Goal: Task Accomplishment & Management: Use online tool/utility

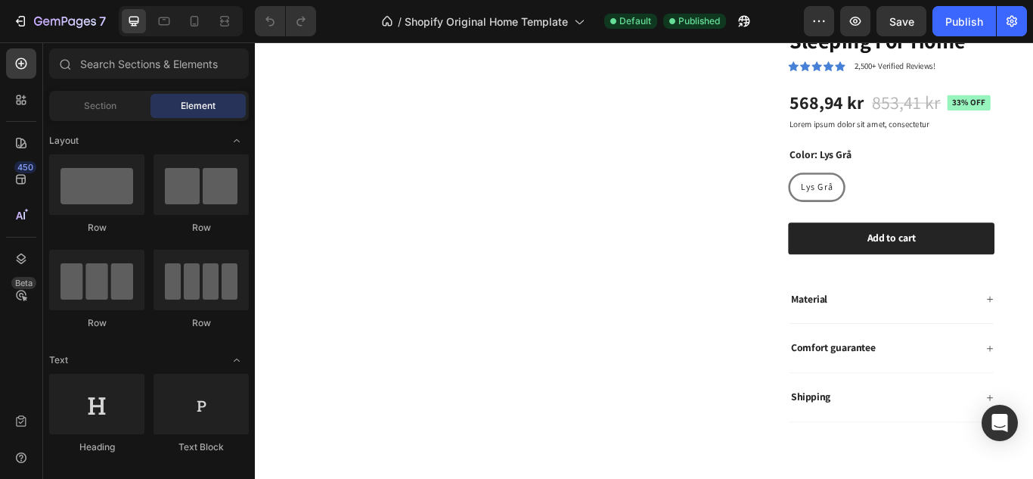
scroll to position [546, 0]
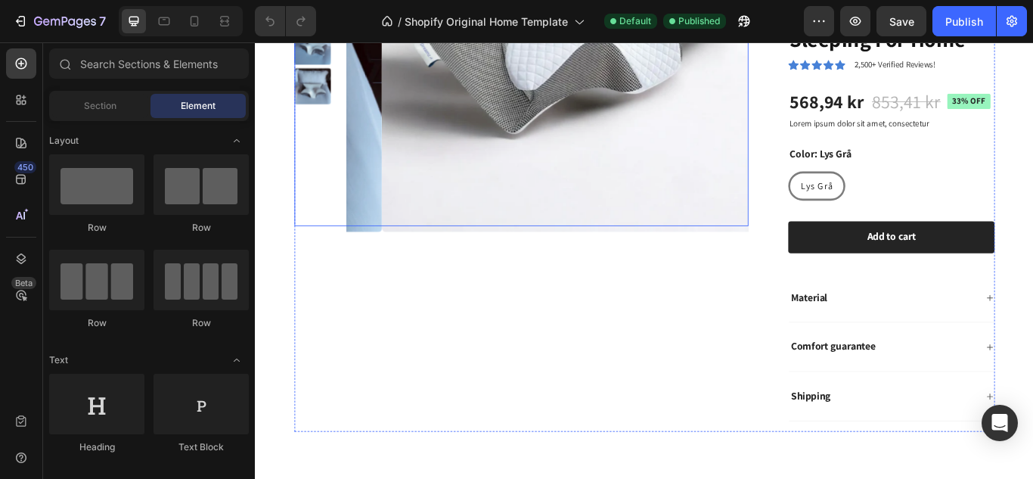
click at [402, 194] on img at bounding box center [636, 28] width 469 height 469
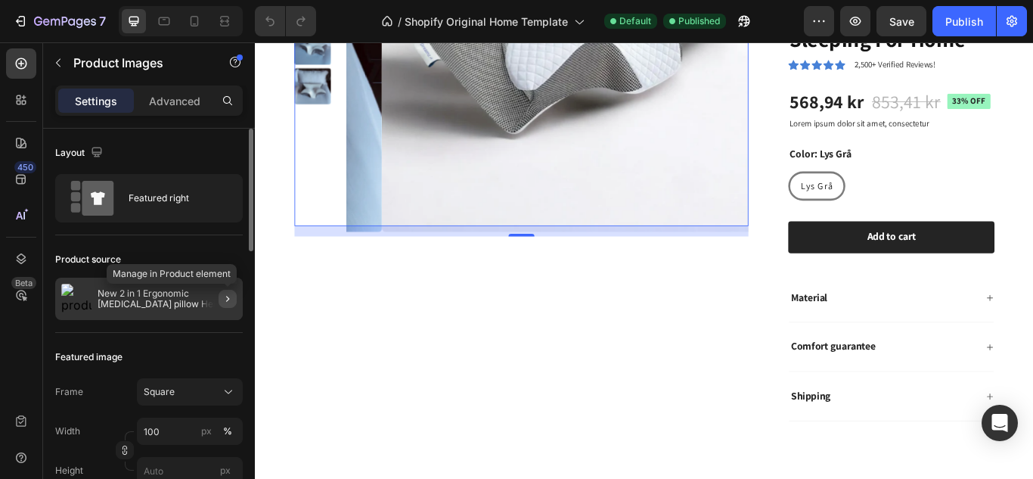
click at [223, 299] on icon "button" at bounding box center [228, 299] width 12 height 12
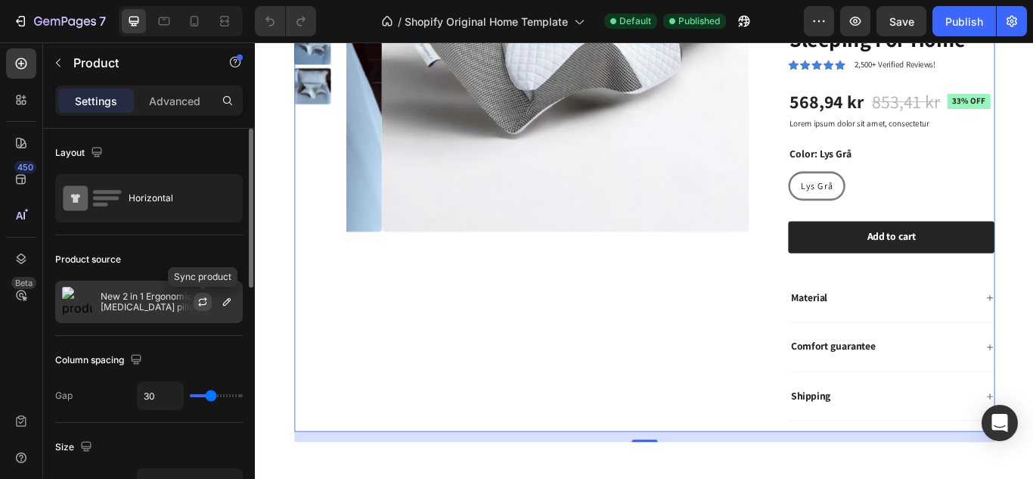
click at [199, 303] on icon "button" at bounding box center [203, 302] width 12 height 12
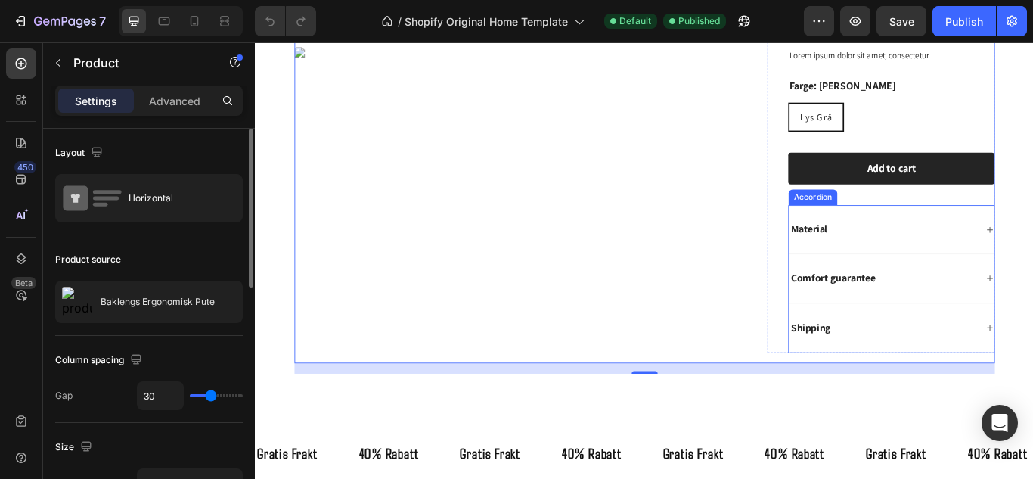
scroll to position [430, 0]
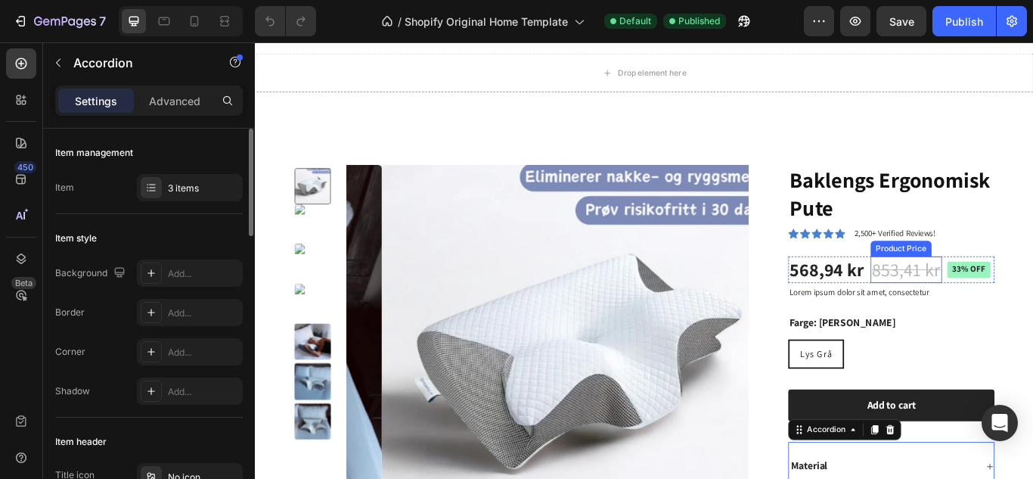
scroll to position [156, 0]
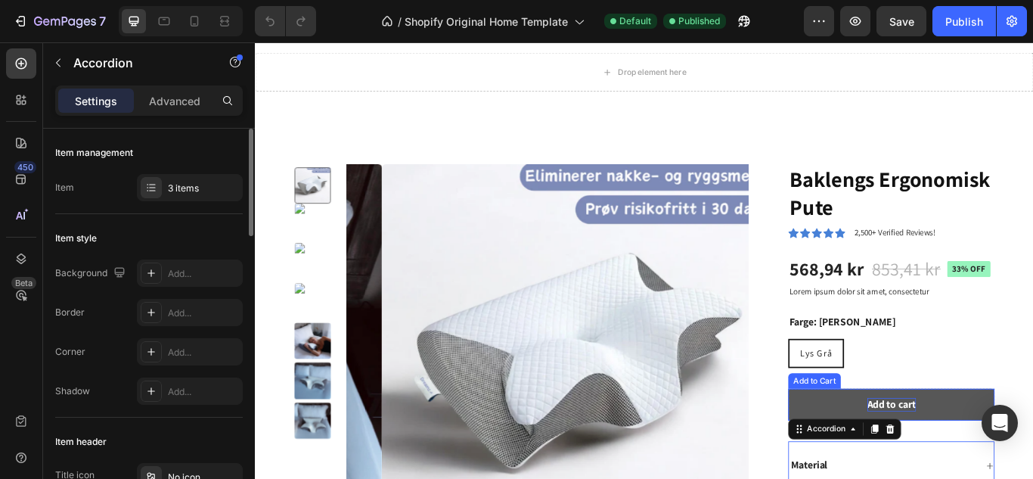
click at [986, 465] on div "Add to cart" at bounding box center [997, 465] width 57 height 16
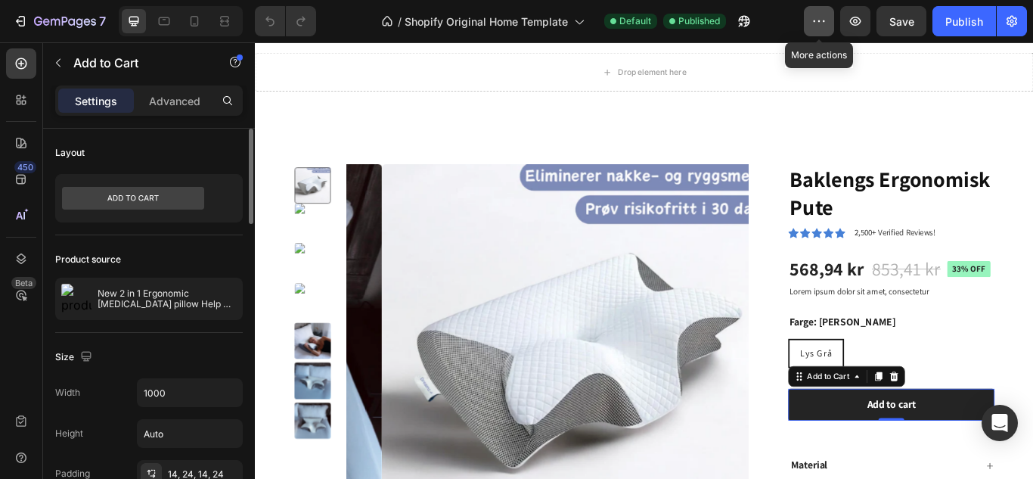
click at [818, 20] on icon "button" at bounding box center [819, 21] width 15 height 15
click at [792, 16] on div "/ Shopify Original Home Template Default Published" at bounding box center [566, 21] width 476 height 30
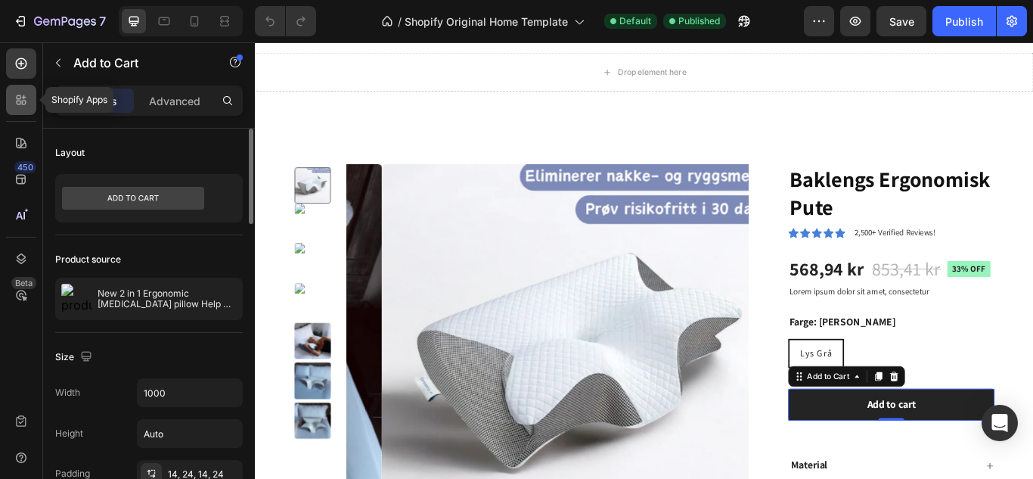
click at [22, 99] on icon at bounding box center [21, 99] width 15 height 15
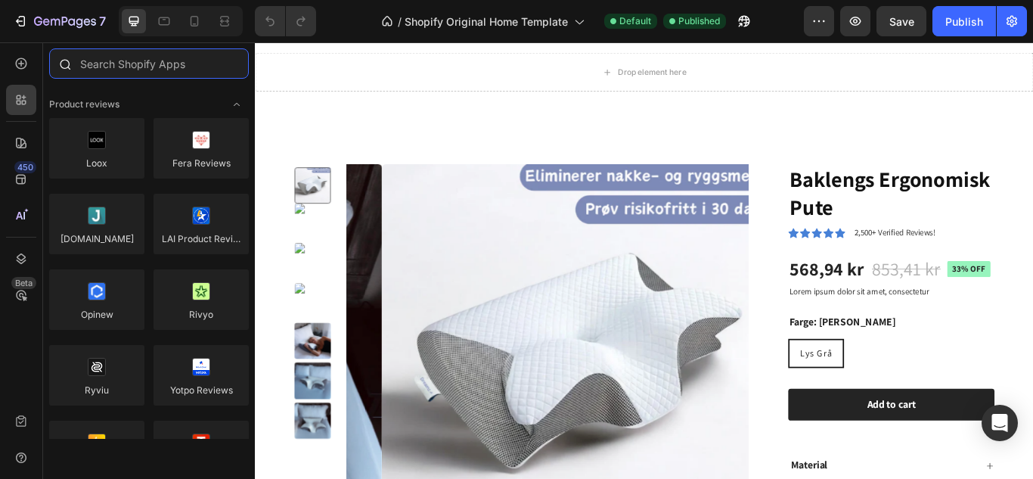
click at [148, 65] on input "text" at bounding box center [149, 63] width 200 height 30
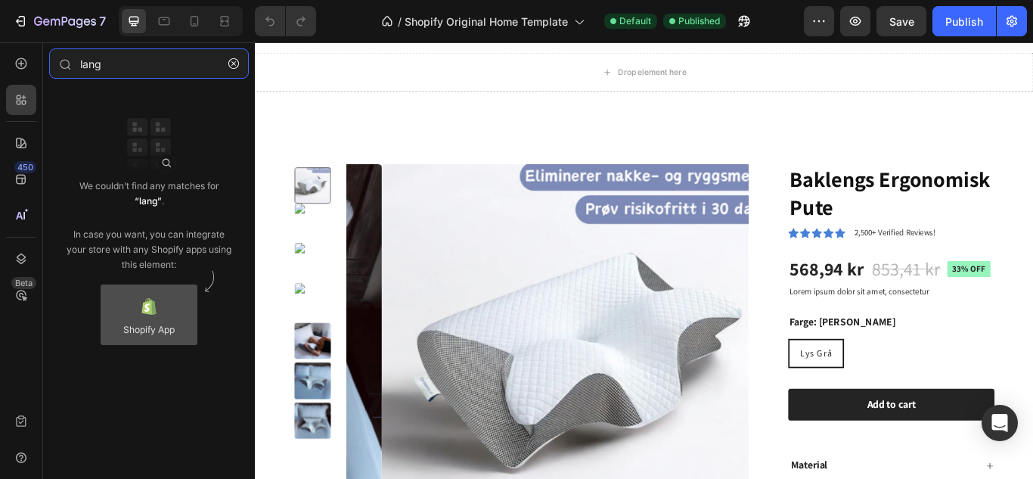
type input "lang"
click at [156, 294] on div at bounding box center [149, 314] width 97 height 61
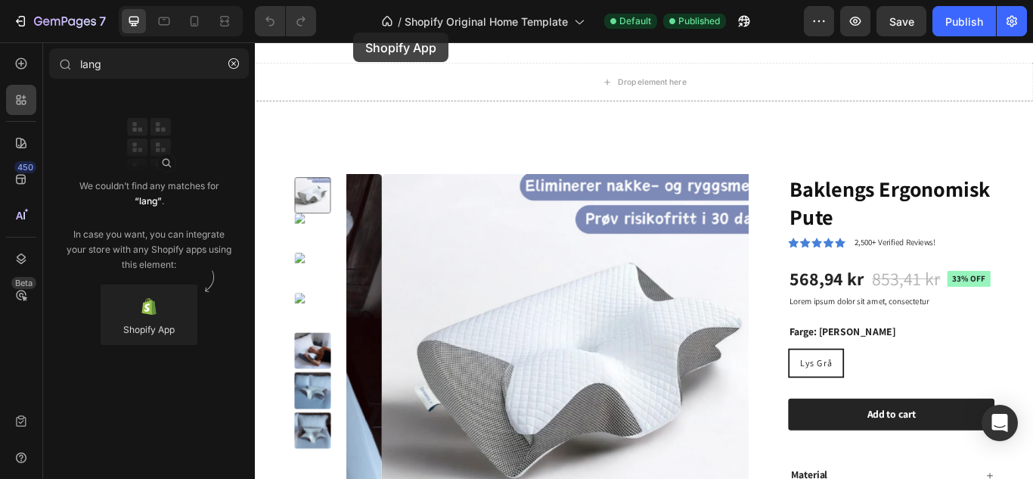
scroll to position [0, 0]
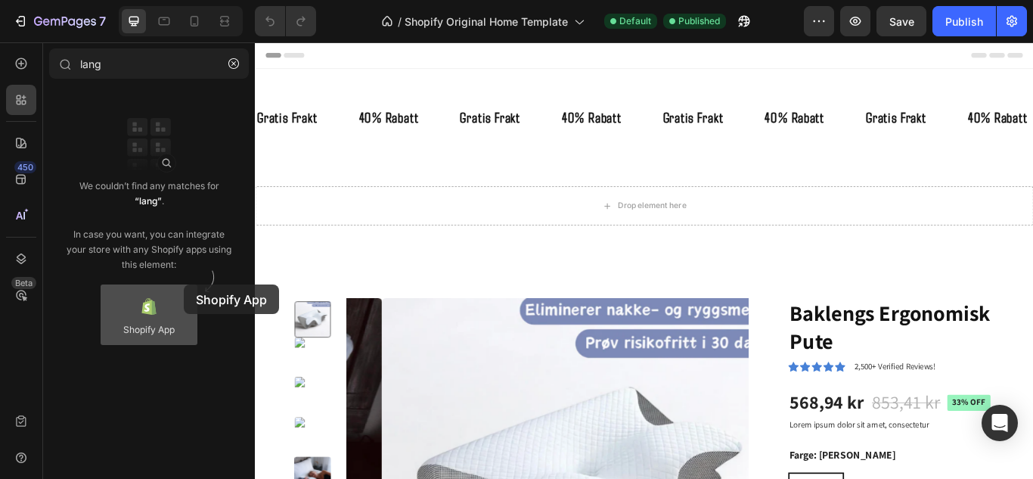
click at [156, 302] on div at bounding box center [149, 314] width 97 height 61
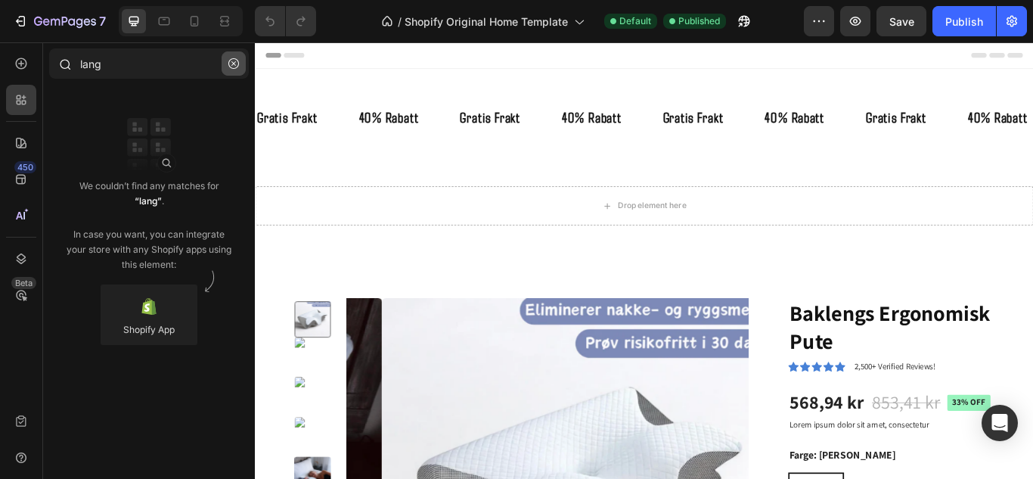
click at [235, 62] on icon "button" at bounding box center [233, 63] width 11 height 11
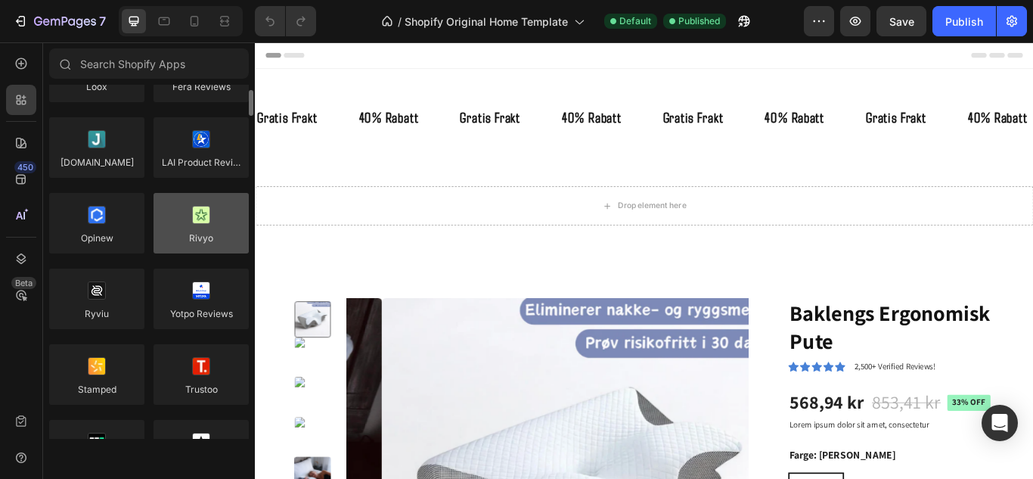
scroll to position [76, 0]
click at [205, 241] on div at bounding box center [201, 224] width 95 height 61
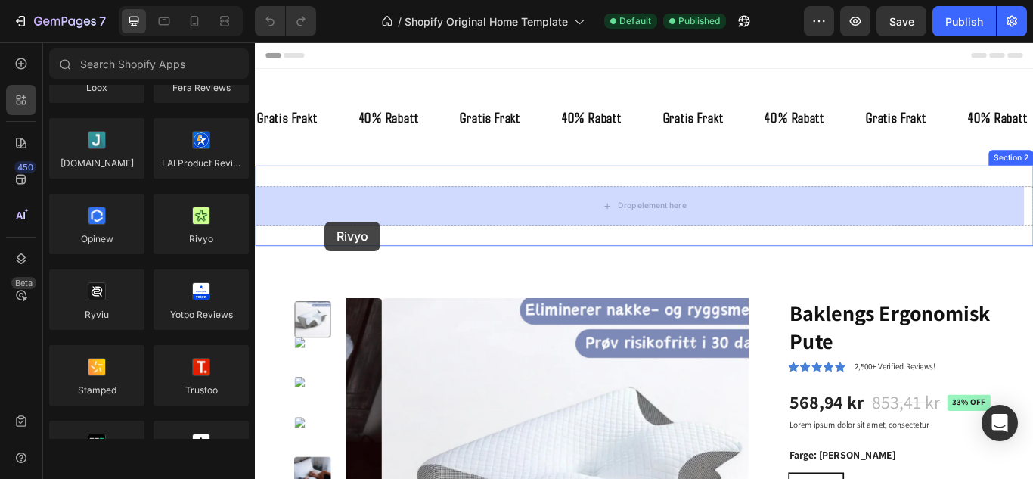
drag, startPoint x: 460, startPoint y: 284, endPoint x: 336, endPoint y: 251, distance: 128.3
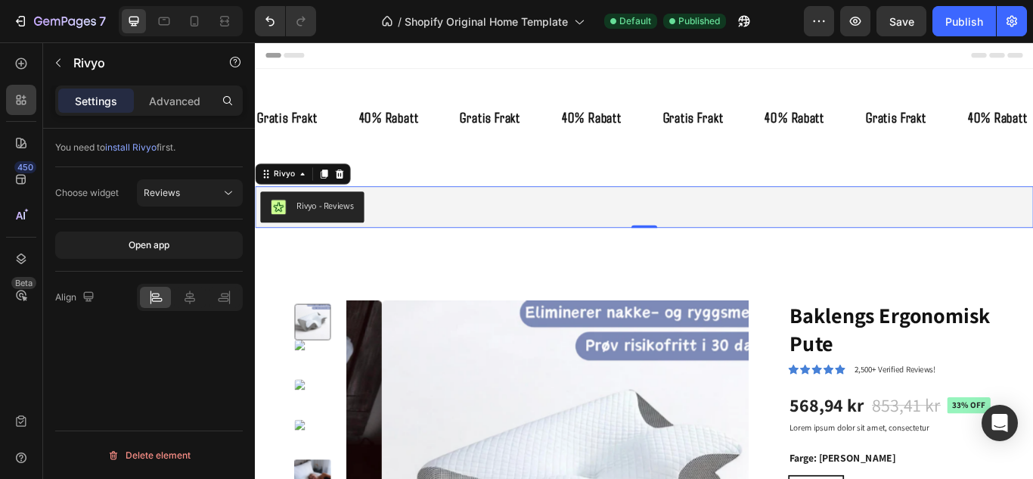
click at [338, 238] on div "Rivyo - Reviews" at bounding box center [336, 233] width 67 height 16
click at [297, 194] on div "Rivyo" at bounding box center [289, 196] width 30 height 14
click at [305, 199] on icon at bounding box center [310, 196] width 12 height 12
click at [182, 105] on p "Advanced" at bounding box center [174, 101] width 51 height 16
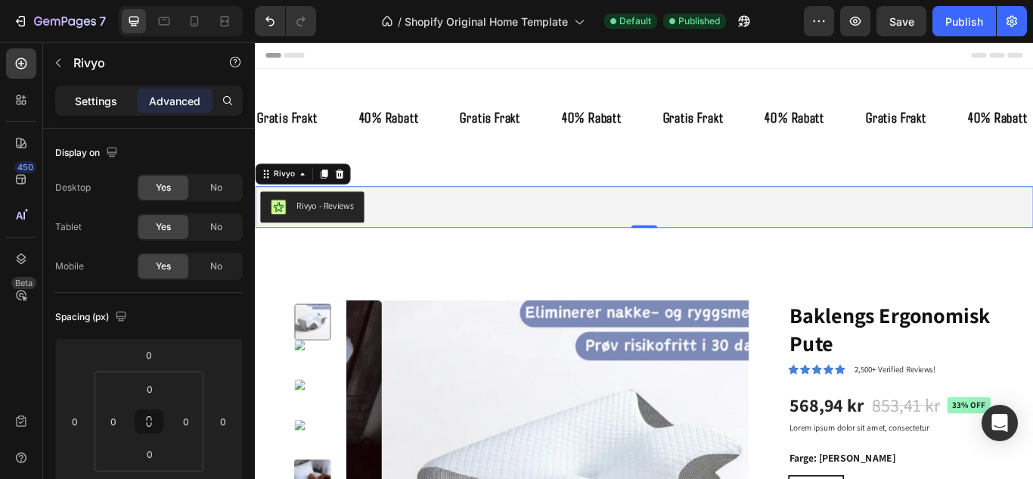
click at [107, 108] on p "Settings" at bounding box center [96, 101] width 42 height 16
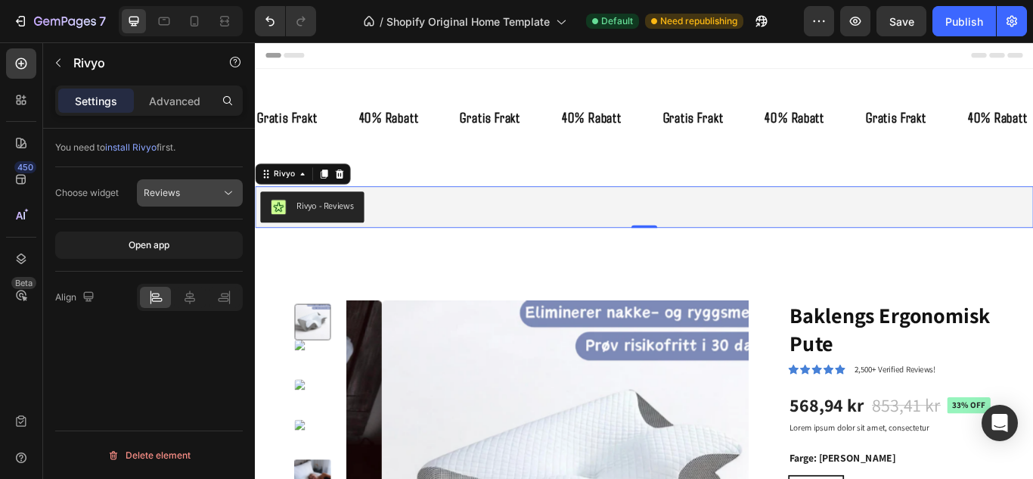
click at [213, 194] on div "Reviews" at bounding box center [182, 193] width 77 height 14
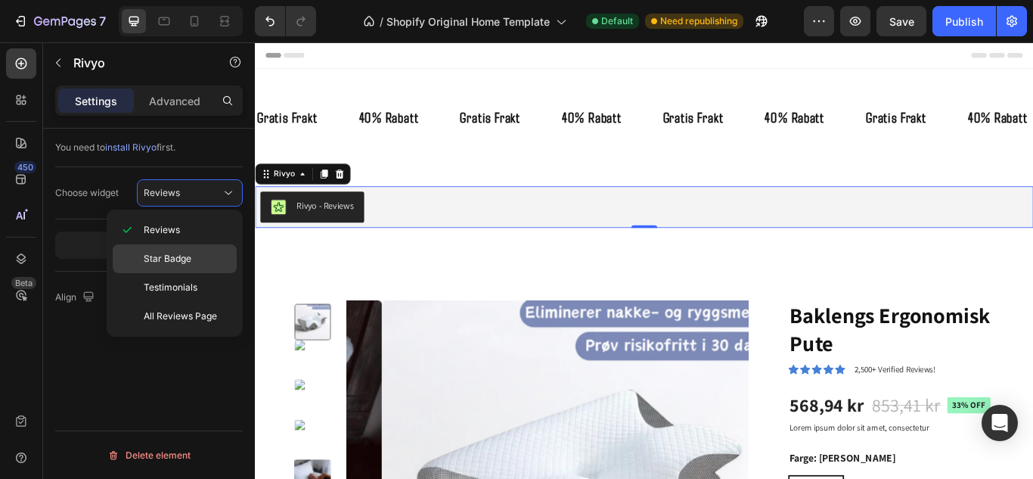
click at [196, 256] on p "Star Badge" at bounding box center [187, 259] width 86 height 14
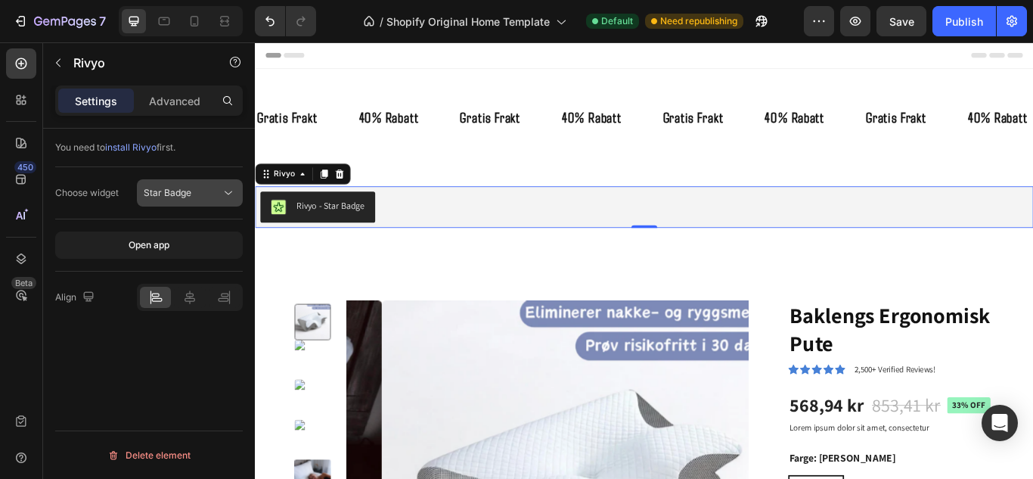
click at [222, 191] on icon at bounding box center [228, 192] width 15 height 15
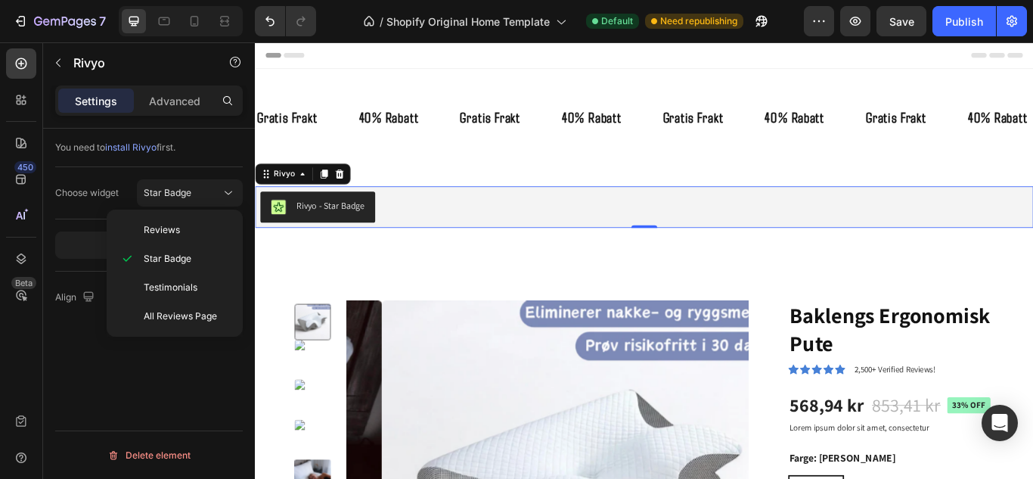
click at [101, 173] on div "Choose widget Star Badge" at bounding box center [149, 193] width 188 height 52
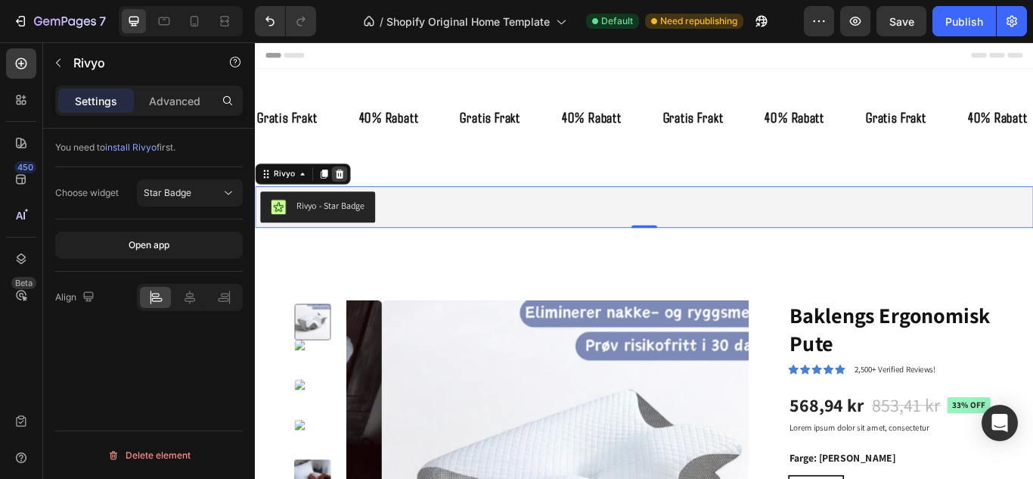
click at [354, 200] on icon at bounding box center [354, 196] width 10 height 11
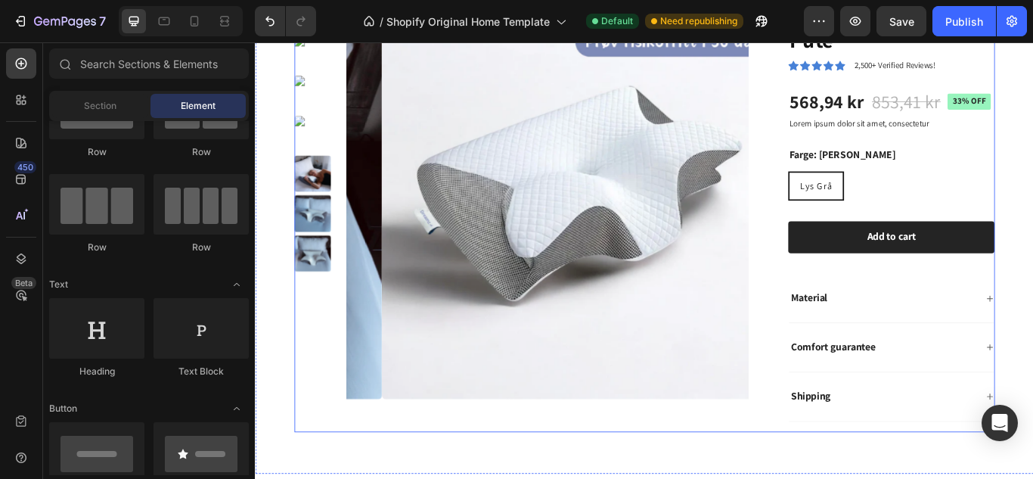
scroll to position [350, 0]
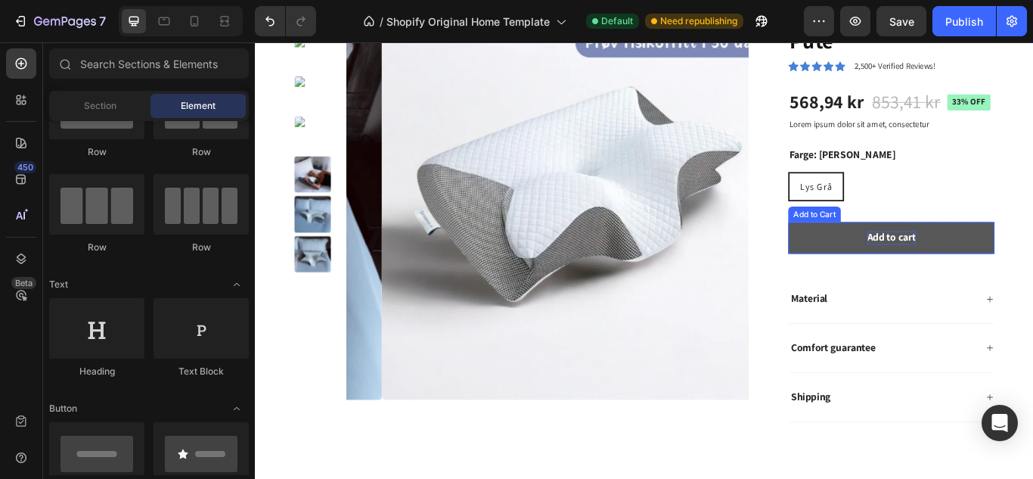
click at [1002, 269] on div "Add to cart" at bounding box center [997, 271] width 57 height 16
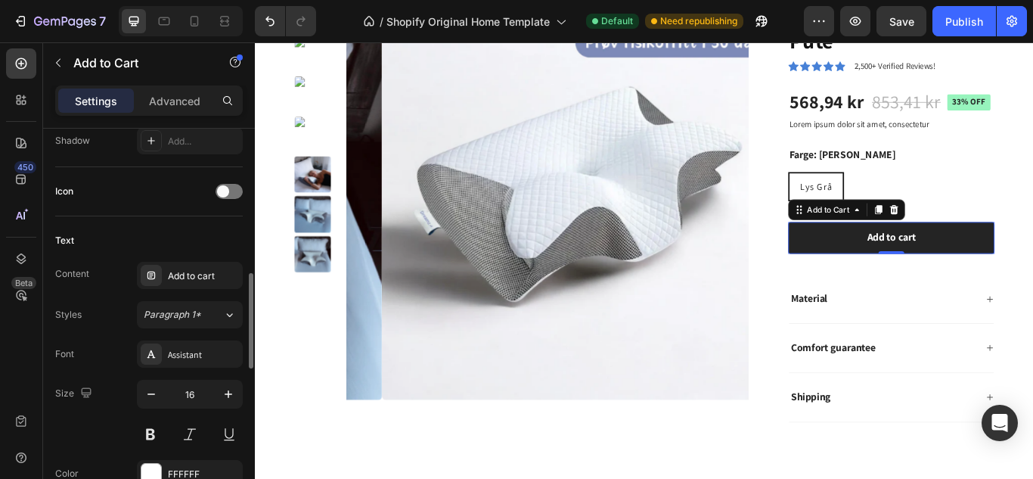
scroll to position [587, 0]
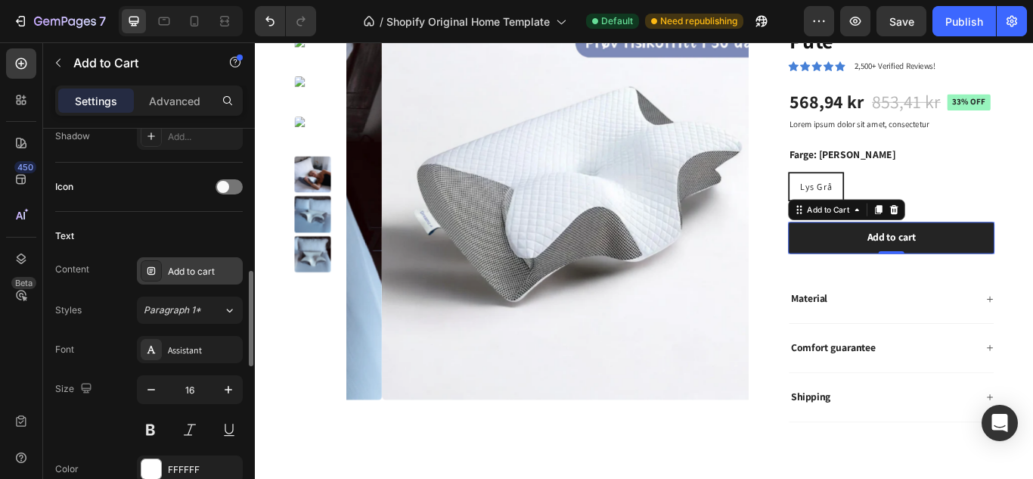
click at [200, 268] on div "Add to cart" at bounding box center [203, 272] width 71 height 14
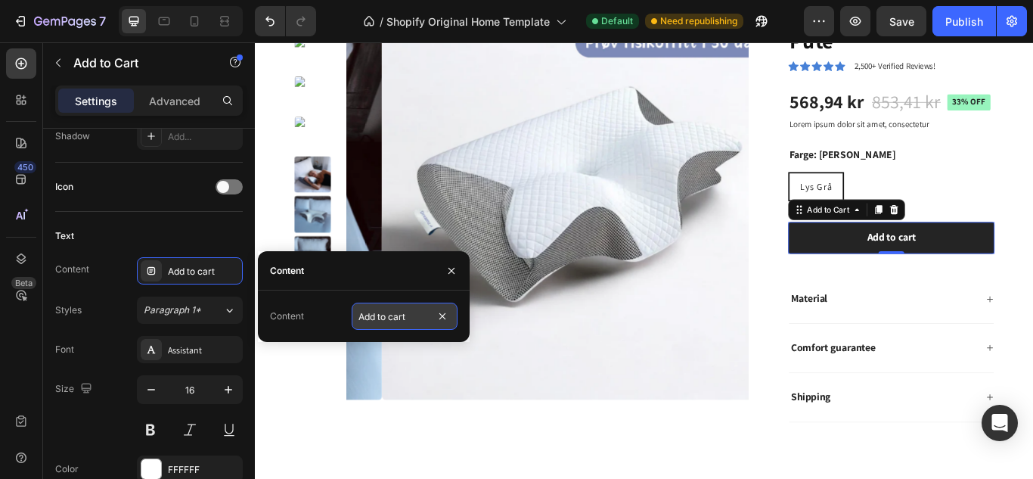
click at [415, 317] on input "Add to cart" at bounding box center [405, 316] width 106 height 27
type input "Legg til i handlekurv"
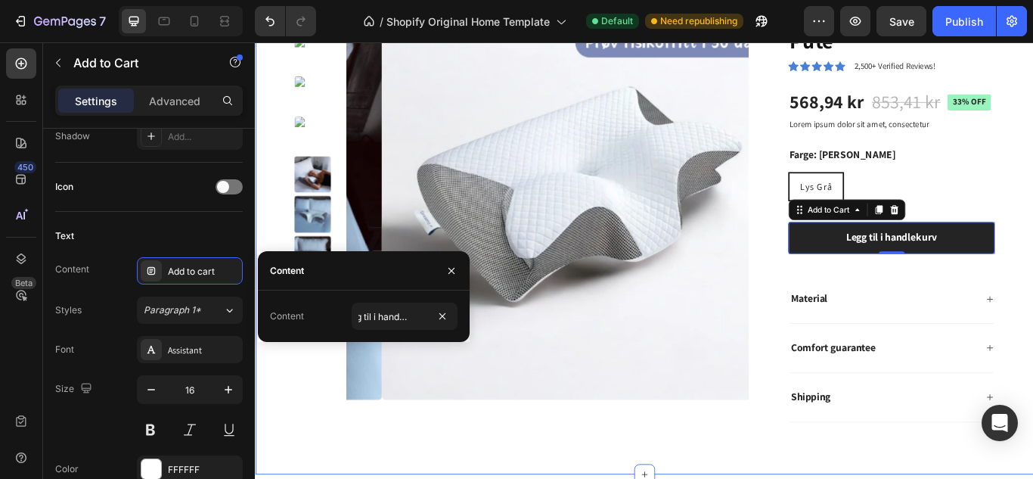
click at [275, 433] on div "Product Images Baklengs Ergonomisk Pute Product Title Icon Icon Icon Icon Icon …" at bounding box center [709, 238] width 908 height 617
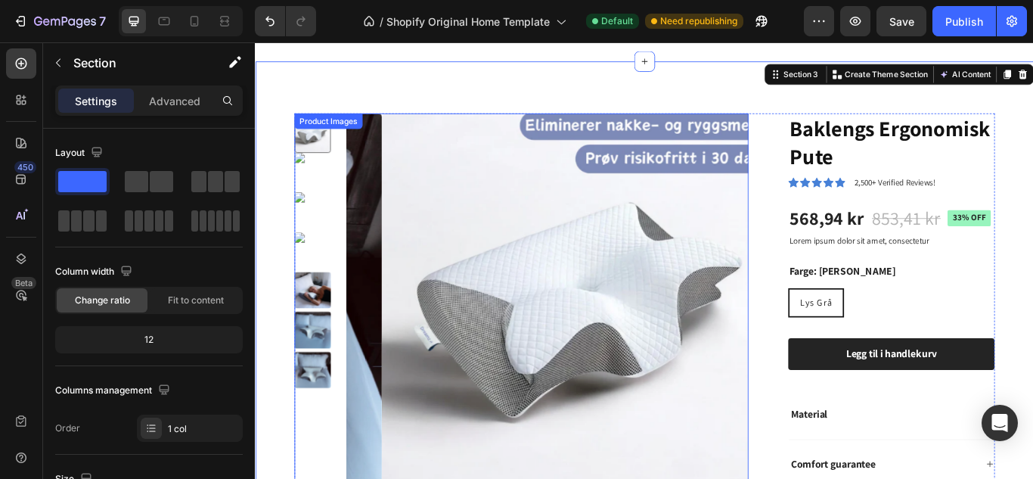
scroll to position [214, 0]
click at [322, 190] on img at bounding box center [321, 193] width 42 height 42
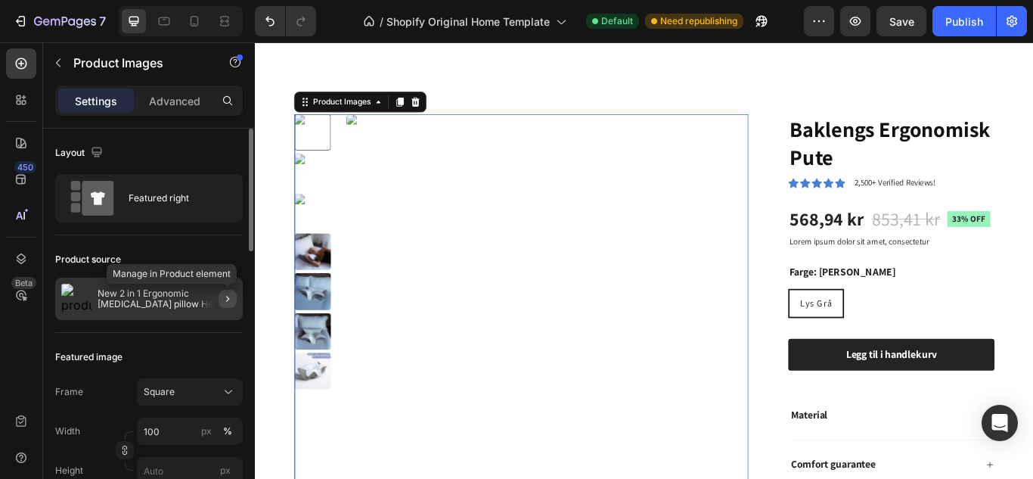
click at [222, 298] on icon "button" at bounding box center [228, 299] width 12 height 12
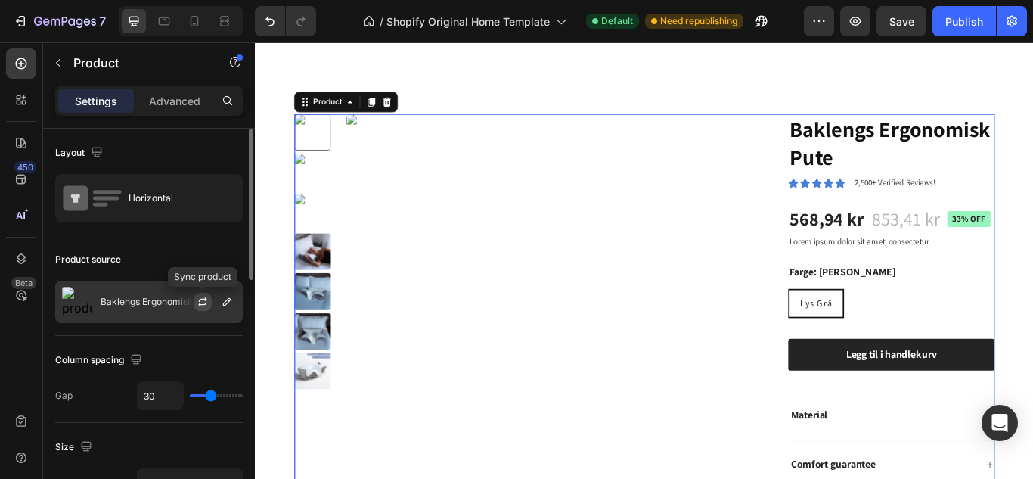
click at [202, 302] on icon "button" at bounding box center [203, 302] width 12 height 12
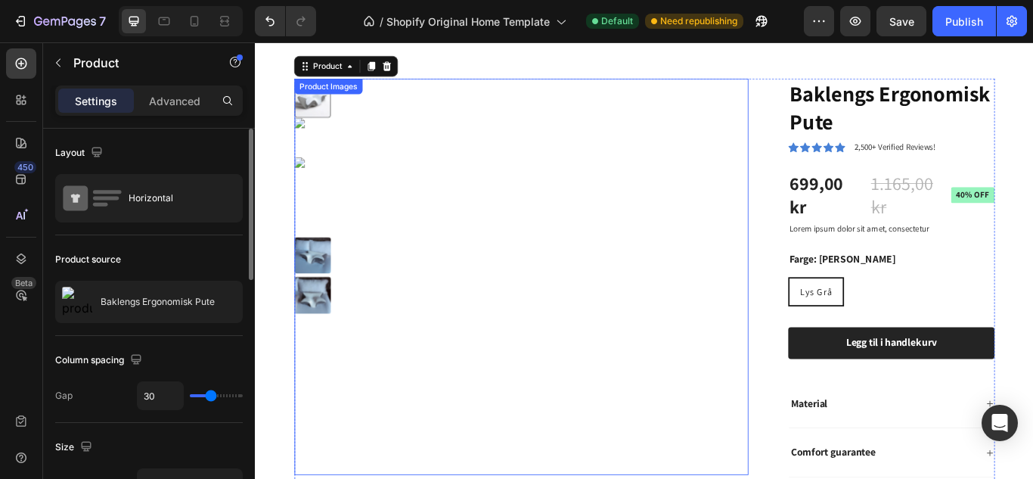
scroll to position [255, 0]
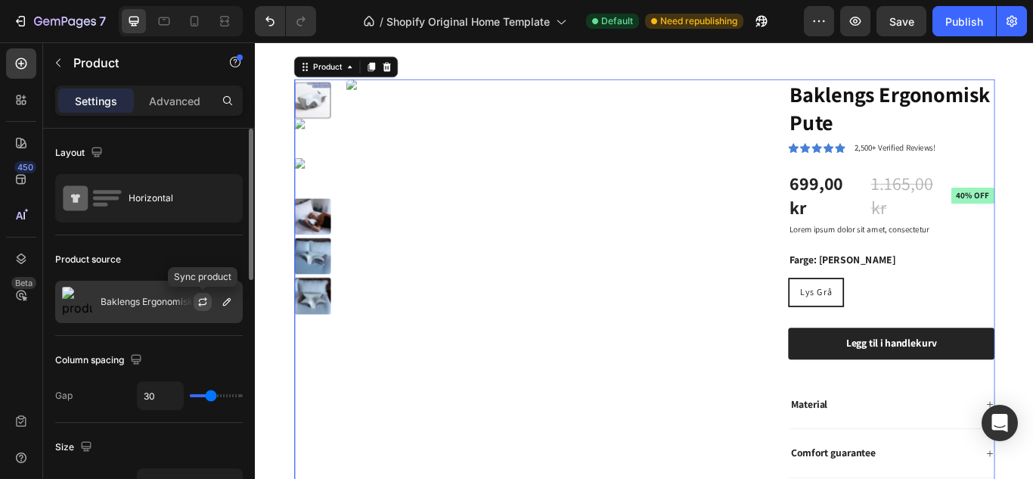
click at [202, 300] on icon "button" at bounding box center [203, 299] width 8 height 5
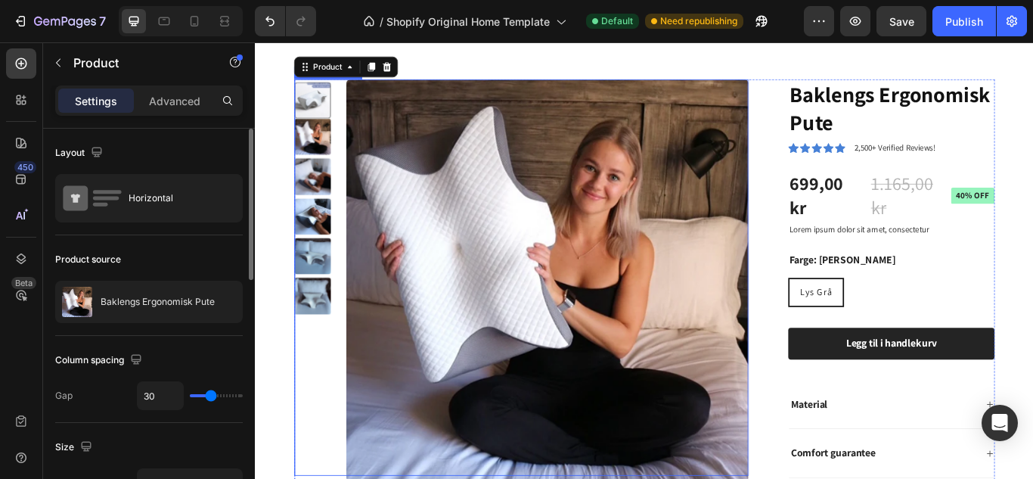
click at [326, 107] on div "Product Images" at bounding box center [565, 316] width 530 height 462
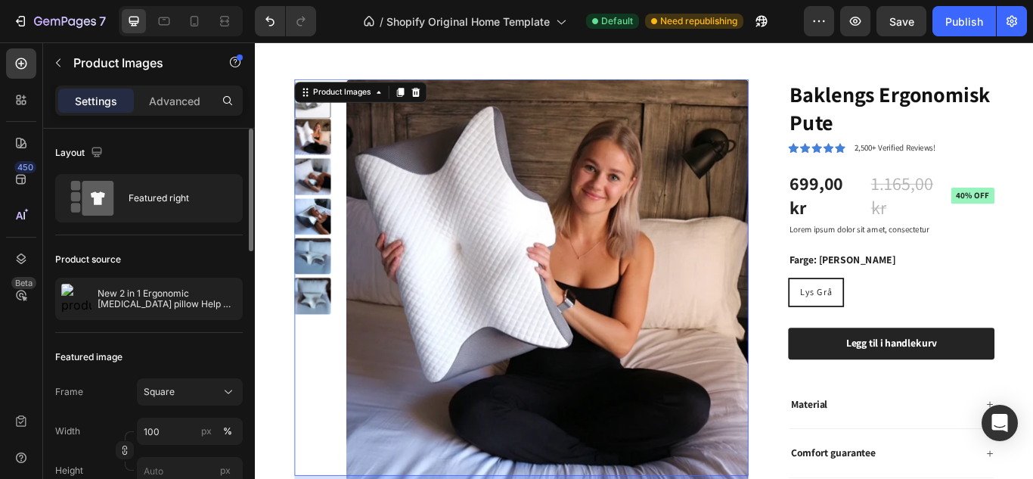
click at [321, 119] on div at bounding box center [321, 110] width 42 height 42
click at [471, 206] on img at bounding box center [595, 319] width 469 height 469
click at [542, 63] on div "Product Images 16 Baklengs Ergonomisk Pute Product Title Icon Icon Icon Icon Ic…" at bounding box center [709, 347] width 908 height 644
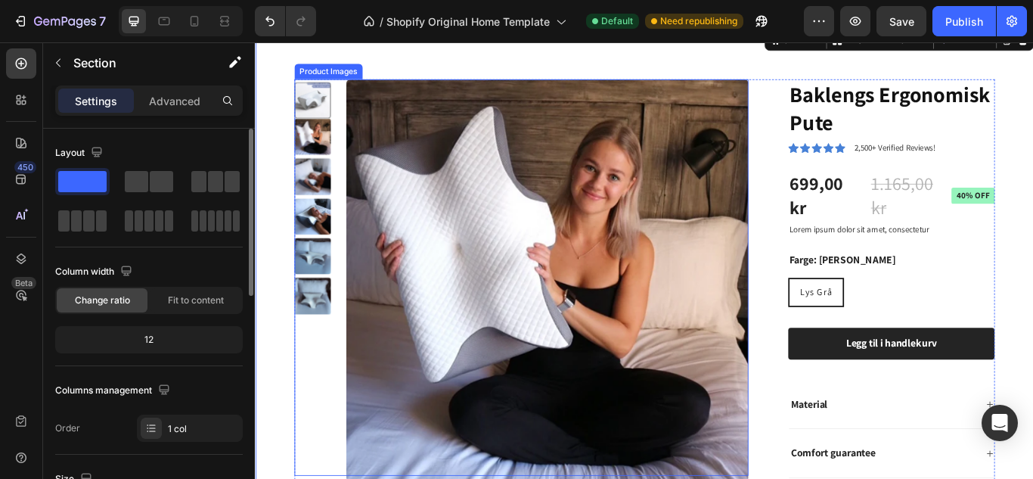
click at [322, 108] on div "Product Images" at bounding box center [565, 316] width 530 height 462
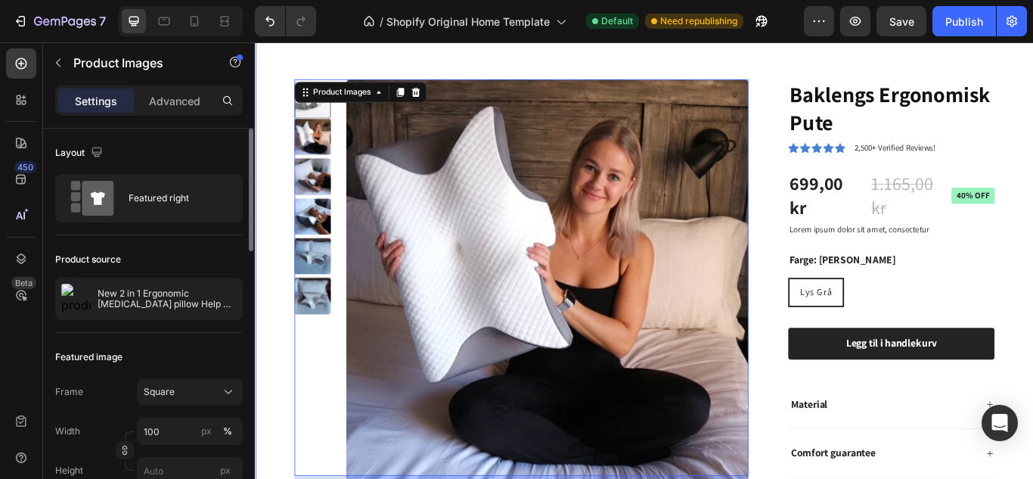
click at [551, 51] on div "Product Images 16 Baklengs Ergonomisk Pute Product Title Icon Icon Icon Icon Ic…" at bounding box center [709, 347] width 908 height 644
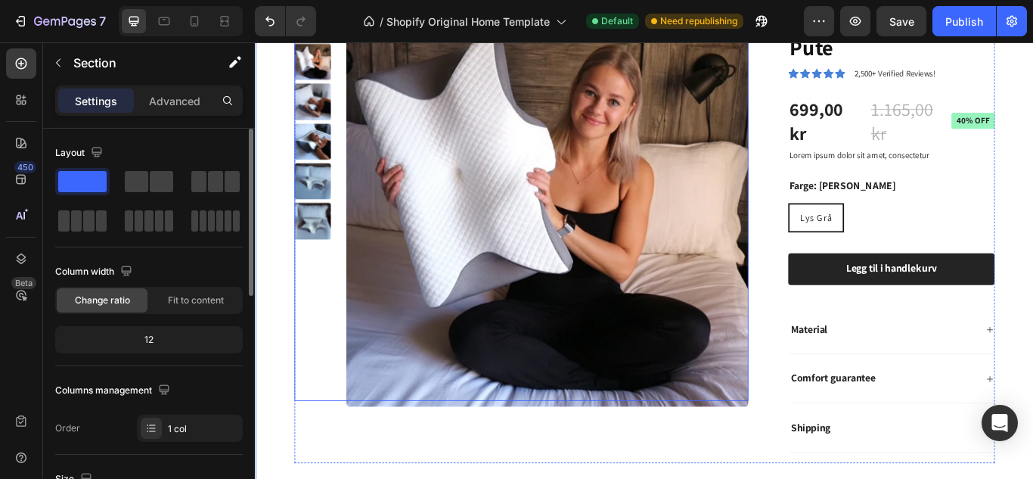
scroll to position [343, 0]
click at [341, 246] on img at bounding box center [321, 250] width 42 height 42
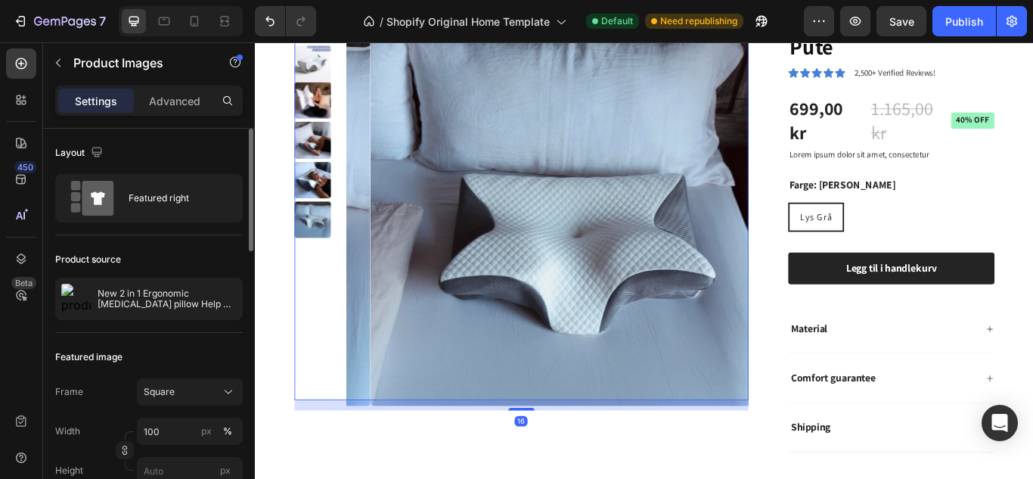
click at [328, 204] on img at bounding box center [321, 203] width 42 height 42
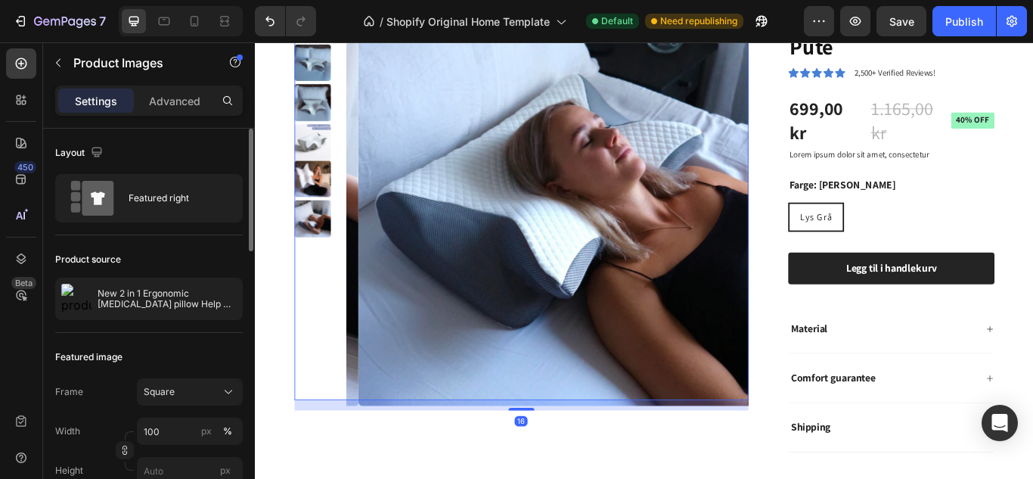
click at [325, 186] on img at bounding box center [321, 202] width 42 height 42
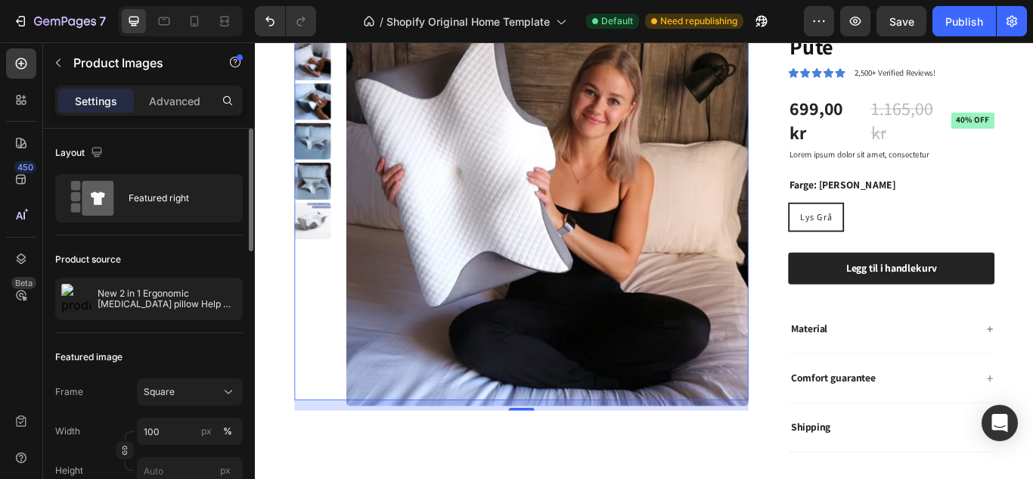
click at [332, 236] on img at bounding box center [321, 251] width 42 height 42
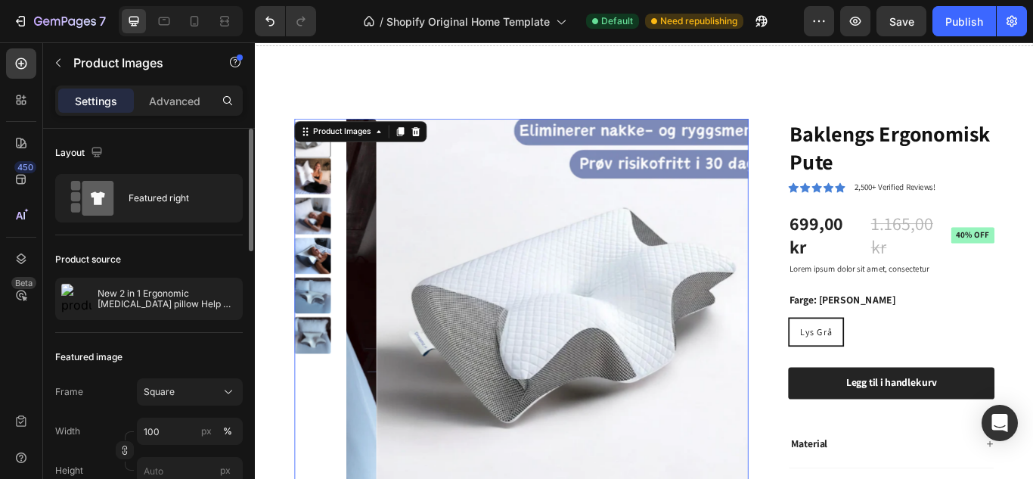
scroll to position [194, 0]
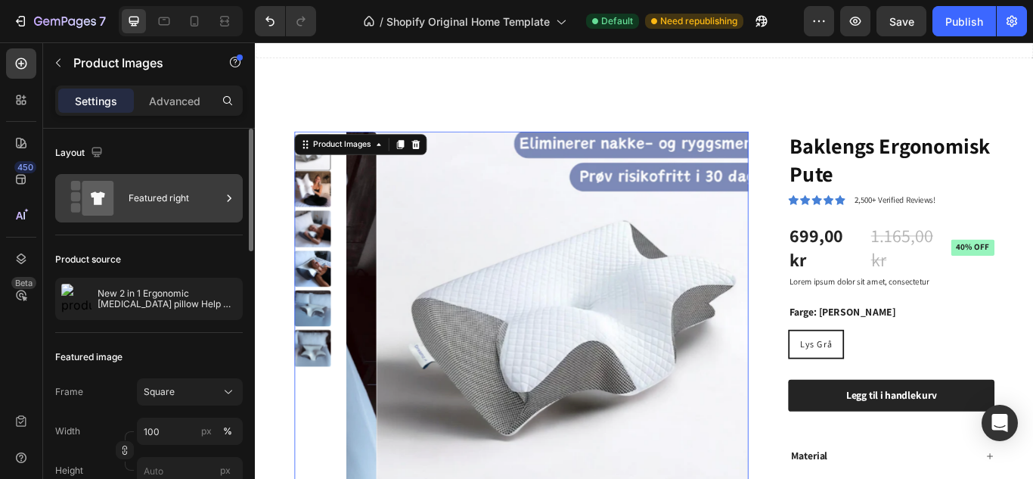
click at [157, 200] on div "Featured right" at bounding box center [175, 198] width 92 height 35
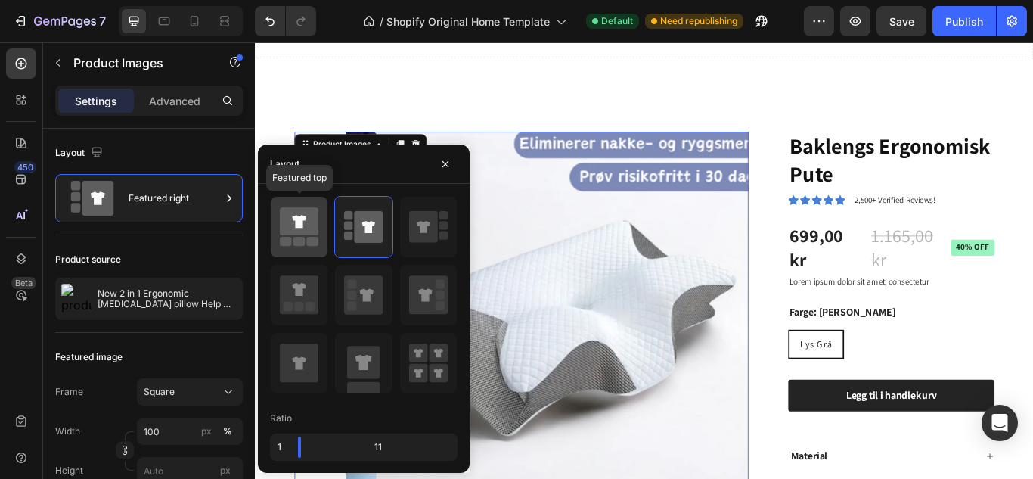
click at [306, 228] on icon at bounding box center [299, 221] width 39 height 28
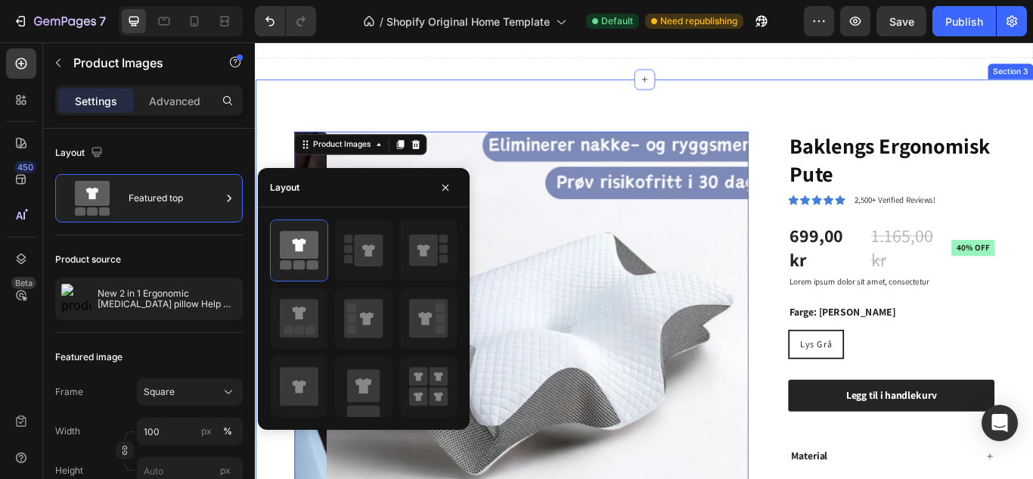
click at [608, 110] on div "Product Images 16 Baklengs Ergonomisk Pute Product Title Icon Icon Icon Icon Ic…" at bounding box center [709, 470] width 908 height 770
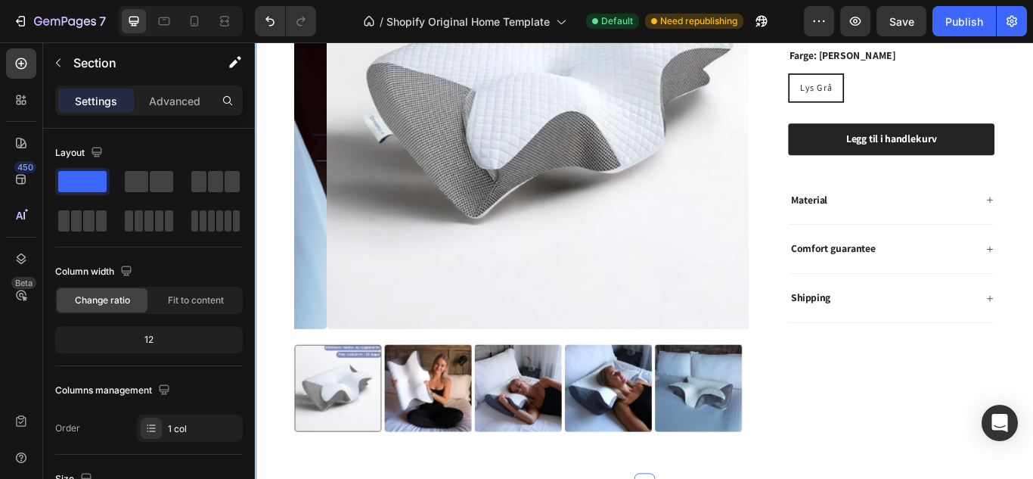
scroll to position [515, 0]
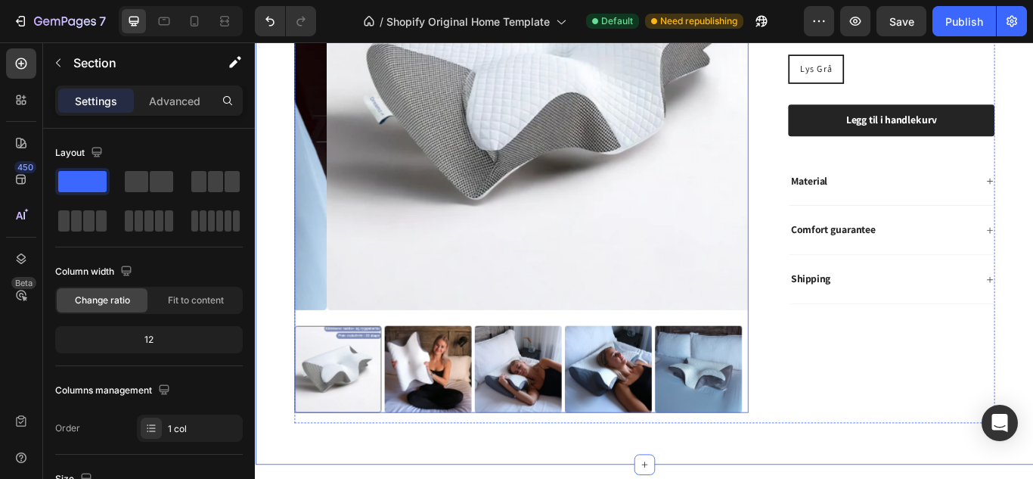
click at [439, 406] on img at bounding box center [456, 423] width 101 height 101
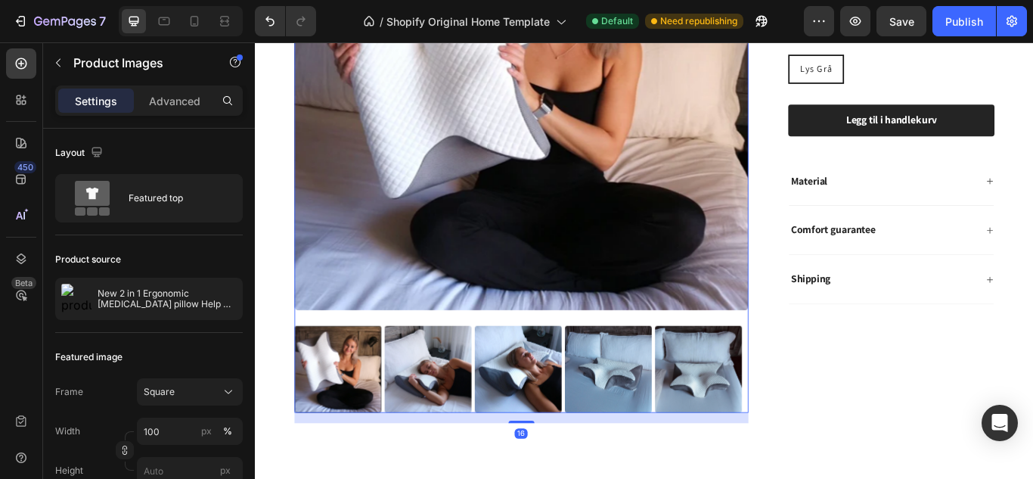
click at [474, 408] on img at bounding box center [456, 423] width 101 height 101
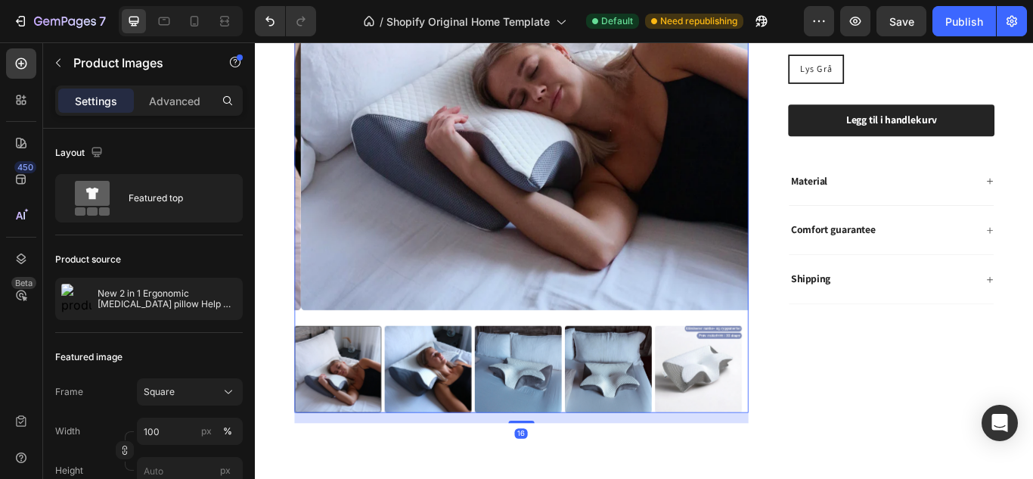
click at [478, 412] on img at bounding box center [456, 423] width 101 height 101
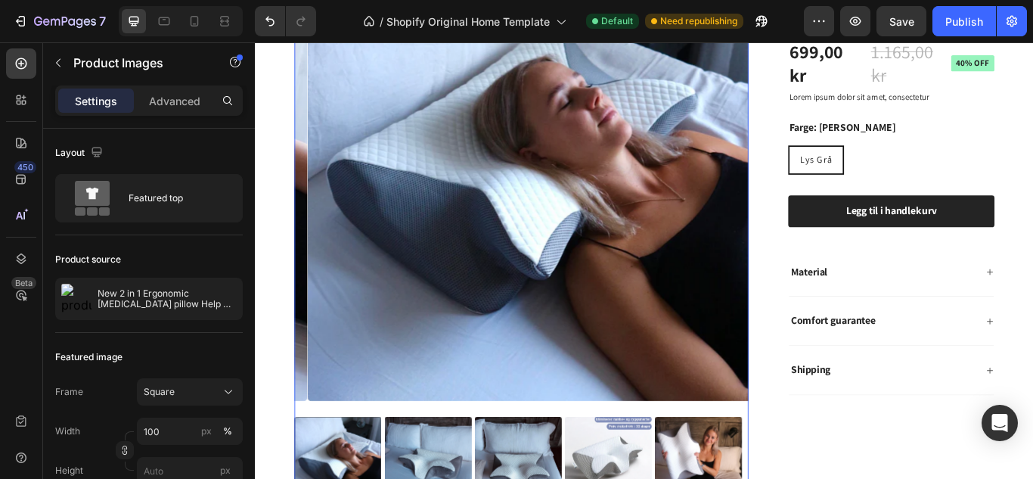
scroll to position [409, 0]
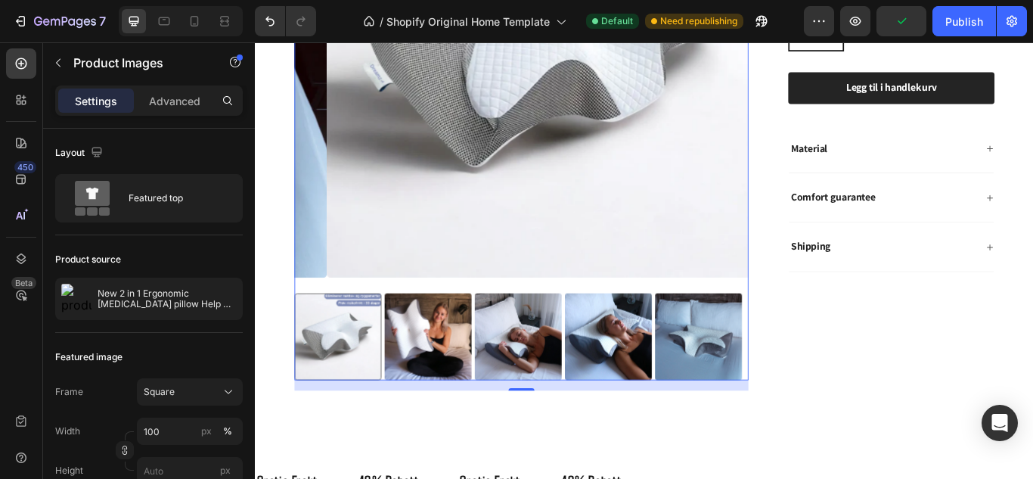
scroll to position [564, 0]
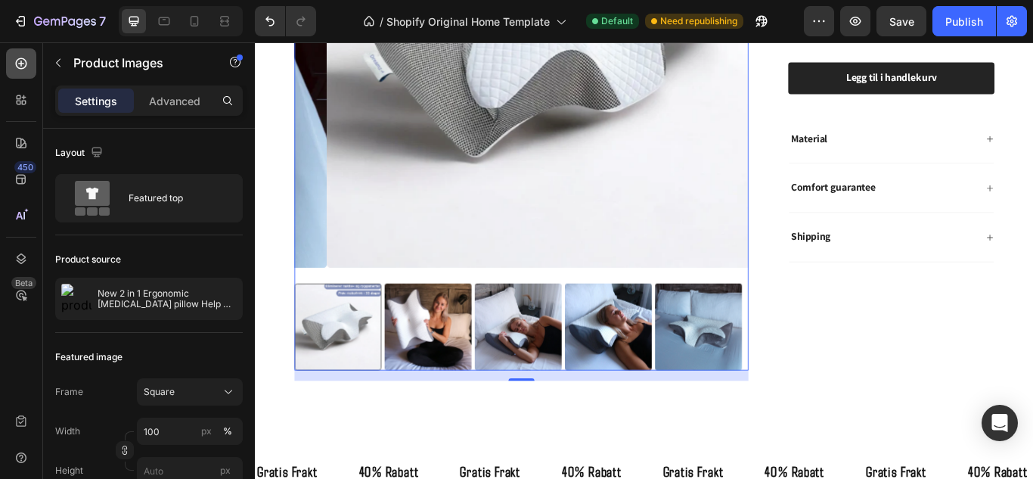
click at [26, 61] on icon at bounding box center [21, 63] width 11 height 11
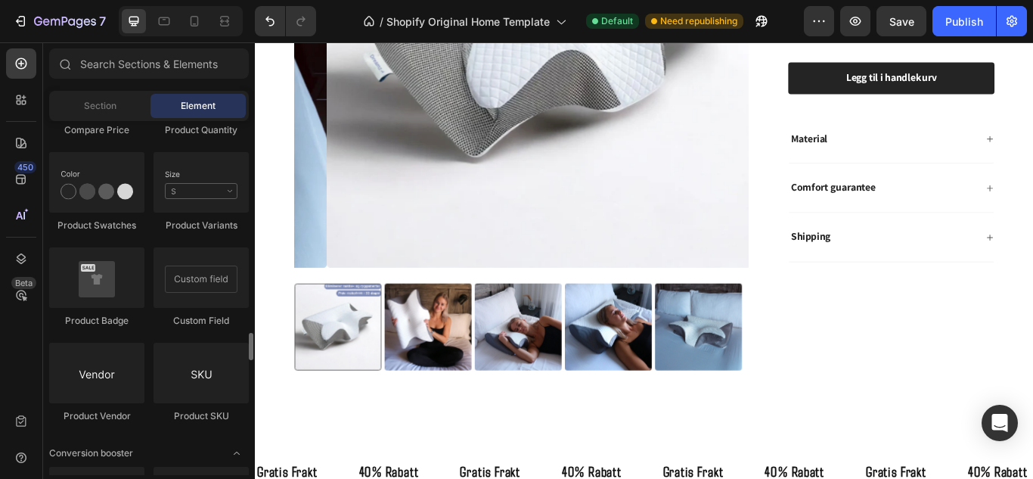
scroll to position [2689, 0]
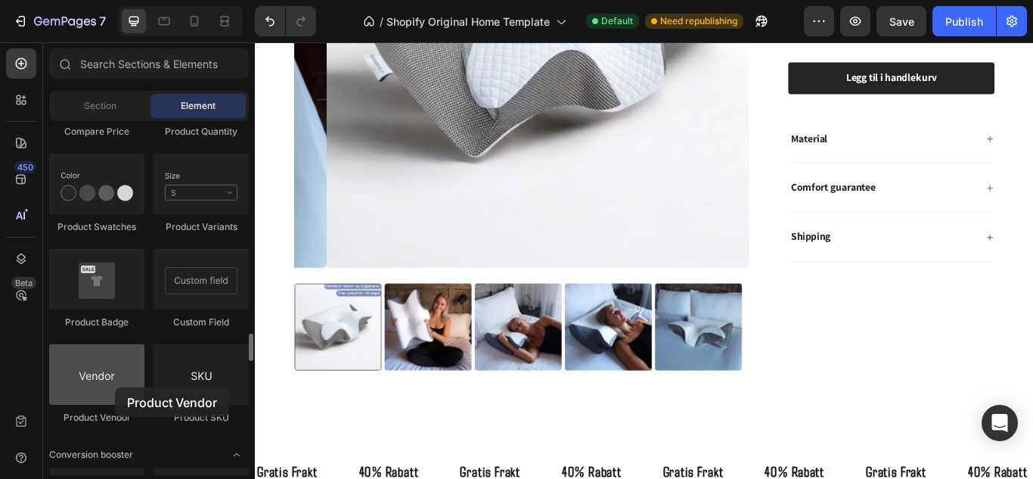
click at [115, 387] on div at bounding box center [96, 374] width 95 height 61
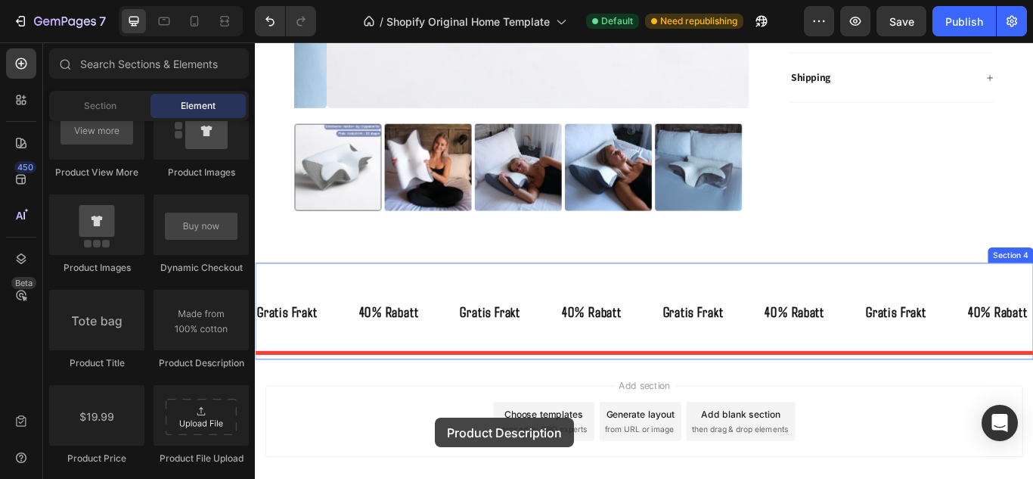
scroll to position [785, 0]
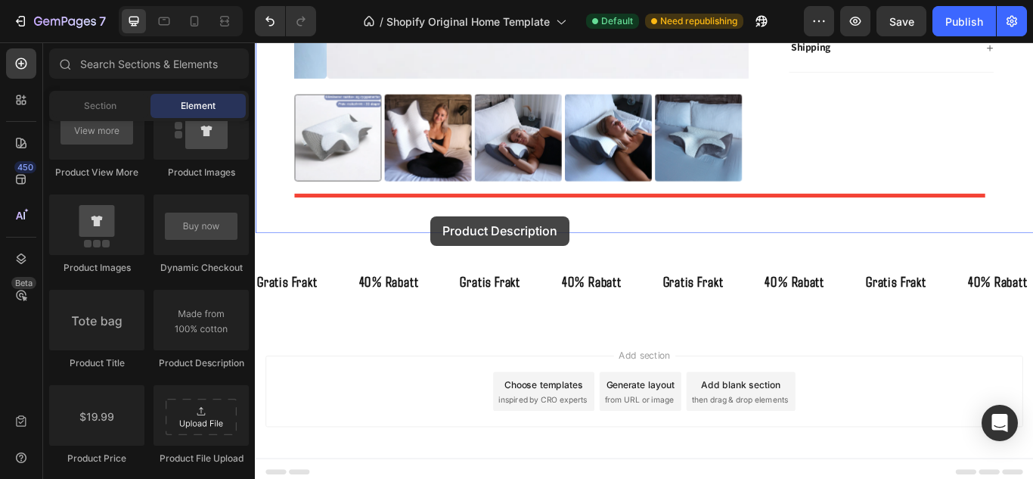
drag, startPoint x: 444, startPoint y: 358, endPoint x: 460, endPoint y: 245, distance: 113.8
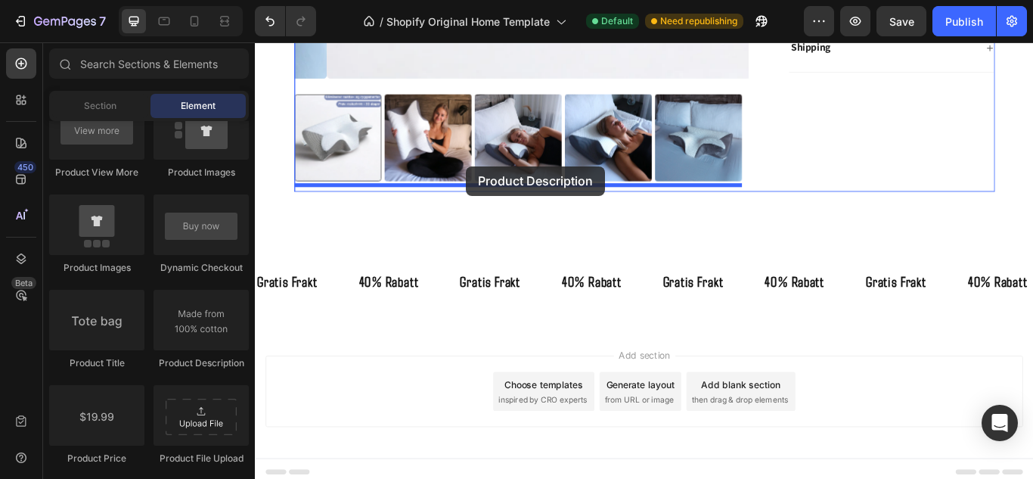
drag, startPoint x: 446, startPoint y: 364, endPoint x: 501, endPoint y: 187, distance: 185.2
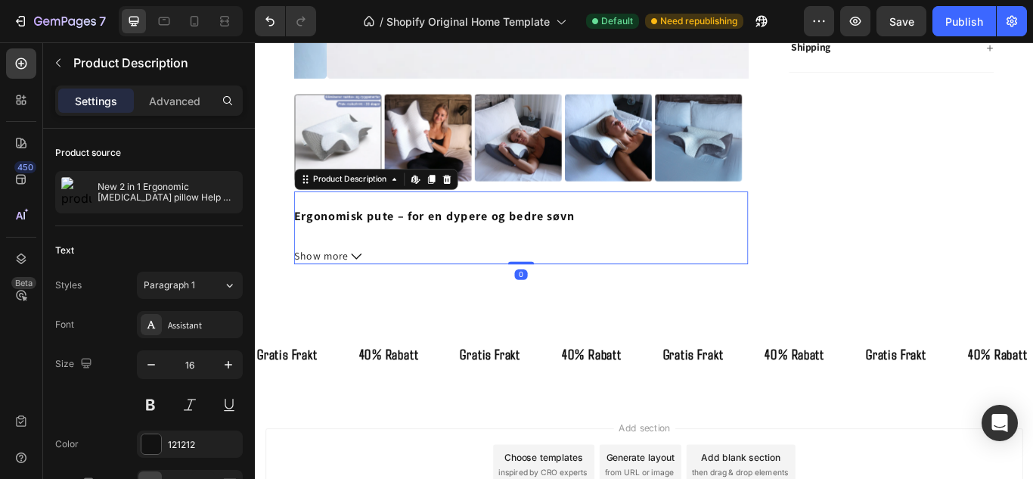
click at [340, 283] on span "Show more" at bounding box center [332, 292] width 64 height 18
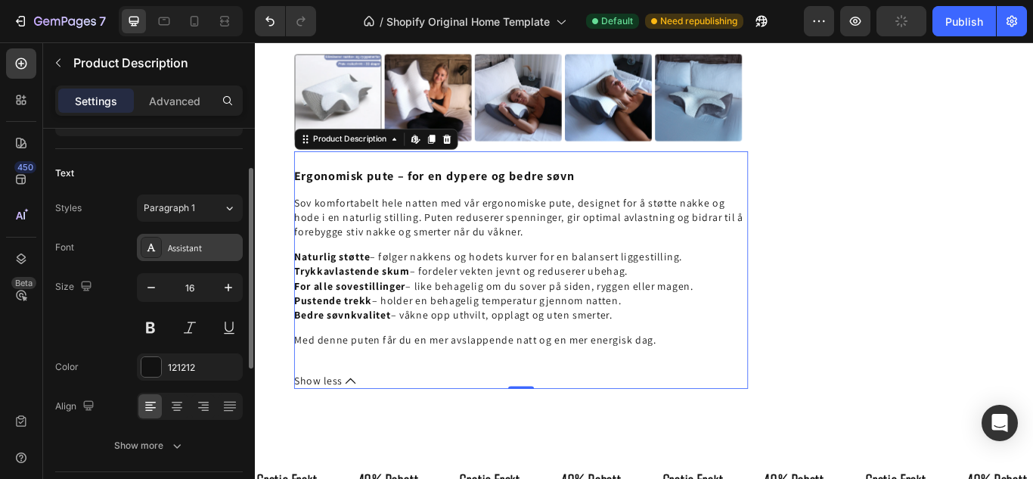
scroll to position [76, 0]
click at [232, 284] on icon "button" at bounding box center [228, 288] width 15 height 15
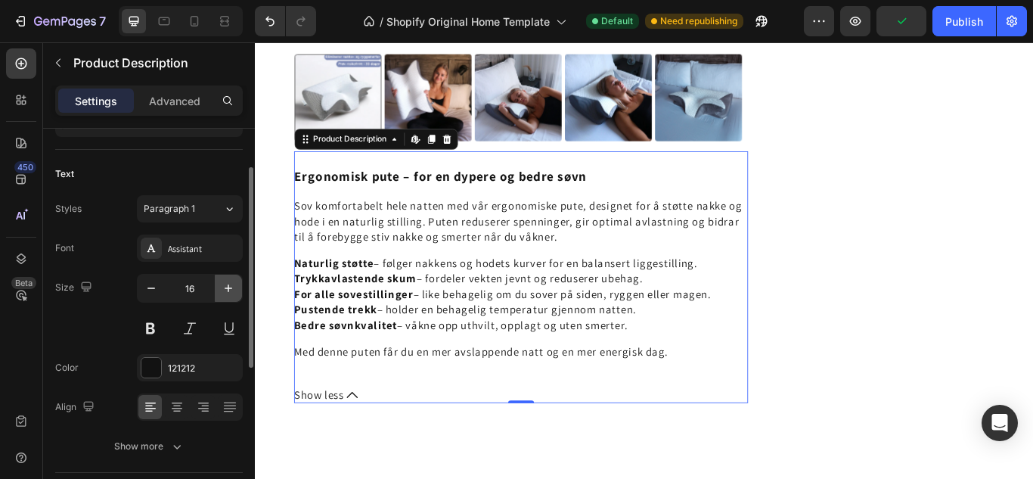
click at [232, 284] on icon "button" at bounding box center [228, 288] width 15 height 15
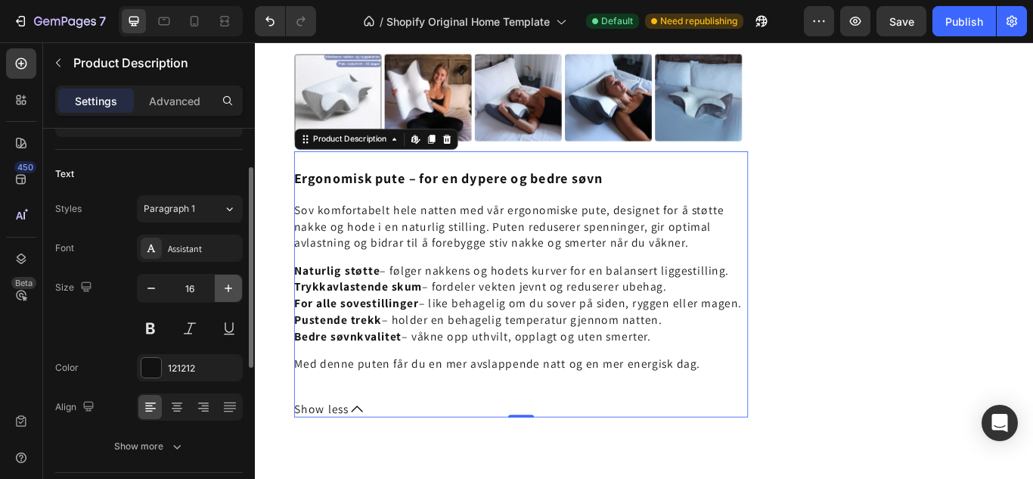
click at [232, 284] on icon "button" at bounding box center [228, 288] width 15 height 15
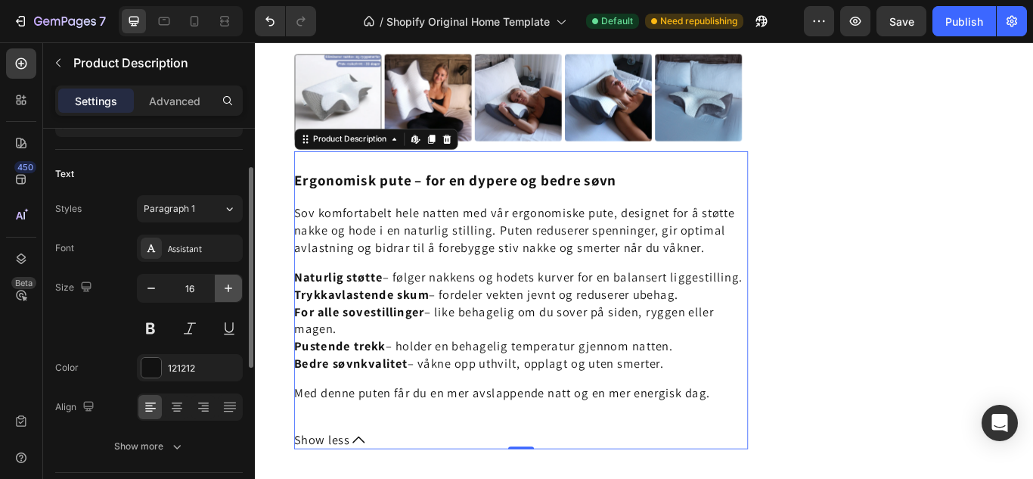
click at [232, 284] on icon "button" at bounding box center [228, 288] width 15 height 15
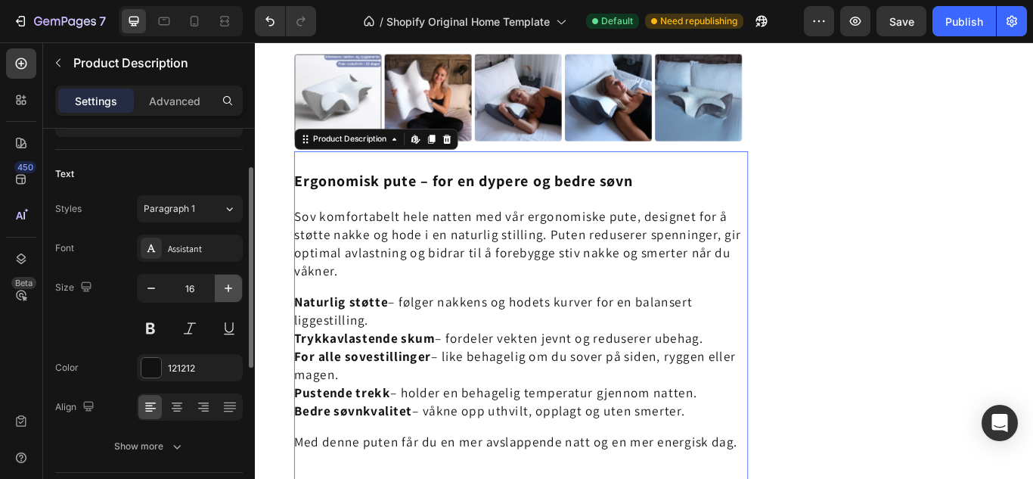
click at [232, 284] on icon "button" at bounding box center [228, 288] width 15 height 15
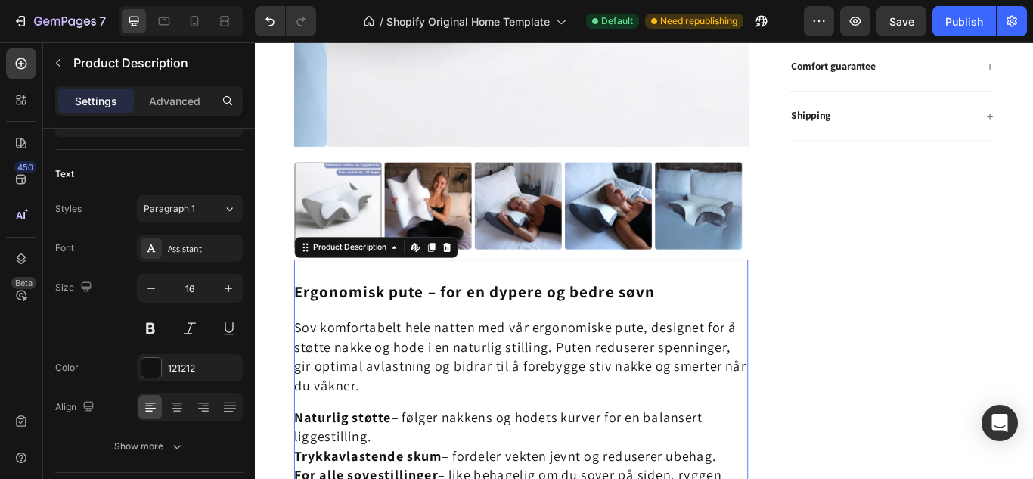
scroll to position [733, 0]
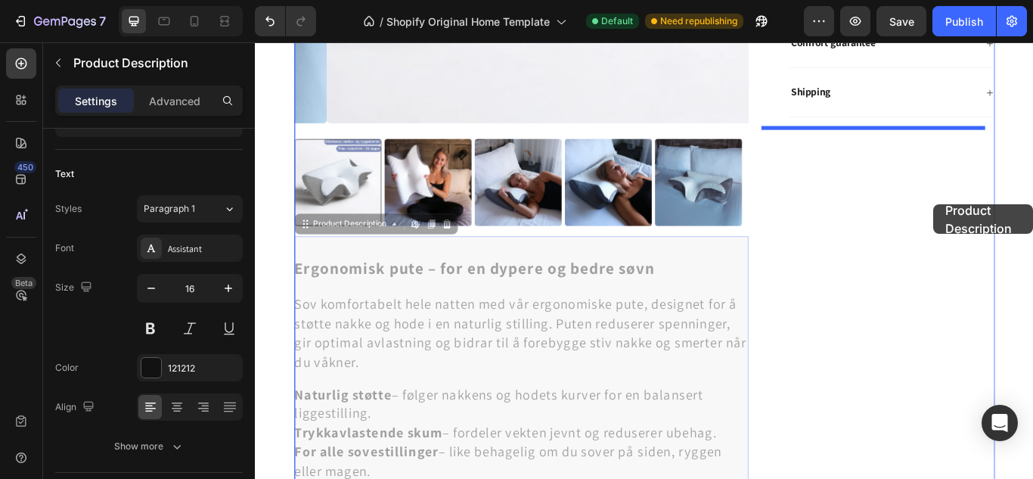
drag, startPoint x: 523, startPoint y: 309, endPoint x: 1046, endPoint y: 231, distance: 529.2
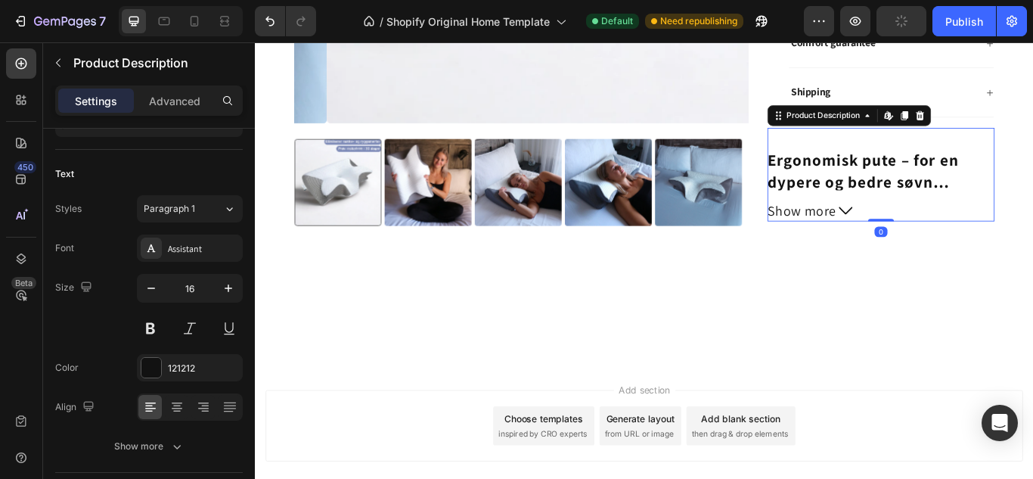
click at [926, 241] on span "Show more" at bounding box center [893, 239] width 80 height 24
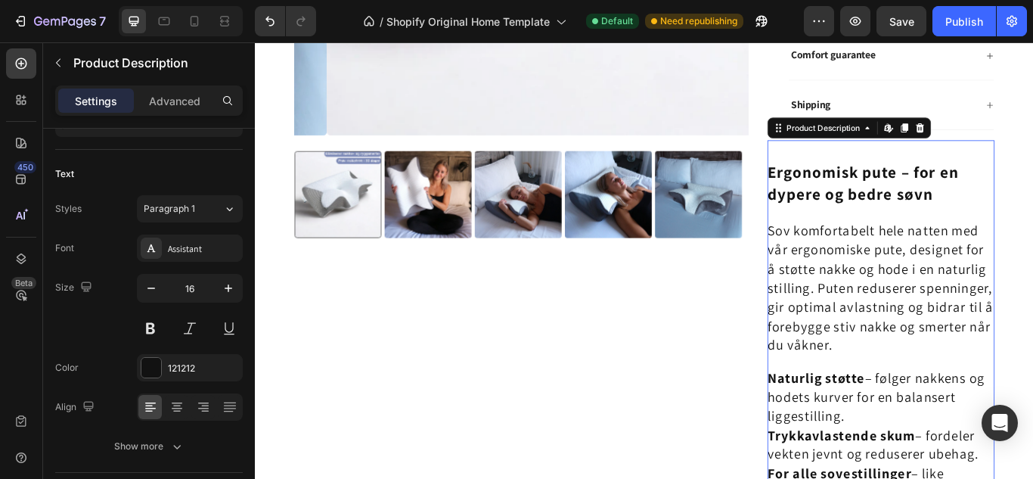
scroll to position [719, 0]
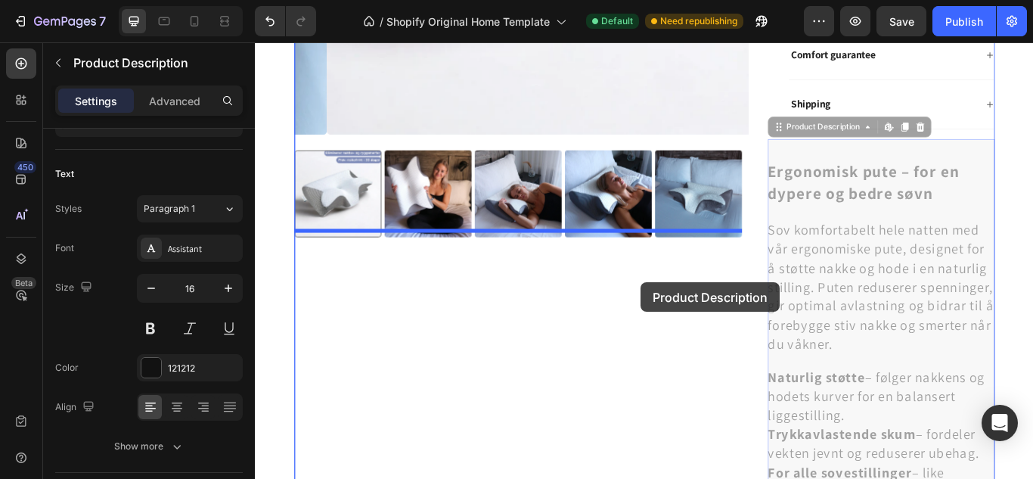
drag, startPoint x: 934, startPoint y: 193, endPoint x: 704, endPoint y: 322, distance: 263.2
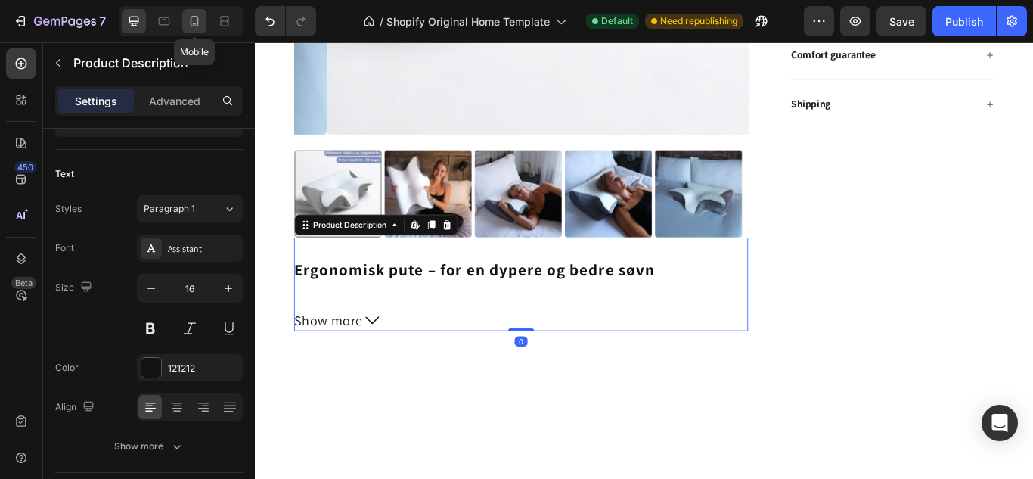
click at [195, 22] on icon at bounding box center [194, 21] width 15 height 15
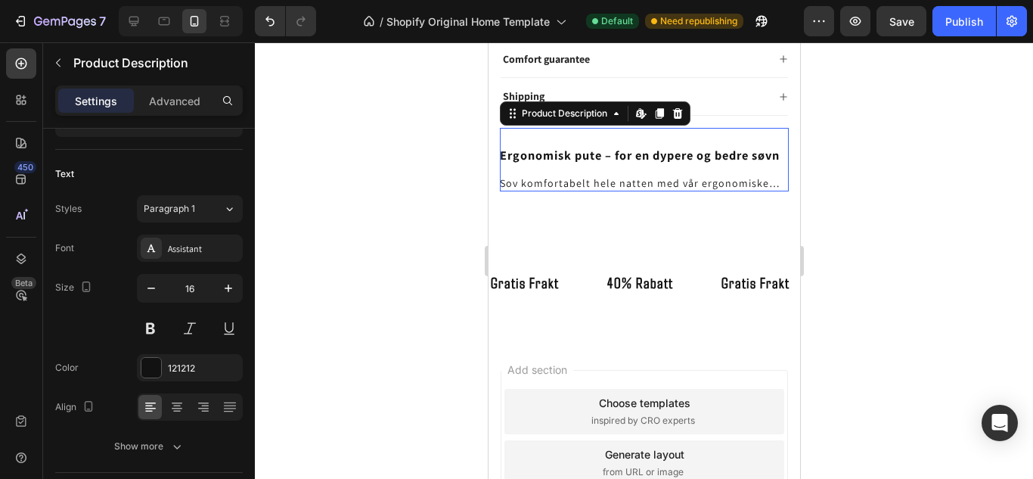
scroll to position [691, 0]
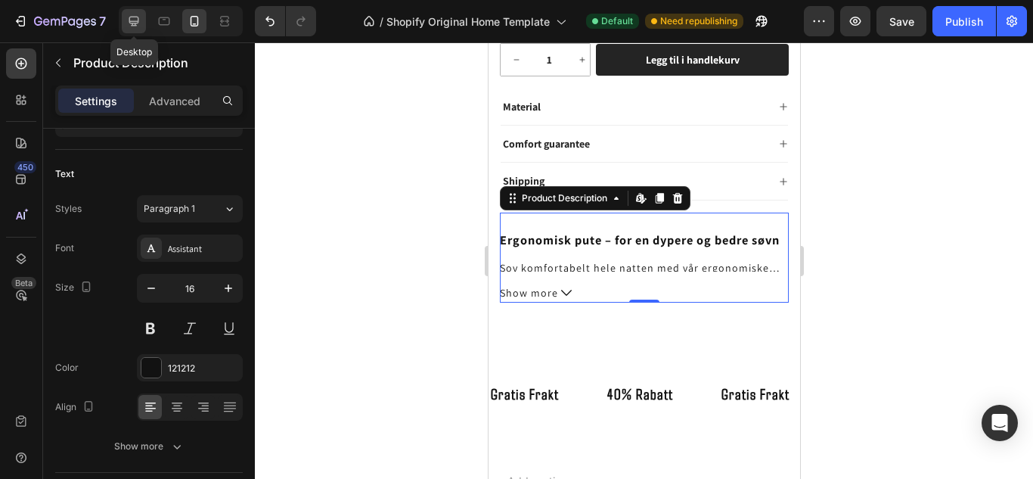
click at [139, 20] on icon at bounding box center [133, 21] width 15 height 15
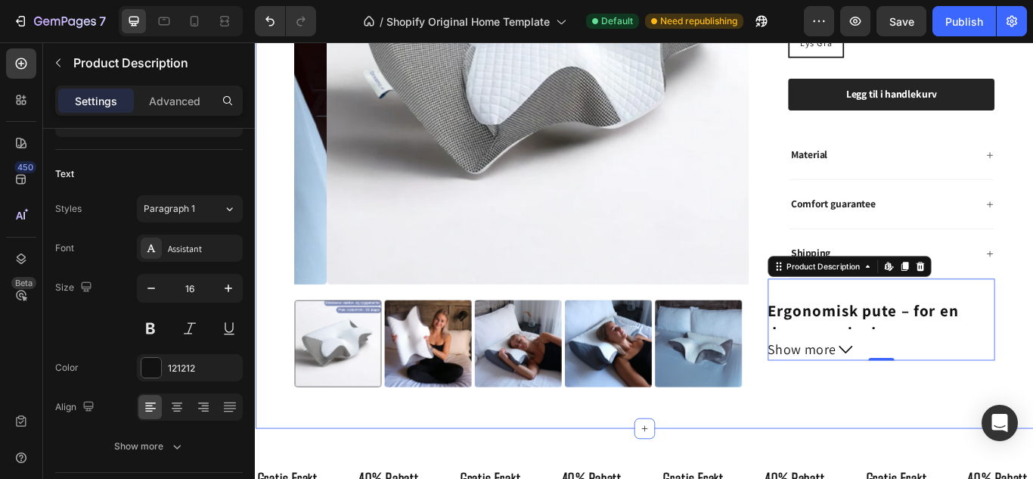
scroll to position [509, 0]
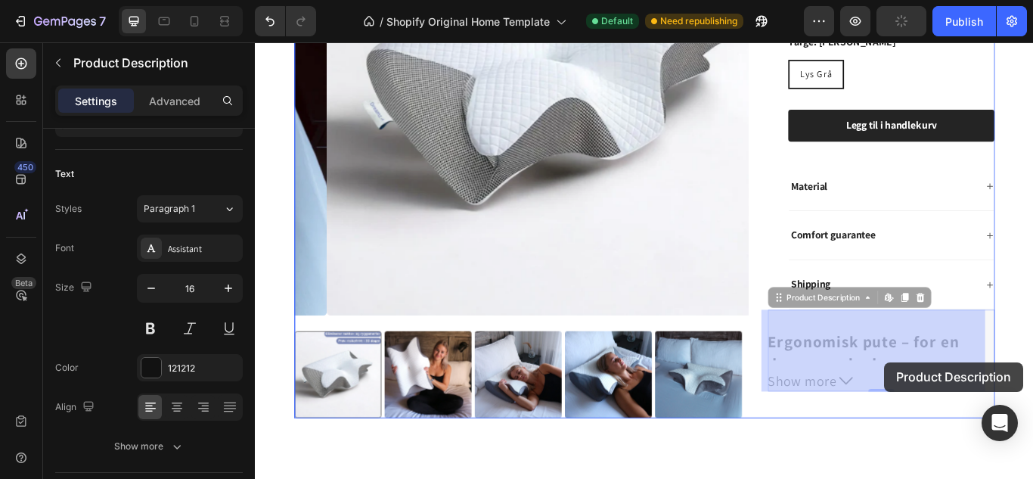
drag, startPoint x: 919, startPoint y: 384, endPoint x: 989, endPoint y: 415, distance: 76.5
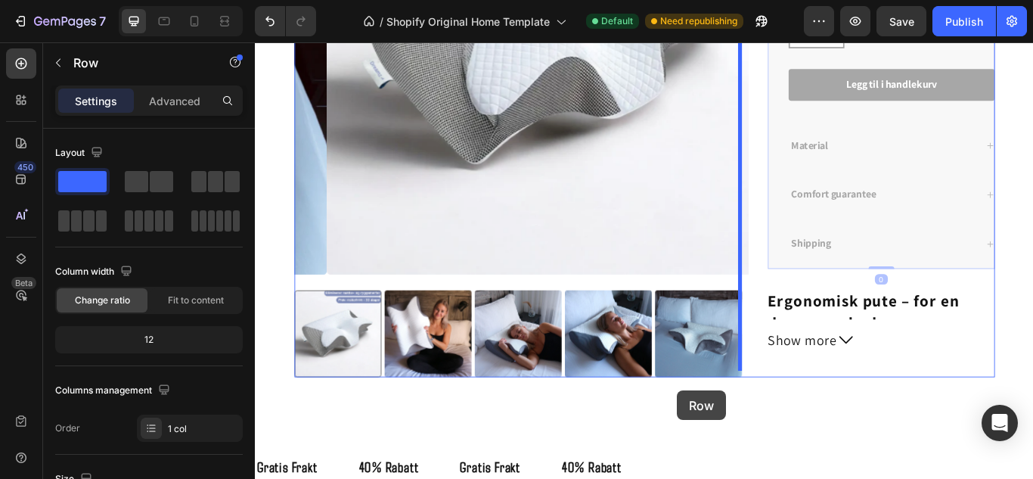
scroll to position [623, 0]
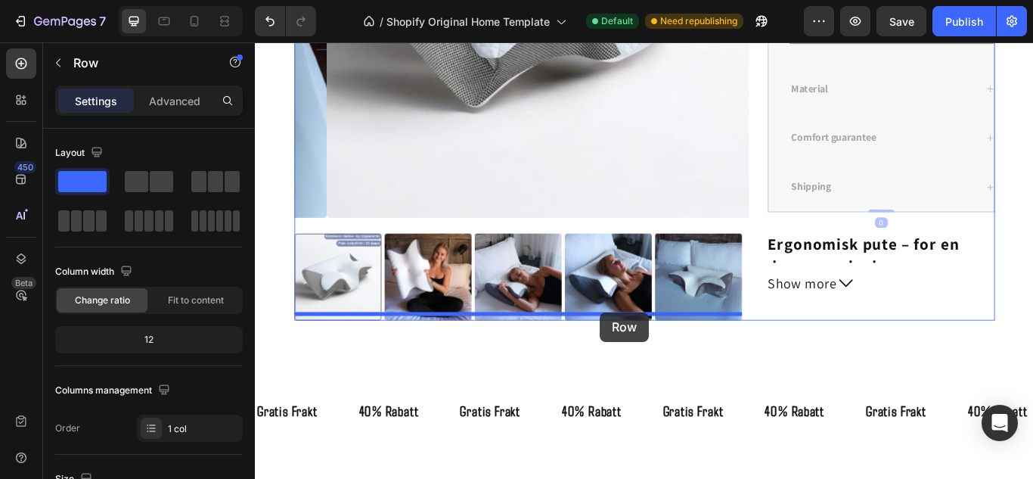
drag, startPoint x: 856, startPoint y: 117, endPoint x: 657, endPoint y: 357, distance: 311.6
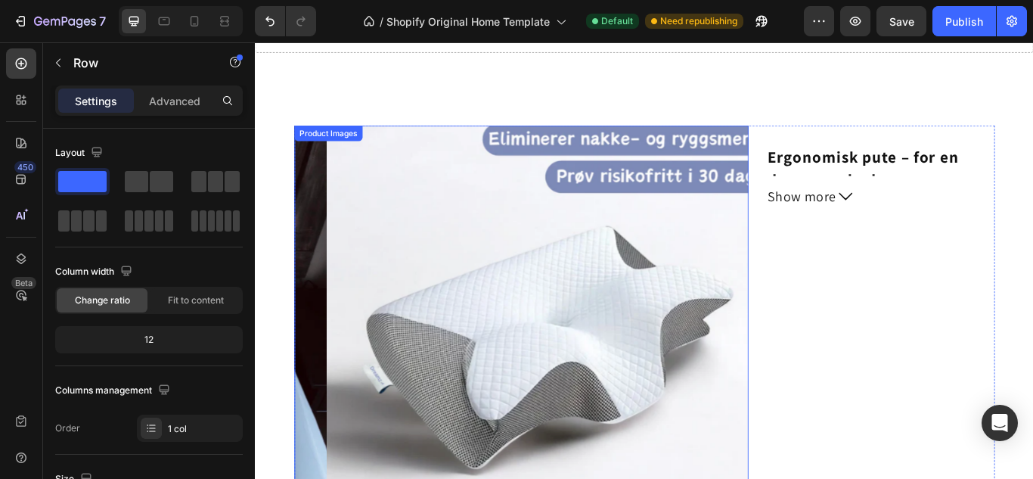
scroll to position [200, 0]
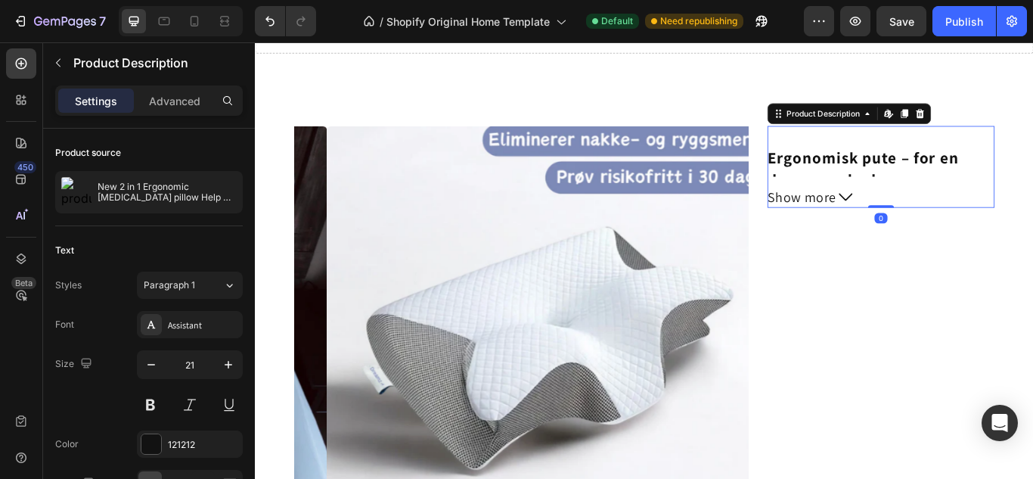
click at [900, 224] on span "Show more" at bounding box center [893, 223] width 80 height 24
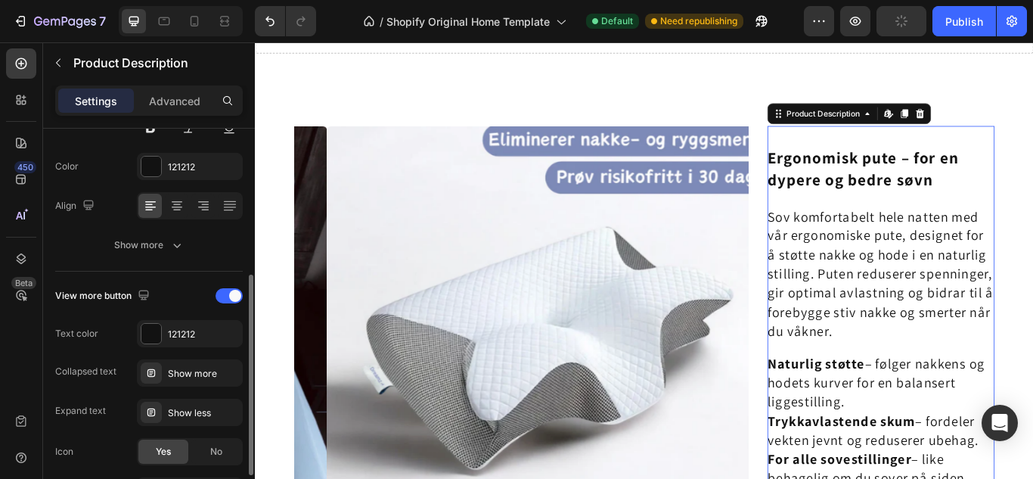
scroll to position [281, 0]
click at [220, 292] on div at bounding box center [229, 292] width 27 height 15
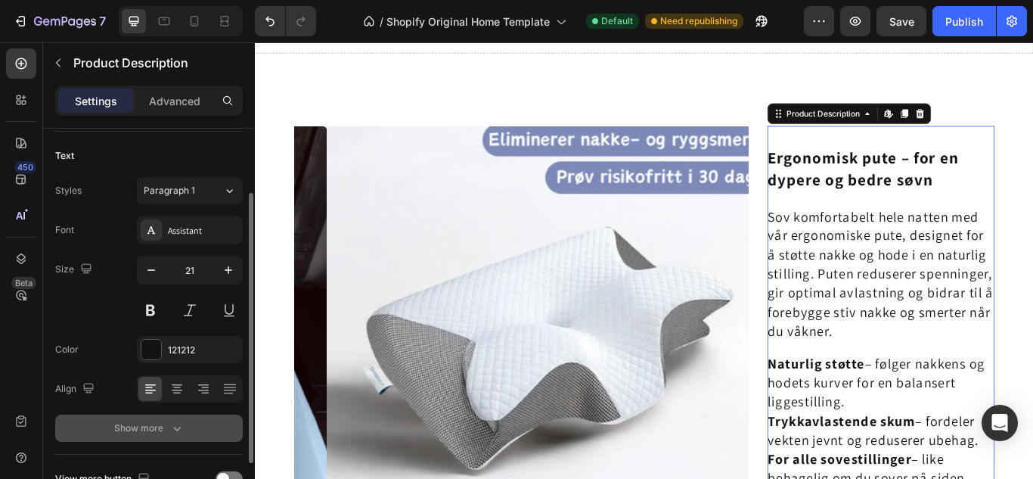
scroll to position [94, 0]
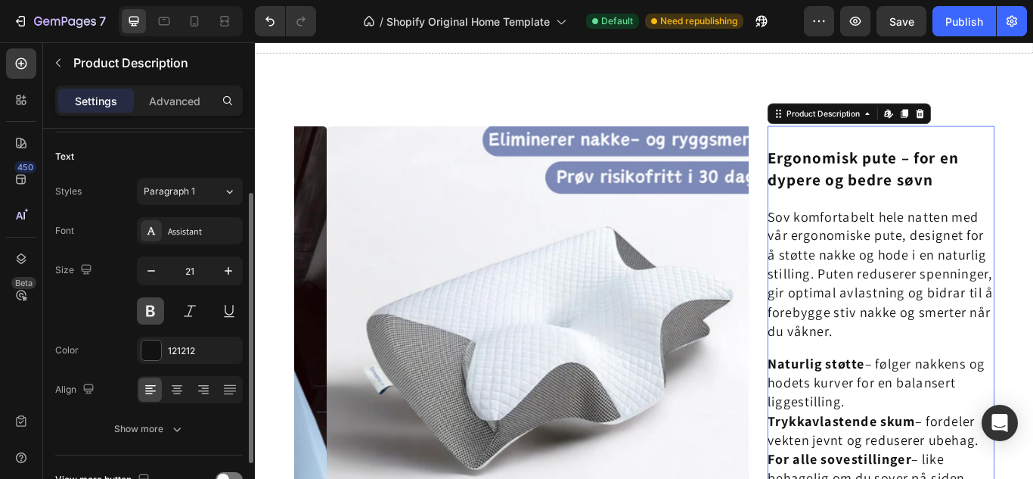
click at [154, 305] on button at bounding box center [150, 310] width 27 height 27
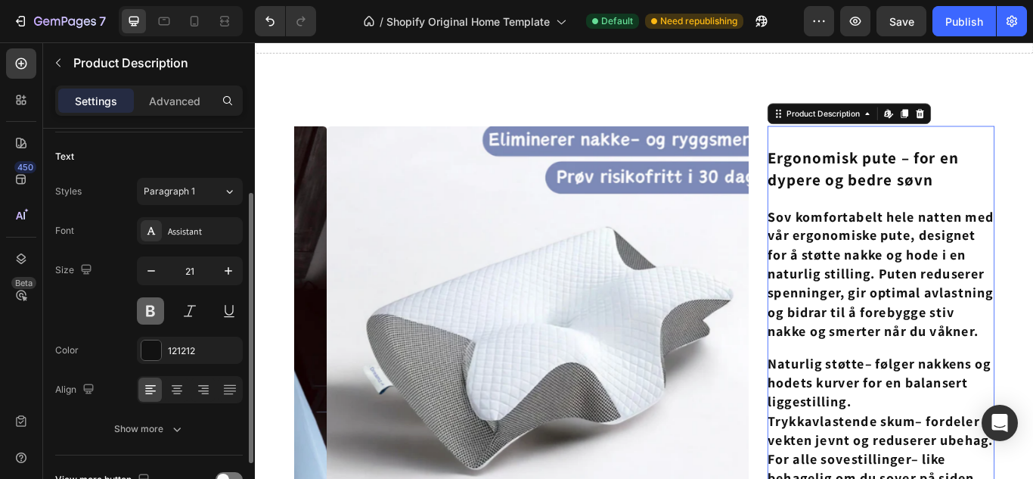
click at [154, 305] on button at bounding box center [150, 310] width 27 height 27
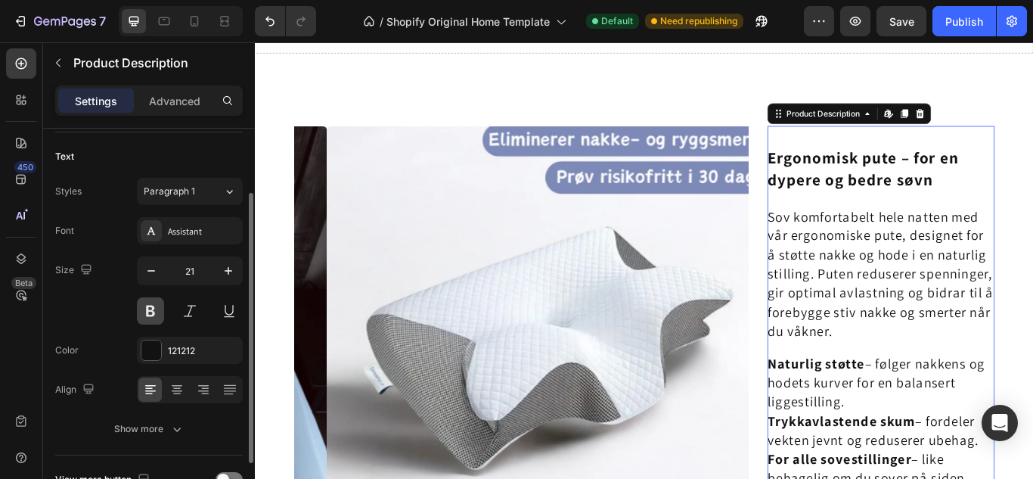
click at [154, 305] on button at bounding box center [150, 310] width 27 height 27
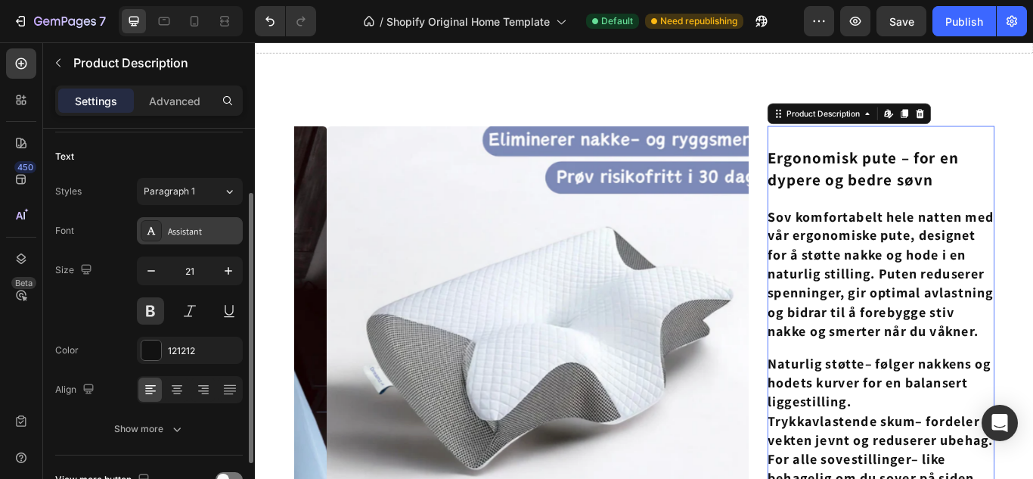
click at [169, 234] on div "Assistant" at bounding box center [203, 232] width 71 height 14
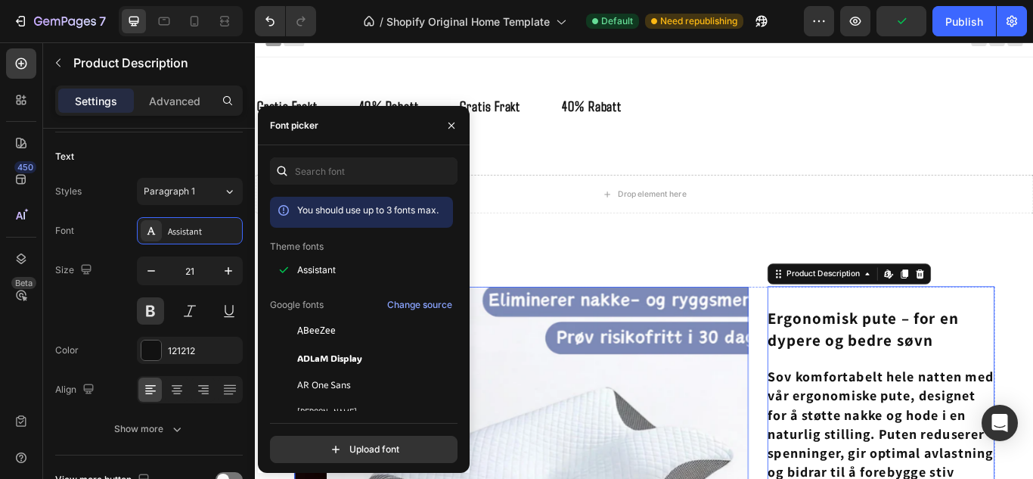
scroll to position [0, 0]
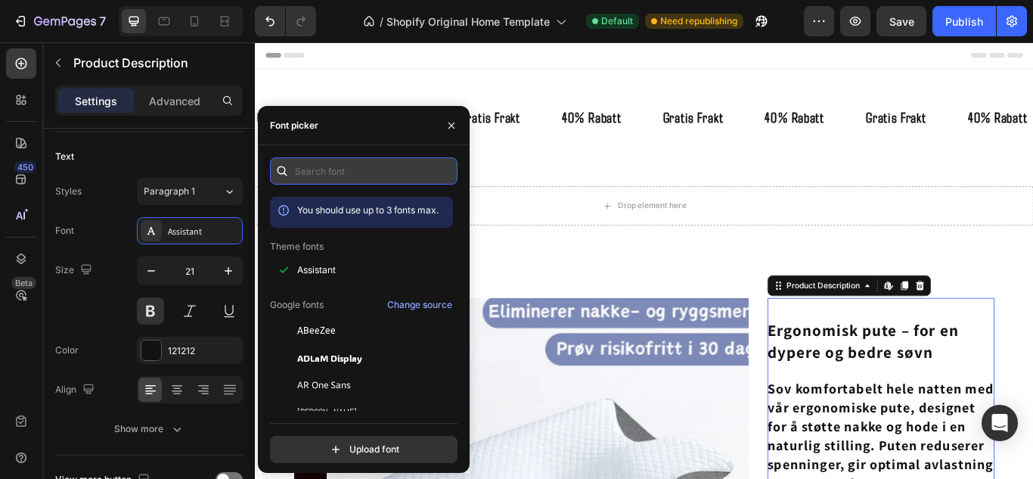
click at [373, 184] on input "text" at bounding box center [364, 170] width 188 height 27
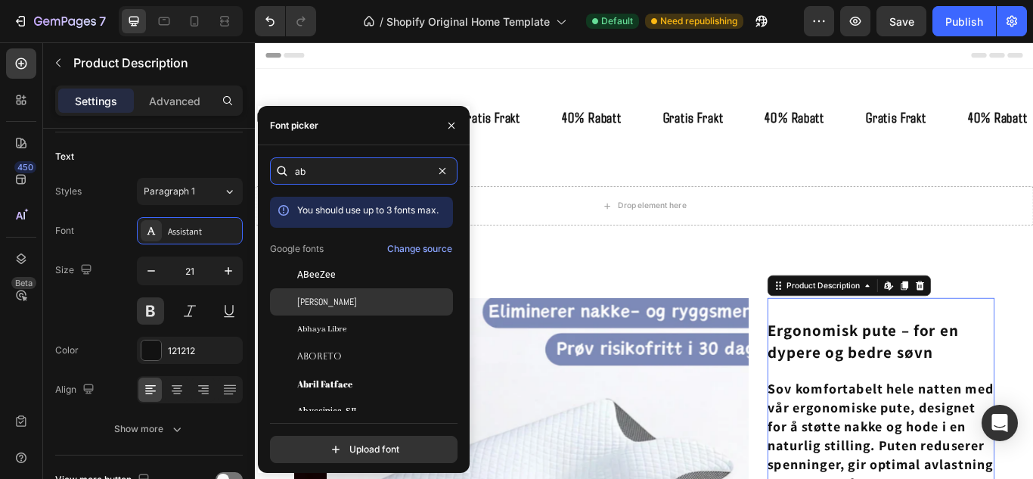
type input "ab"
click at [319, 299] on div "[PERSON_NAME]" at bounding box center [373, 302] width 153 height 14
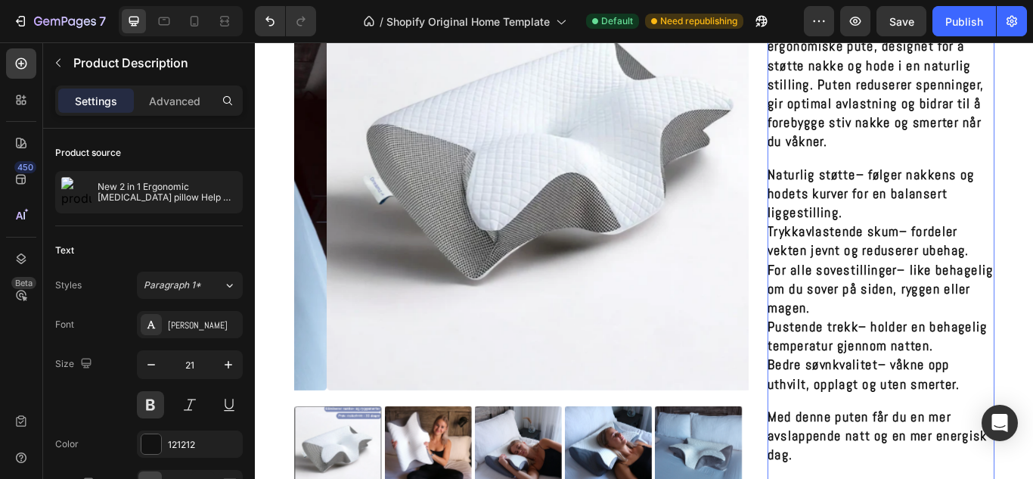
scroll to position [421, 0]
click at [228, 364] on icon "button" at bounding box center [229, 365] width 8 height 8
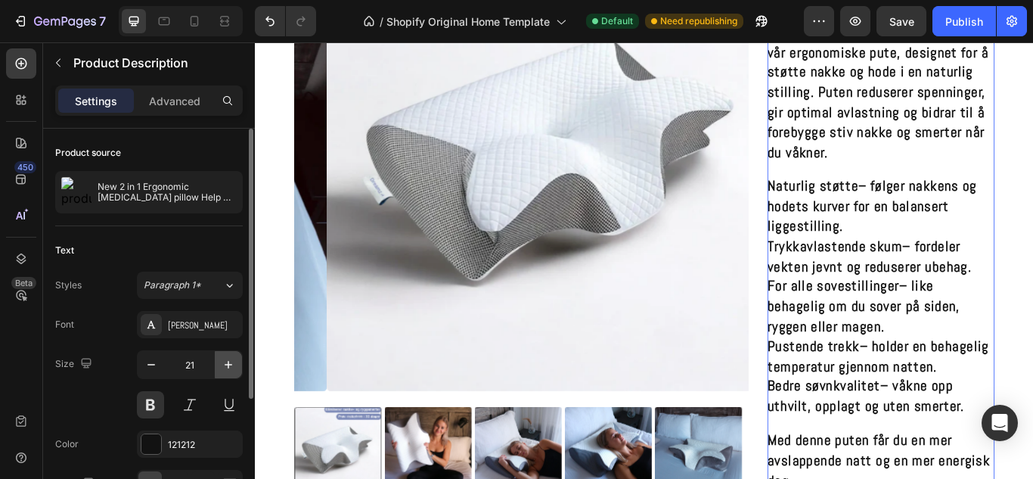
click at [228, 364] on icon "button" at bounding box center [229, 365] width 8 height 8
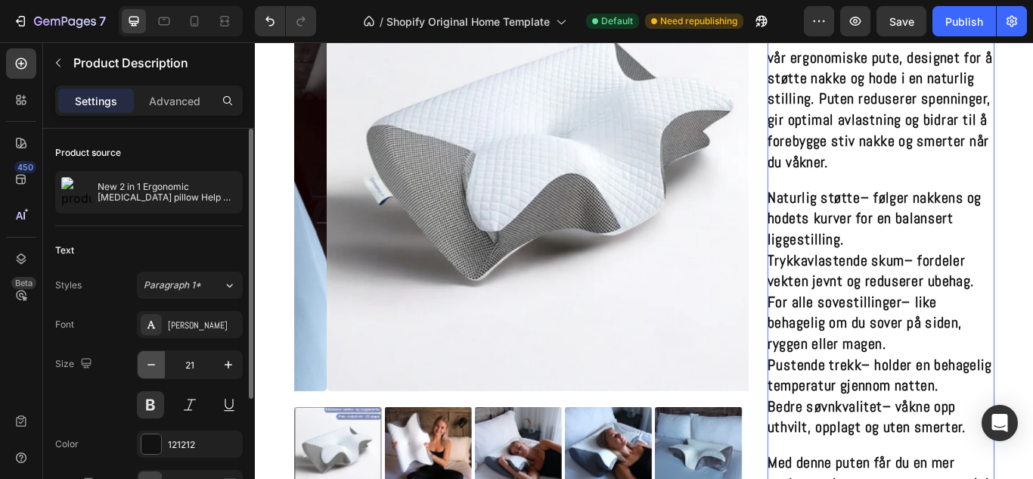
click at [144, 360] on icon "button" at bounding box center [151, 364] width 15 height 15
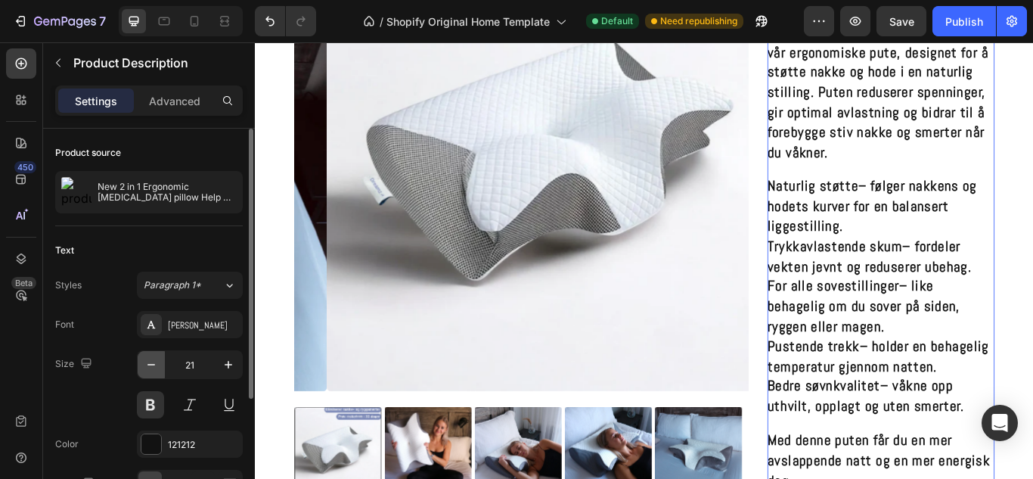
click at [144, 360] on icon "button" at bounding box center [151, 364] width 15 height 15
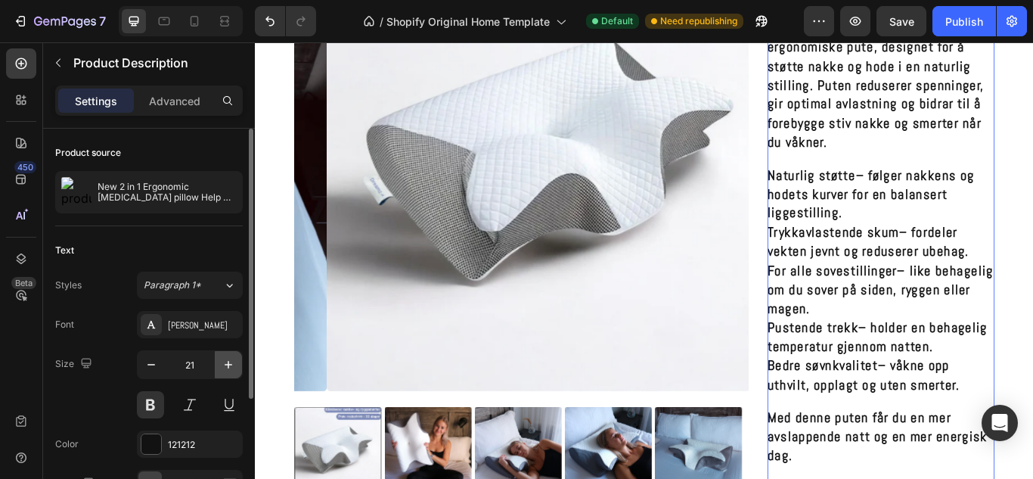
click at [225, 353] on button "button" at bounding box center [228, 364] width 27 height 27
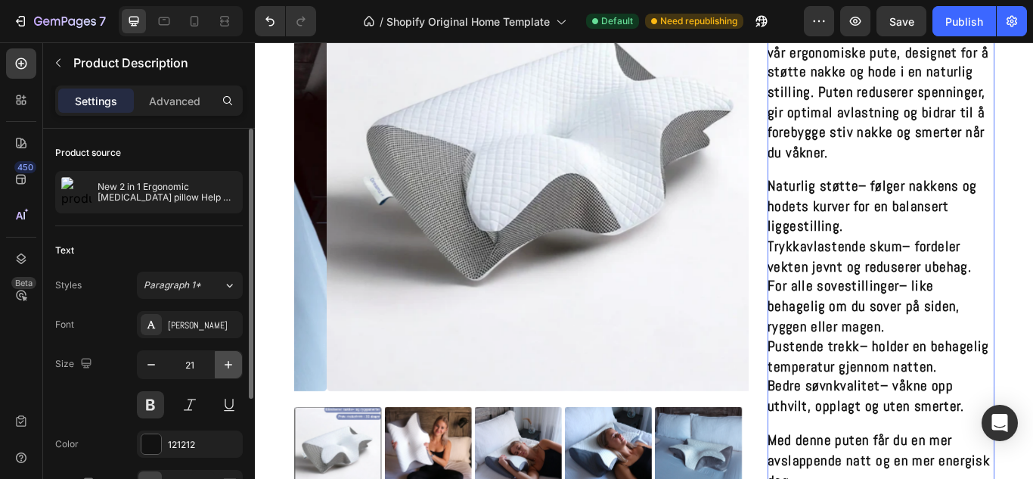
click at [225, 353] on button "button" at bounding box center [228, 364] width 27 height 27
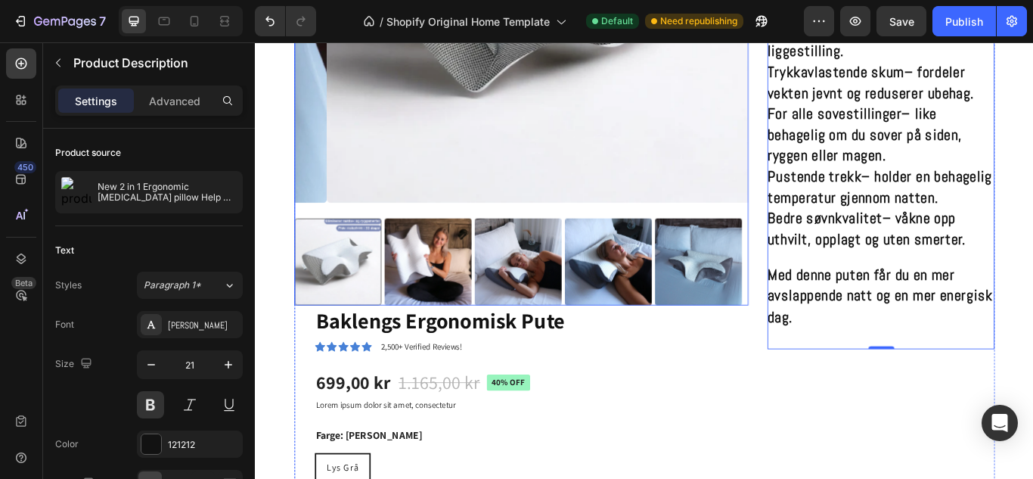
scroll to position [639, 0]
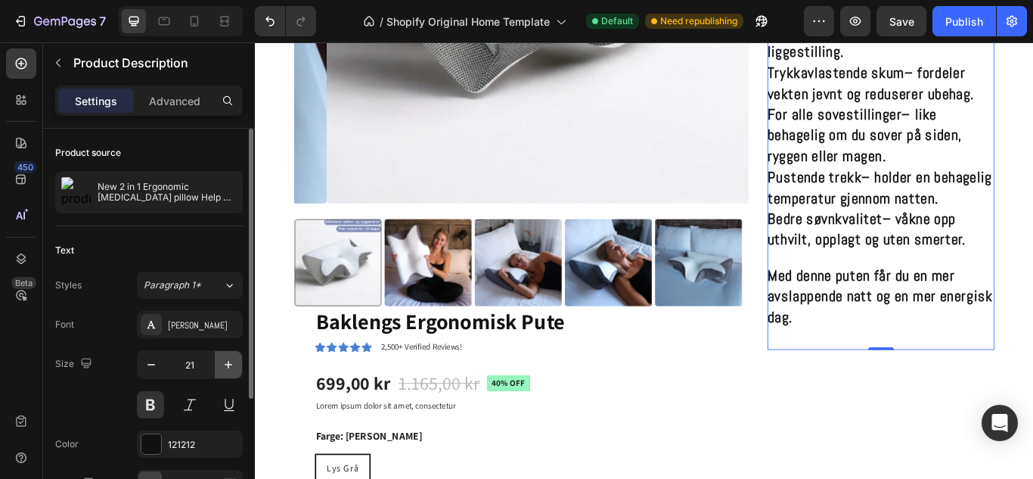
click at [238, 368] on button "button" at bounding box center [228, 364] width 27 height 27
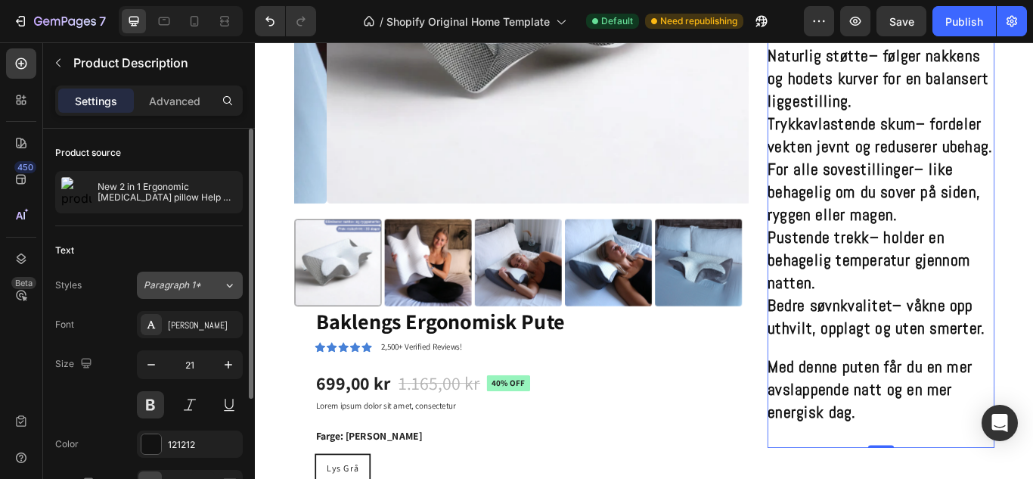
click at [213, 287] on div "Paragraph 1*" at bounding box center [183, 285] width 79 height 14
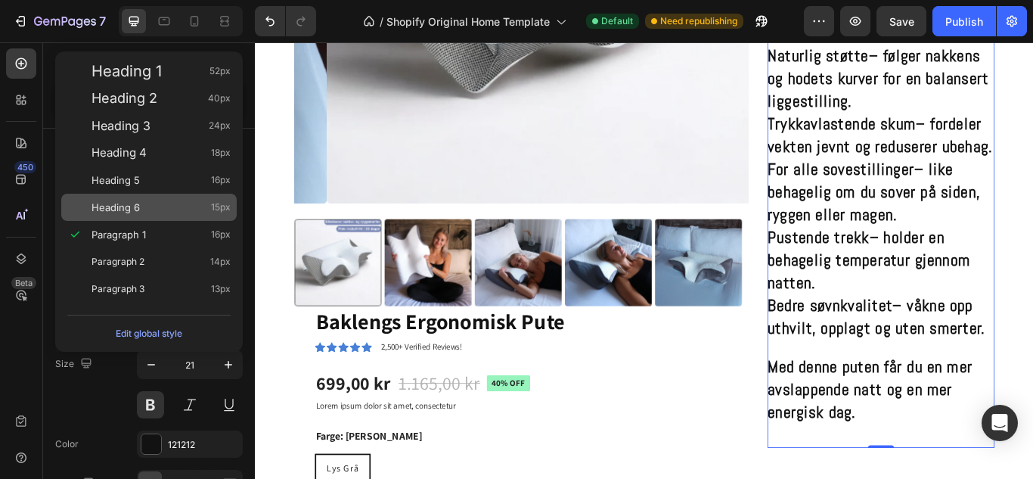
click at [151, 209] on div "Heading 6 15px" at bounding box center [161, 207] width 139 height 15
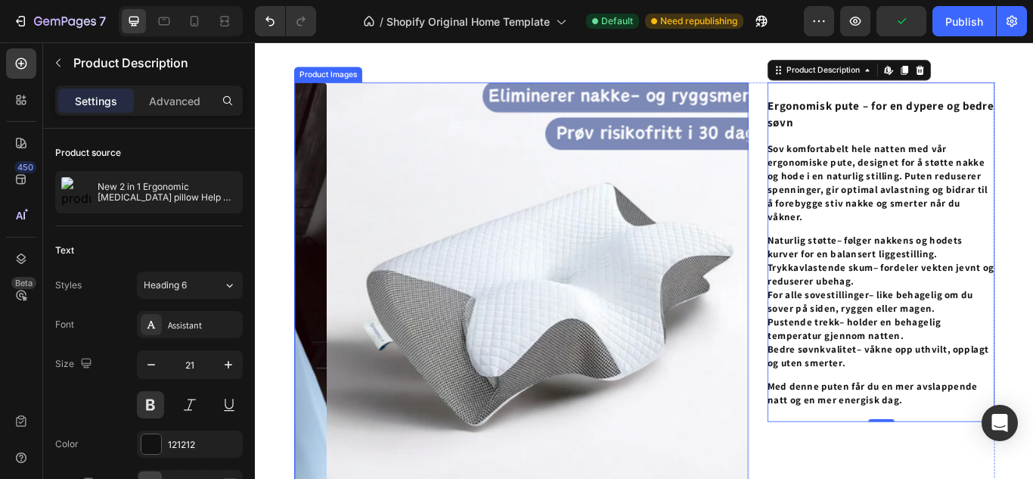
scroll to position [331, 0]
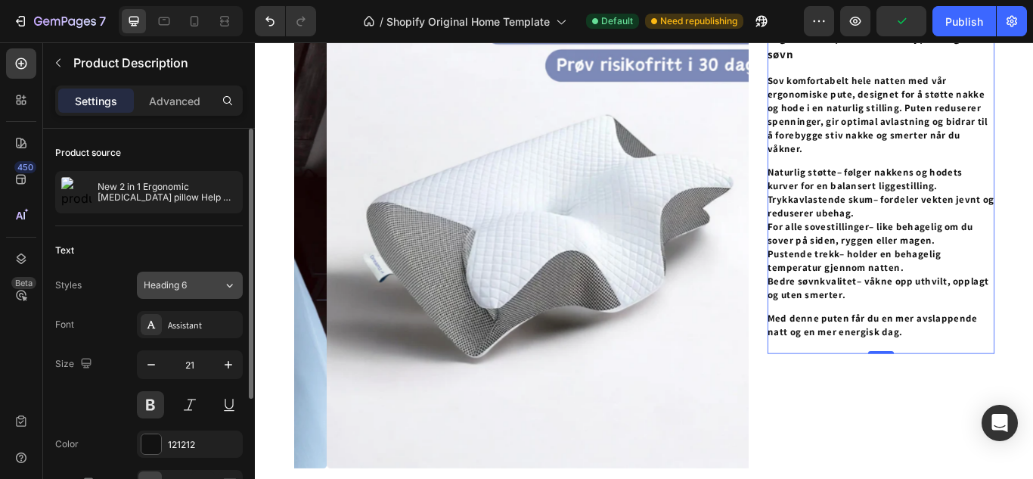
click at [211, 287] on div "Heading 6" at bounding box center [183, 285] width 79 height 14
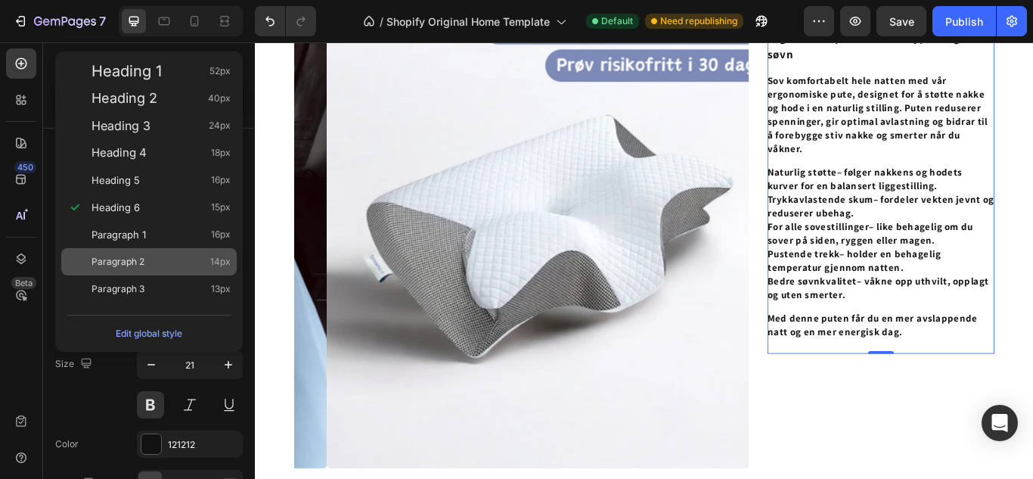
click at [182, 263] on div "Paragraph 2 14px" at bounding box center [161, 261] width 139 height 15
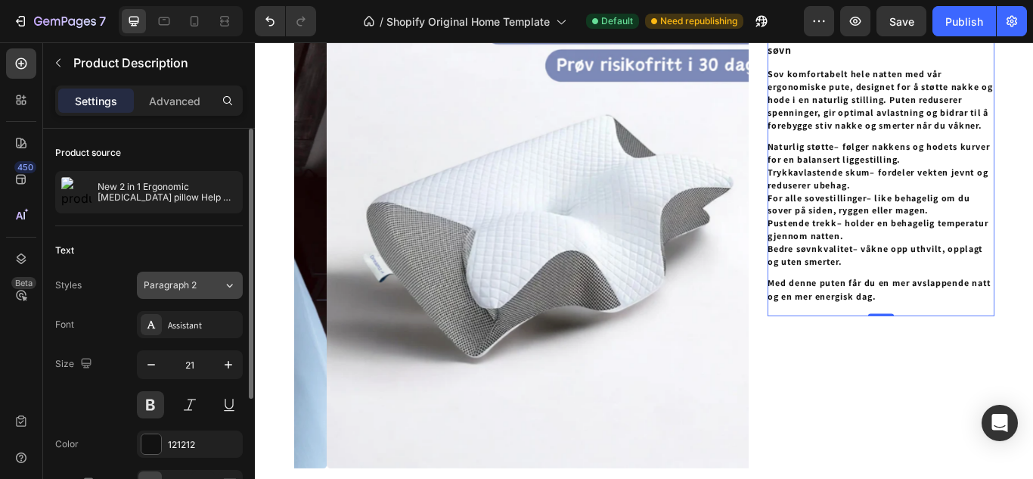
click at [214, 288] on div "Paragraph 2" at bounding box center [183, 285] width 79 height 14
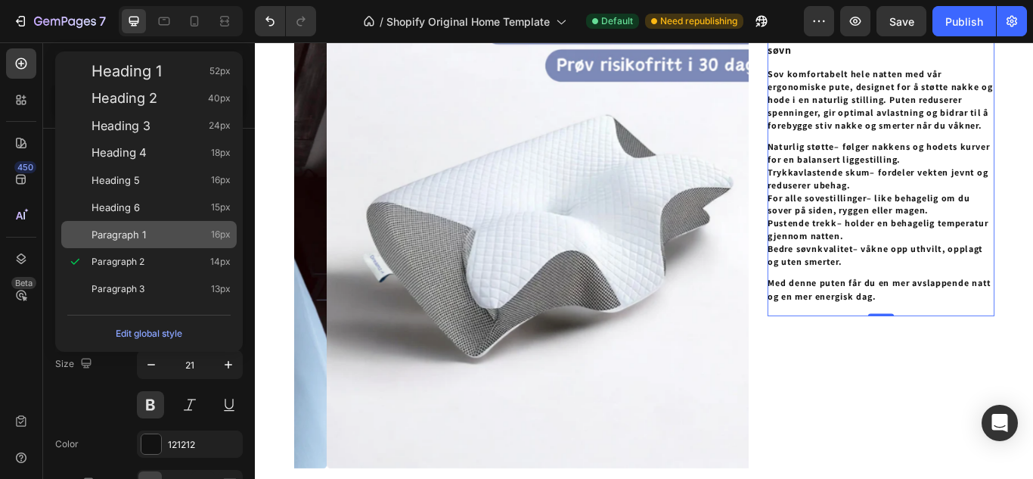
click at [138, 221] on div "Paragraph 1 16px" at bounding box center [149, 234] width 176 height 27
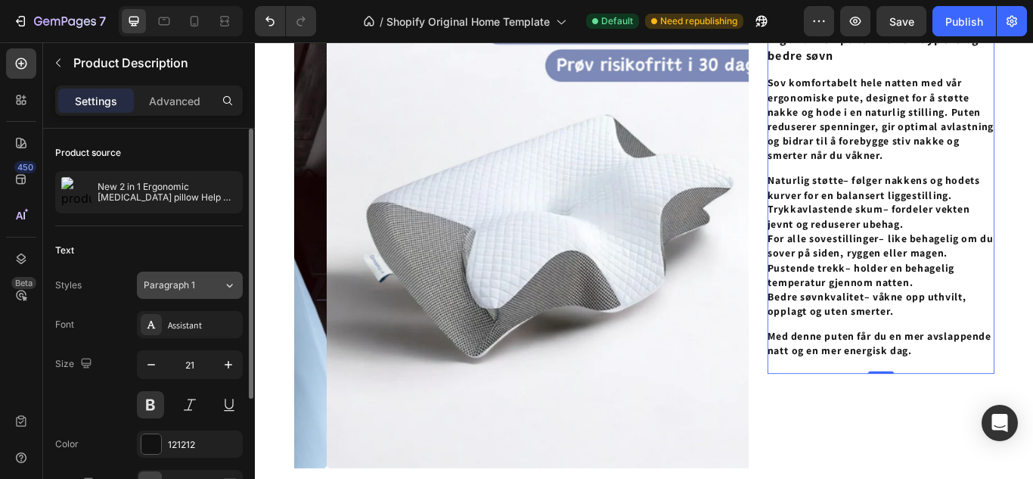
click at [223, 275] on button "Paragraph 1" at bounding box center [190, 285] width 106 height 27
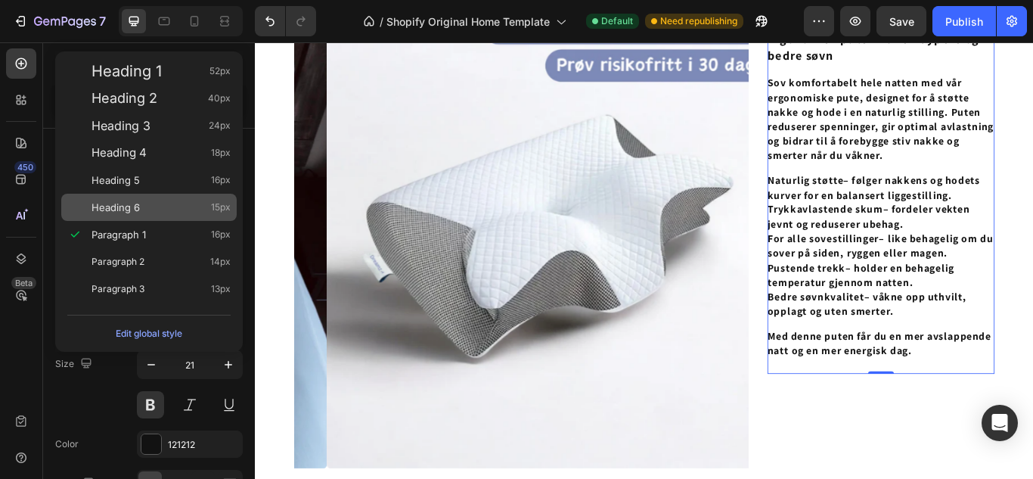
click at [159, 208] on div "Heading 6 15px" at bounding box center [161, 207] width 139 height 15
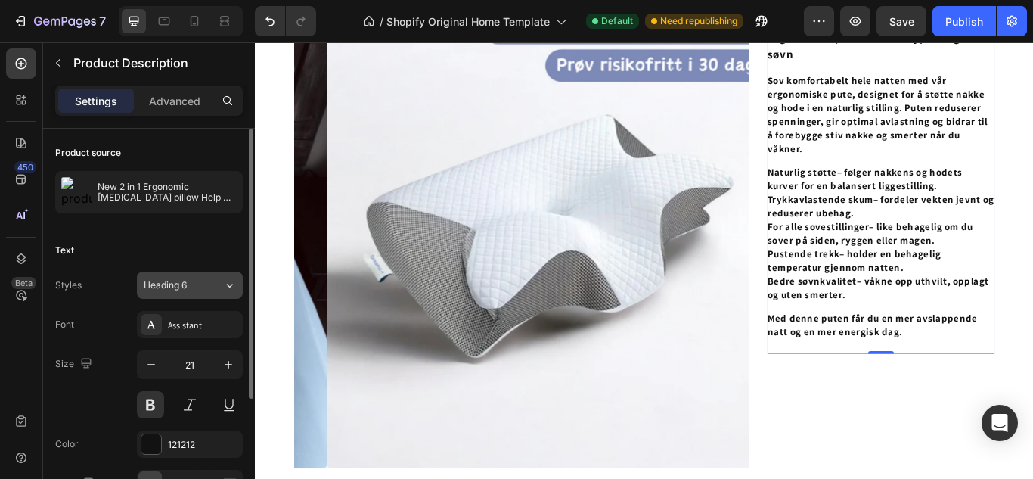
click at [223, 278] on icon at bounding box center [229, 285] width 13 height 15
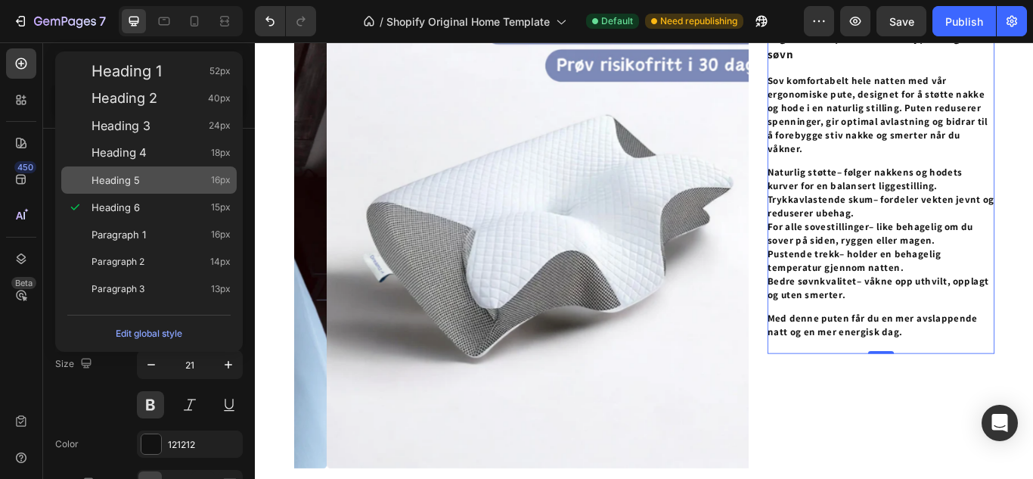
click at [151, 176] on div "Heading 5 16px" at bounding box center [161, 179] width 139 height 15
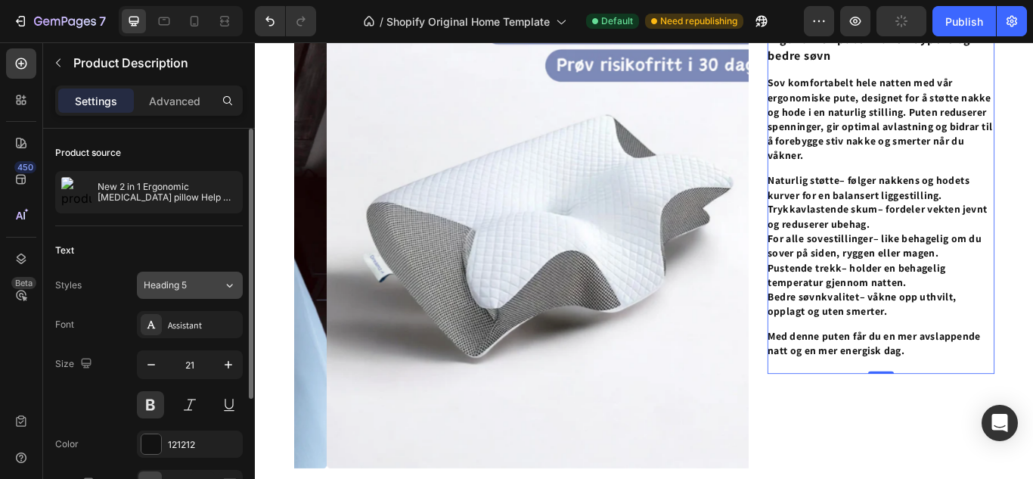
click at [213, 281] on div "Heading 5" at bounding box center [183, 285] width 79 height 14
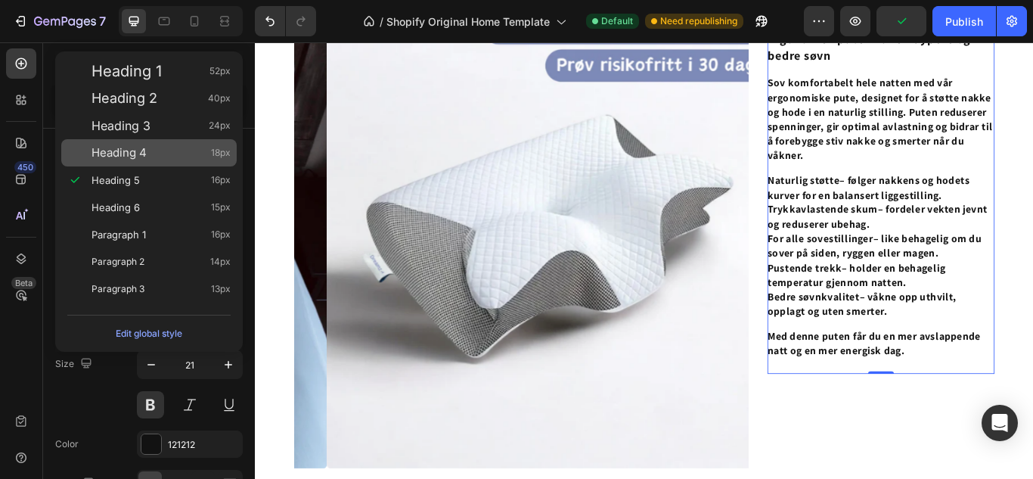
click at [121, 141] on div "Heading 4 18px" at bounding box center [149, 152] width 176 height 27
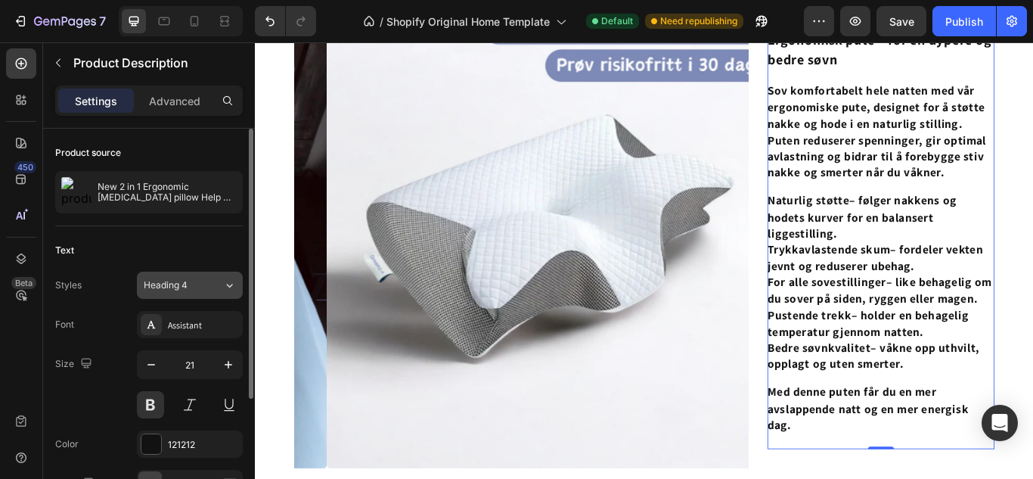
click at [215, 291] on div "Heading 4" at bounding box center [183, 285] width 79 height 14
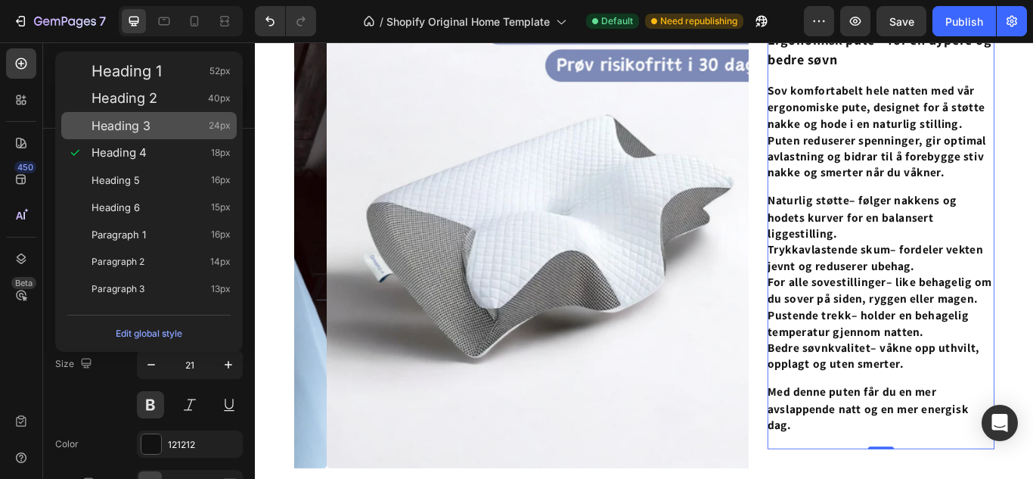
click at [127, 138] on div "Heading 3 24px" at bounding box center [149, 125] width 176 height 27
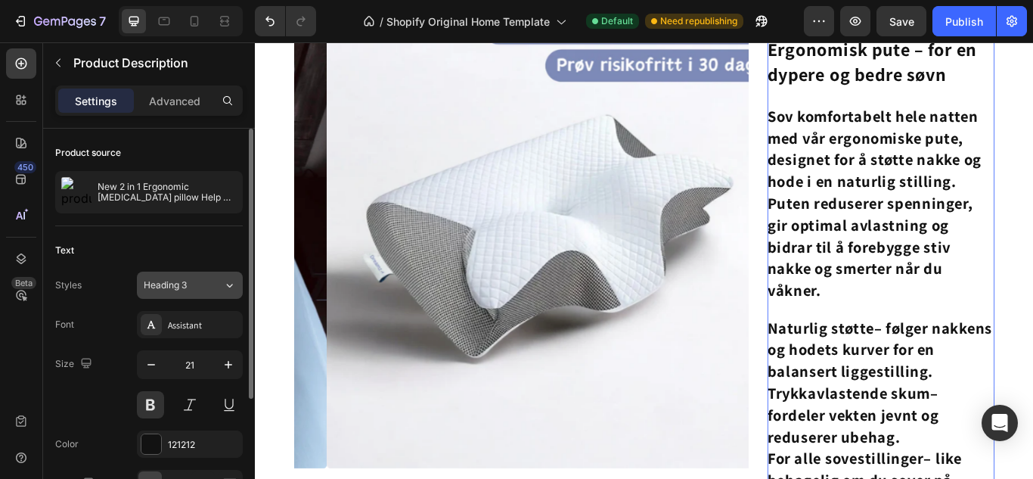
click at [222, 295] on button "Heading 3" at bounding box center [190, 285] width 106 height 27
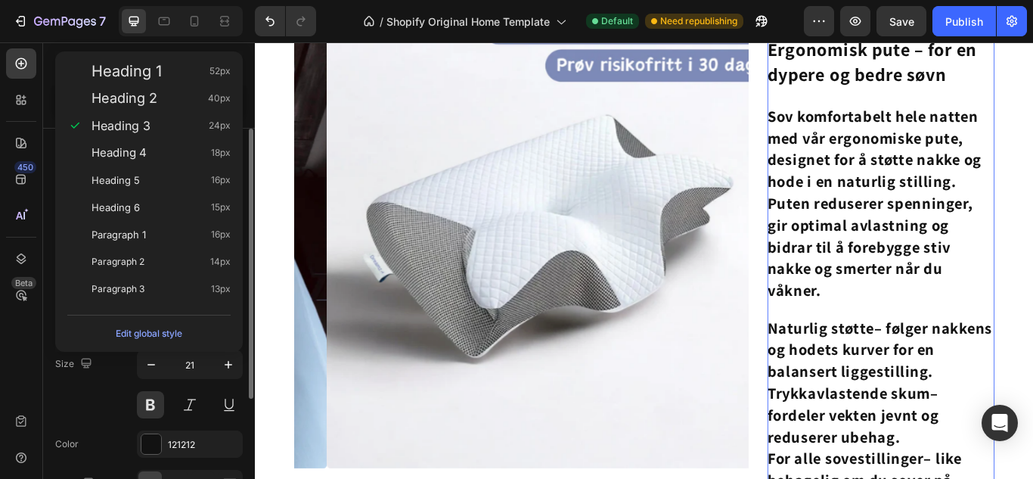
click at [117, 384] on div "Size 21" at bounding box center [149, 384] width 188 height 68
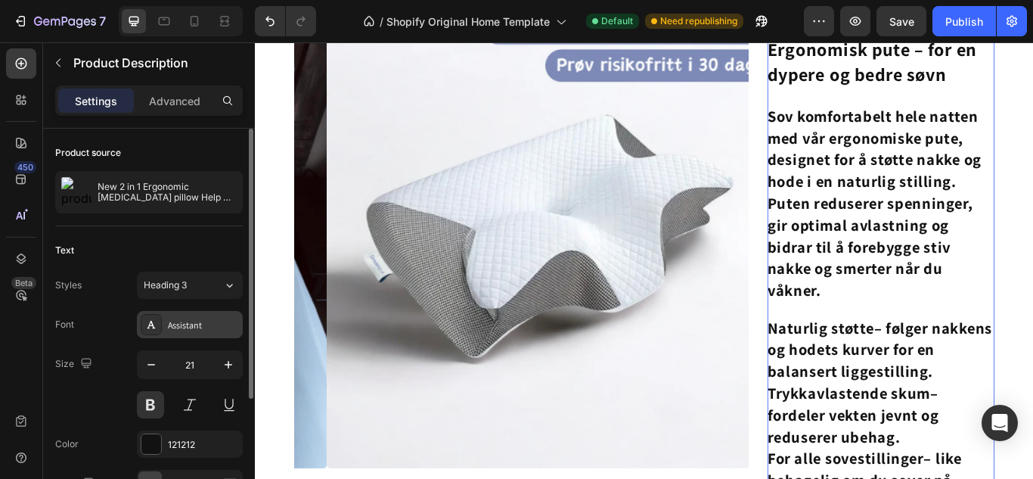
click at [190, 327] on div "Assistant" at bounding box center [203, 326] width 71 height 14
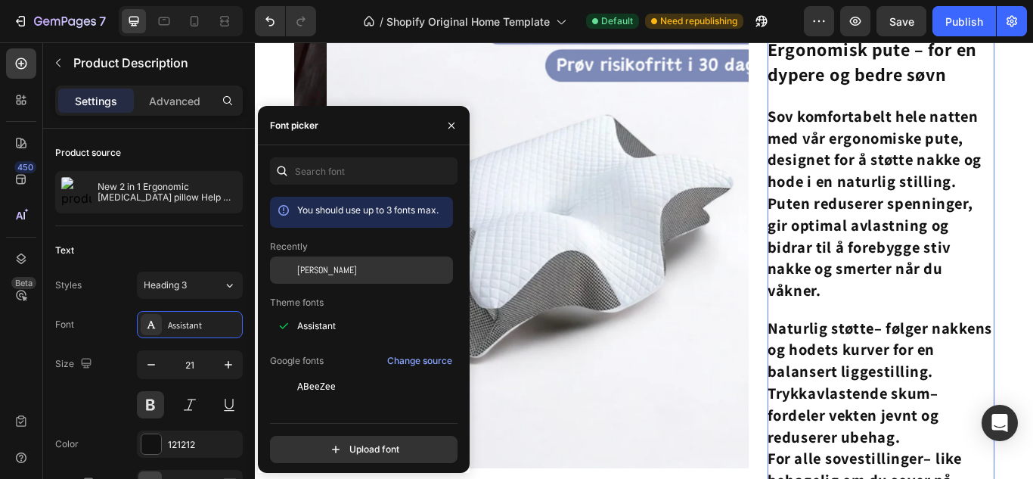
click at [319, 373] on div "[PERSON_NAME]" at bounding box center [361, 386] width 183 height 27
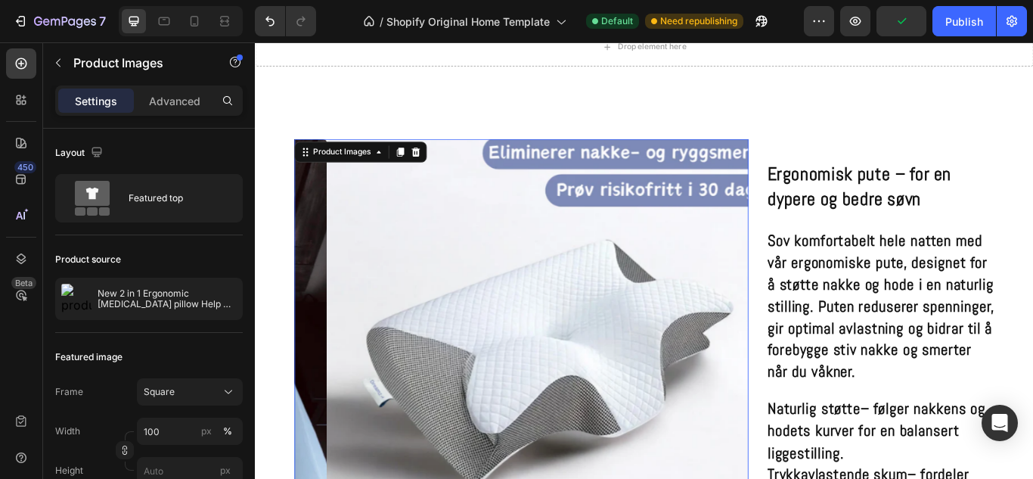
scroll to position [185, 0]
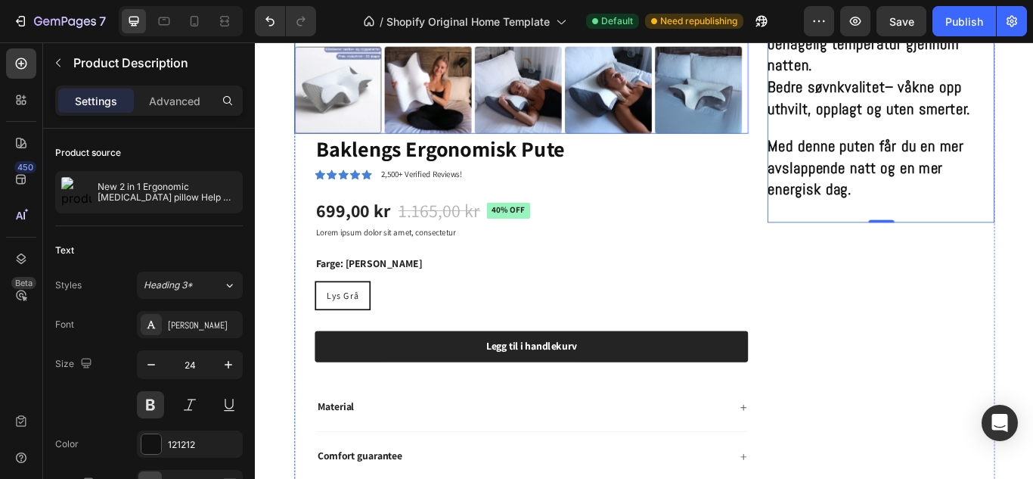
scroll to position [844, 0]
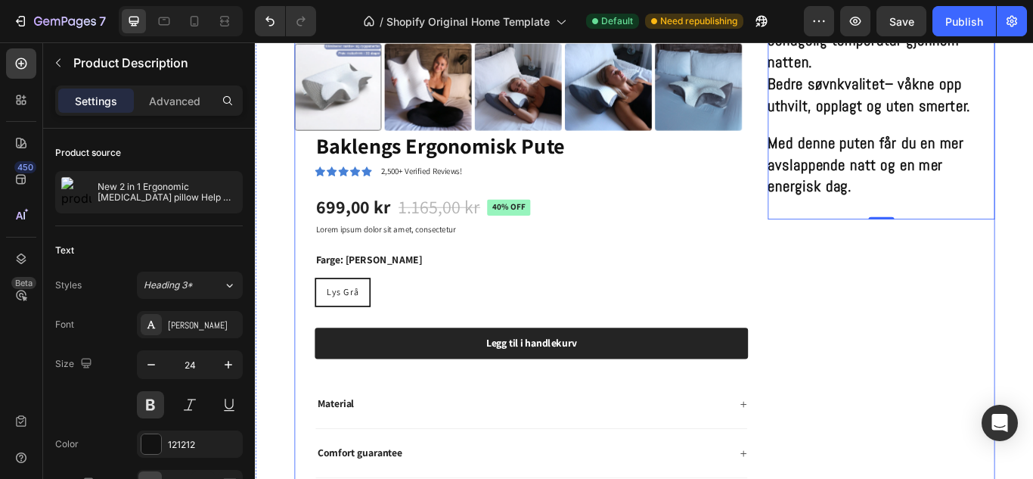
click at [935, 333] on div "Ergonomisk pute – for en dypere og bedre søvn Sov komfortabelt hele natten med …" at bounding box center [985, 52] width 265 height 1112
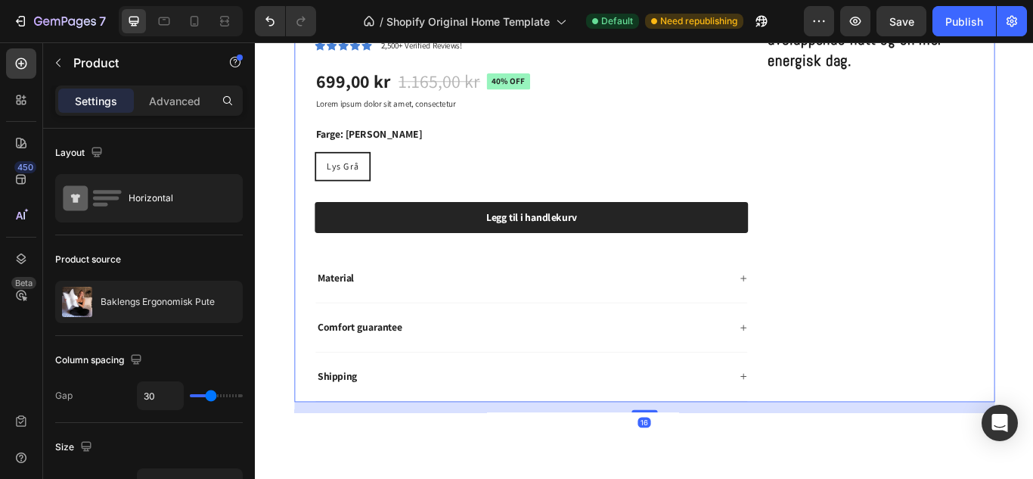
scroll to position [992, 0]
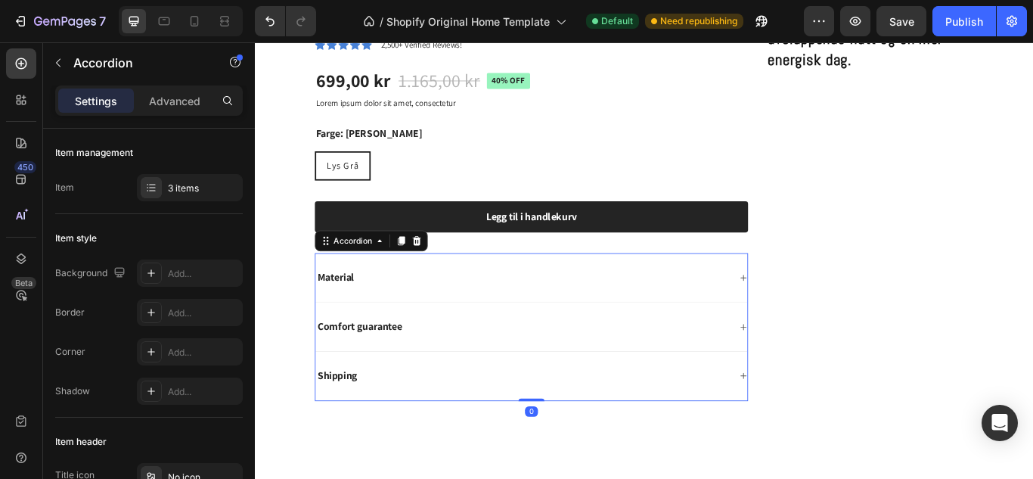
click at [821, 313] on icon at bounding box center [824, 316] width 7 height 7
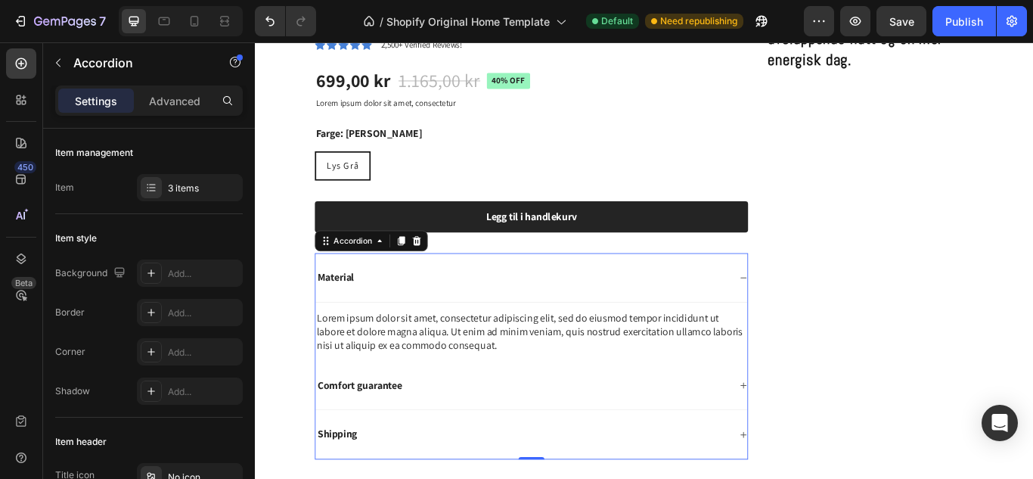
click at [820, 312] on icon at bounding box center [824, 316] width 9 height 9
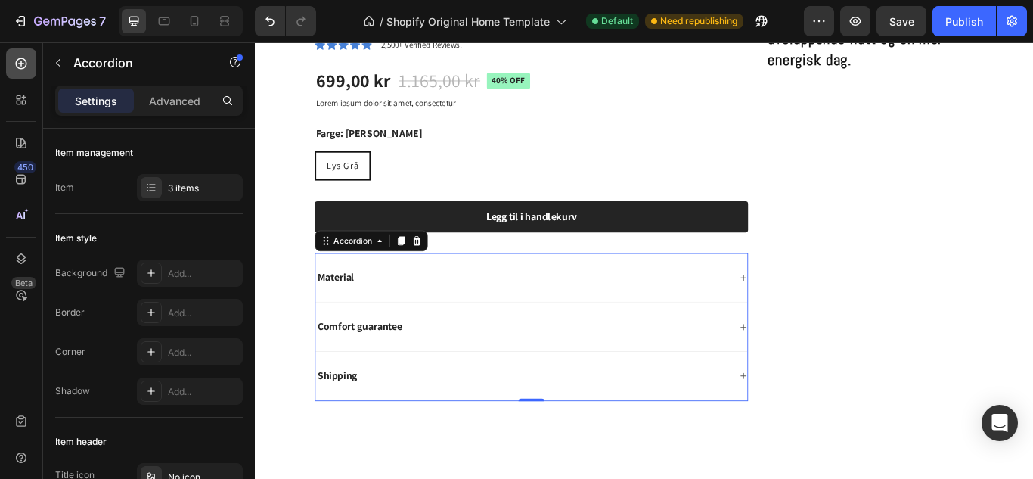
click at [12, 53] on div at bounding box center [21, 63] width 30 height 30
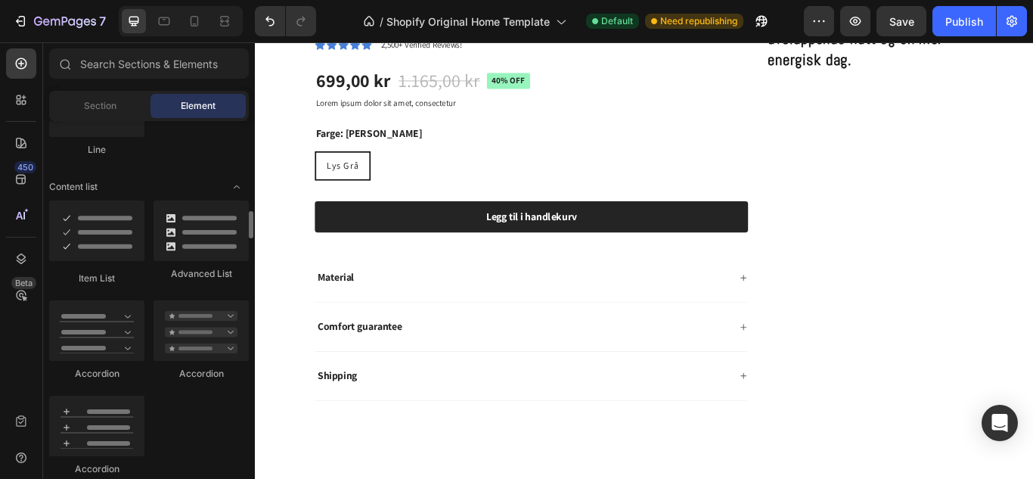
scroll to position [1145, 0]
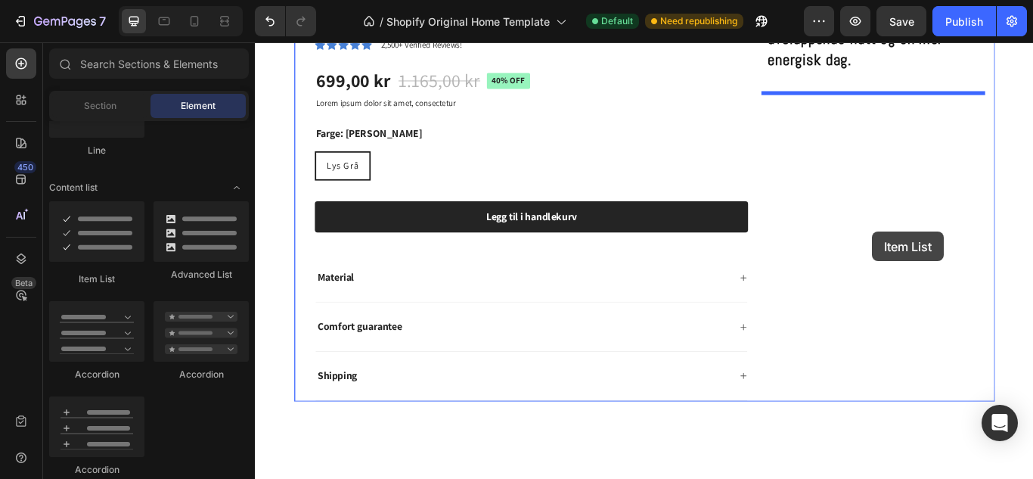
drag, startPoint x: 346, startPoint y: 278, endPoint x: 975, endPoint y: 263, distance: 629.6
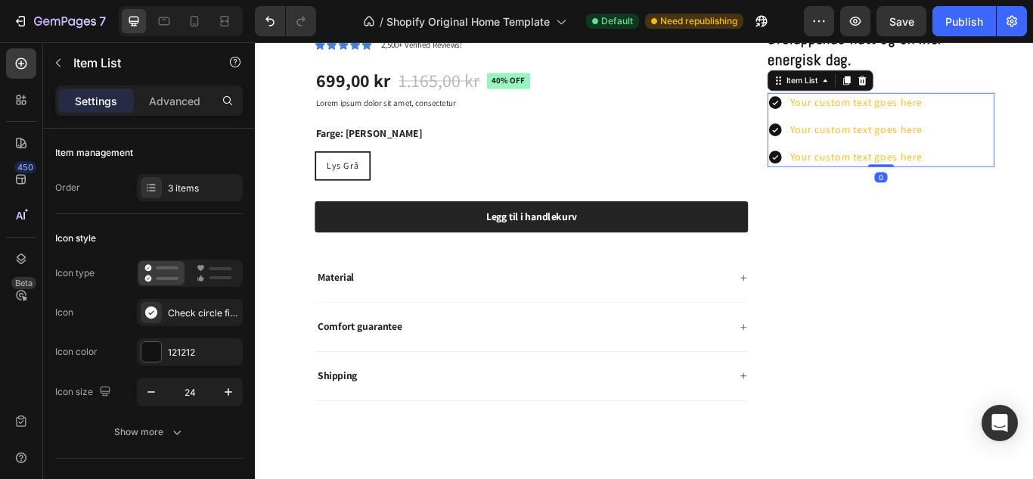
click at [1022, 114] on div "Your custom text goes here" at bounding box center [956, 112] width 159 height 23
click at [1022, 114] on p "Your custom text goes here" at bounding box center [956, 113] width 154 height 18
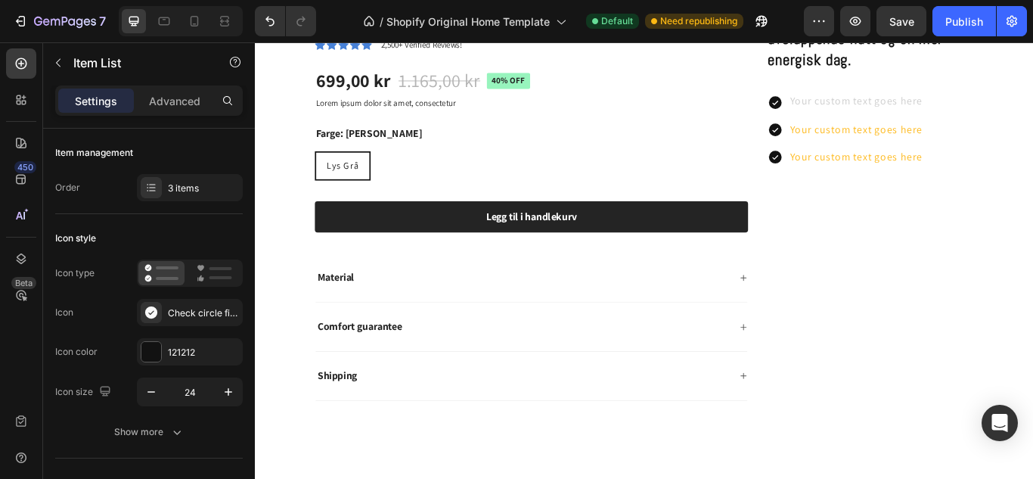
scroll to position [985, 0]
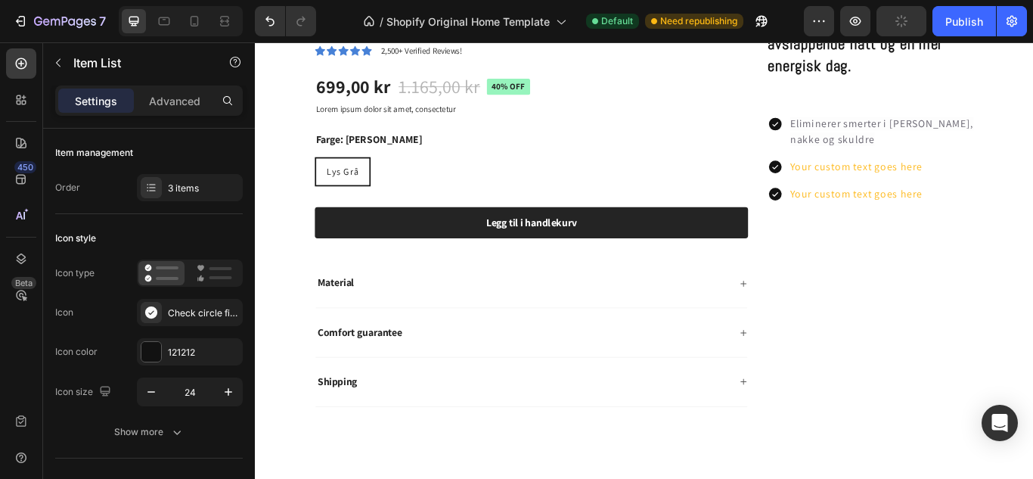
click at [909, 121] on p "Eliminerer smerter i [PERSON_NAME], nakke og skuldre" at bounding box center [997, 137] width 236 height 54
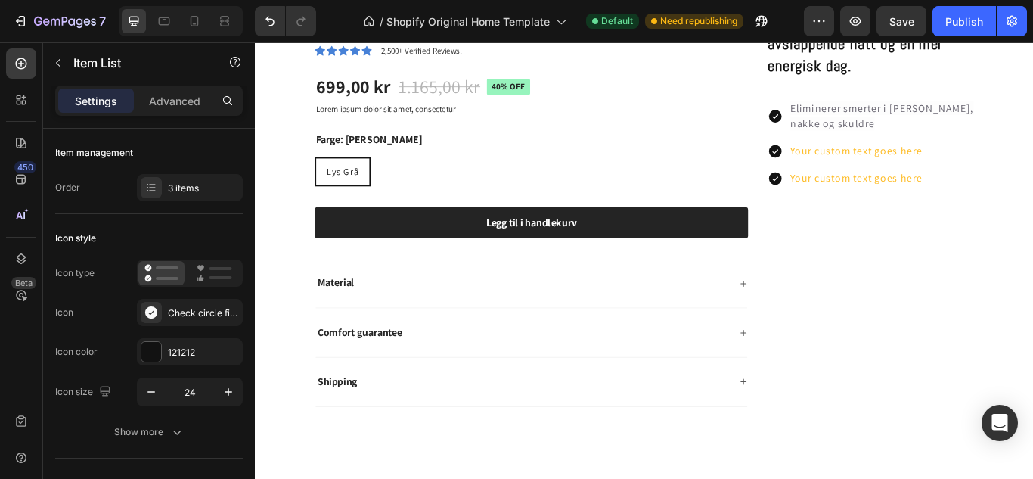
click at [921, 137] on p "Eliminerer smerter i [PERSON_NAME], nakke og skuldre" at bounding box center [997, 128] width 236 height 36
click at [1033, 120] on p "Eliminerer smerter i [PERSON_NAME], nakke og skuldre" at bounding box center [997, 128] width 236 height 36
click at [879, 135] on span "Eliminerer smerter i [PERSON_NAME], nakke og skuldre" at bounding box center [986, 128] width 214 height 34
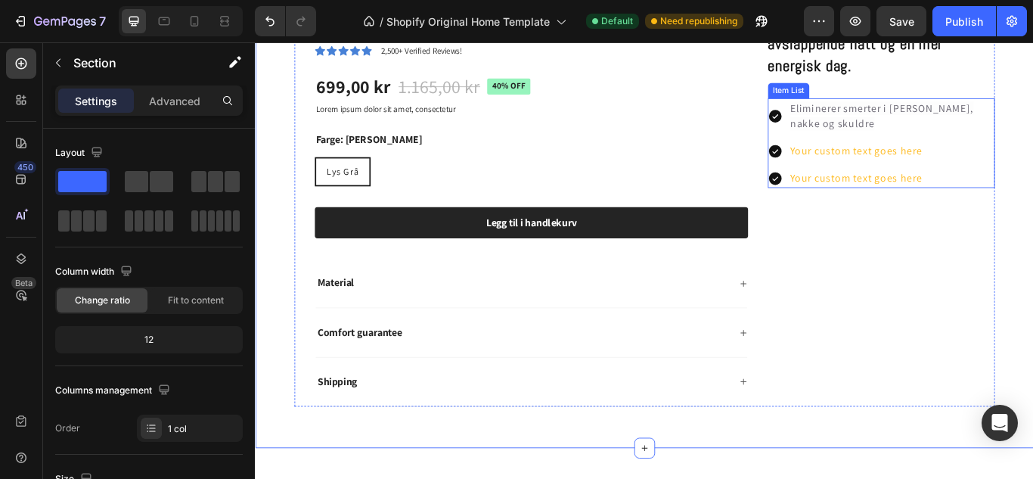
click at [1033, 129] on p "Eliminerer smerter i [PERSON_NAME], nakke og skuldre" at bounding box center [997, 128] width 236 height 36
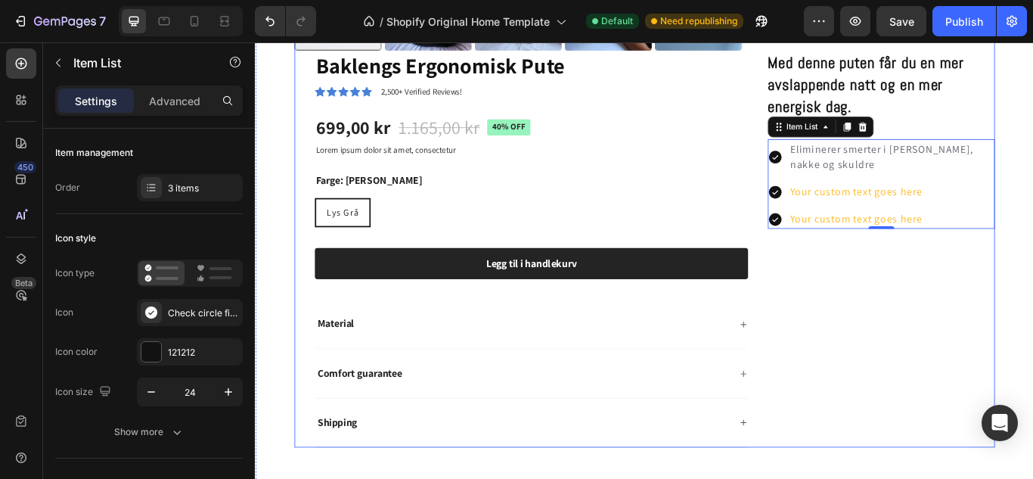
scroll to position [935, 0]
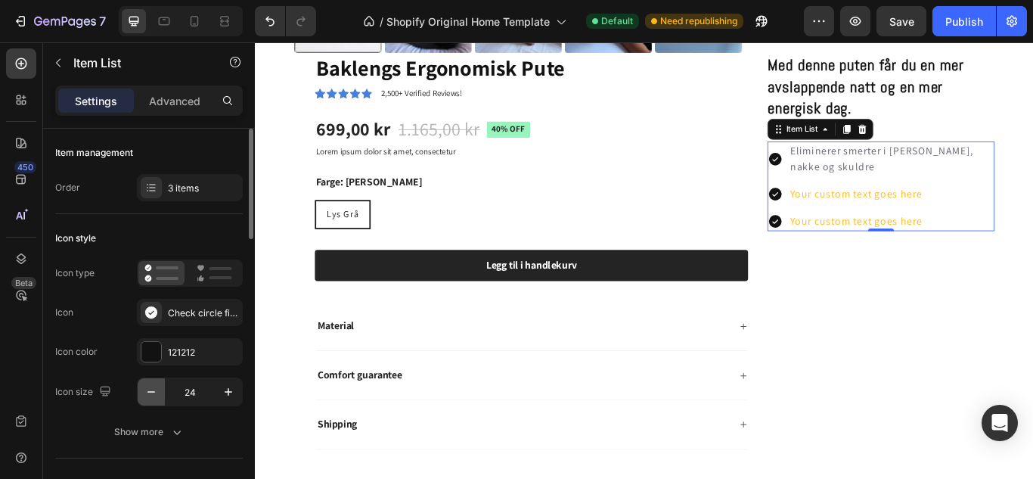
click at [157, 399] on button "button" at bounding box center [151, 391] width 27 height 27
click at [227, 393] on icon "button" at bounding box center [228, 391] width 15 height 15
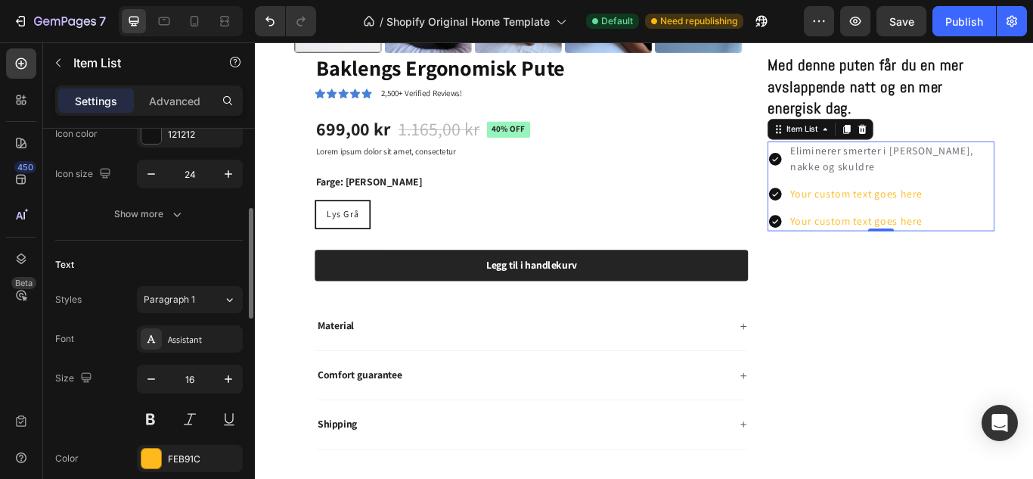
scroll to position [236, 0]
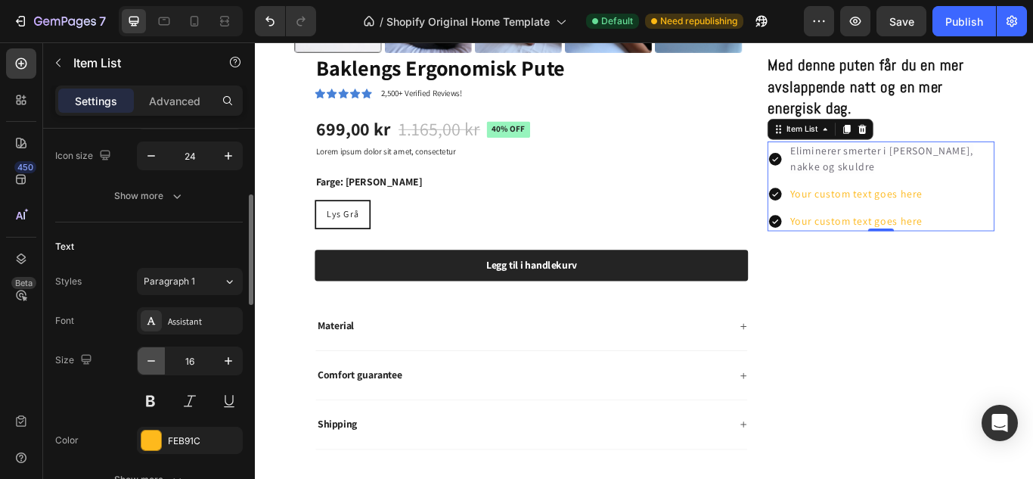
click at [154, 353] on button "button" at bounding box center [151, 360] width 27 height 27
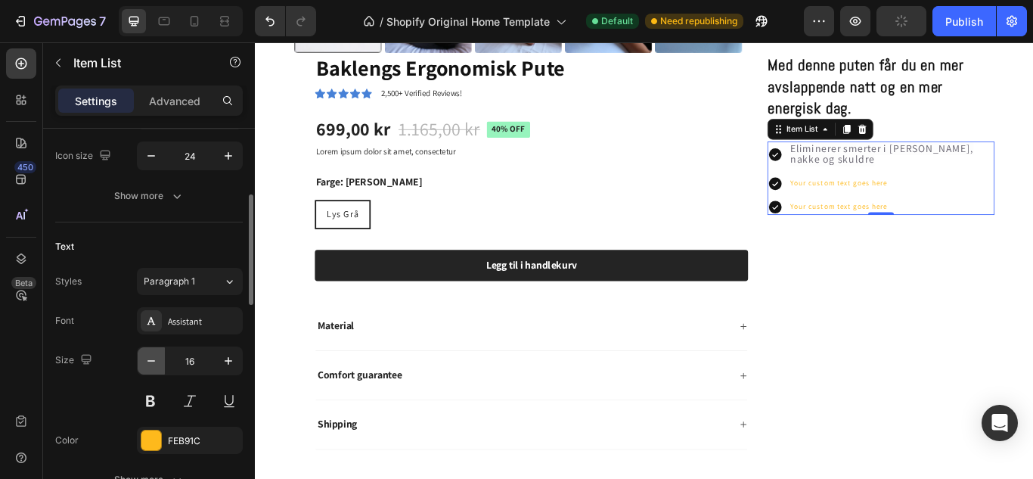
click at [154, 353] on button "button" at bounding box center [151, 360] width 27 height 27
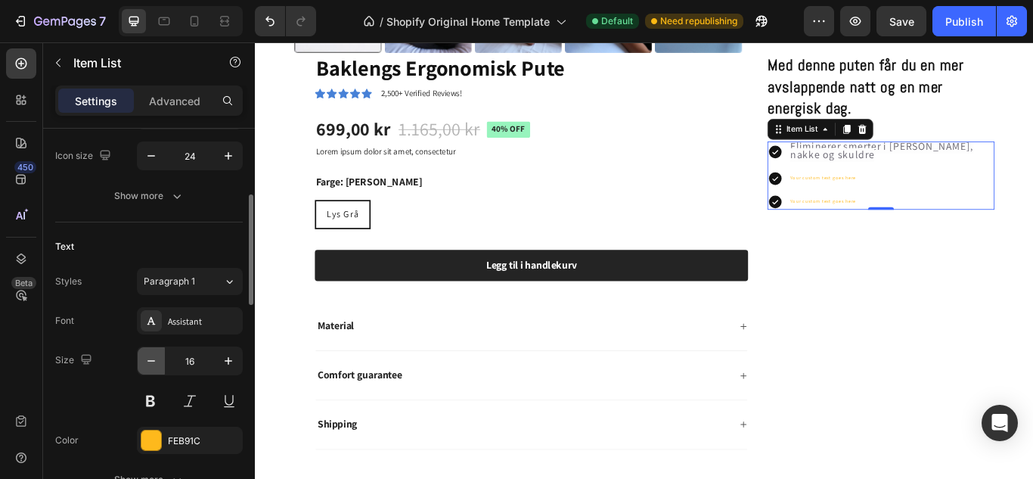
click at [154, 353] on button "button" at bounding box center [151, 360] width 27 height 27
click at [231, 371] on button "button" at bounding box center [228, 360] width 27 height 27
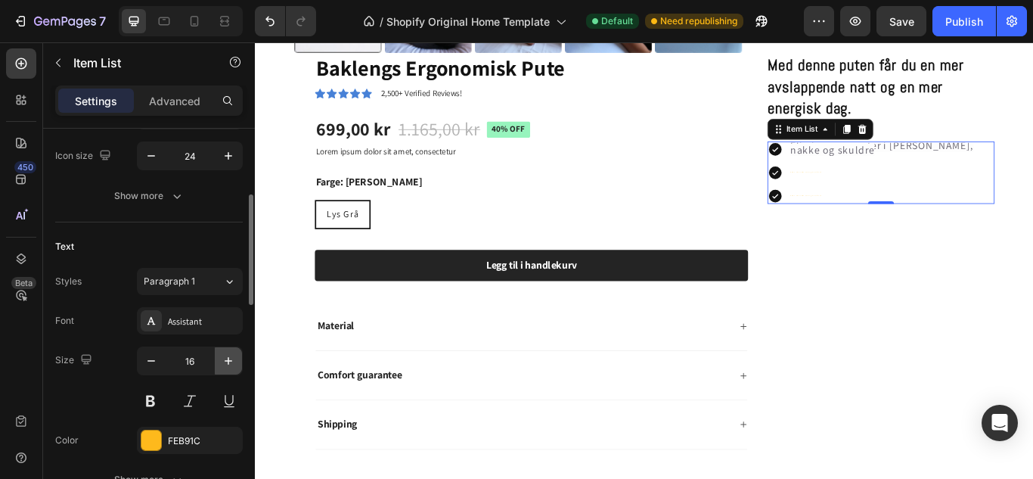
click at [231, 371] on button "button" at bounding box center [228, 360] width 27 height 27
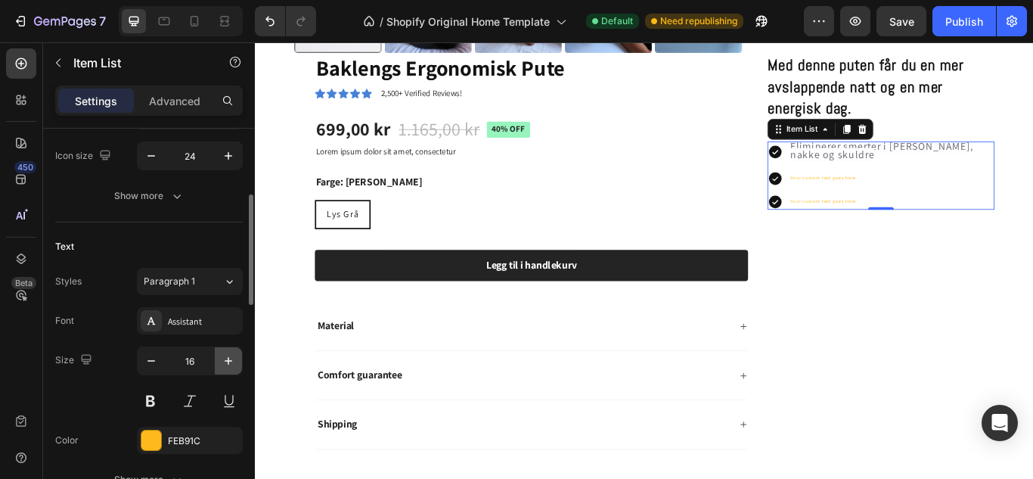
click at [231, 371] on button "button" at bounding box center [228, 360] width 27 height 27
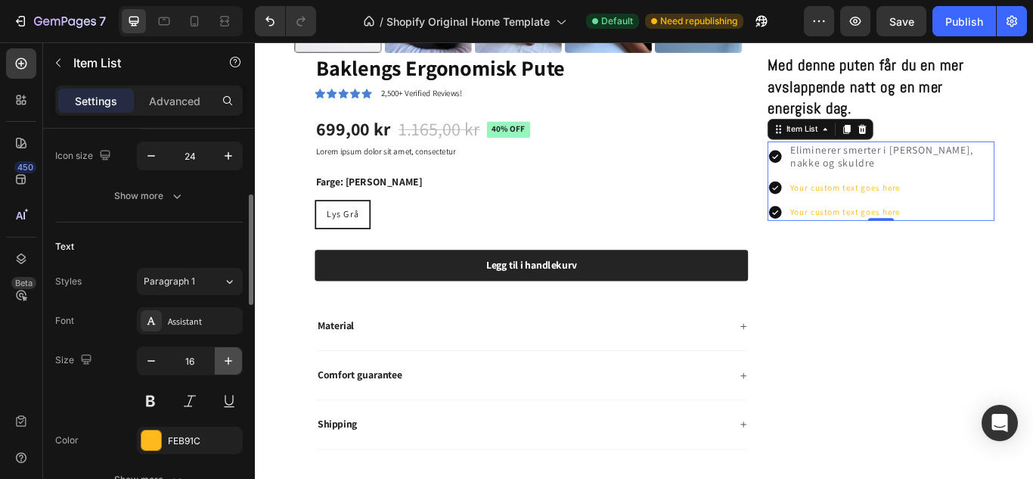
click at [231, 371] on button "button" at bounding box center [228, 360] width 27 height 27
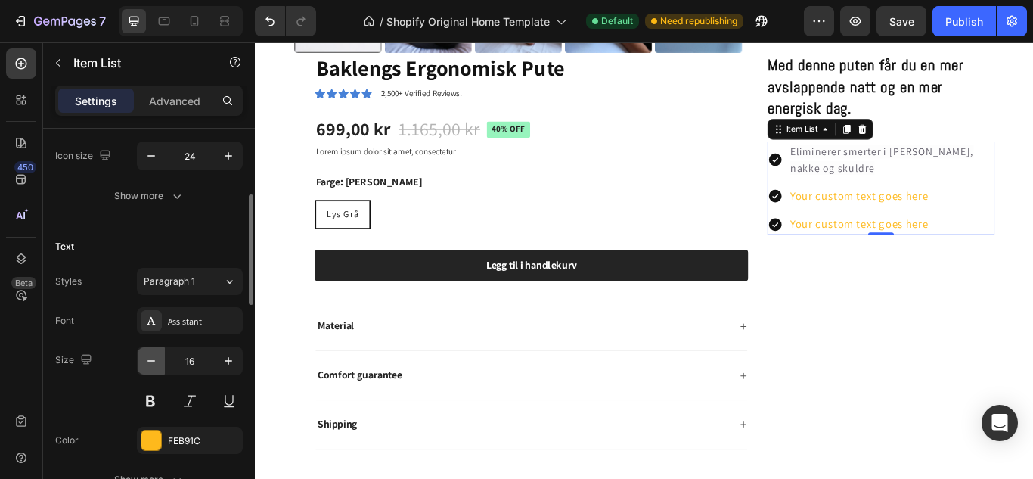
click at [148, 364] on icon "button" at bounding box center [151, 360] width 15 height 15
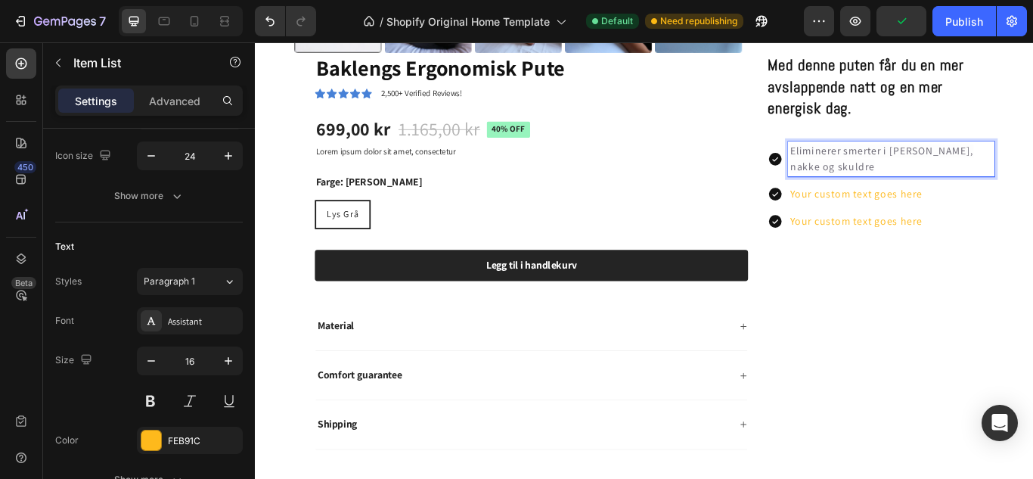
click at [912, 188] on span "Eliminerer smerter i [PERSON_NAME], nakke og skuldre" at bounding box center [986, 178] width 214 height 34
drag, startPoint x: 912, startPoint y: 188, endPoint x: 868, endPoint y: 187, distance: 44.6
click at [868, 187] on div "Eliminerer smerter i [PERSON_NAME], nakke og skuldre" at bounding box center [985, 178] width 265 height 41
click at [194, 232] on div "Text Styles Paragraph 1 Font Assistant Size 16 Color FEB91C Show more" at bounding box center [149, 364] width 188 height 284
click at [974, 222] on p "Your custom text goes here" at bounding box center [997, 219] width 236 height 18
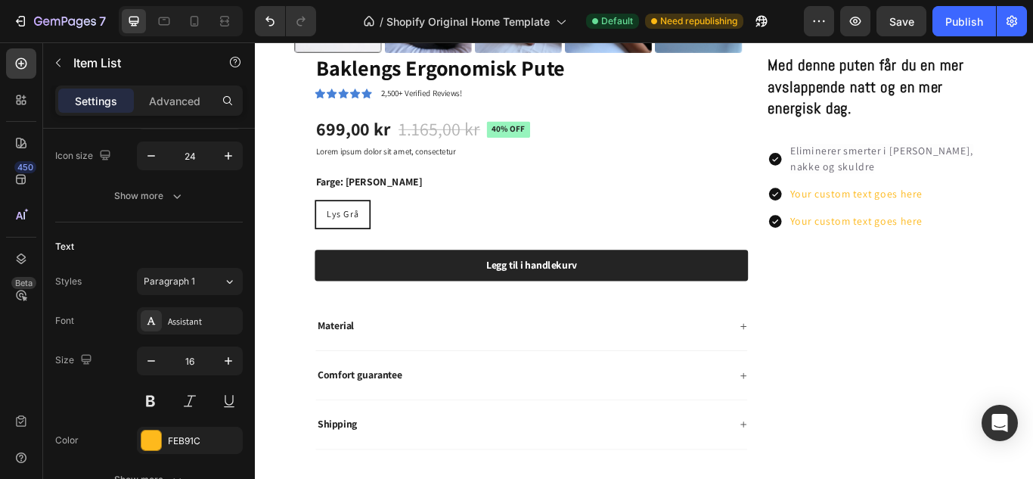
click at [949, 200] on div "Eliminerer smerter i [PERSON_NAME], nakke og skuldre Your custom text goes here…" at bounding box center [985, 210] width 265 height 104
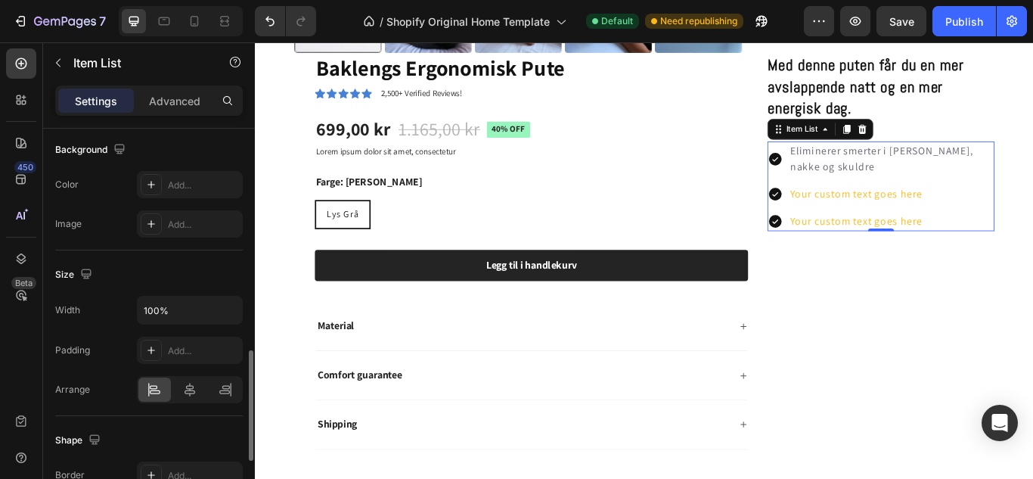
scroll to position [793, 0]
click at [238, 309] on button "button" at bounding box center [228, 307] width 27 height 27
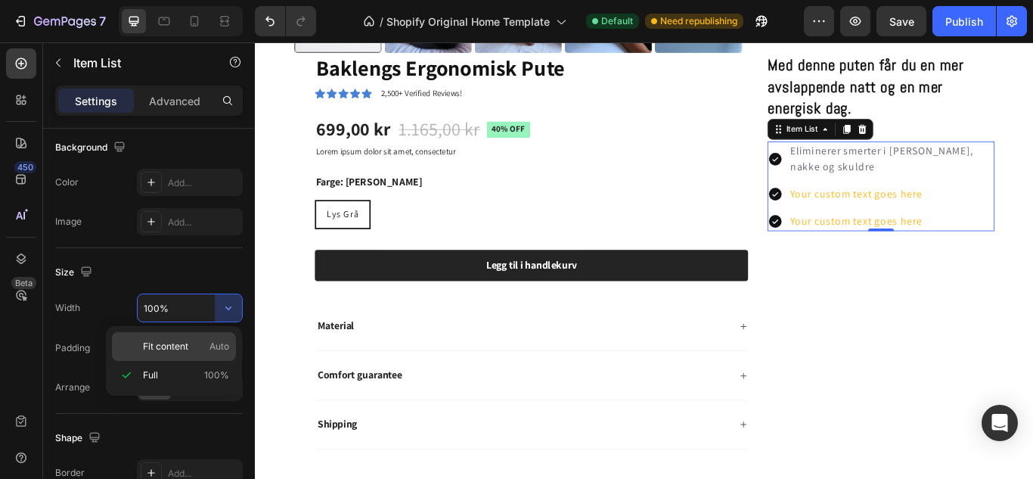
click at [191, 343] on p "Fit content Auto" at bounding box center [186, 347] width 86 height 14
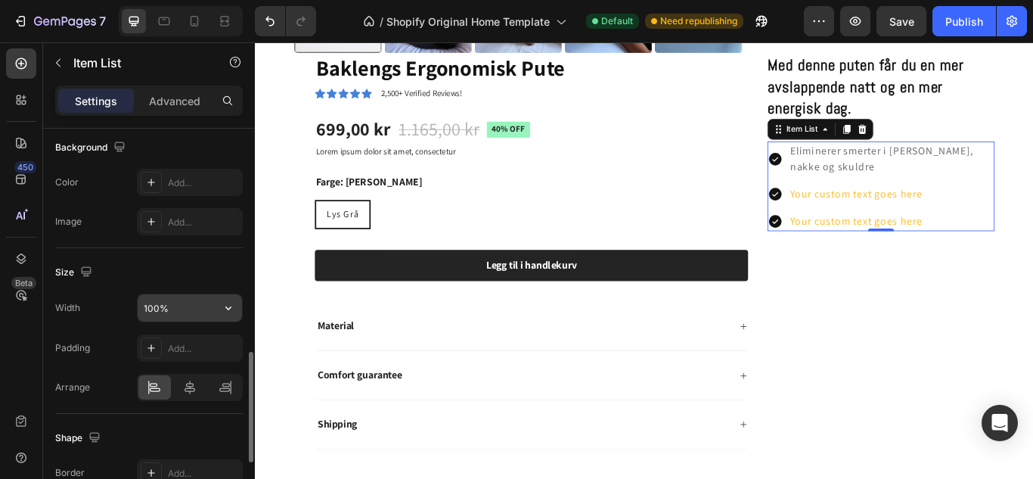
click at [173, 308] on input "100%" at bounding box center [190, 307] width 104 height 27
click at [222, 307] on icon "button" at bounding box center [228, 307] width 15 height 15
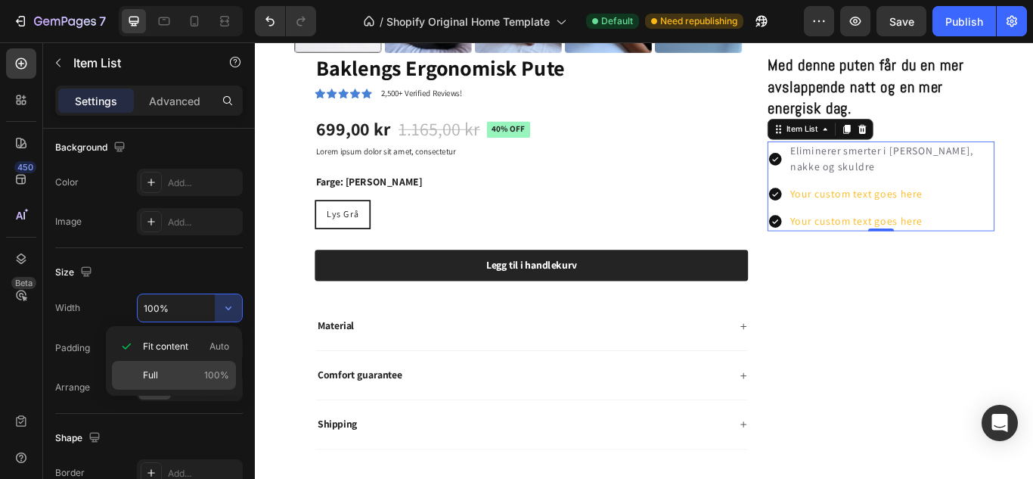
click at [185, 365] on div "Full 100%" at bounding box center [174, 375] width 124 height 29
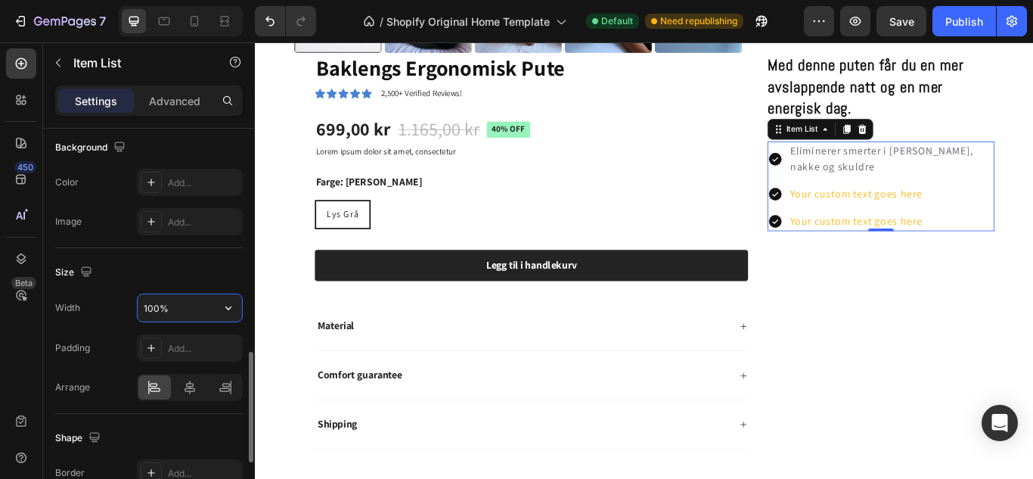
click at [167, 308] on input "100%" at bounding box center [190, 307] width 104 height 27
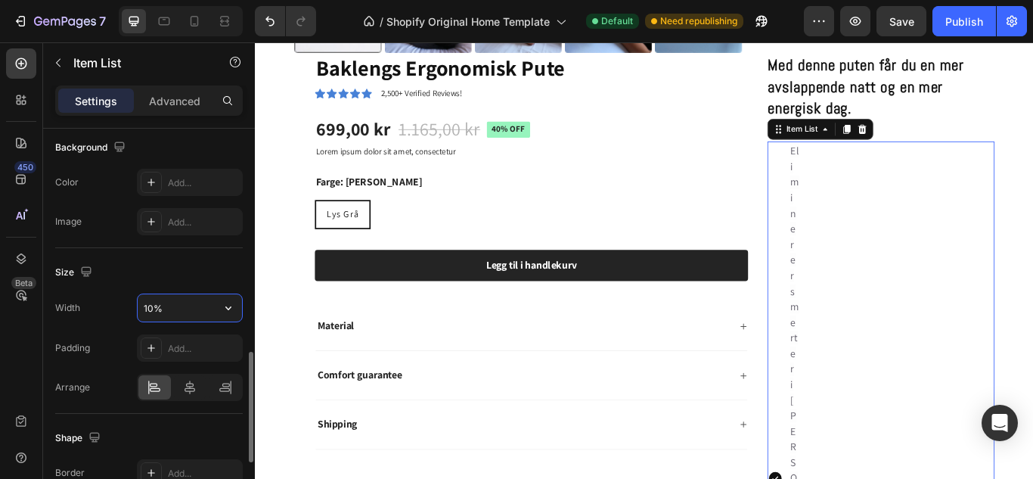
type input "100%"
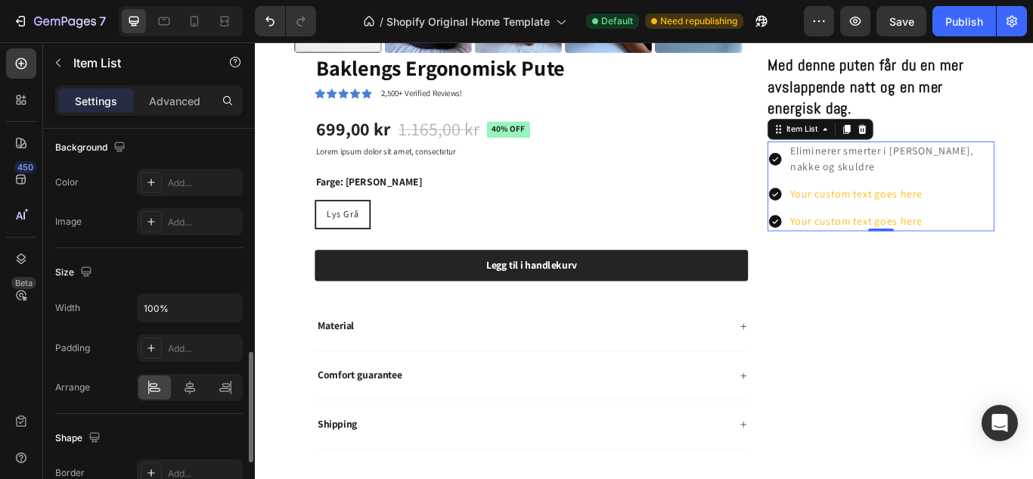
click at [110, 335] on div "Padding Add..." at bounding box center [149, 347] width 188 height 27
click at [188, 385] on icon at bounding box center [189, 387] width 15 height 15
click at [225, 387] on icon at bounding box center [226, 385] width 8 height 4
click at [155, 390] on icon at bounding box center [154, 387] width 15 height 15
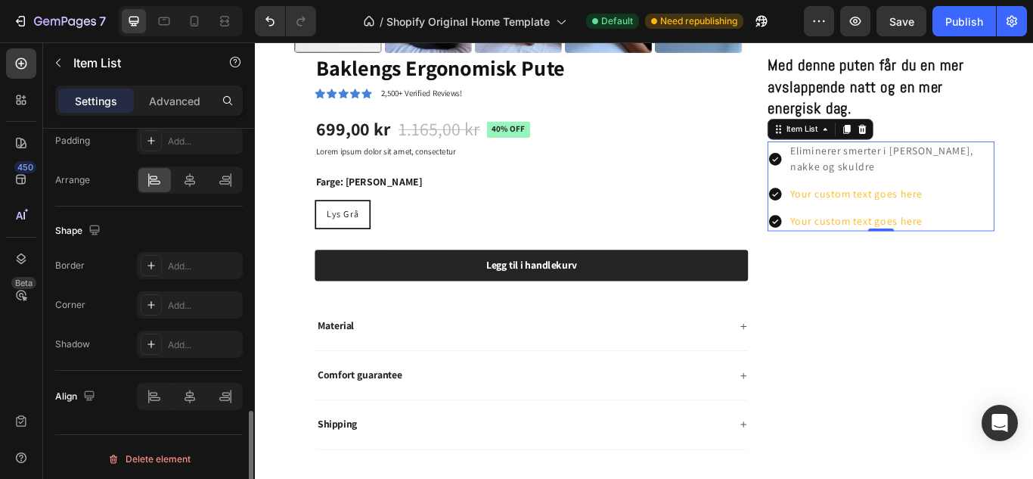
scroll to position [1001, 0]
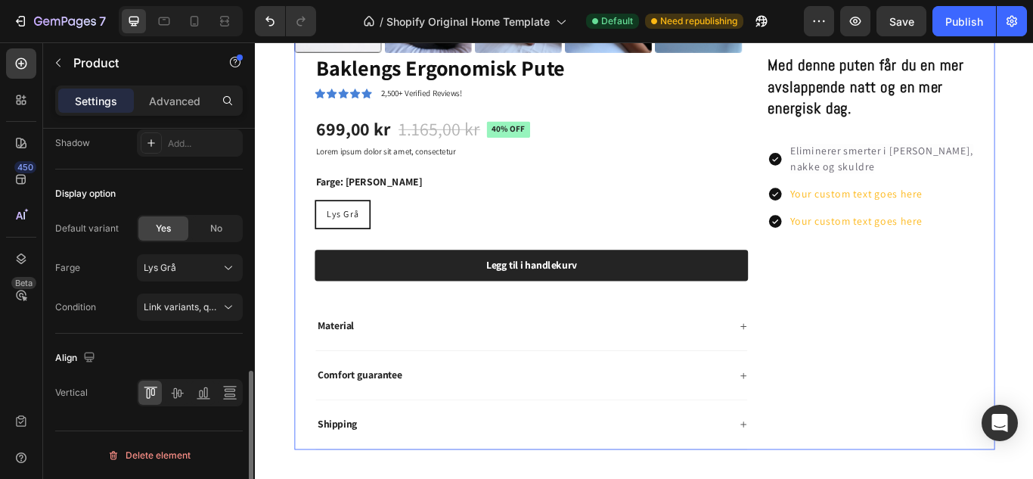
scroll to position [0, 0]
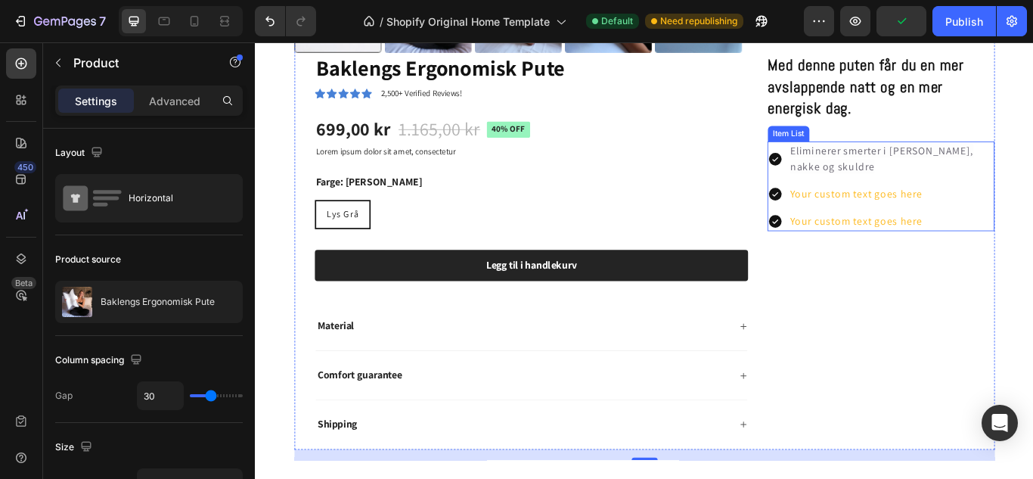
click at [915, 189] on p "Eliminerer smerter i [PERSON_NAME], nakke og skuldre" at bounding box center [997, 178] width 236 height 36
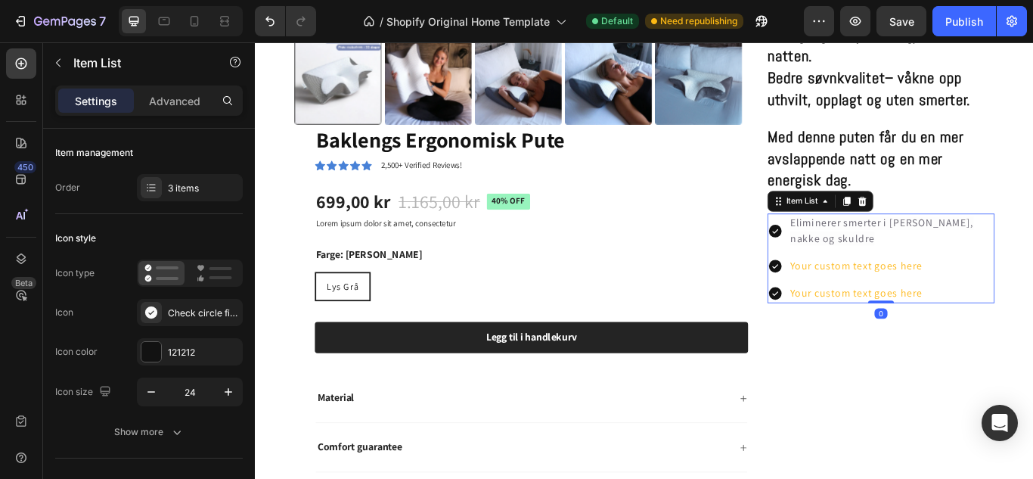
scroll to position [850, 0]
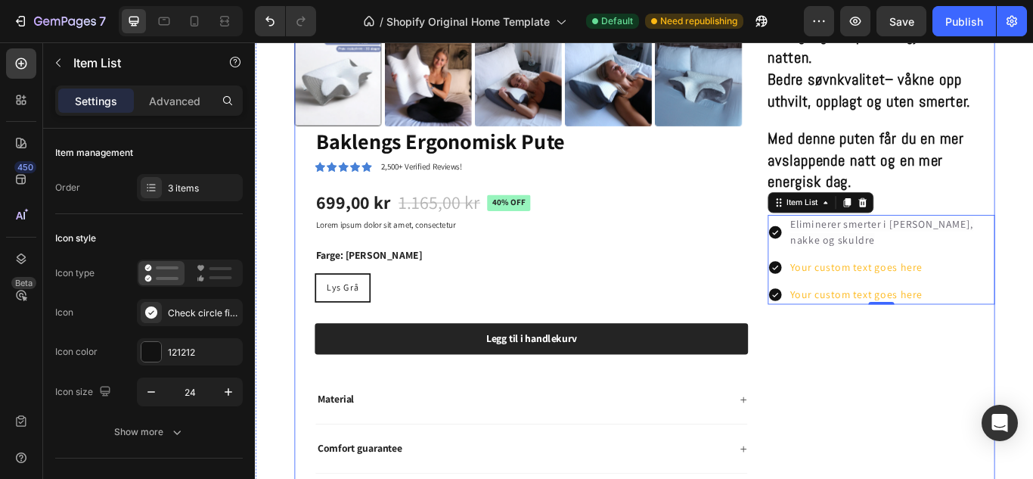
click at [824, 287] on div "Product Images Baklengs Ergonomisk Pute Product Title Icon Icon Icon Icon Icon …" at bounding box center [708, 47] width 817 height 1112
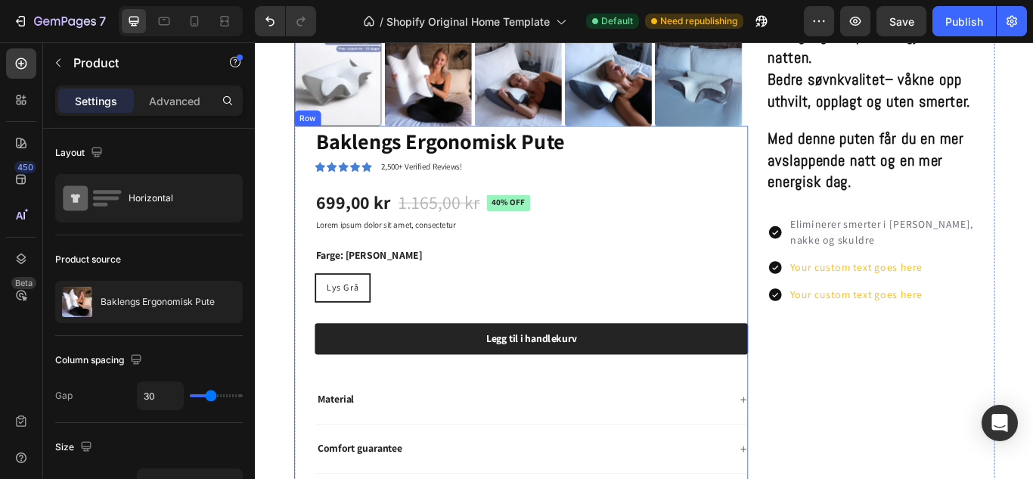
click at [789, 344] on div "Baklengs Ergonomisk Pute Product Title Icon Icon Icon Icon Icon Icon List 2,500…" at bounding box center [577, 371] width 505 height 463
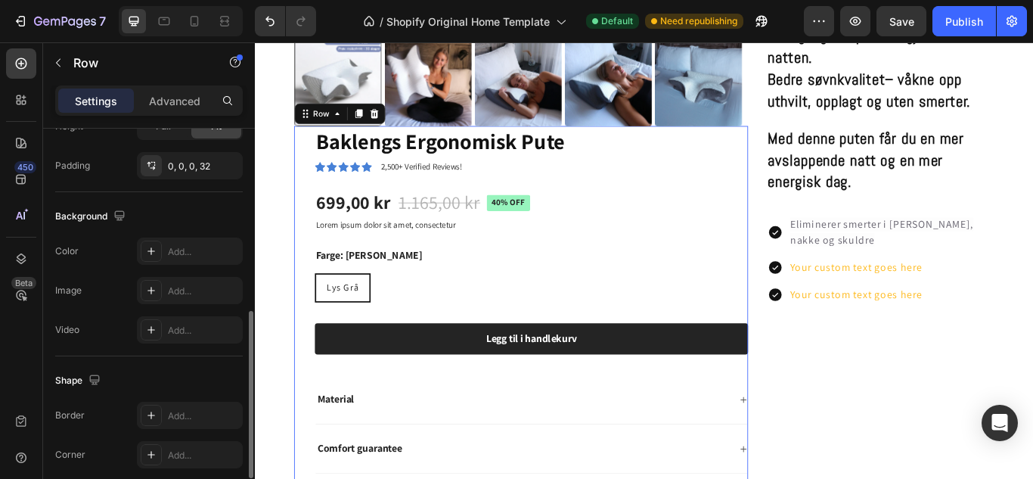
scroll to position [469, 0]
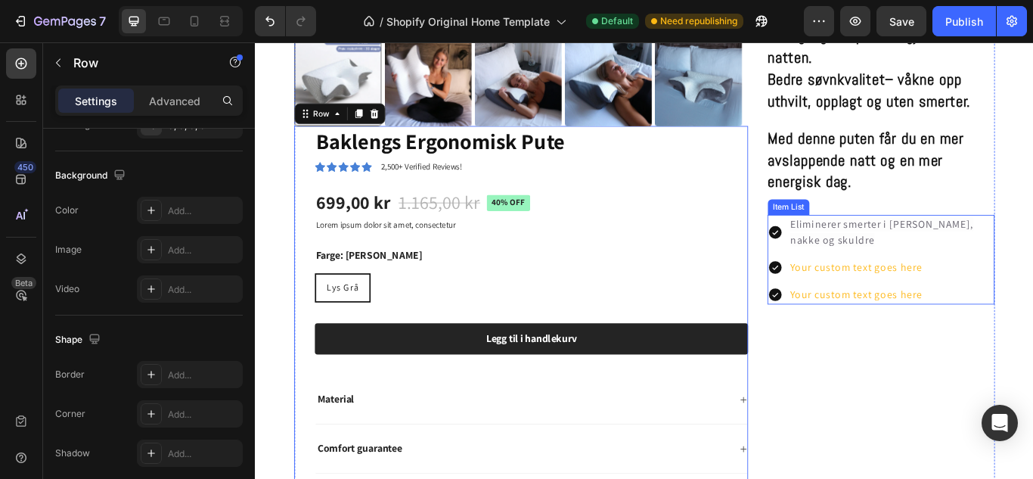
click at [1022, 303] on p "Your custom text goes here" at bounding box center [997, 305] width 236 height 18
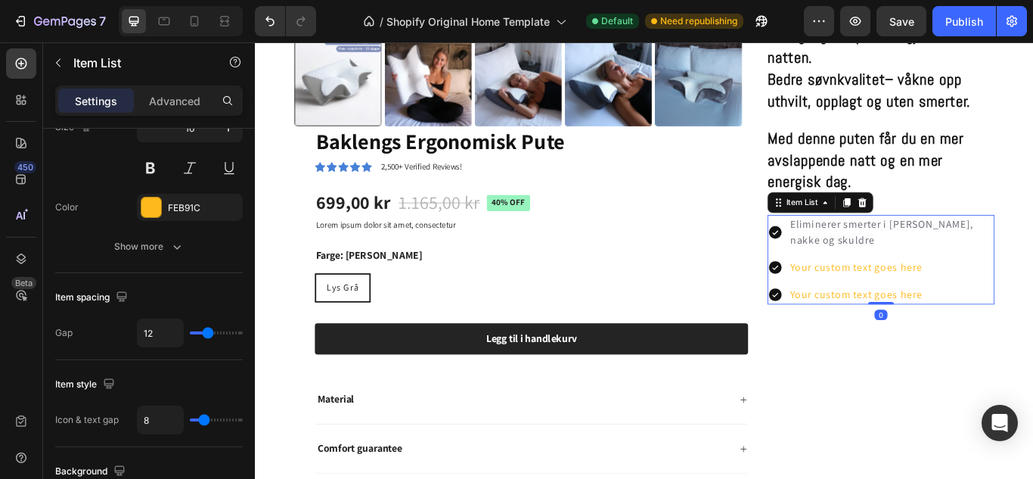
scroll to position [0, 0]
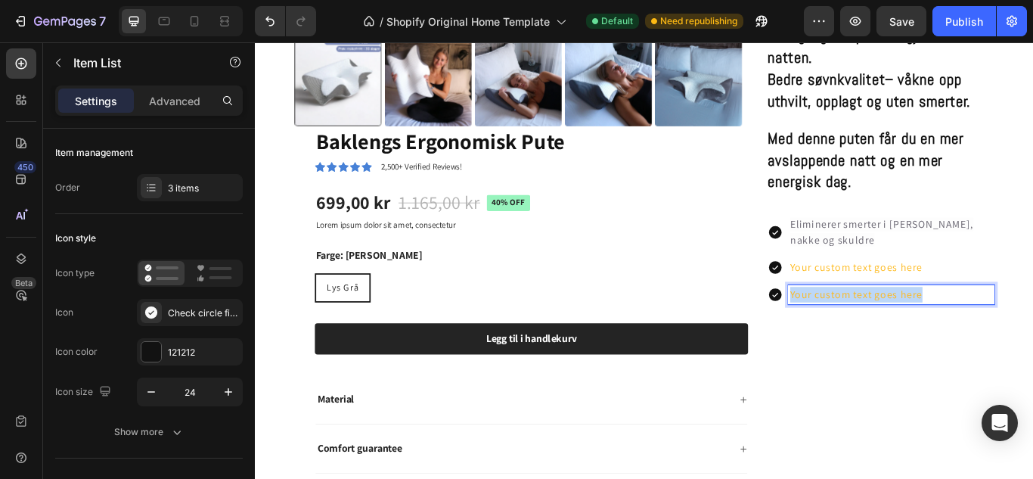
drag, startPoint x: 1022, startPoint y: 303, endPoint x: 1009, endPoint y: 289, distance: 19.3
click at [1009, 289] on div "Eliminerer smerter i [PERSON_NAME], nakke og skuldre Your custom text goes here…" at bounding box center [985, 296] width 265 height 104
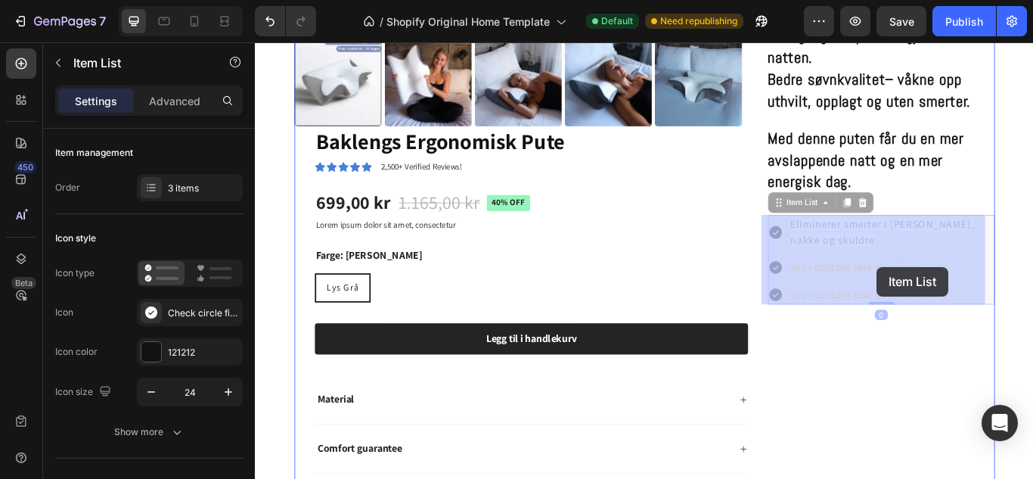
drag, startPoint x: 1029, startPoint y: 306, endPoint x: 980, endPoint y: 304, distance: 48.5
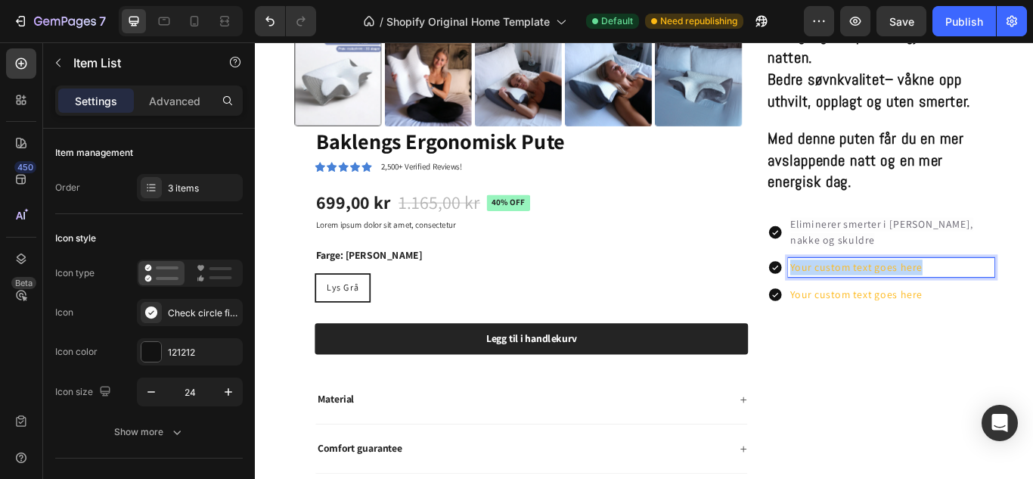
drag, startPoint x: 1026, startPoint y: 303, endPoint x: 867, endPoint y: 305, distance: 158.9
click at [867, 305] on div "Your custom text goes here" at bounding box center [985, 305] width 265 height 23
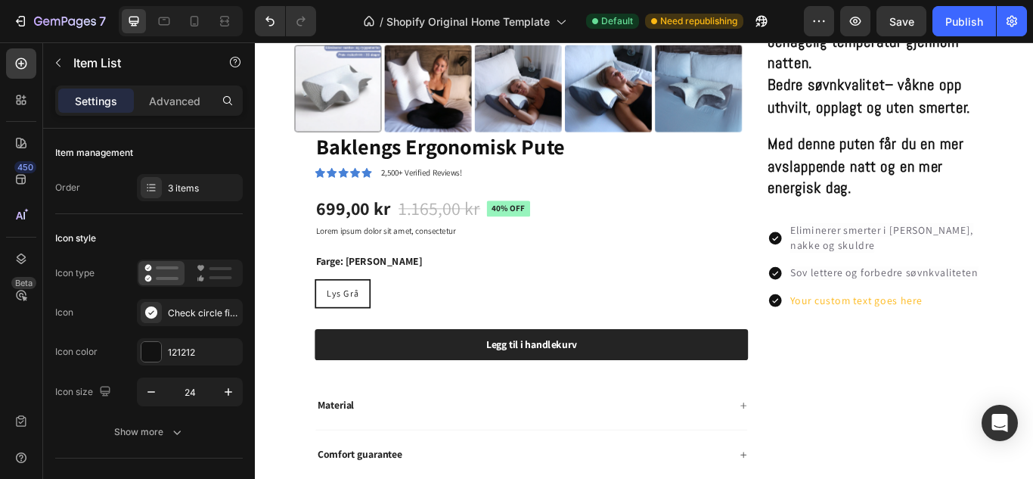
click at [1027, 343] on p "Your custom text goes here" at bounding box center [997, 343] width 236 height 18
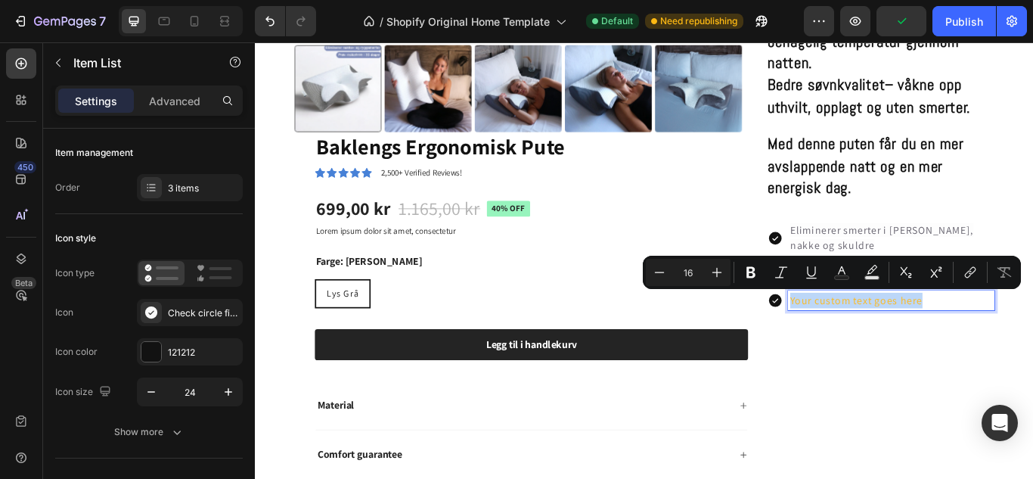
drag, startPoint x: 1025, startPoint y: 340, endPoint x: 865, endPoint y: 339, distance: 160.4
click at [865, 339] on div "Your custom text goes here" at bounding box center [985, 343] width 265 height 23
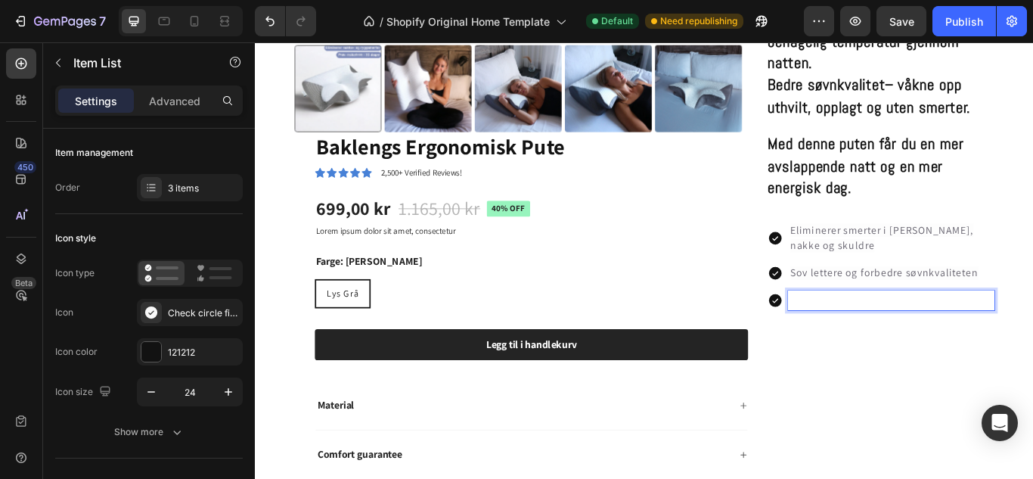
scroll to position [836, 0]
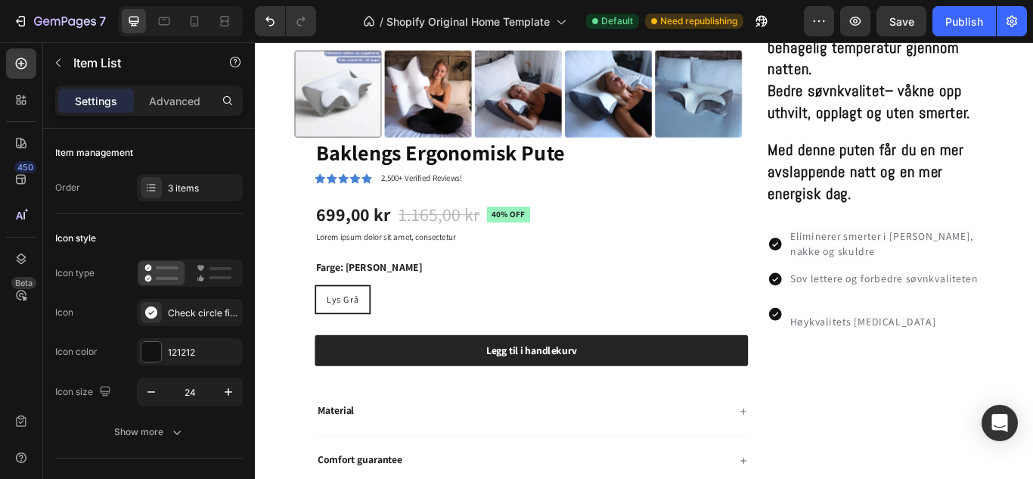
click at [880, 341] on p "Høykvalitets [MEDICAL_DATA]" at bounding box center [997, 359] width 236 height 36
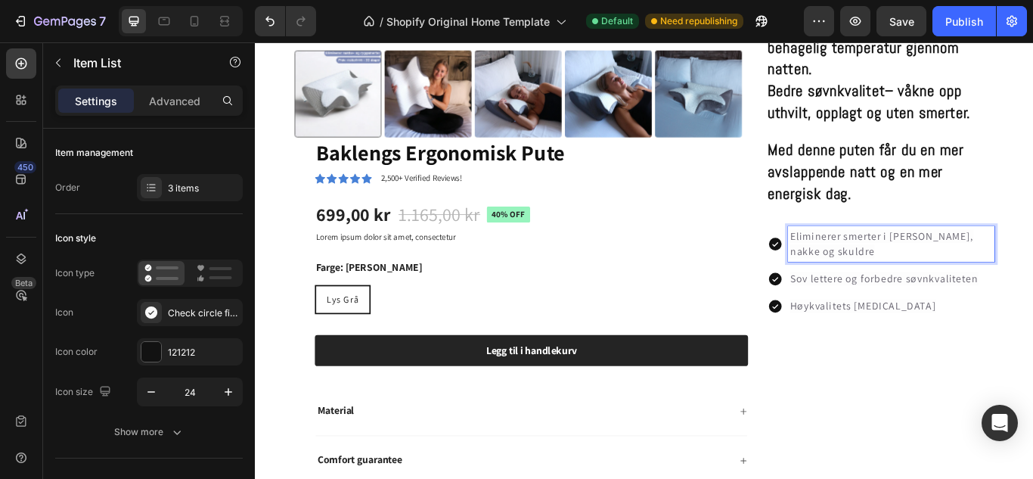
click at [911, 282] on span "Eliminerer smerter i [PERSON_NAME], nakke og skuldre" at bounding box center [986, 277] width 214 height 34
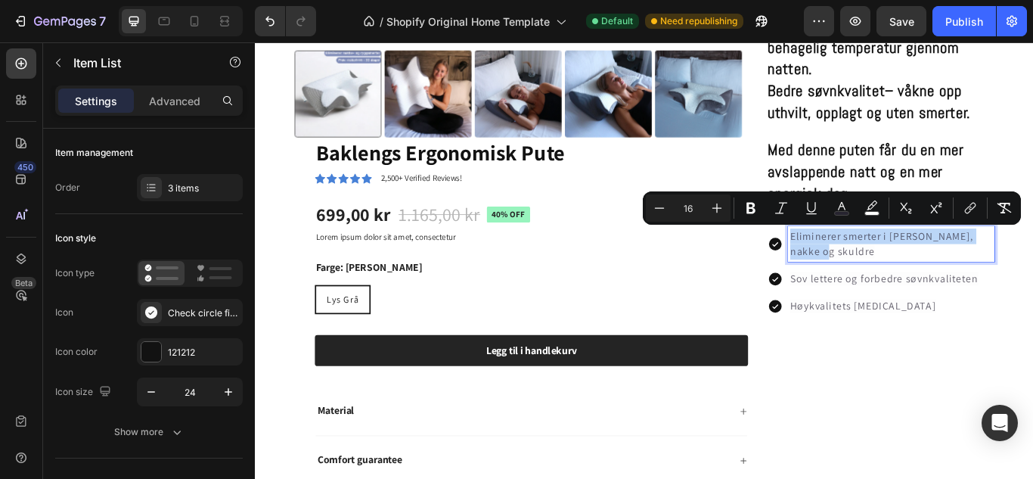
drag, startPoint x: 911, startPoint y: 282, endPoint x: 865, endPoint y: 263, distance: 49.9
click at [865, 263] on div "Eliminerer smerter i [PERSON_NAME], nakke og skuldre" at bounding box center [985, 277] width 265 height 41
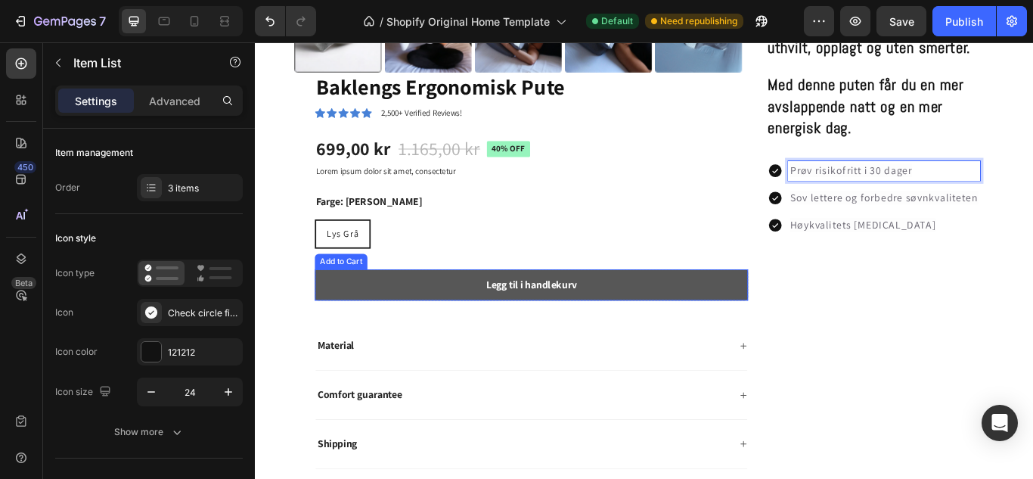
scroll to position [915, 0]
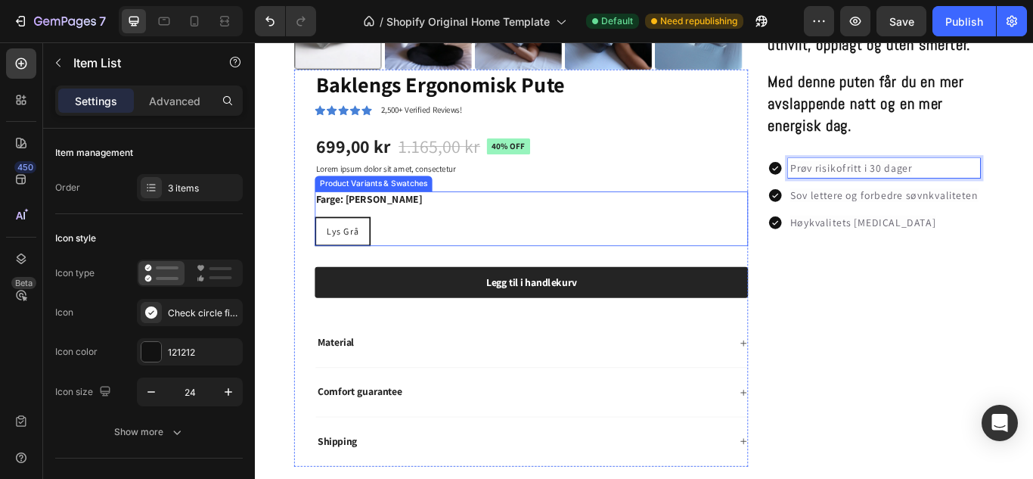
click at [381, 252] on div "Lys Grå" at bounding box center [357, 263] width 62 height 28
click at [325, 246] on input "Lys Grå Lys Grå Lys Grå" at bounding box center [324, 245] width 1 height 1
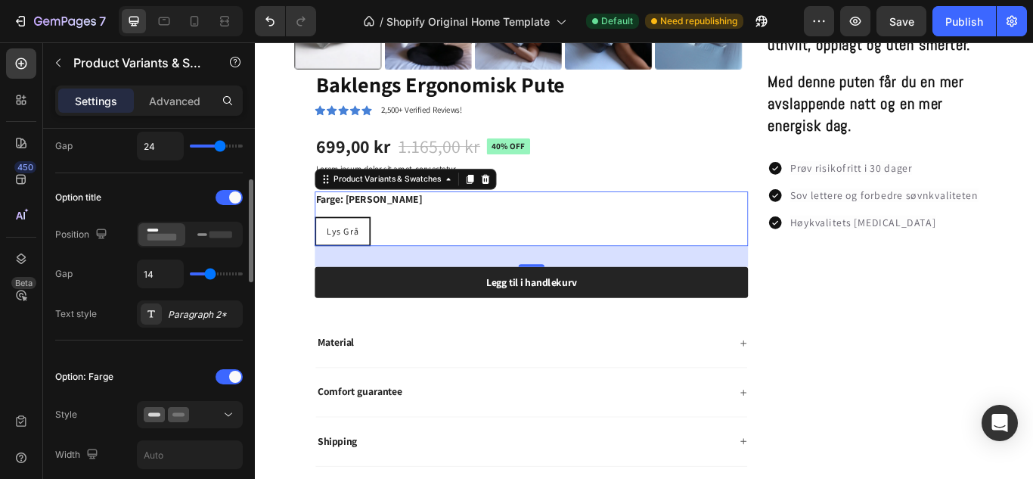
scroll to position [190, 0]
click at [455, 116] on p "2,500+ Verified Reviews!" at bounding box center [449, 121] width 95 height 15
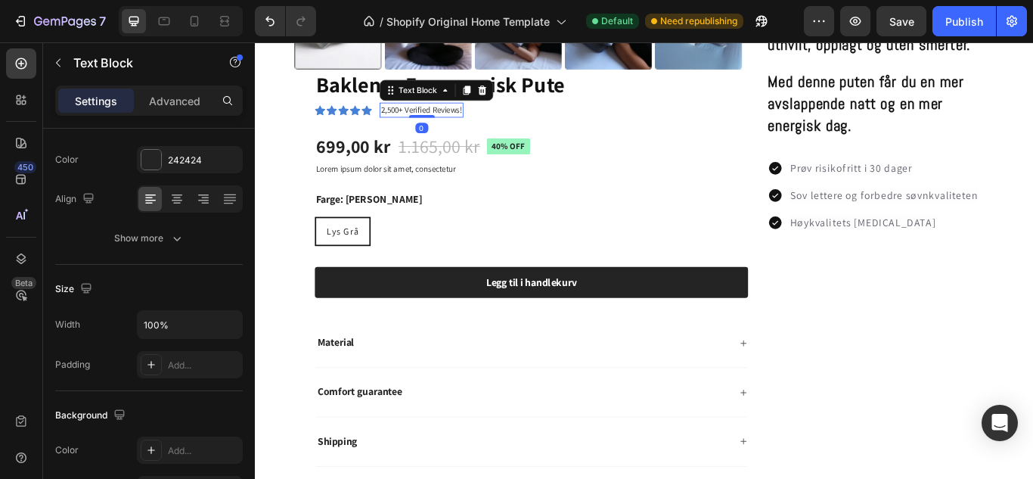
scroll to position [0, 0]
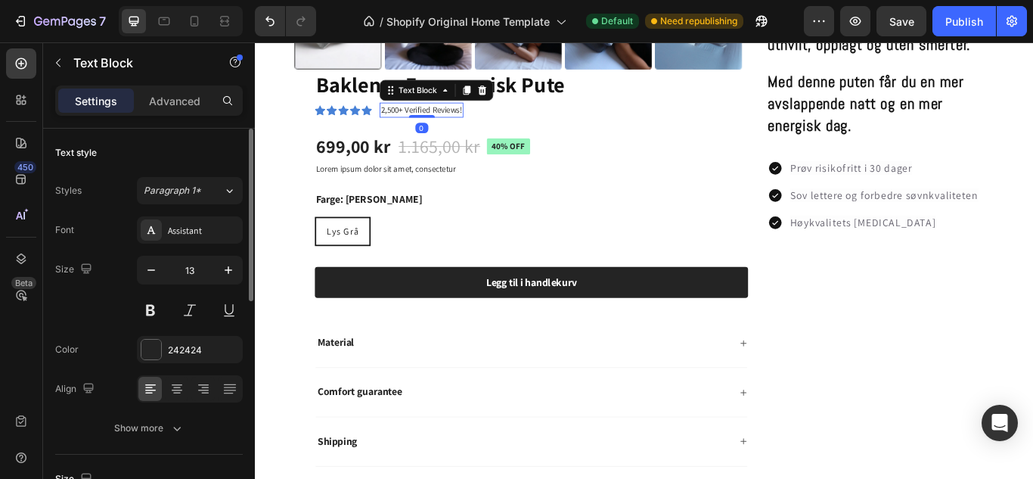
click at [455, 114] on p "2,500+ Verified Reviews!" at bounding box center [449, 121] width 95 height 15
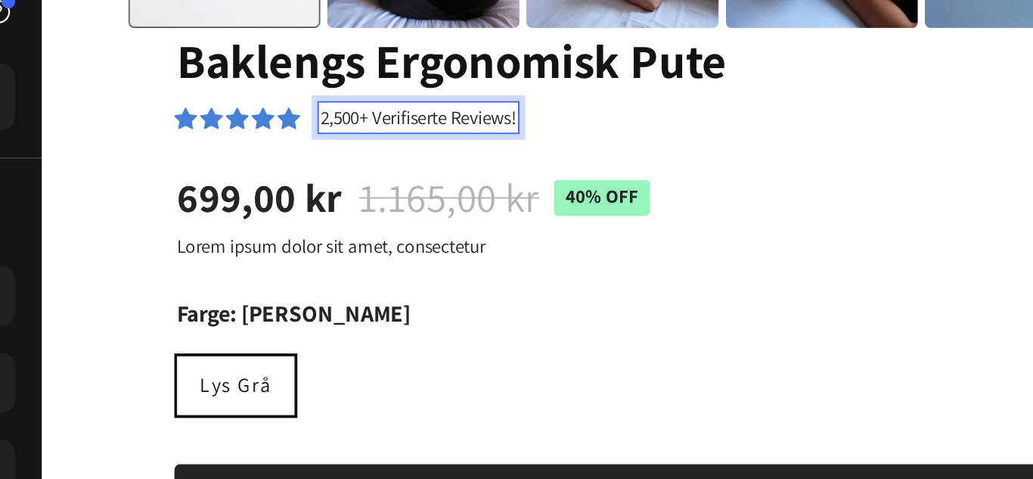
click at [292, 41] on p "2,500+ Verifiserte Reviews!" at bounding box center [240, 48] width 104 height 15
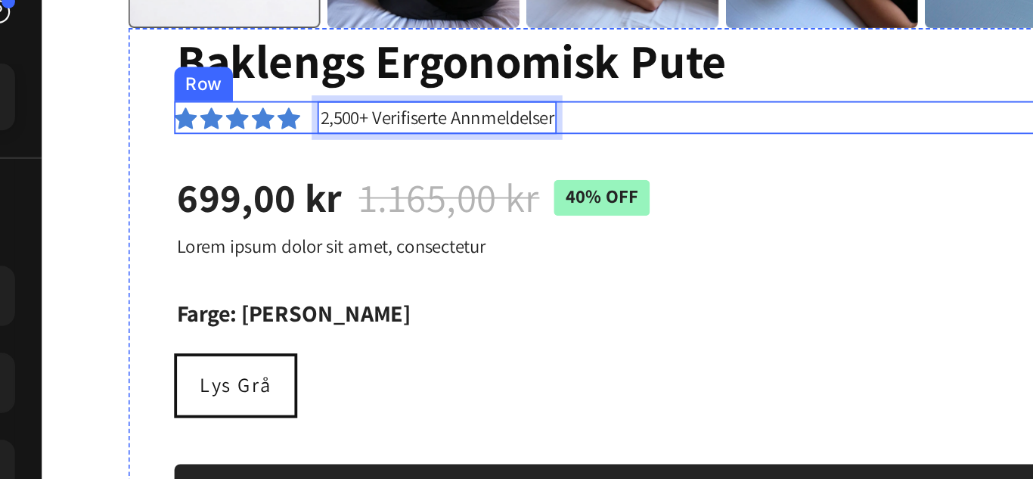
click at [350, 48] on div "Icon Icon Icon Icon Icon Icon List 2,500+ Verifiserte Annmeldelser Text Block 0…" at bounding box center [363, 48] width 505 height 18
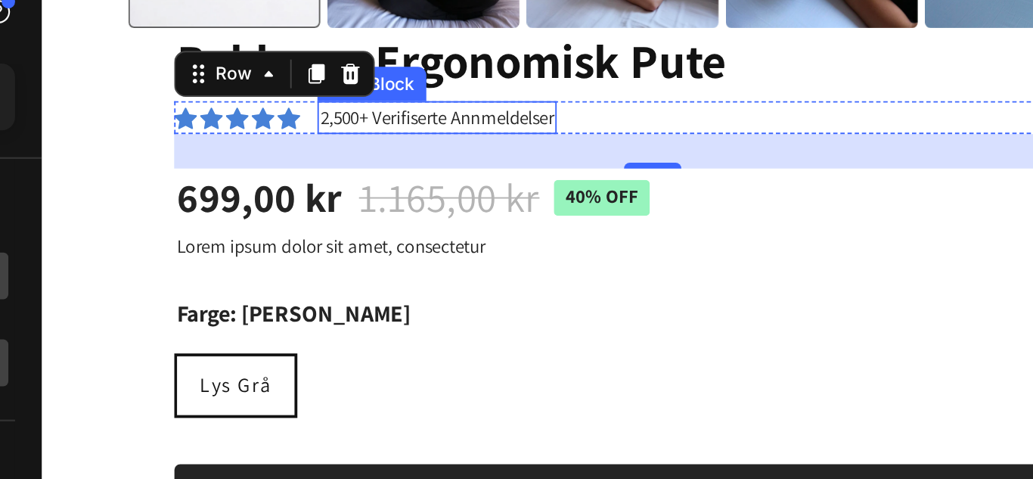
click at [274, 41] on p "2,500+ Verifiserte Annmeldelser" at bounding box center [249, 48] width 123 height 15
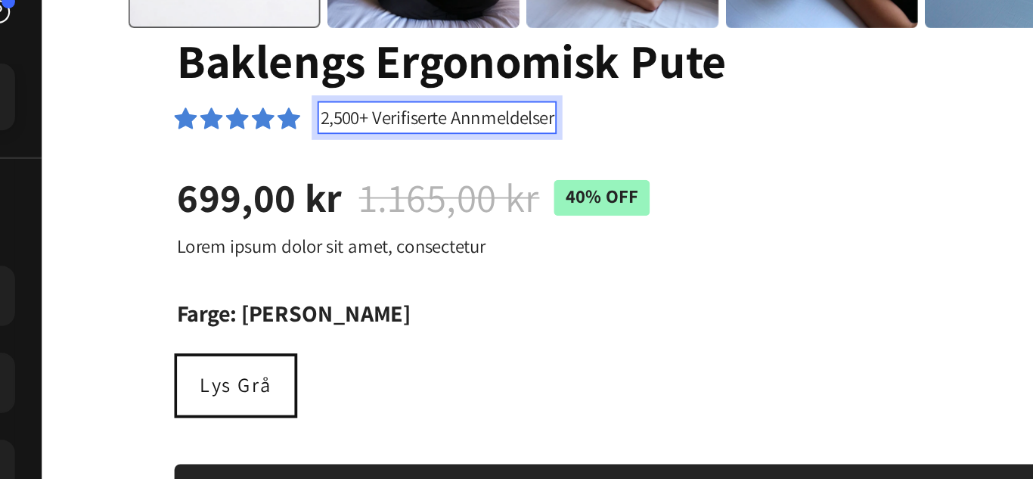
click at [274, 41] on p "2,500+ Verifiserte Annmeldelser" at bounding box center [249, 48] width 123 height 15
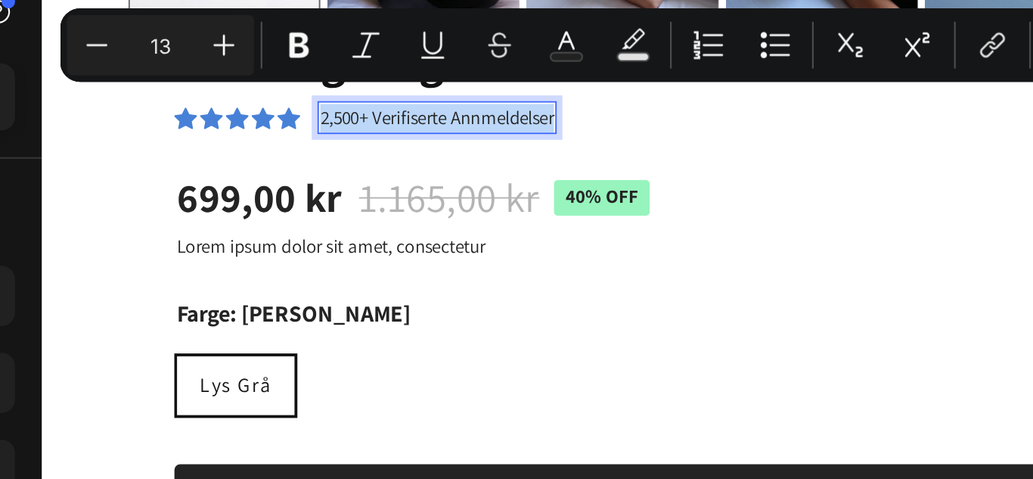
click at [274, 41] on p "2,500+ Verifiserte Annmeldelser" at bounding box center [249, 48] width 123 height 15
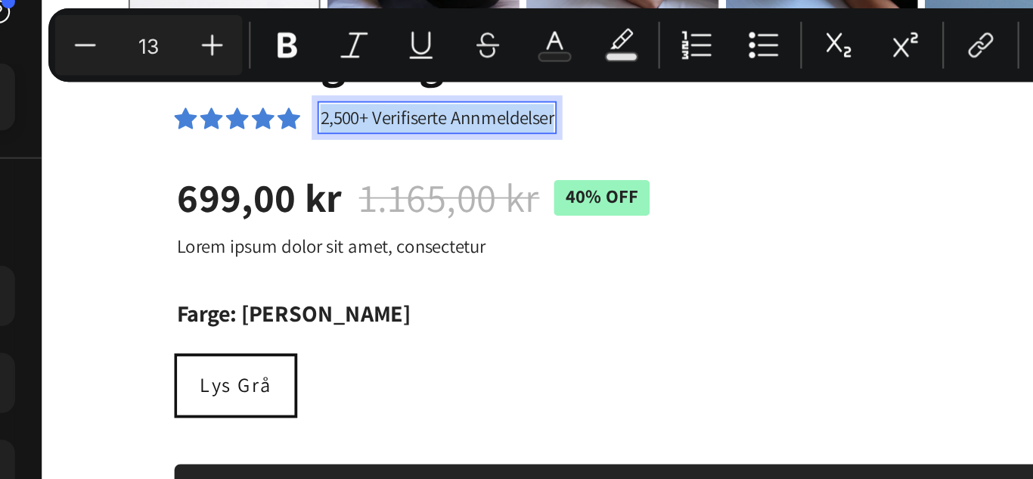
click at [274, 41] on p "2,500+ Verifiserte Annmeldelser" at bounding box center [249, 48] width 123 height 15
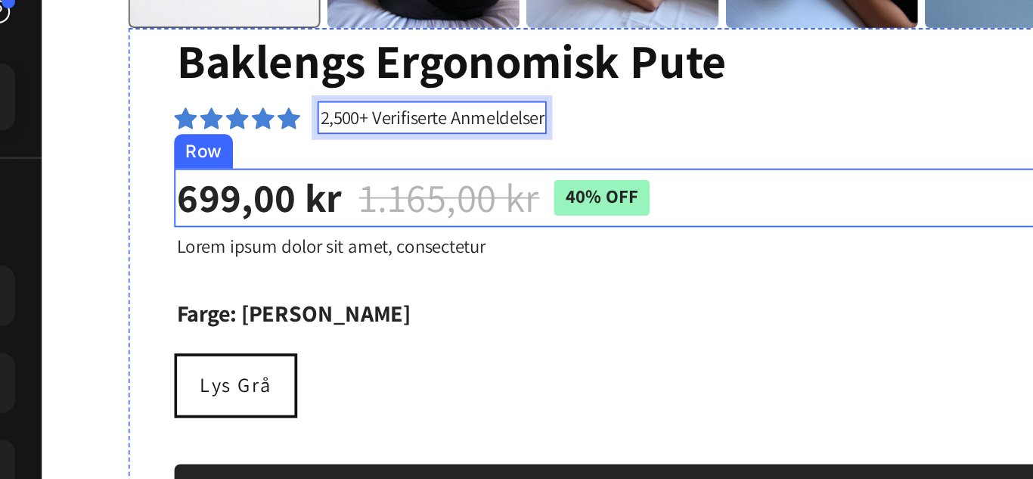
click at [306, 79] on div "699,00 kr Product Price Product Price 1.165,00 kr Product Price Product Price 4…" at bounding box center [363, 90] width 505 height 30
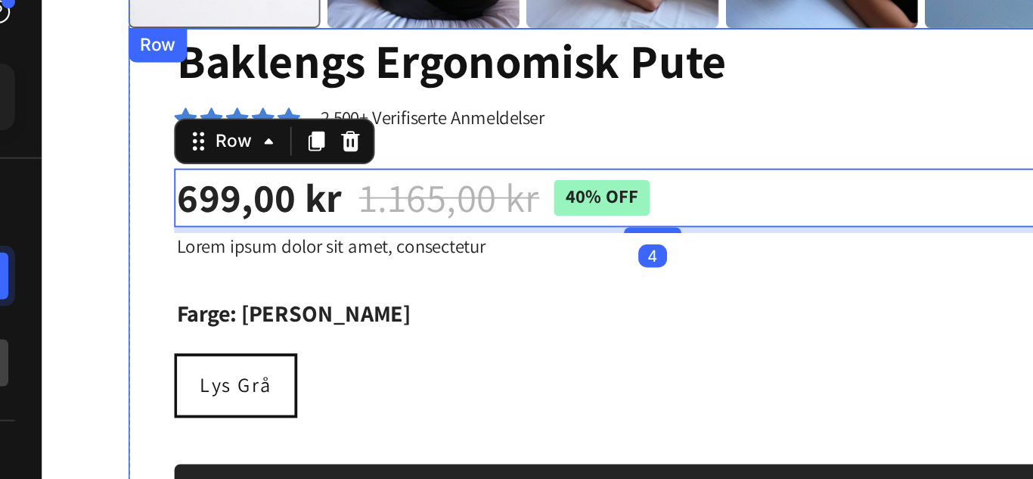
click at [297, 123] on div "Baklengs Ergonomisk Pute Product Title Icon Icon Icon Icon Icon Icon List 2,500…" at bounding box center [363, 232] width 505 height 463
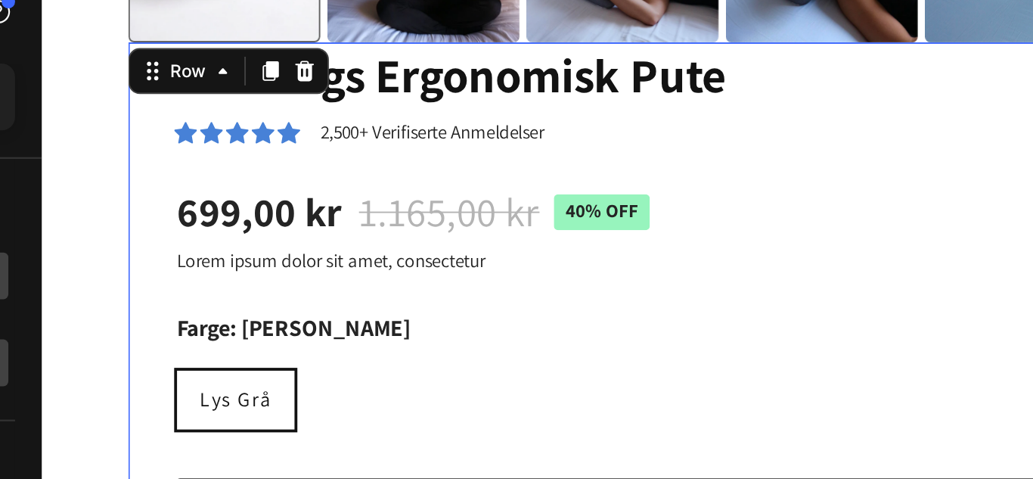
scroll to position [907, 0]
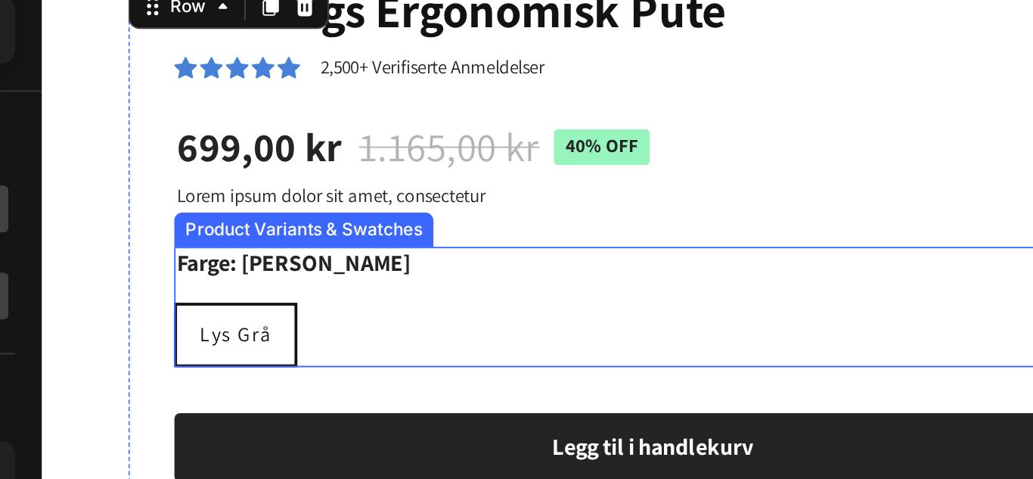
click at [151, 126] on span "Lys Grå" at bounding box center [144, 130] width 38 height 14
click at [111, 113] on input "Lys Grå Lys Grå Lys Grå" at bounding box center [110, 113] width 1 height 1
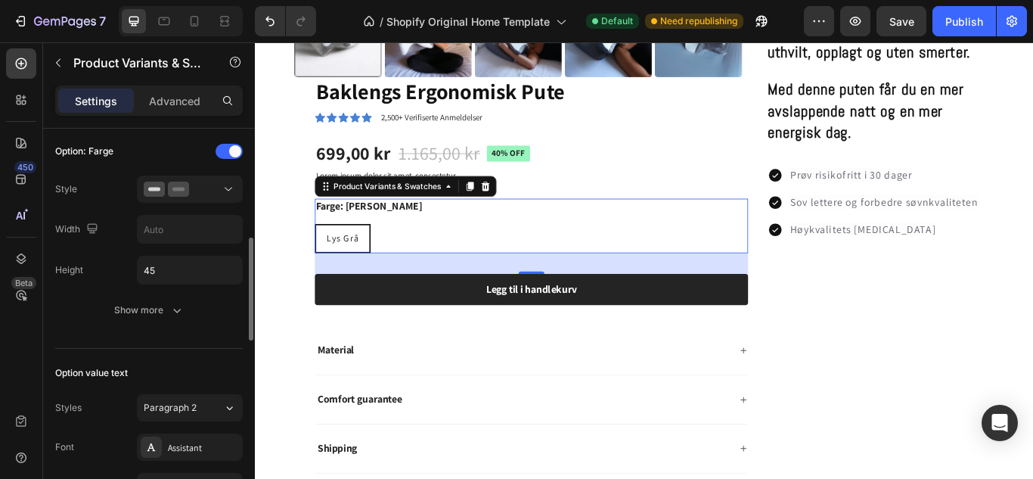
scroll to position [429, 0]
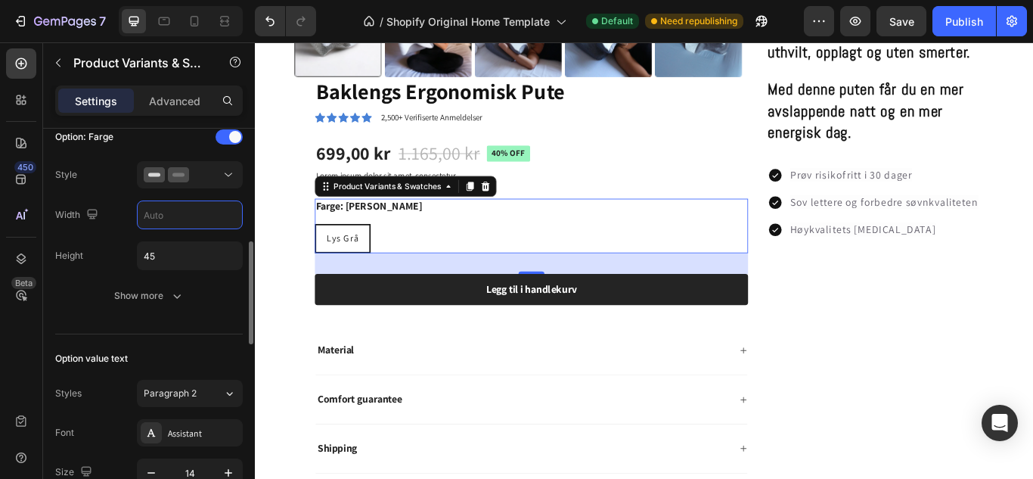
click at [197, 227] on input "text" at bounding box center [190, 214] width 104 height 27
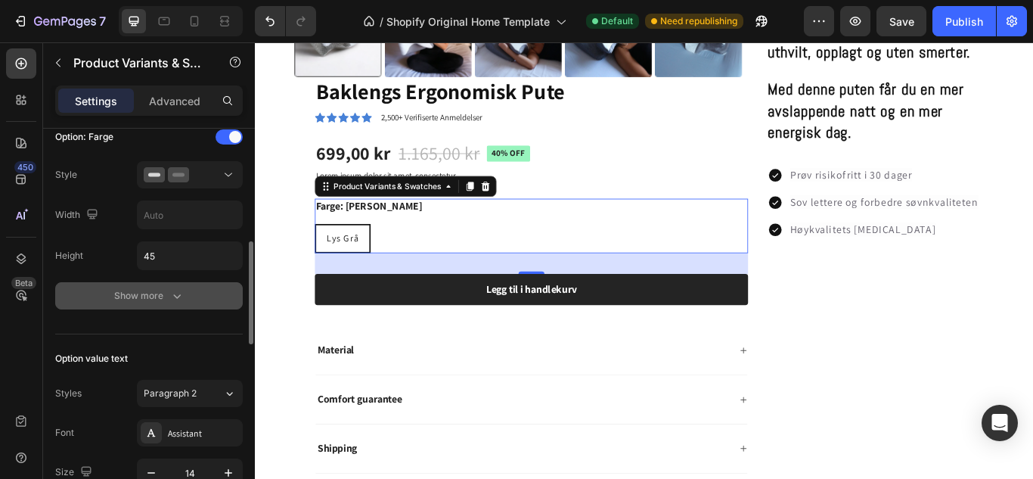
click at [164, 298] on div "Show more" at bounding box center [149, 295] width 70 height 15
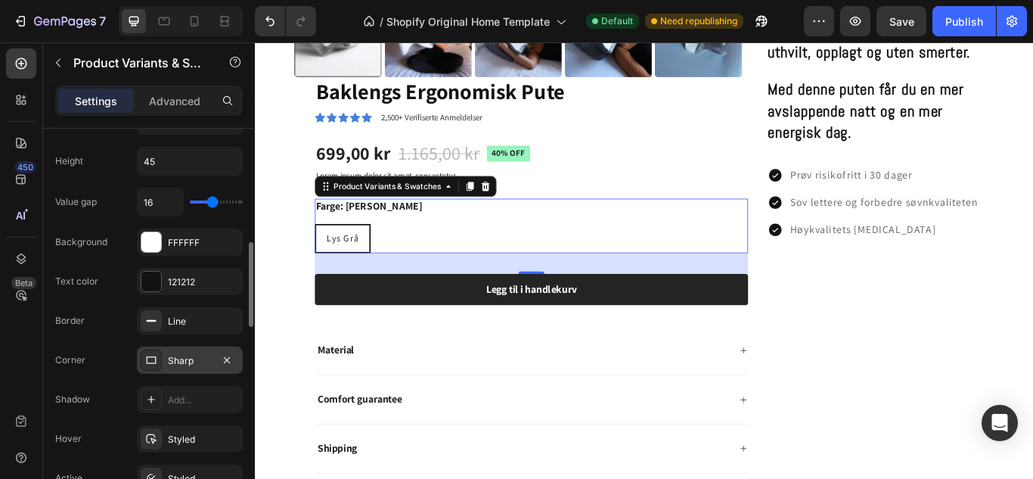
scroll to position [524, 0]
click at [225, 360] on icon "button" at bounding box center [227, 359] width 6 height 6
click at [225, 360] on div "Add..." at bounding box center [203, 360] width 71 height 14
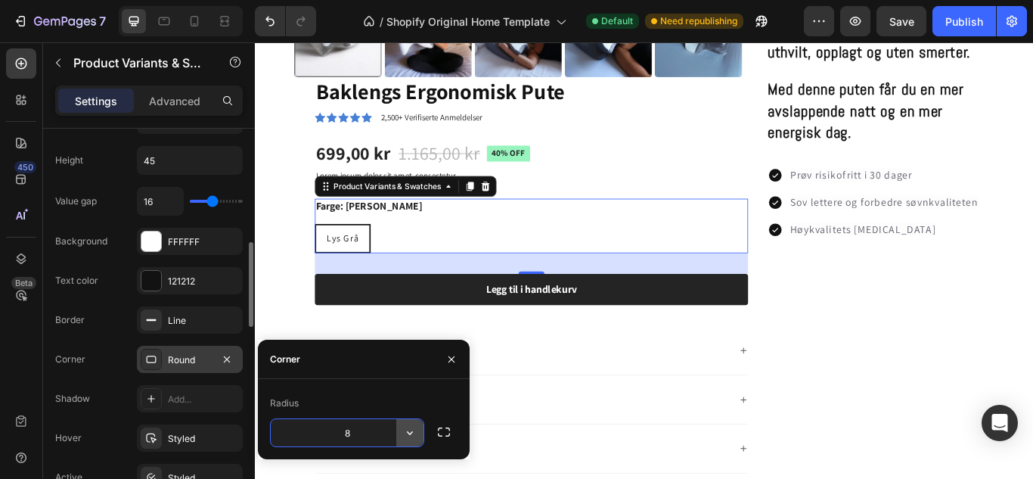
click at [415, 437] on icon "button" at bounding box center [409, 432] width 15 height 15
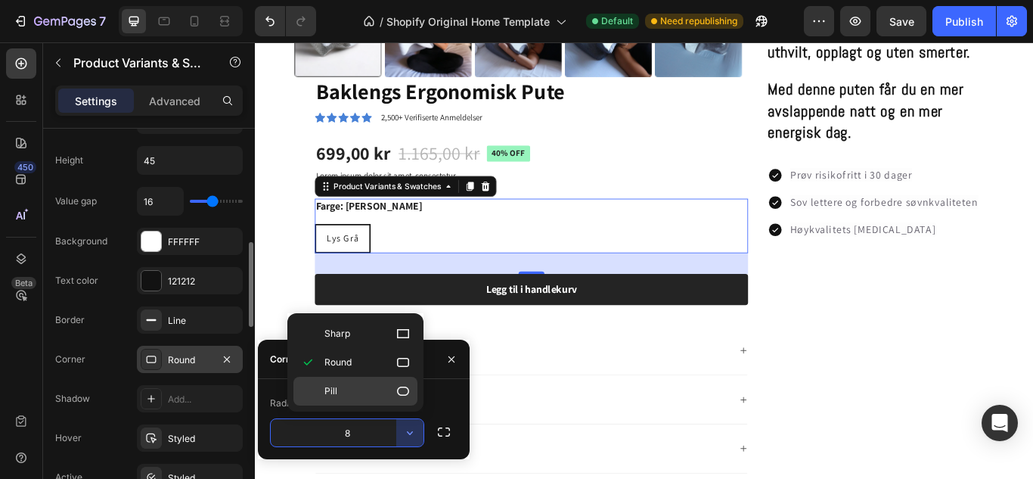
click at [365, 383] on div "Pill" at bounding box center [356, 391] width 124 height 29
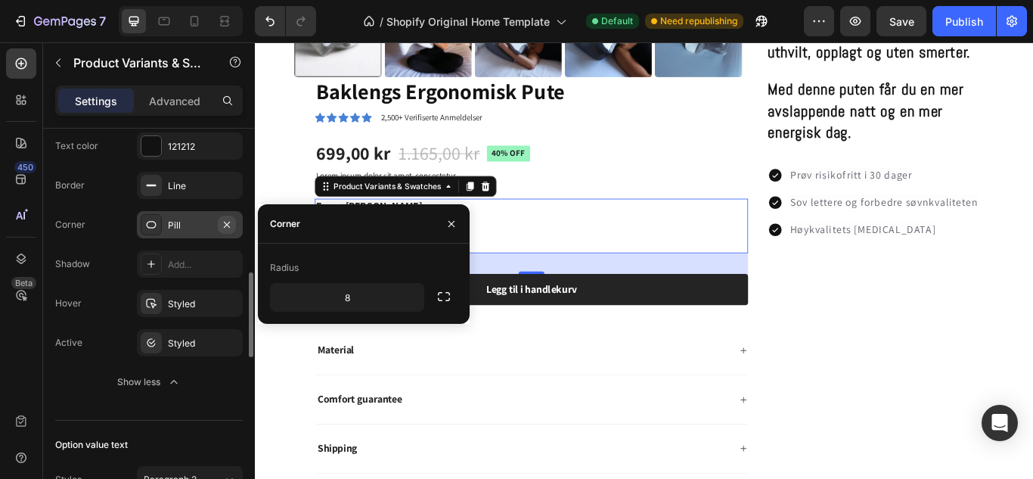
scroll to position [659, 0]
click at [228, 340] on icon "button" at bounding box center [227, 343] width 12 height 12
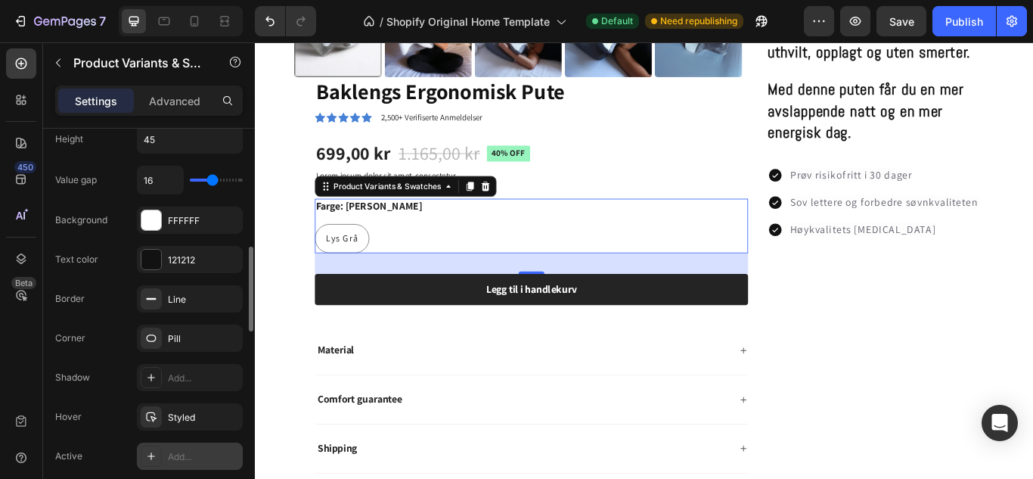
scroll to position [539, 0]
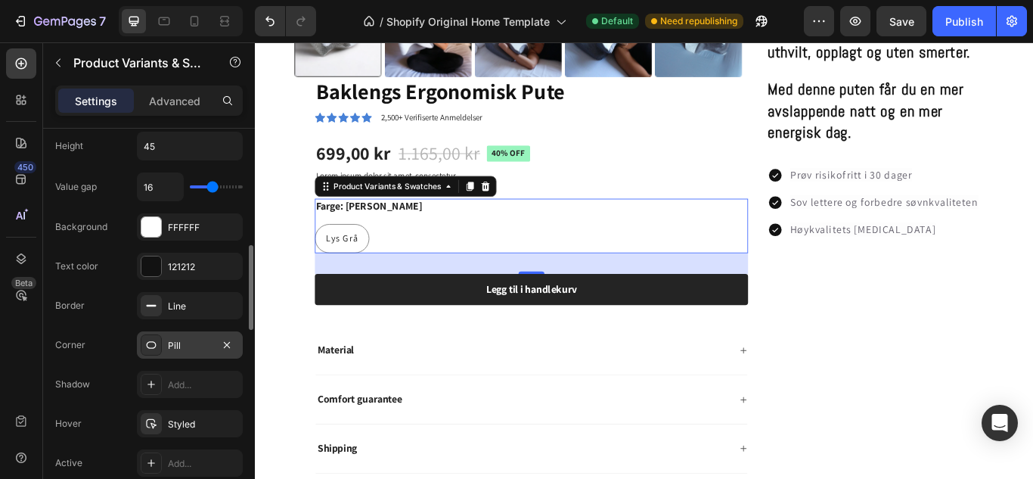
click at [149, 349] on icon at bounding box center [151, 345] width 12 height 12
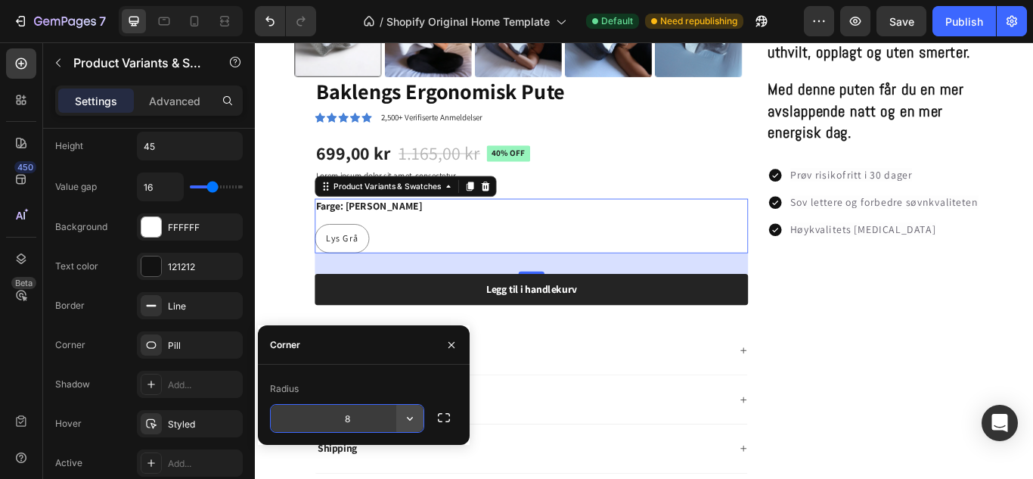
click at [413, 413] on icon "button" at bounding box center [409, 418] width 15 height 15
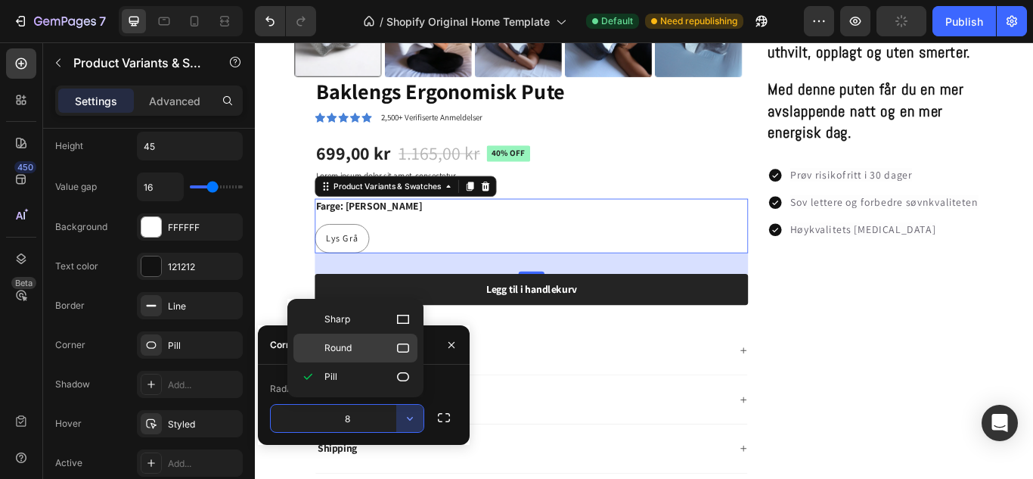
click at [342, 347] on span "Round" at bounding box center [338, 348] width 27 height 14
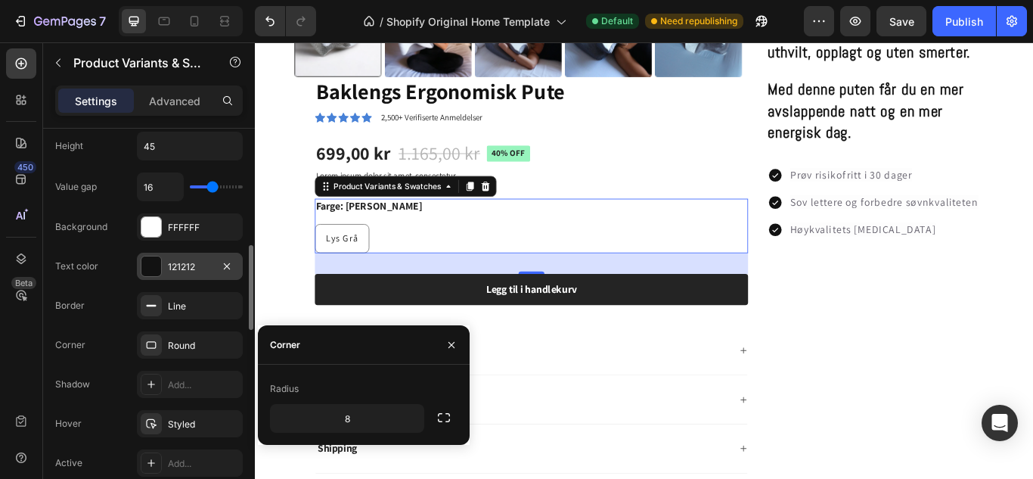
click at [148, 264] on div at bounding box center [151, 266] width 20 height 20
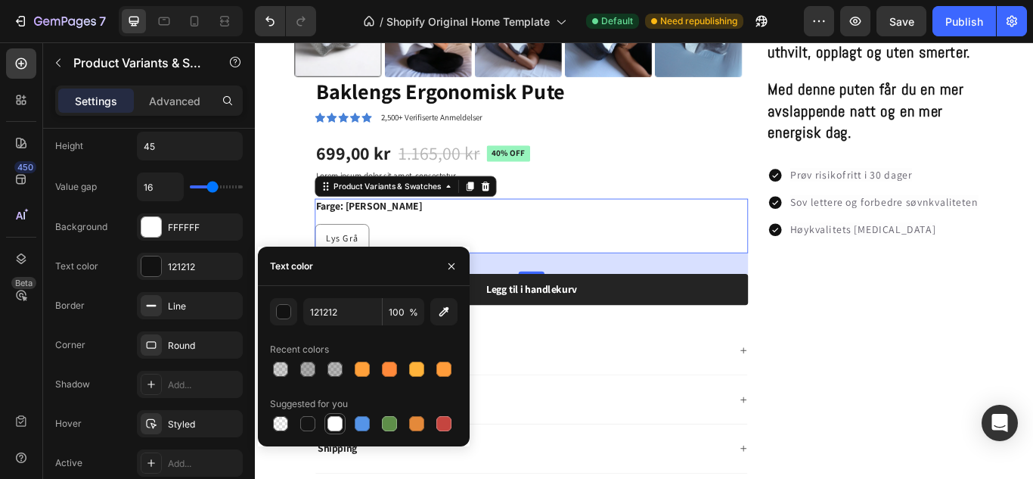
click at [335, 419] on div at bounding box center [335, 423] width 15 height 15
click at [162, 231] on div "FFFFFF" at bounding box center [190, 226] width 106 height 27
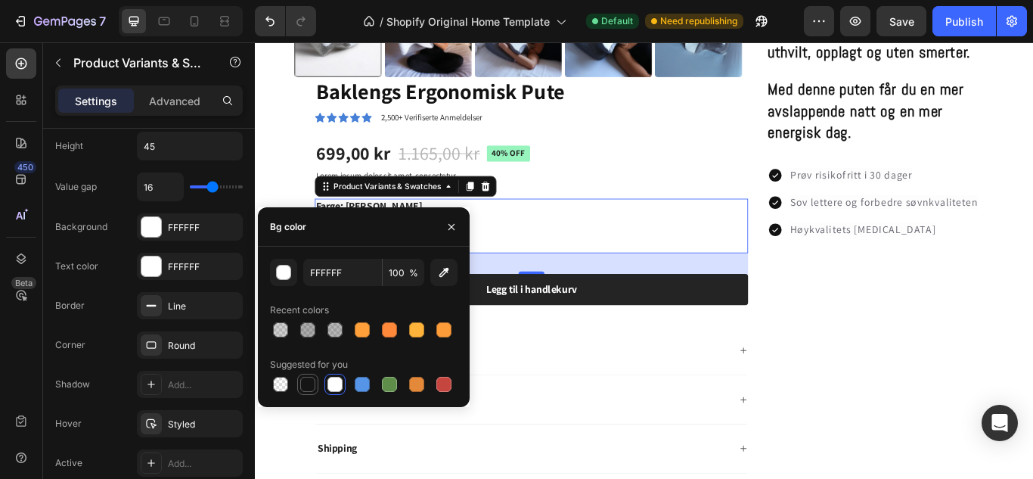
click at [308, 390] on div at bounding box center [307, 384] width 15 height 15
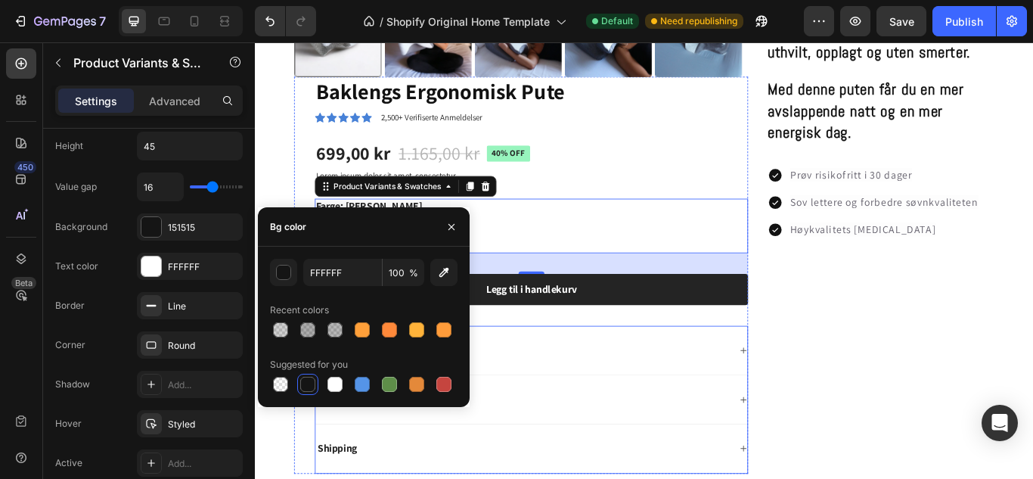
click at [583, 412] on div "Material" at bounding box center [577, 401] width 504 height 57
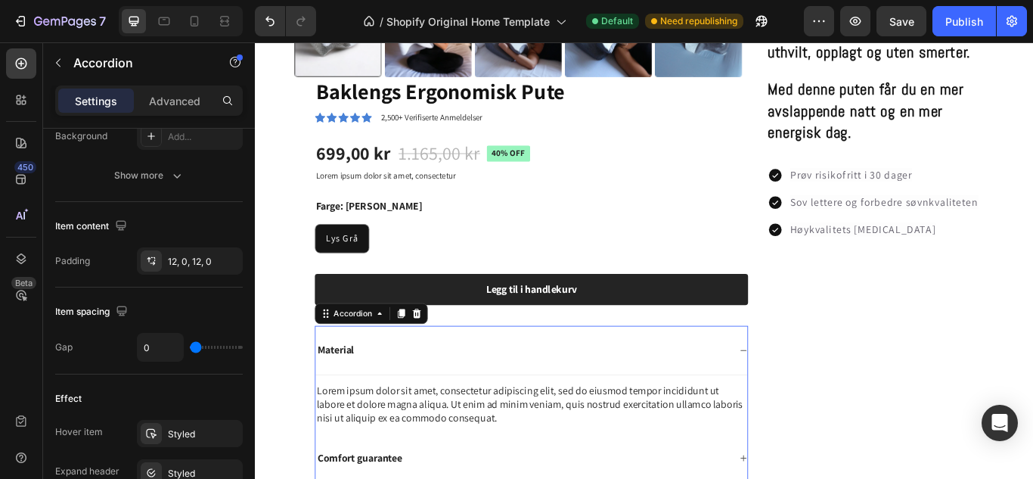
scroll to position [0, 0]
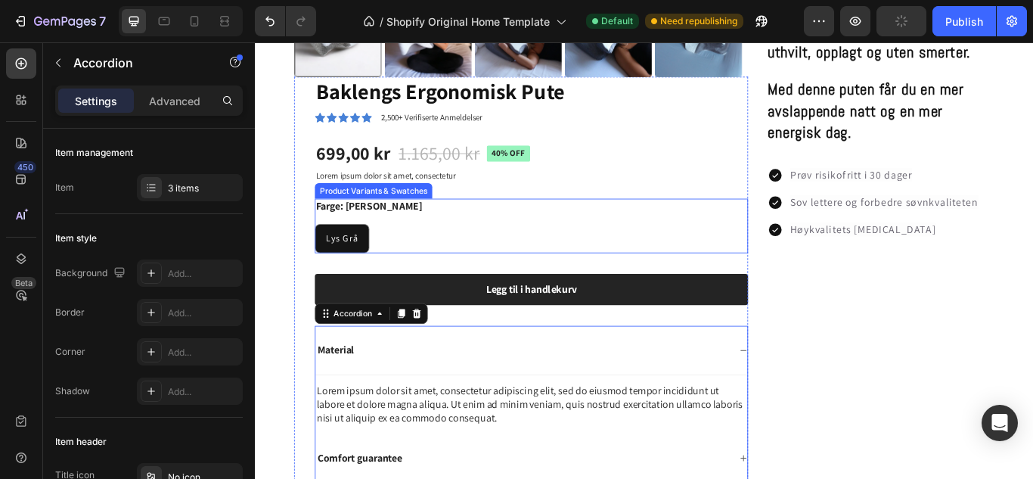
click at [374, 266] on div "Lys Grå" at bounding box center [356, 271] width 62 height 28
click at [325, 254] on input "Lys Grå Lys Grå Lys Grå" at bounding box center [324, 253] width 1 height 1
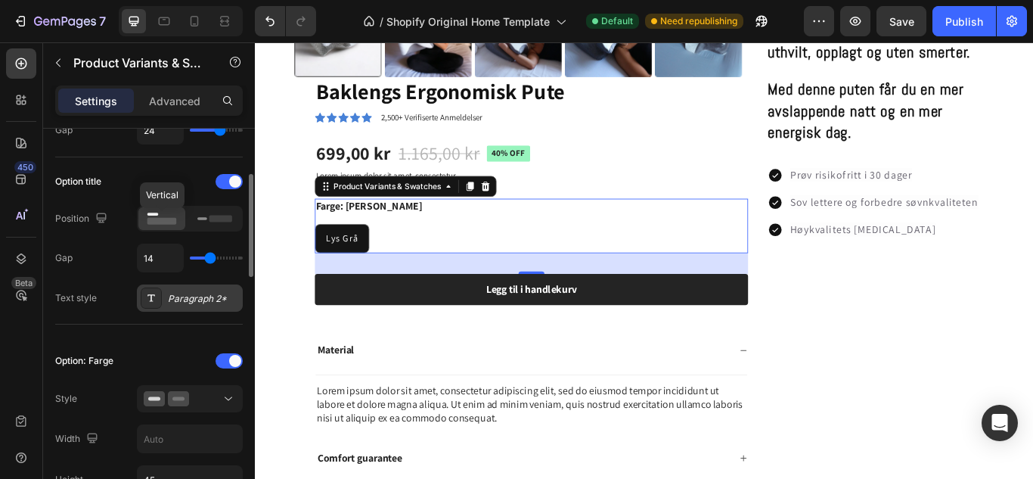
scroll to position [199, 0]
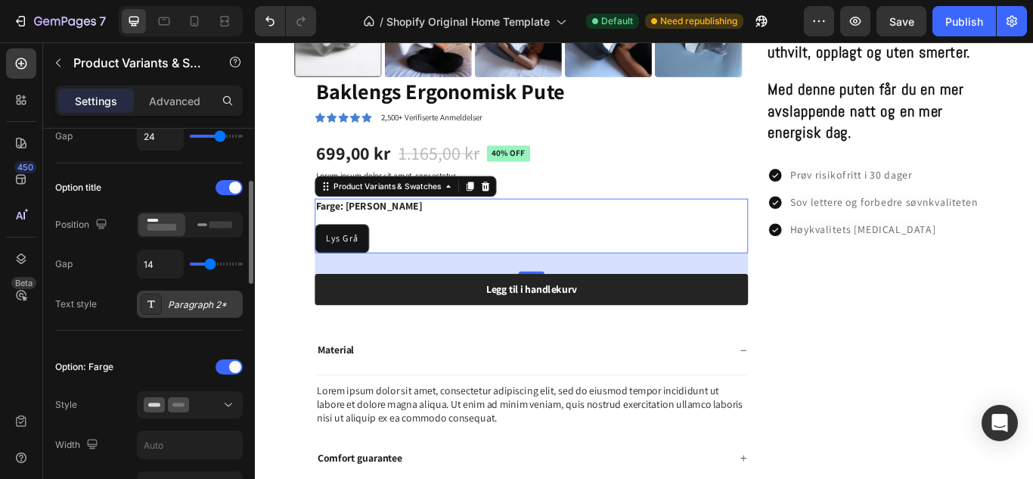
click at [205, 299] on div "Paragraph 2*" at bounding box center [203, 305] width 71 height 14
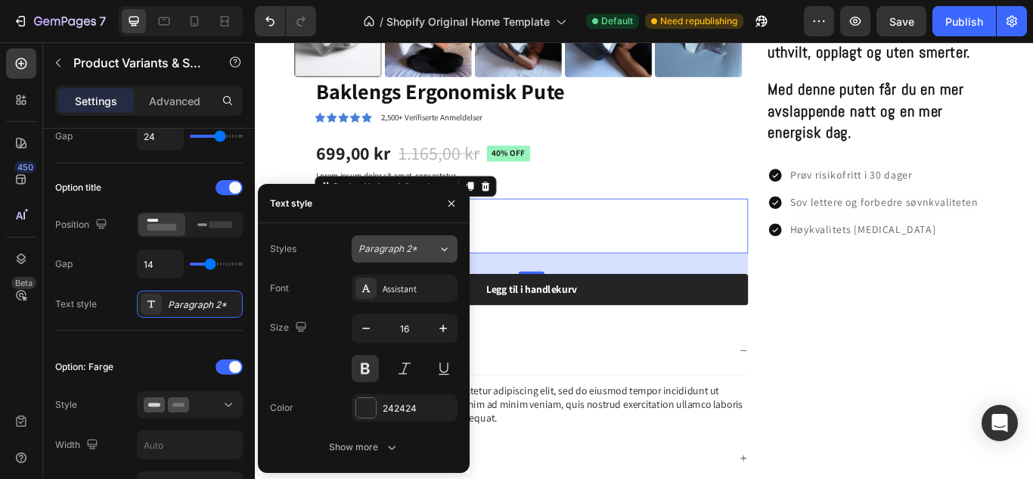
click at [427, 244] on div "Paragraph 2*" at bounding box center [398, 249] width 79 height 14
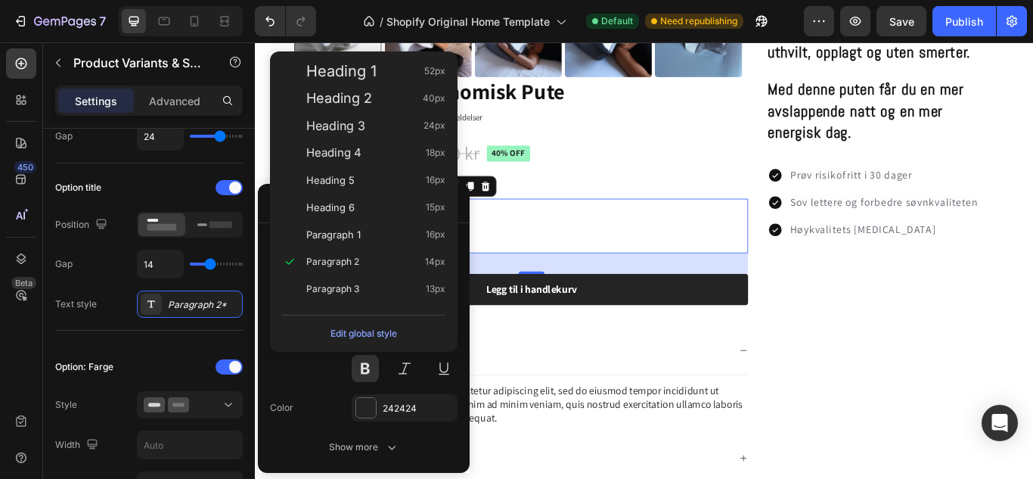
click at [427, 244] on div "Paragraph 1 16px" at bounding box center [364, 234] width 176 height 27
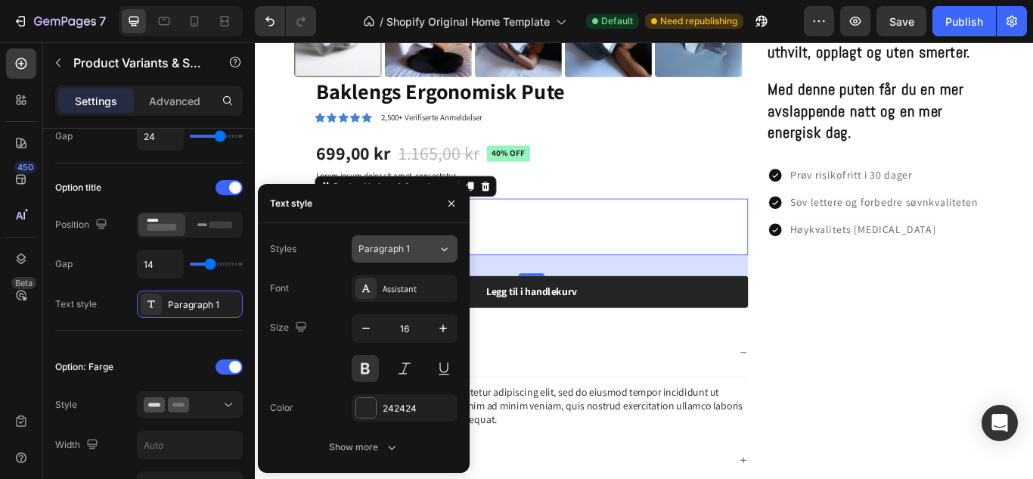
click at [425, 245] on div "Paragraph 1" at bounding box center [398, 249] width 79 height 14
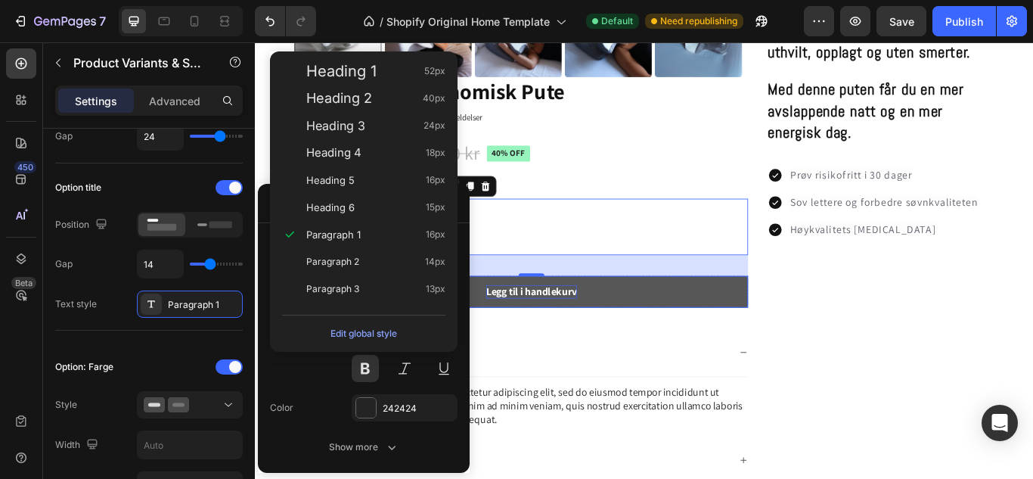
click at [574, 325] on div "Legg til i handlekurv" at bounding box center [577, 333] width 106 height 16
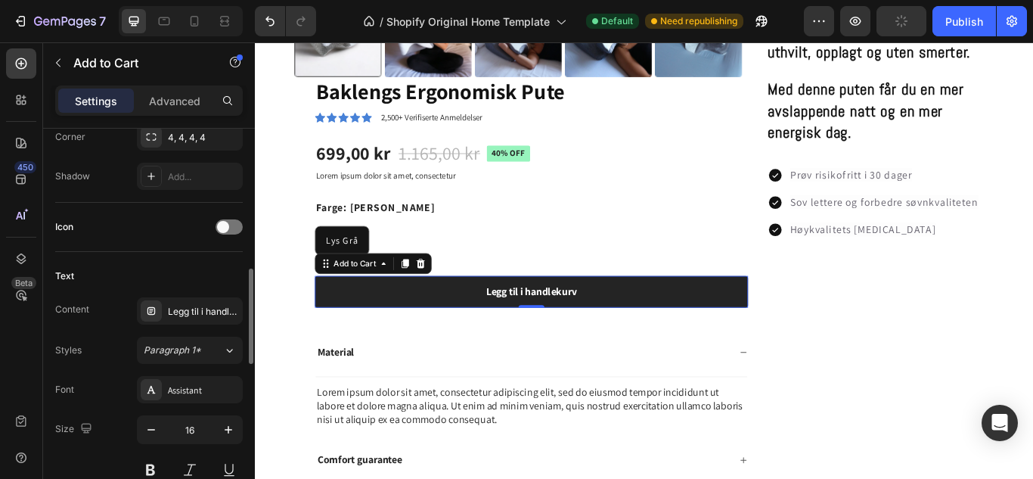
scroll to position [558, 0]
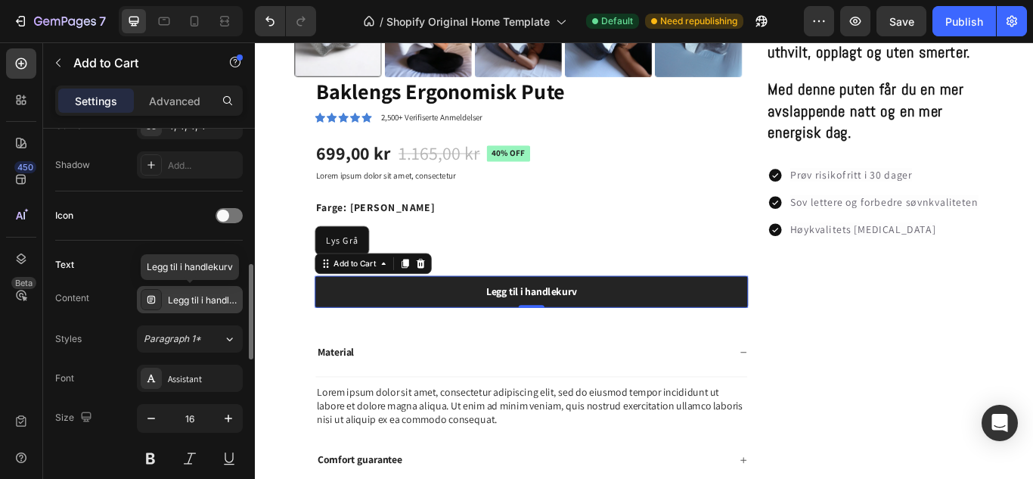
click at [182, 297] on div "Legg til i handlekurv" at bounding box center [203, 301] width 71 height 14
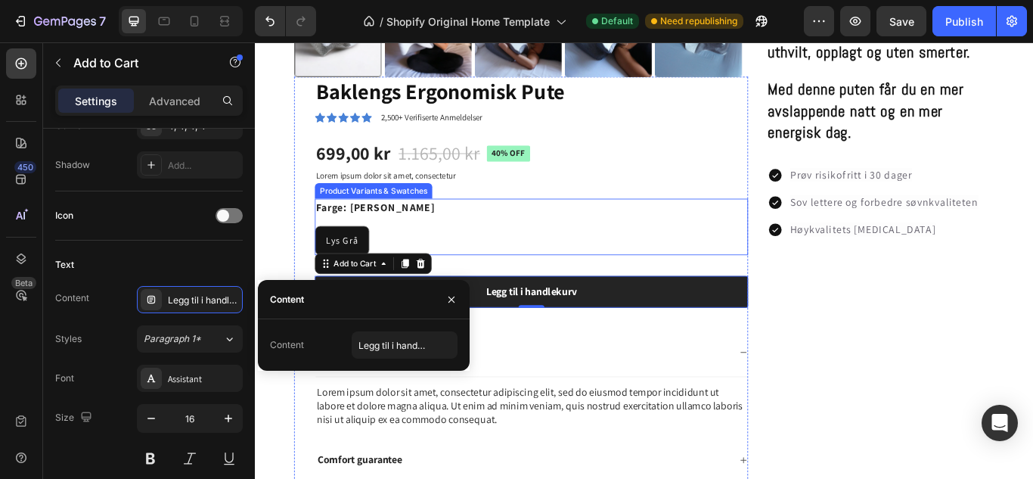
click at [351, 266] on span "Lys Grå" at bounding box center [356, 273] width 38 height 14
click at [325, 256] on input "Lys Grå Lys Grå Lys Grå" at bounding box center [324, 256] width 1 height 1
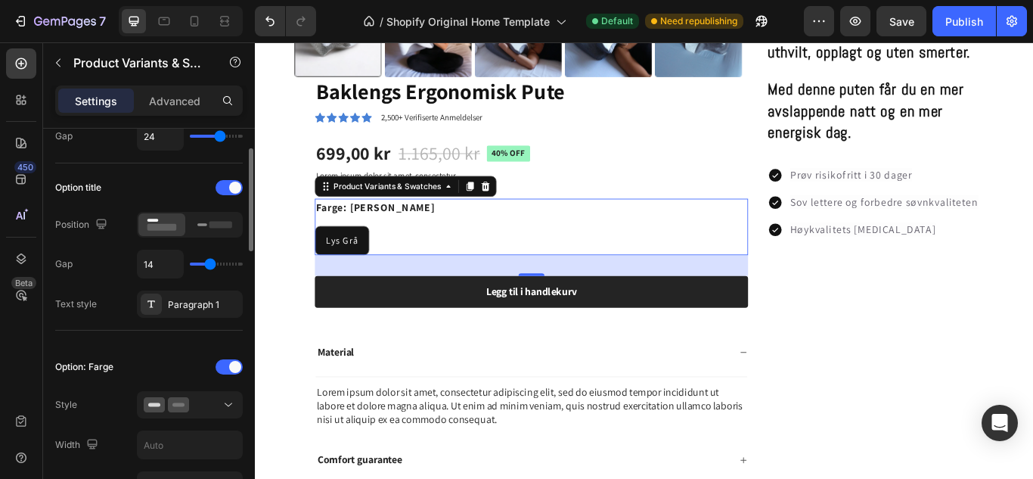
scroll to position [201, 0]
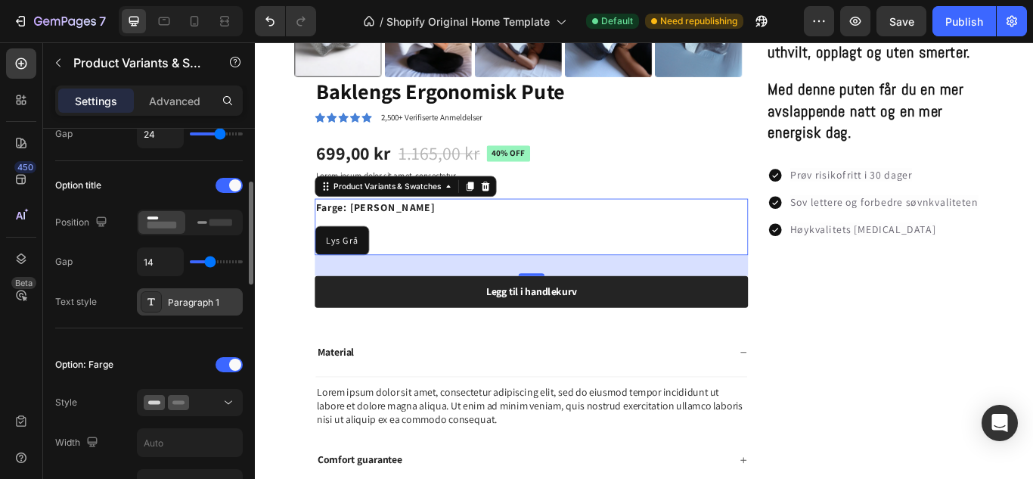
click at [184, 300] on div "Paragraph 1" at bounding box center [203, 303] width 71 height 14
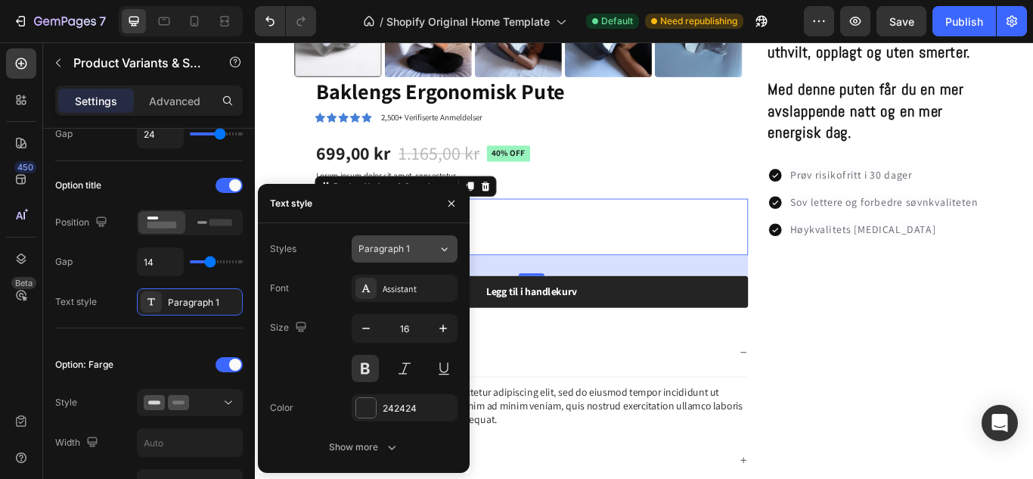
click at [420, 248] on div "Paragraph 1" at bounding box center [398, 249] width 79 height 14
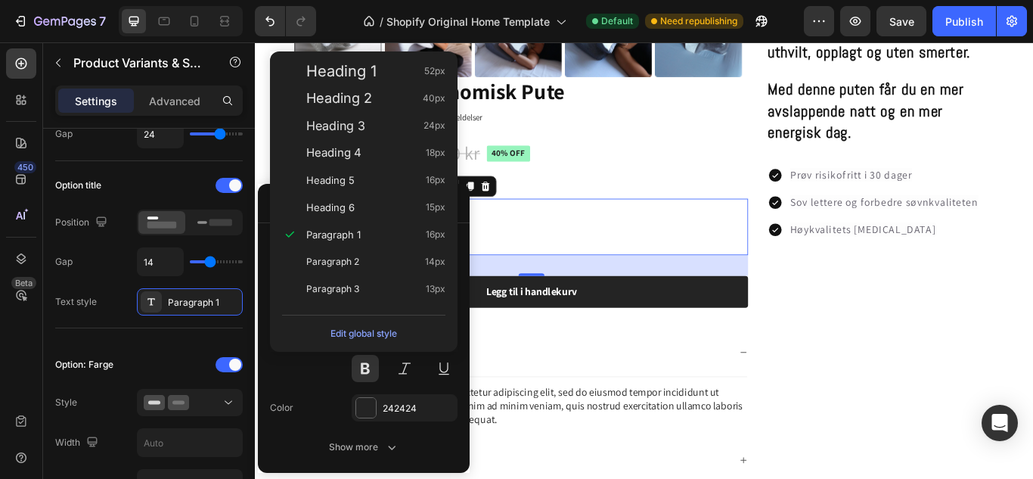
click at [313, 359] on div "Size 16" at bounding box center [364, 348] width 188 height 68
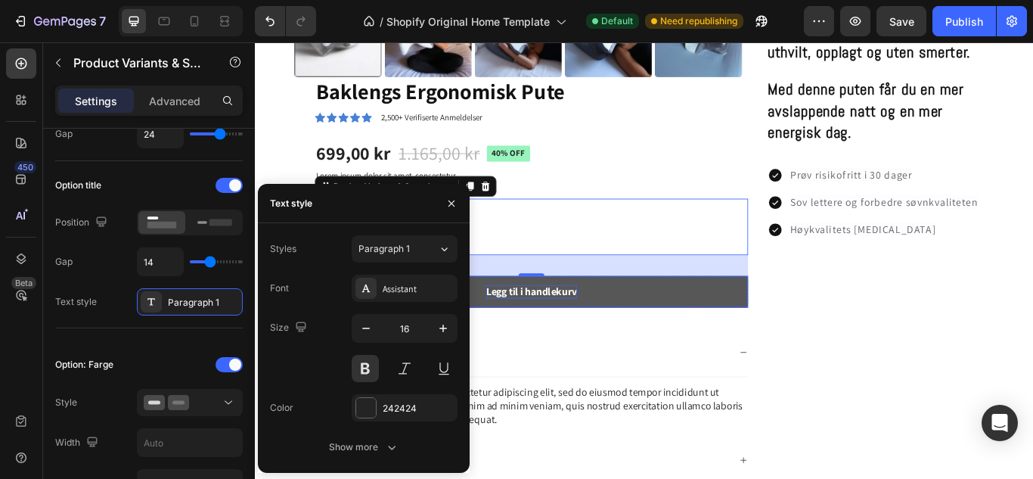
click at [558, 328] on div "Legg til i handlekurv" at bounding box center [577, 333] width 106 height 16
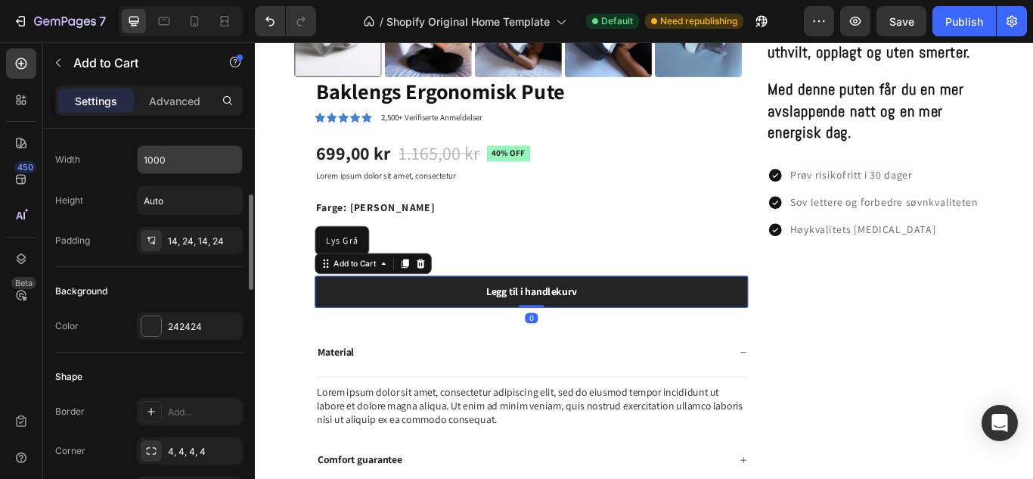
scroll to position [241, 0]
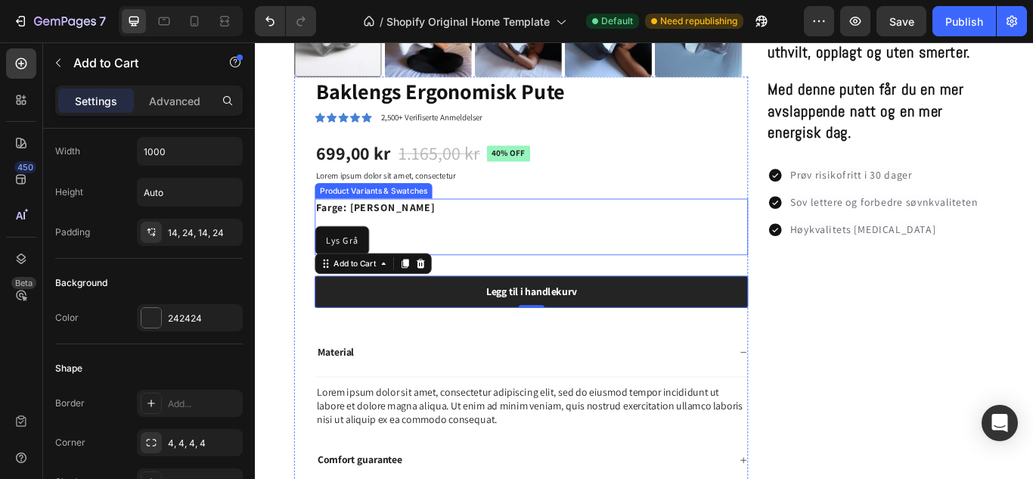
click at [442, 241] on div "Farge: Lys Grå Lys Grå Lys Grå Lys Grå" at bounding box center [577, 258] width 505 height 66
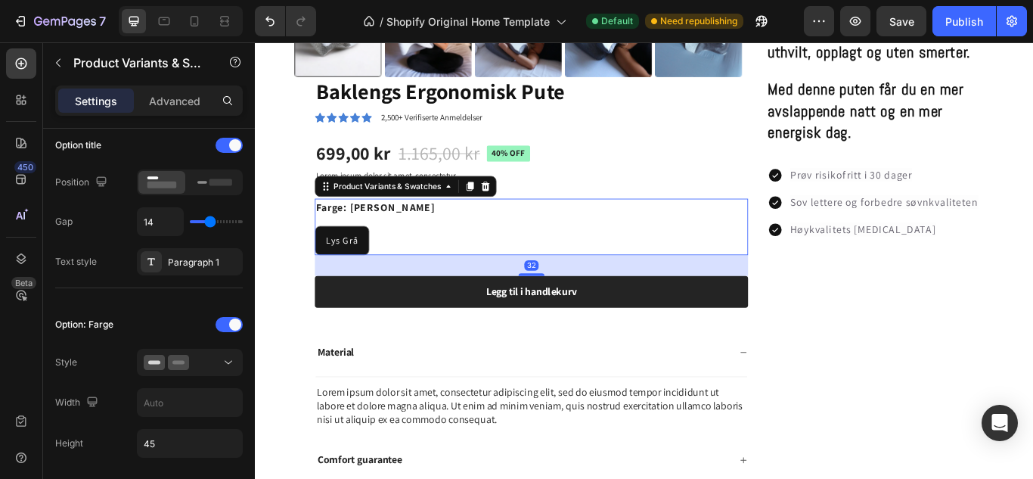
scroll to position [0, 0]
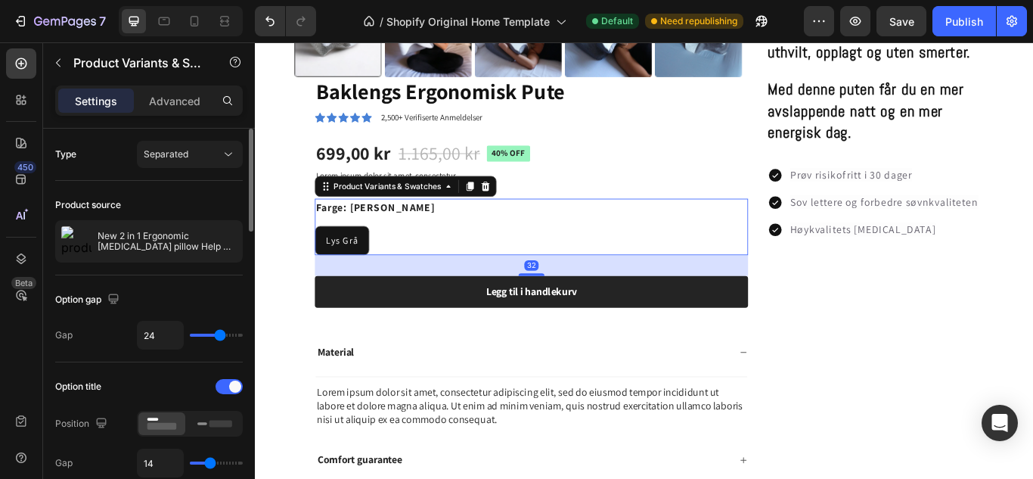
click at [351, 266] on span "Lys Grå" at bounding box center [356, 273] width 38 height 14
click at [325, 256] on input "Lys Grå Lys Grå Lys Grå" at bounding box center [324, 256] width 1 height 1
click at [359, 266] on span "Lys Grå" at bounding box center [356, 273] width 38 height 14
click at [325, 256] on input "Lys Grå Lys Grå Lys Grå" at bounding box center [324, 256] width 1 height 1
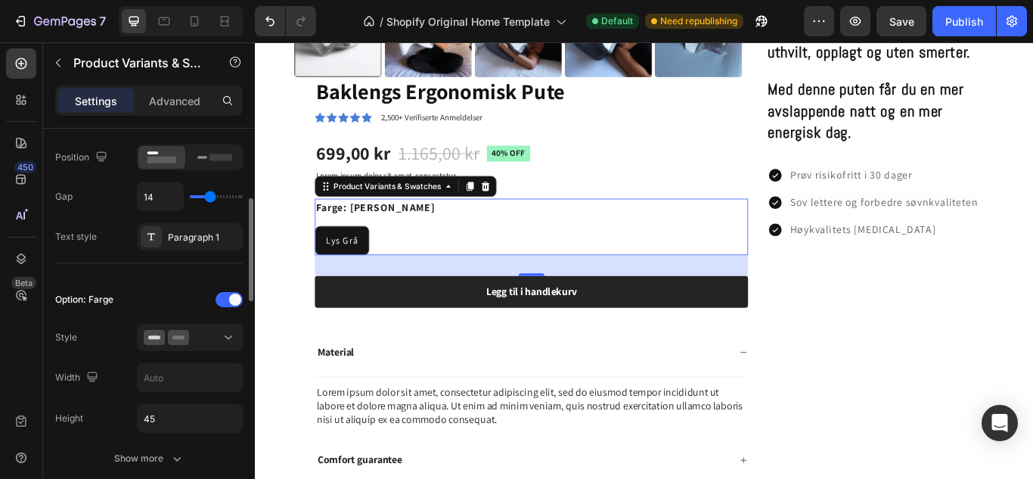
scroll to position [254, 0]
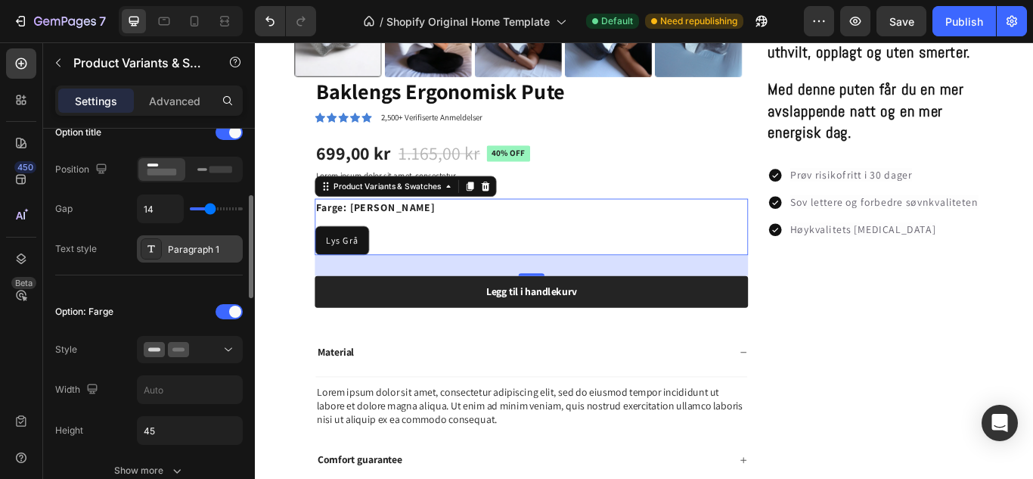
click at [182, 253] on div "Paragraph 1" at bounding box center [203, 250] width 71 height 14
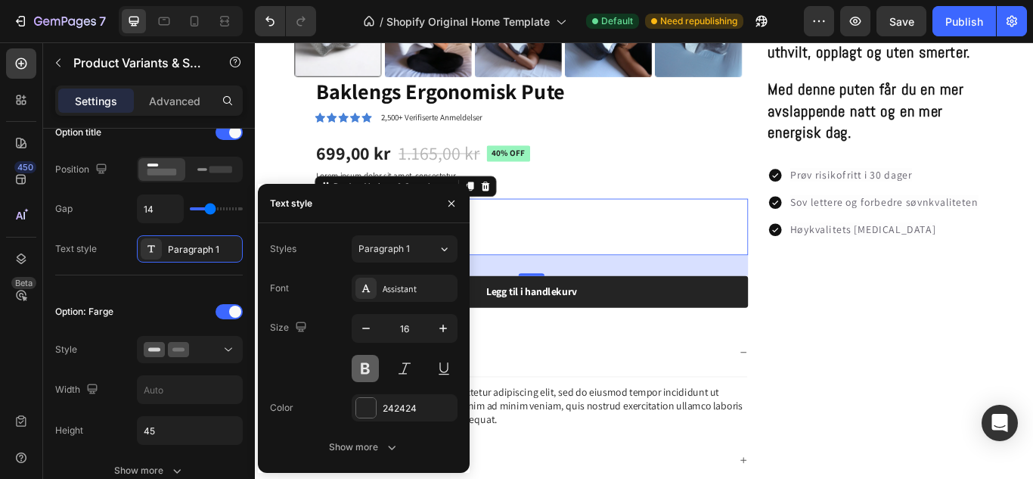
click at [365, 369] on button at bounding box center [365, 368] width 27 height 27
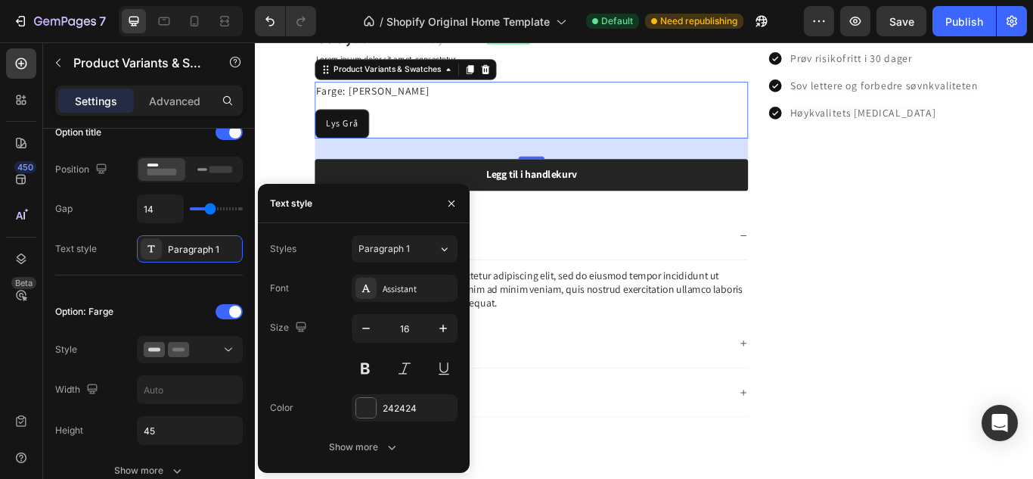
scroll to position [1043, 0]
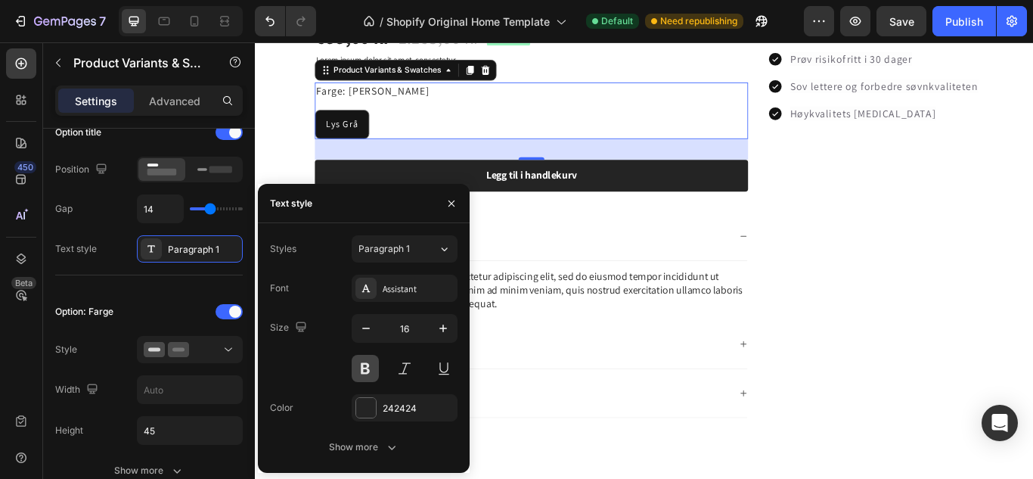
click at [366, 372] on button at bounding box center [365, 368] width 27 height 27
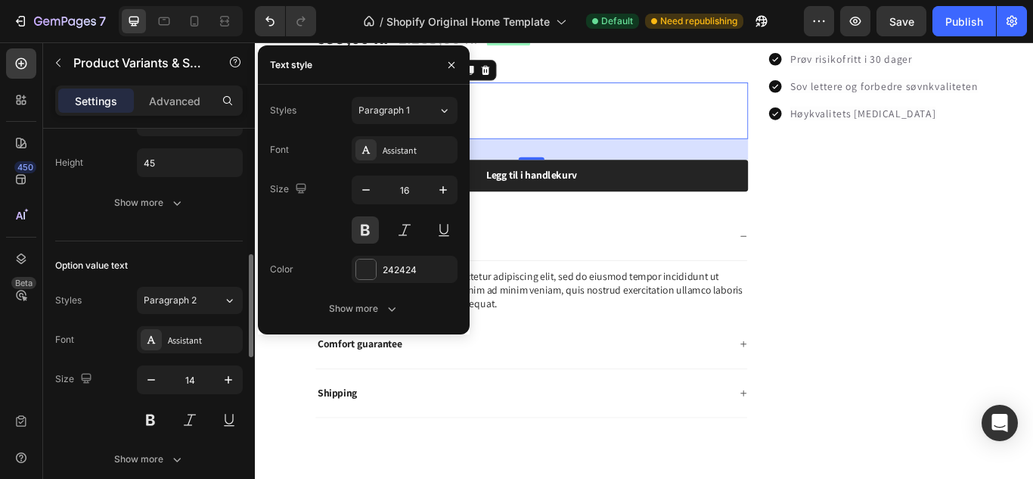
scroll to position [523, 0]
click at [171, 308] on button "Paragraph 2" at bounding box center [190, 299] width 106 height 27
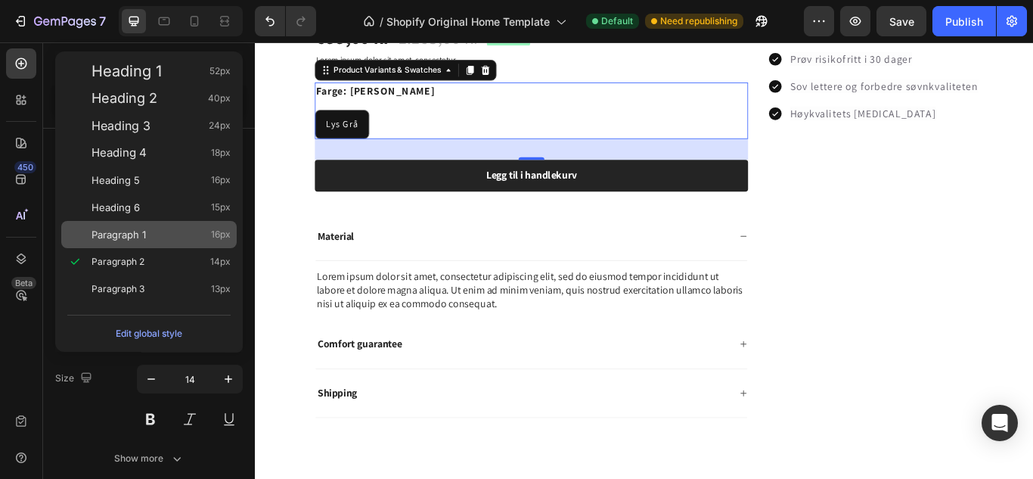
click at [141, 231] on span "Paragraph 1" at bounding box center [119, 234] width 54 height 15
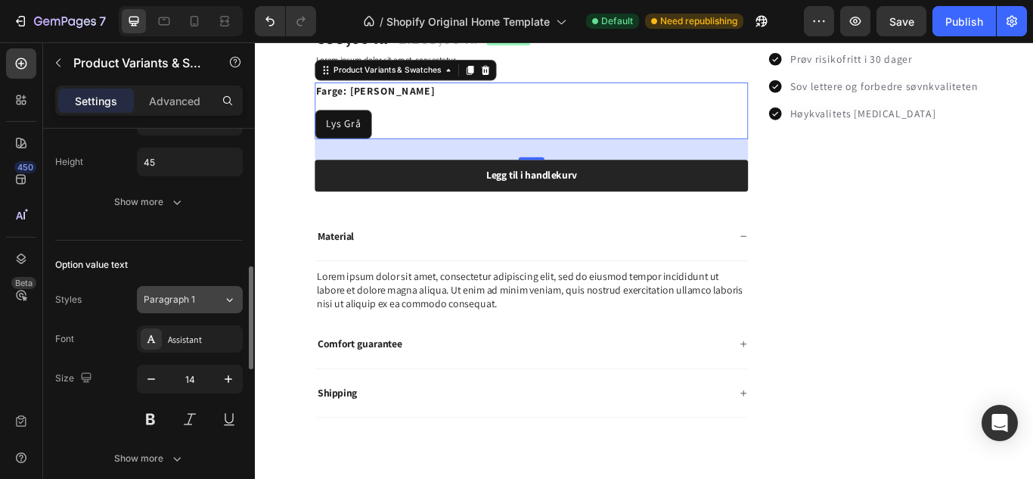
click at [188, 297] on span "Paragraph 1" at bounding box center [169, 300] width 51 height 14
click at [110, 373] on div "Size 14" at bounding box center [149, 399] width 188 height 68
click at [198, 331] on div "Assistant" at bounding box center [190, 338] width 106 height 27
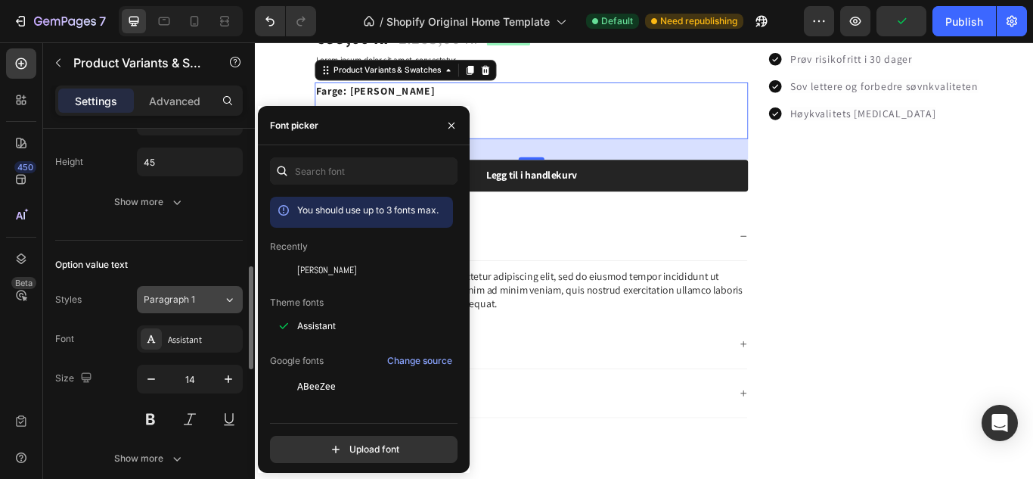
click at [201, 290] on button "Paragraph 1" at bounding box center [190, 299] width 106 height 27
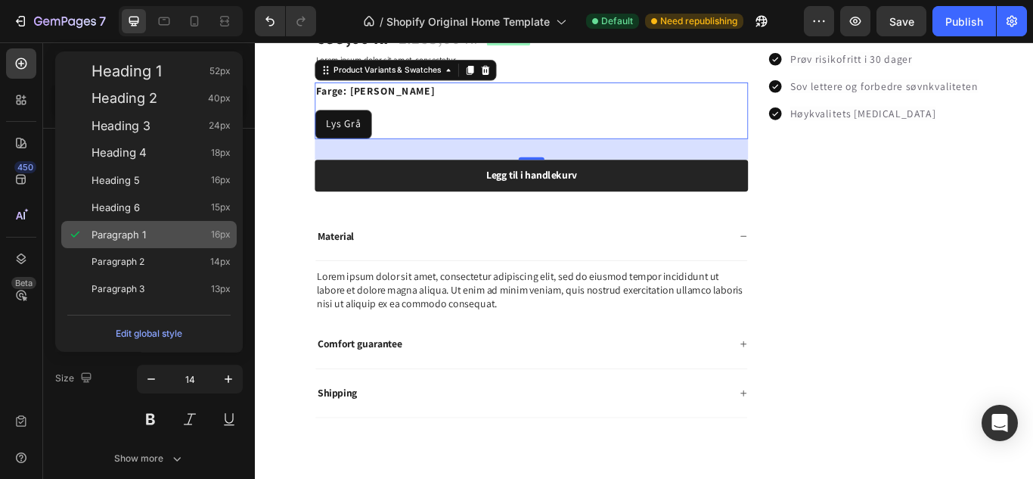
click at [132, 238] on span "Paragraph 1" at bounding box center [119, 234] width 54 height 15
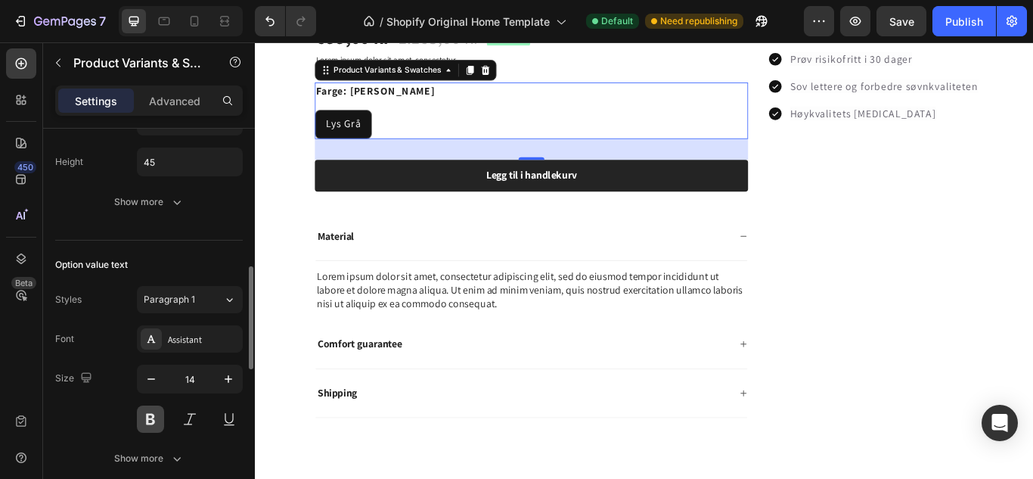
click at [154, 410] on button at bounding box center [150, 419] width 27 height 27
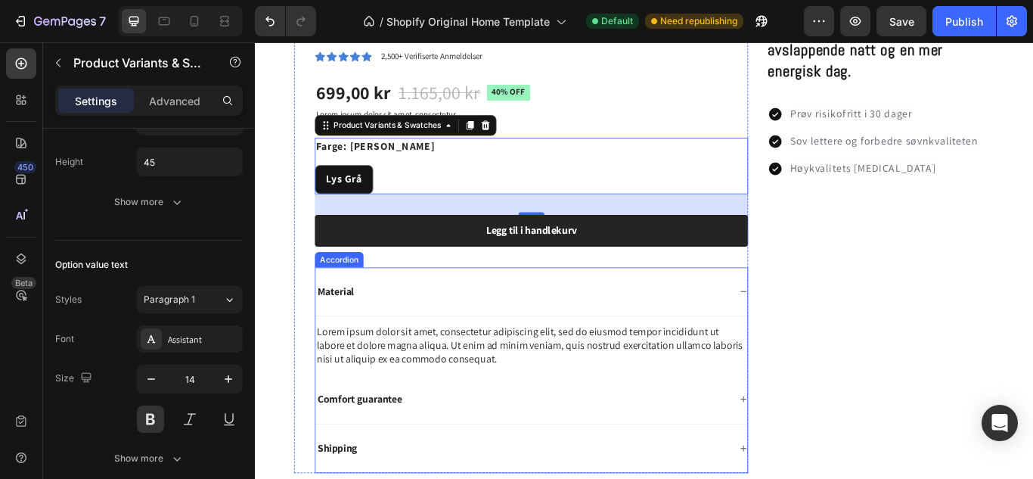
scroll to position [971, 0]
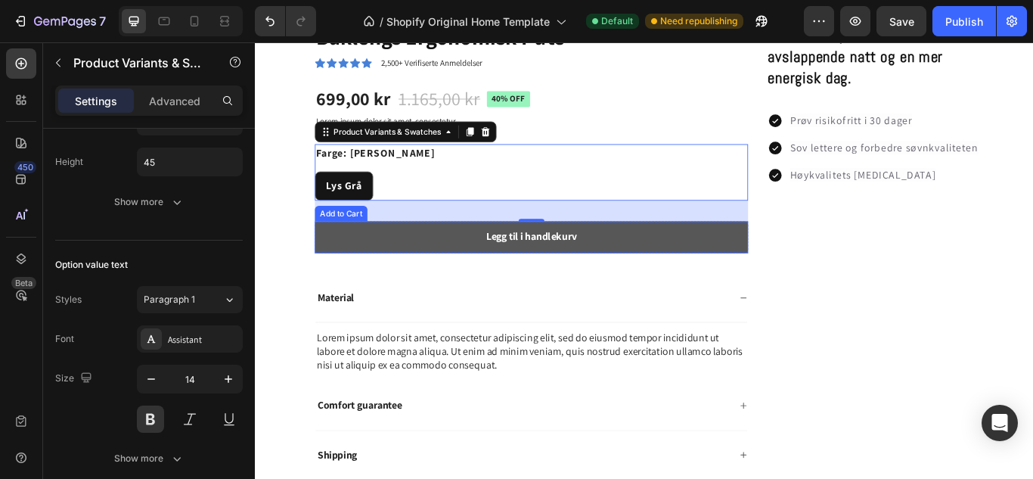
click at [341, 257] on button "Legg til i handlekurv" at bounding box center [577, 269] width 505 height 37
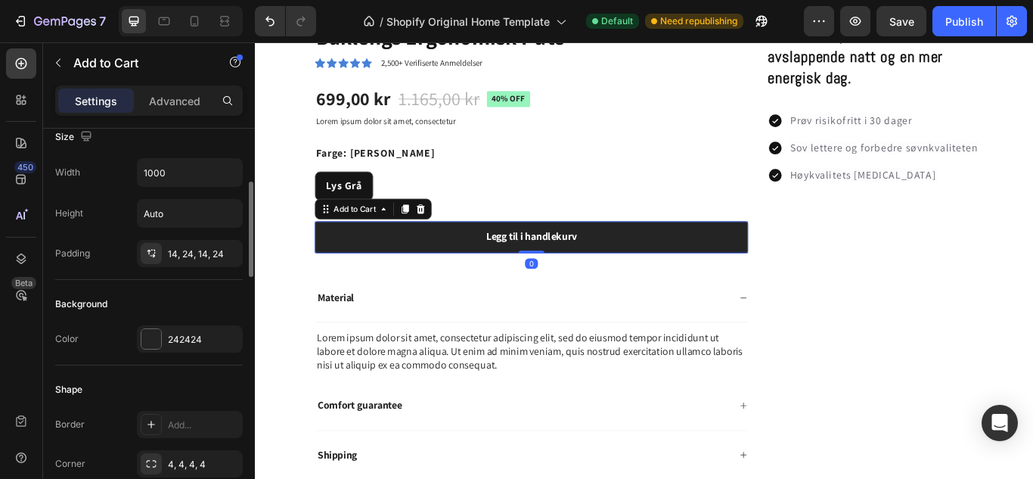
scroll to position [265, 0]
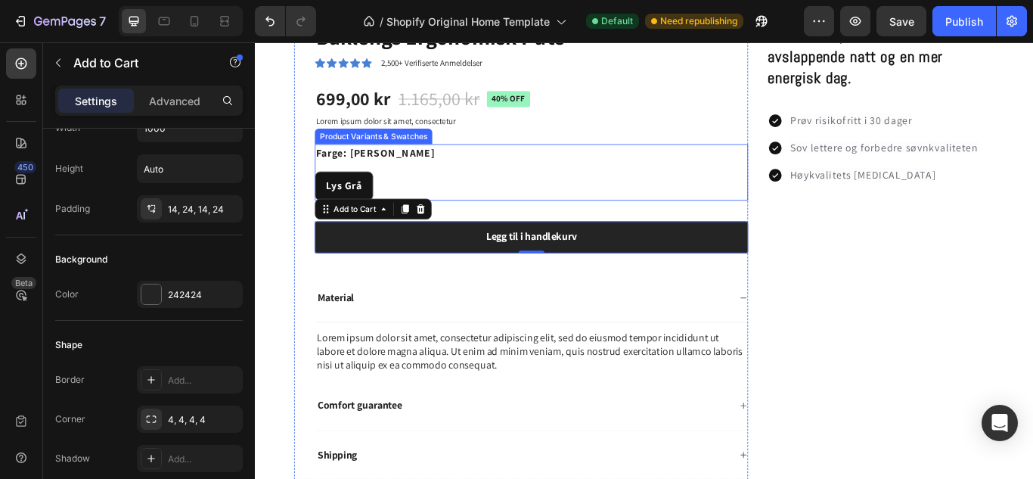
click at [359, 194] on div "Lys Grå" at bounding box center [358, 209] width 67 height 30
click at [325, 192] on input "Lys Grå Lys Grå Lys Grå" at bounding box center [324, 192] width 1 height 1
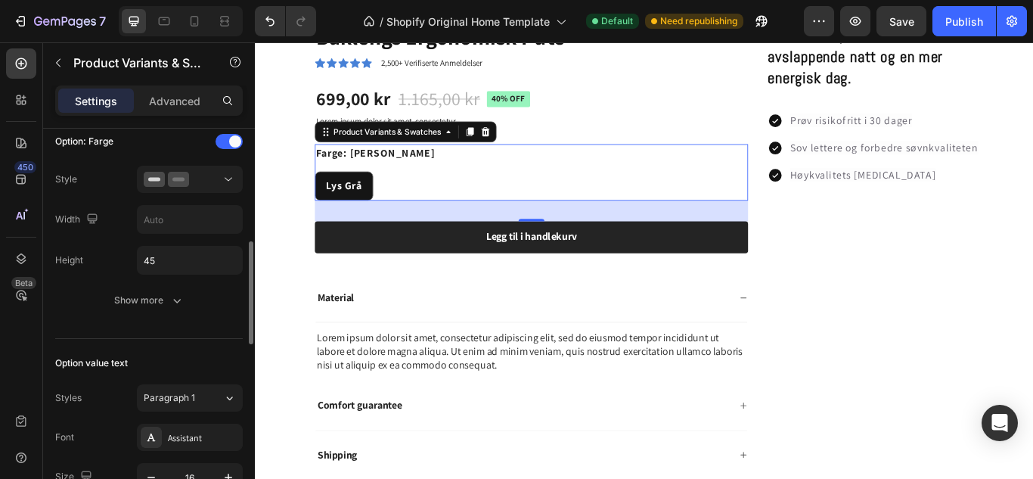
scroll to position [426, 0]
click at [156, 303] on div "Show more" at bounding box center [149, 298] width 70 height 15
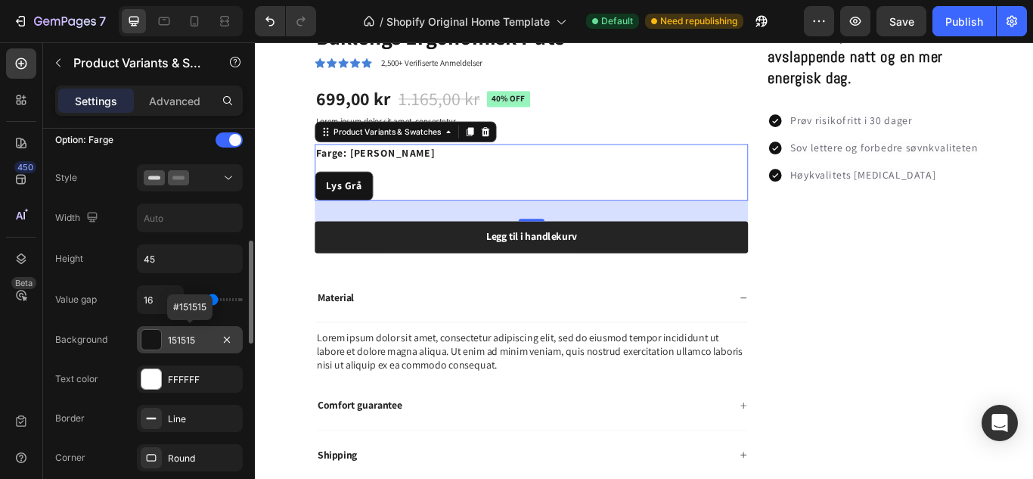
click at [147, 339] on div at bounding box center [151, 340] width 20 height 20
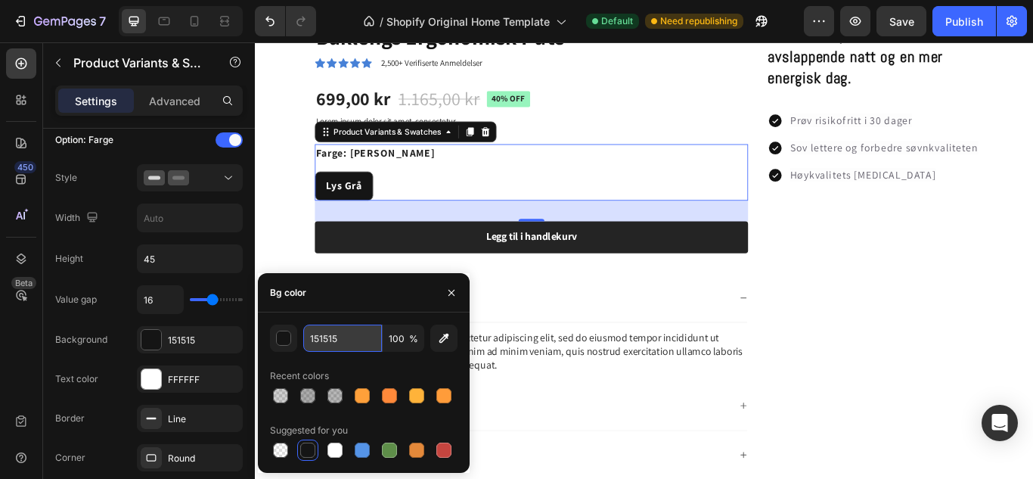
click at [346, 337] on input "151515" at bounding box center [342, 338] width 79 height 27
type input "252525"
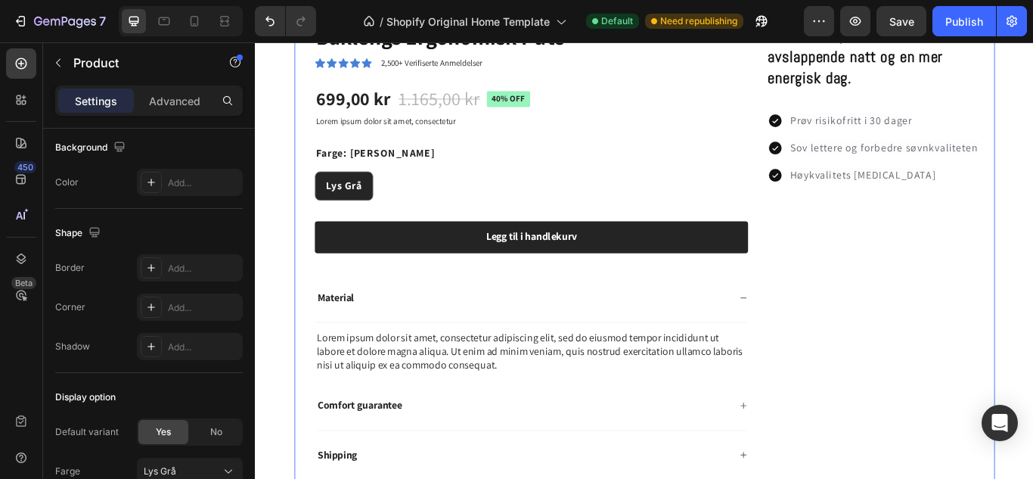
scroll to position [0, 0]
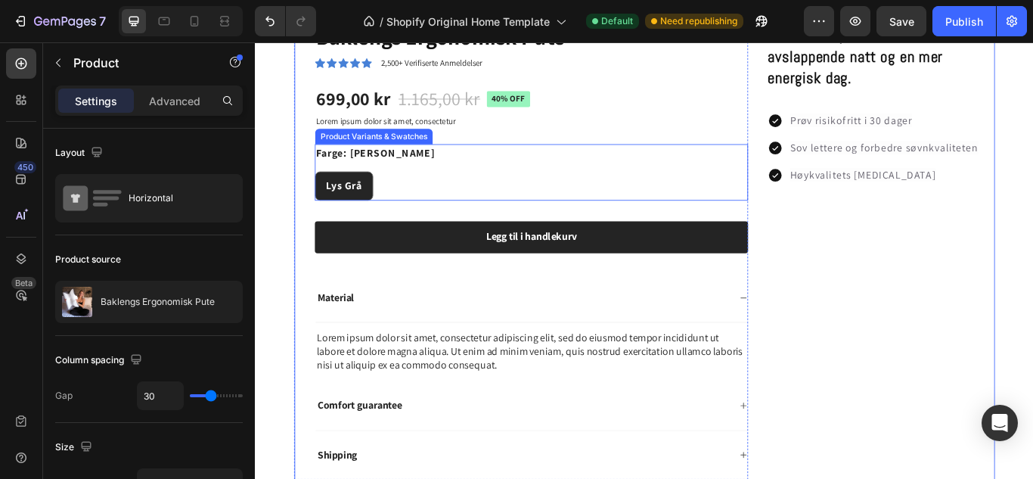
click at [379, 210] on div "Lys Grå" at bounding box center [358, 209] width 67 height 30
click at [325, 193] on input "Lys Grå Lys Grå Lys Grå" at bounding box center [324, 192] width 1 height 1
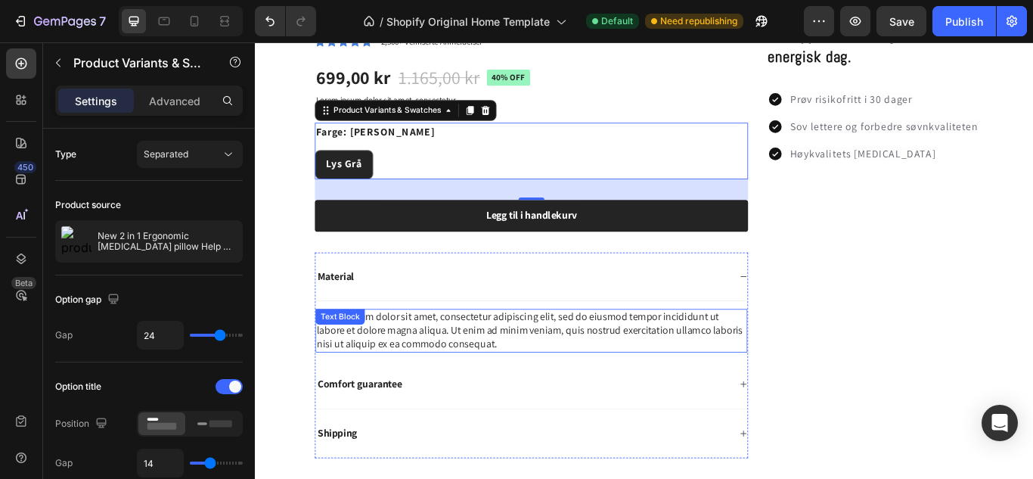
scroll to position [996, 0]
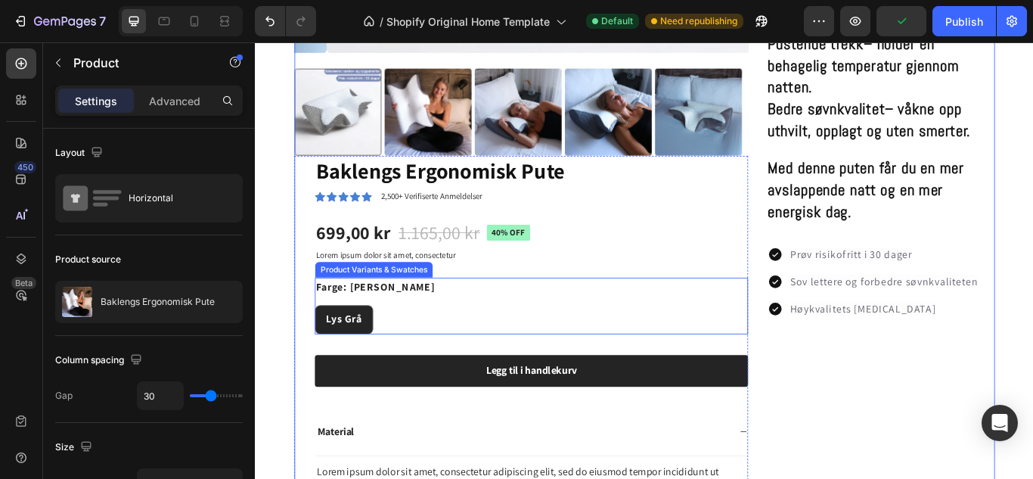
scroll to position [822, 0]
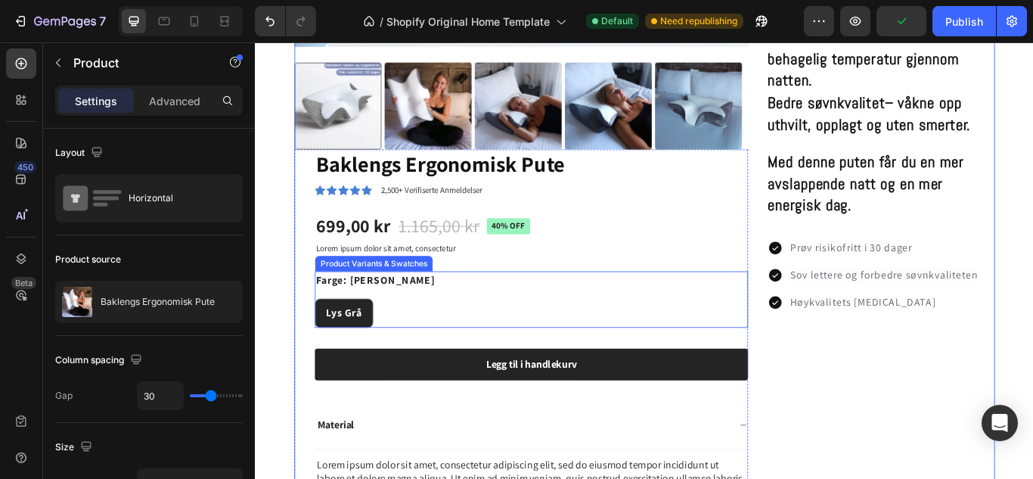
click at [360, 354] on span "Lys Grå" at bounding box center [358, 358] width 42 height 16
click at [325, 341] on input "Lys Grå Lys Grå Lys Grå" at bounding box center [324, 340] width 1 height 1
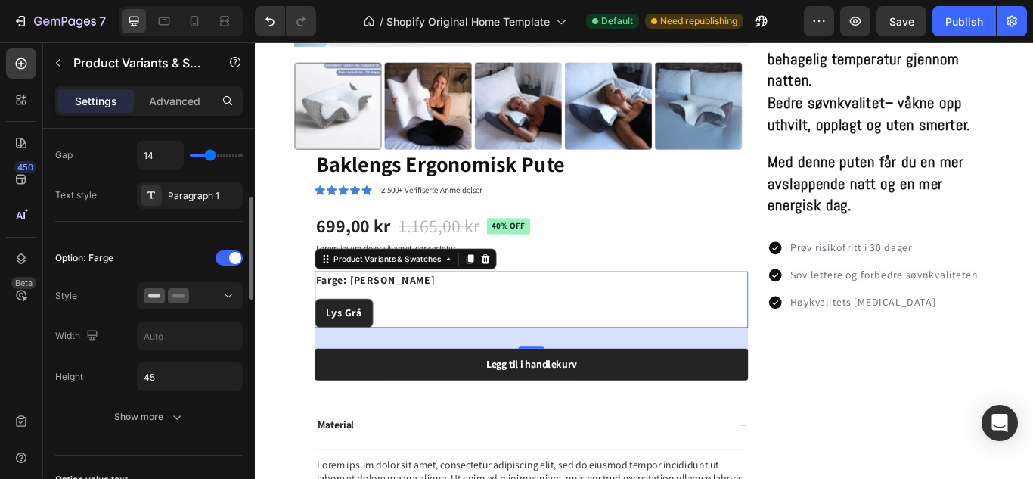
scroll to position [312, 0]
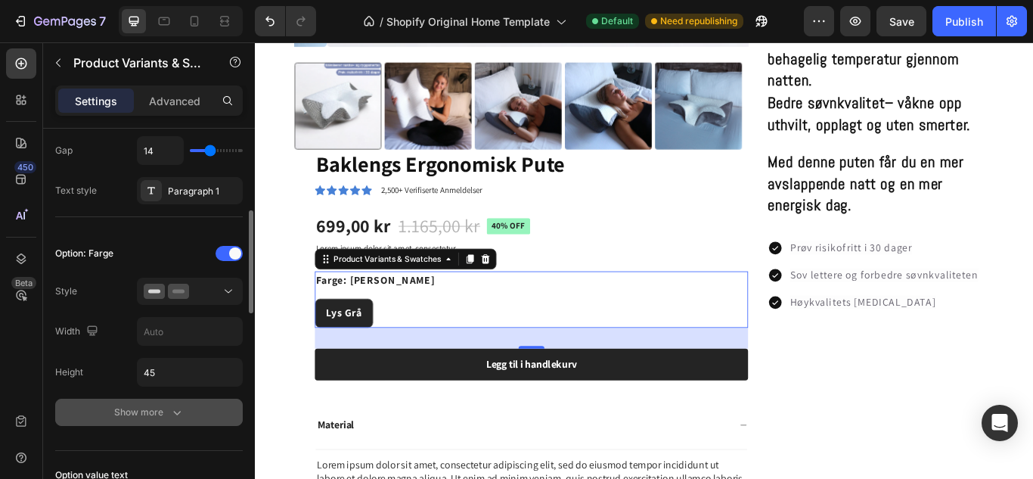
click at [166, 408] on div "Show more" at bounding box center [149, 412] width 70 height 15
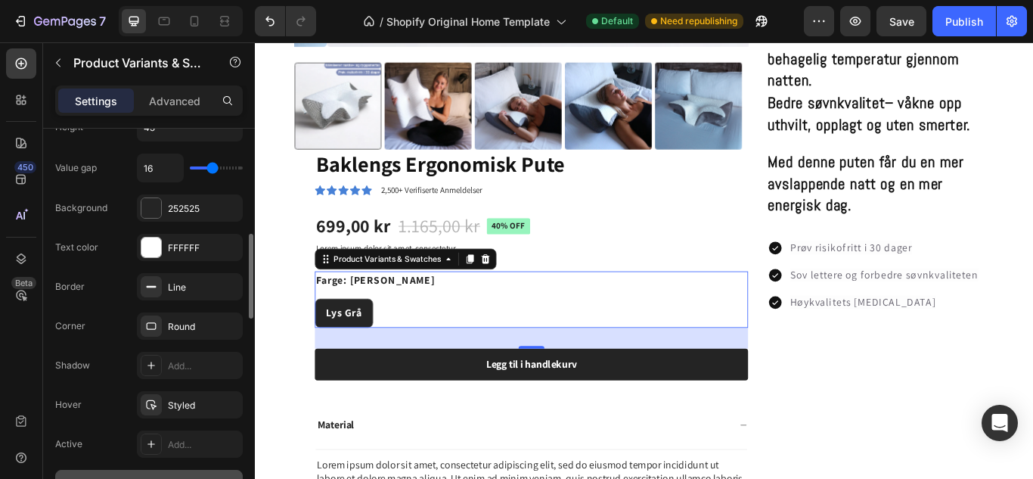
scroll to position [567, 0]
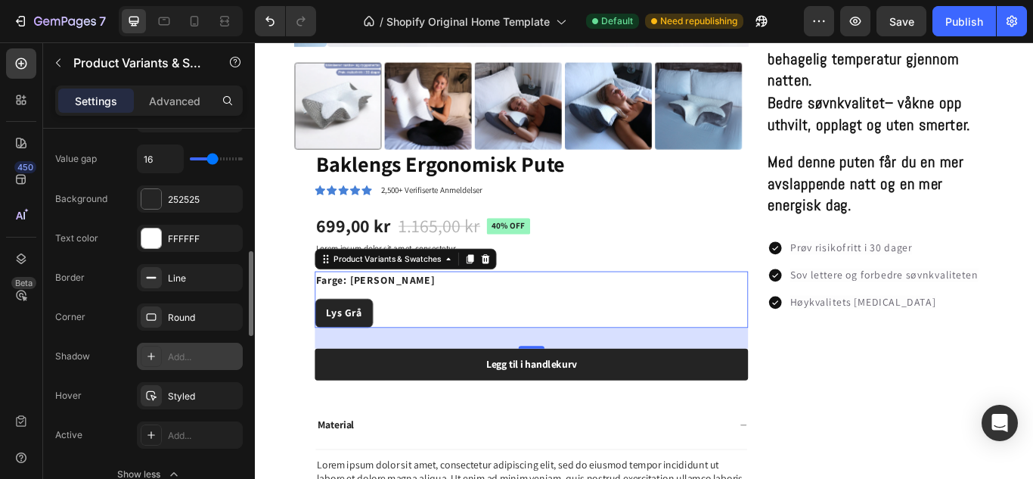
click at [164, 357] on div "Add..." at bounding box center [190, 356] width 106 height 27
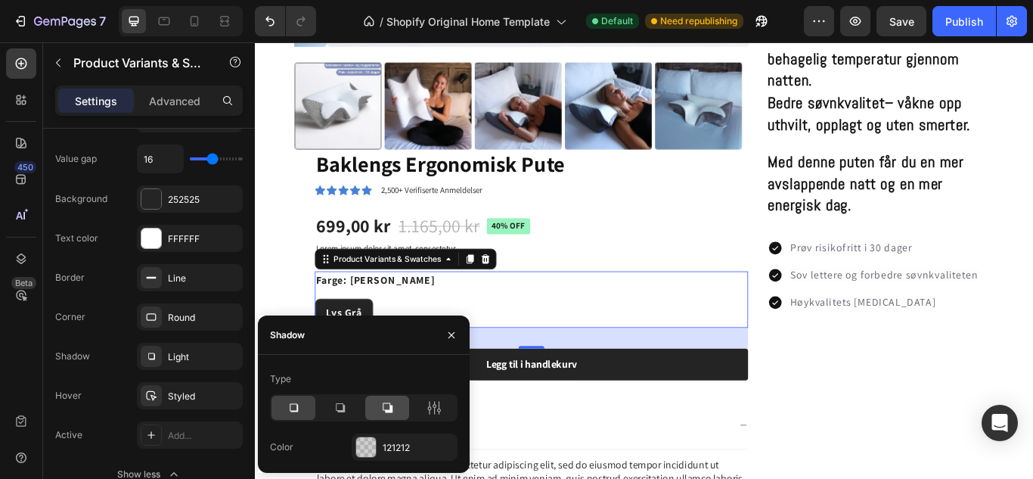
click at [390, 414] on icon at bounding box center [387, 407] width 15 height 15
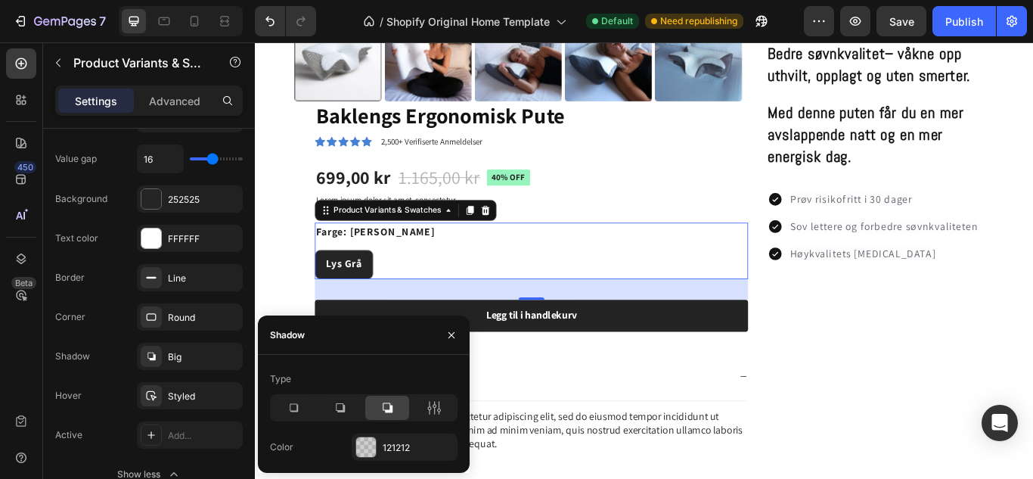
scroll to position [884, 0]
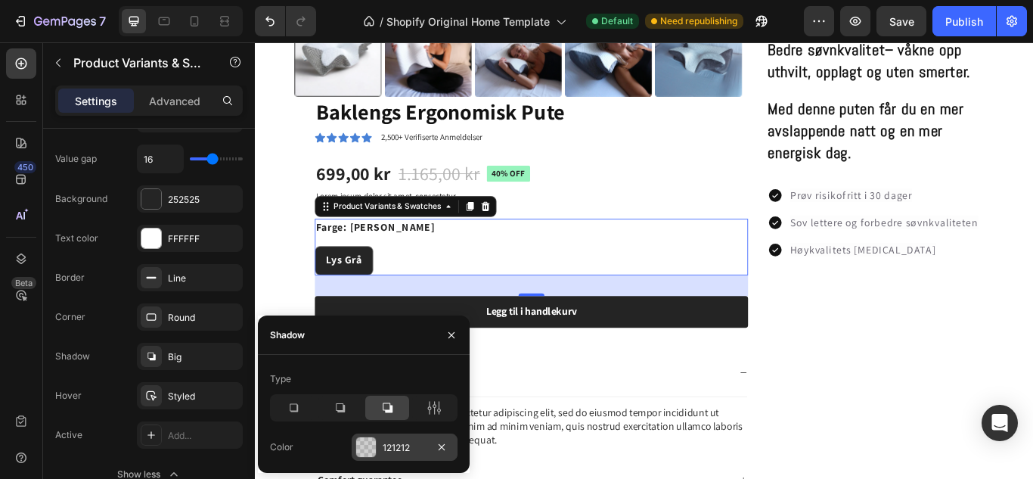
click at [389, 446] on div "121212" at bounding box center [405, 448] width 44 height 14
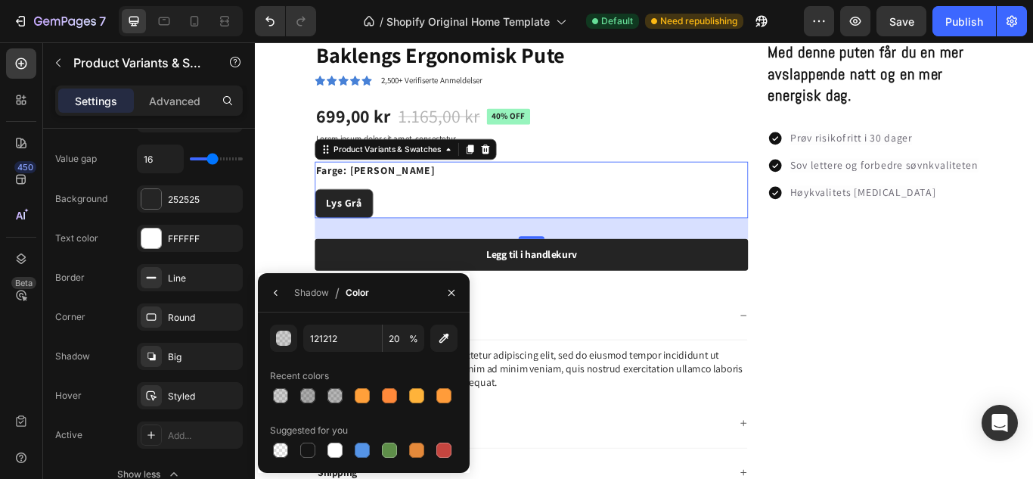
scroll to position [951, 0]
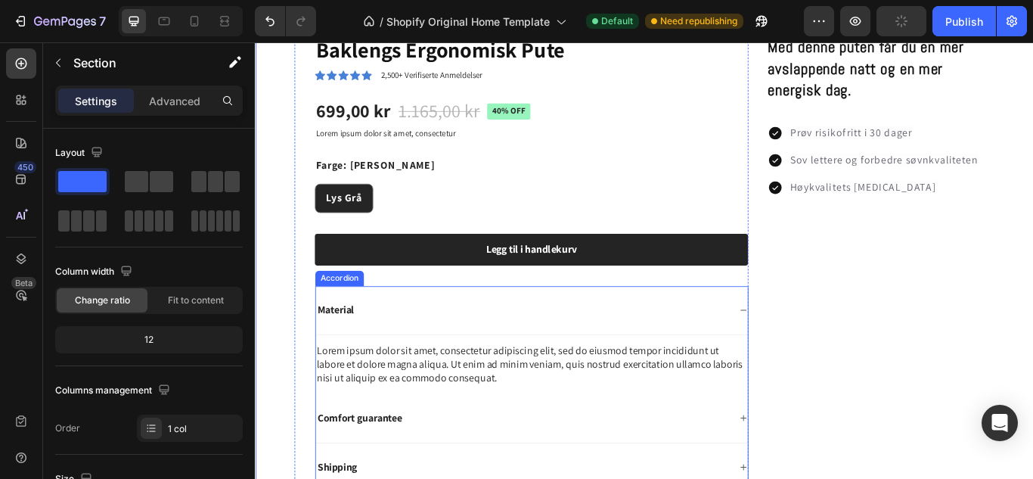
scroll to position [932, 0]
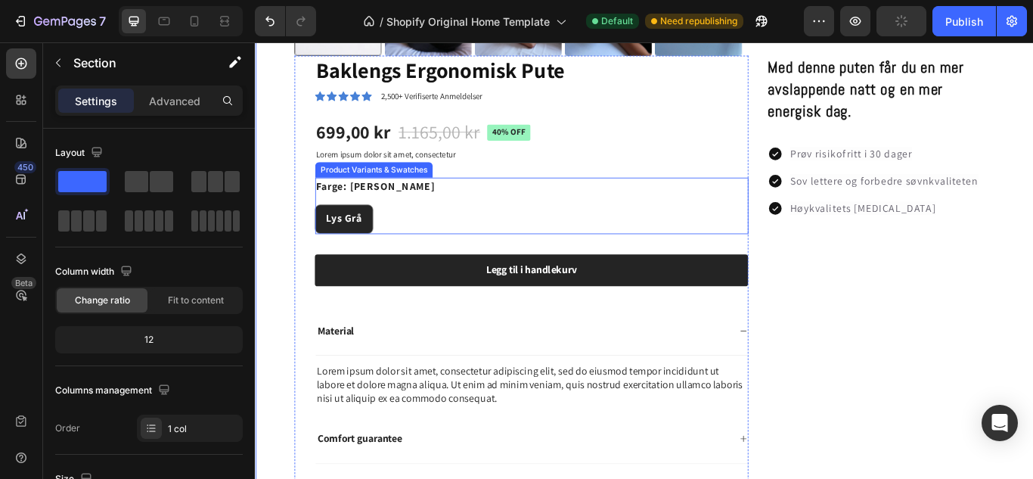
click at [376, 245] on span "Lys Grå" at bounding box center [358, 248] width 42 height 16
click at [325, 231] on input "Lys Grå Lys Grå Lys Grå" at bounding box center [324, 231] width 1 height 1
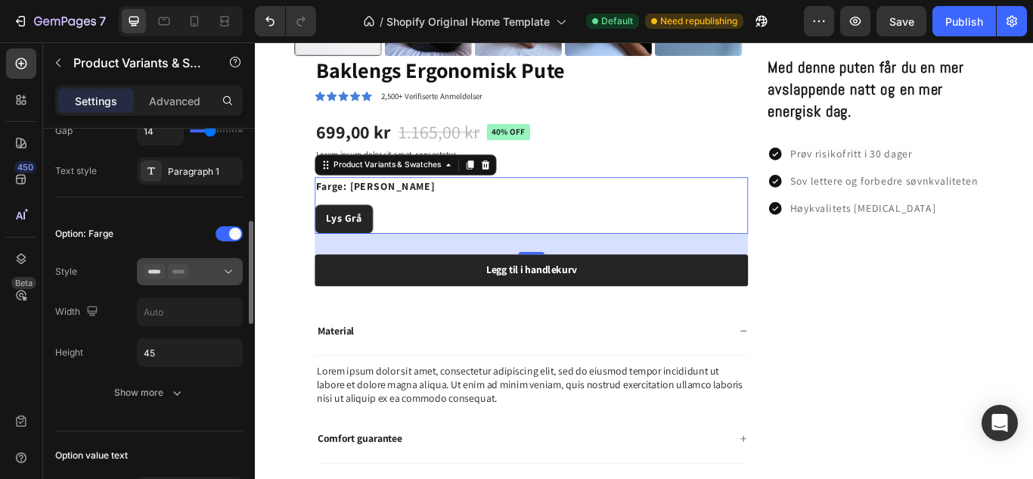
scroll to position [368, 0]
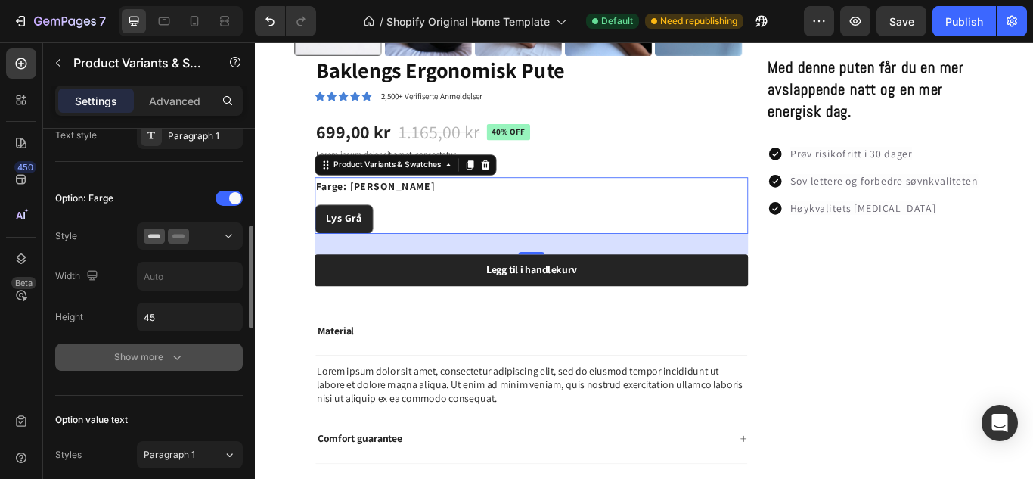
click at [178, 348] on button "Show more" at bounding box center [149, 356] width 188 height 27
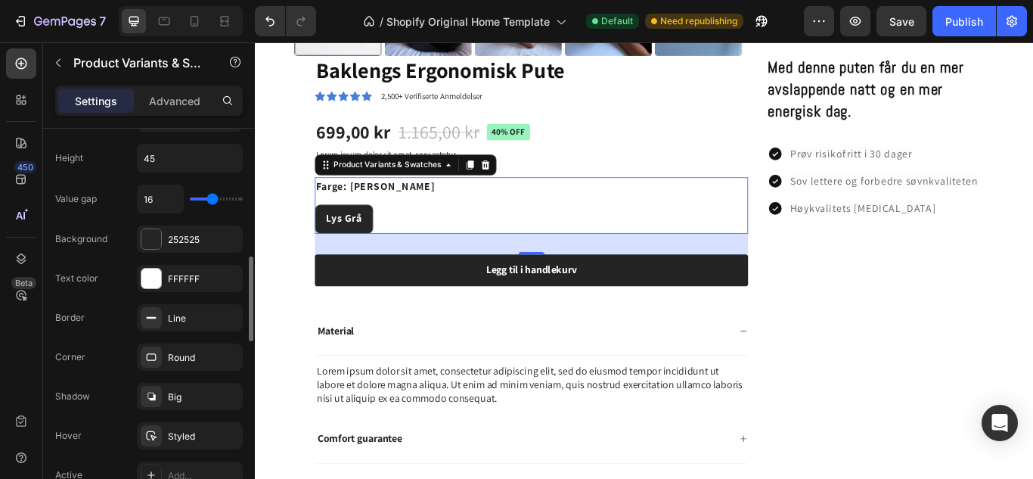
scroll to position [540, 0]
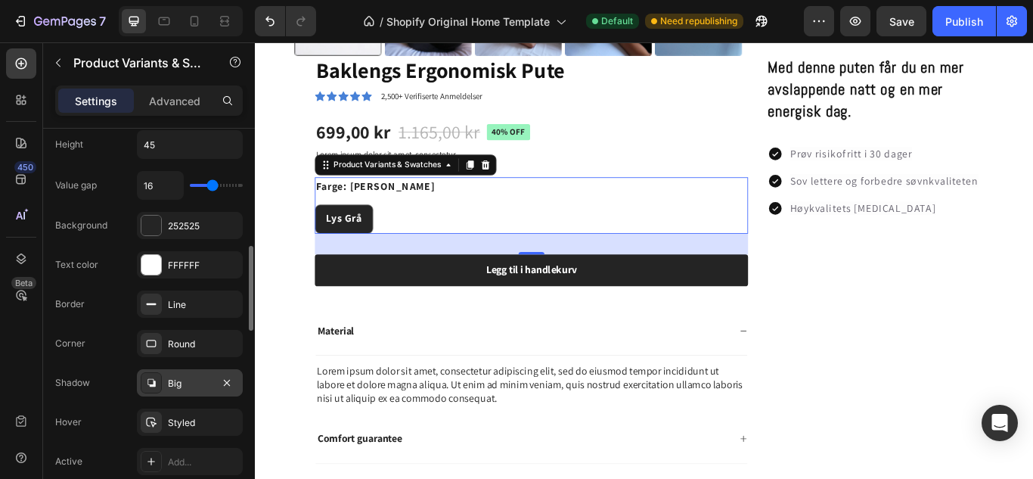
click at [191, 378] on div "Big" at bounding box center [190, 384] width 44 height 14
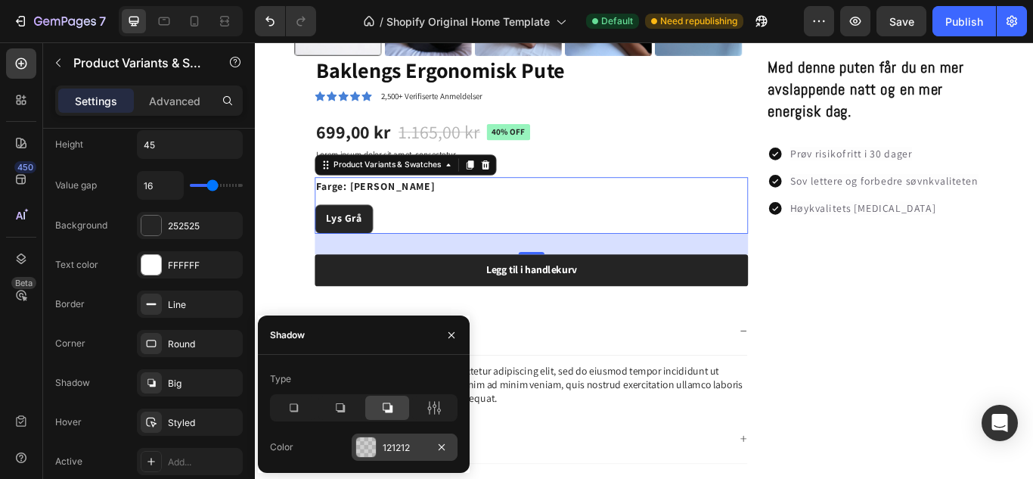
click at [380, 444] on div "121212" at bounding box center [405, 446] width 106 height 27
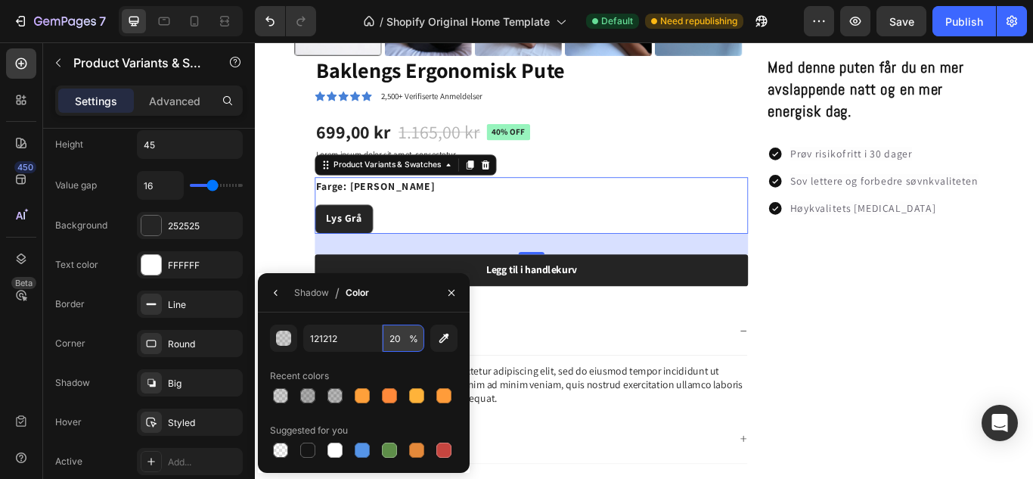
click at [402, 343] on input "20" at bounding box center [404, 338] width 42 height 27
type input "60"
click at [418, 363] on div "121212 60 % Recent colors Suggested for you" at bounding box center [364, 393] width 188 height 136
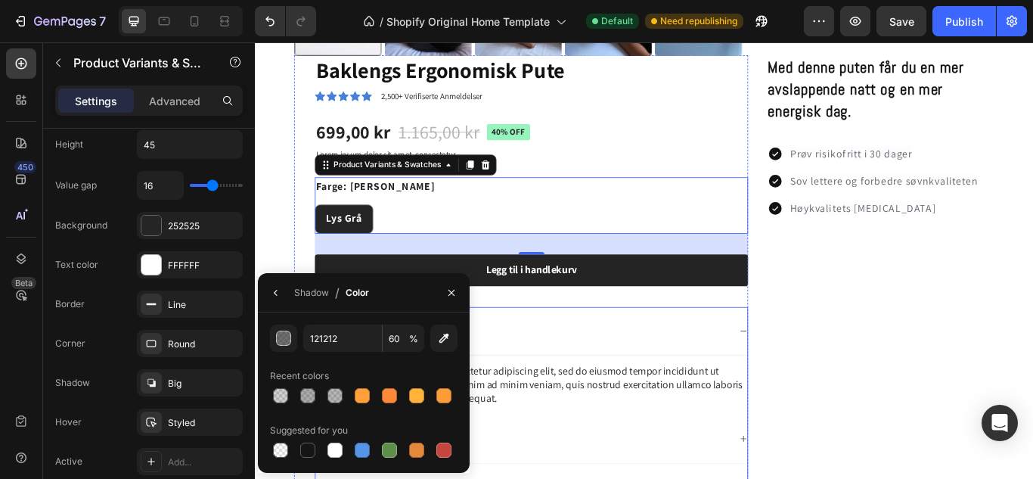
click at [593, 359] on div "Material" at bounding box center [577, 379] width 504 height 57
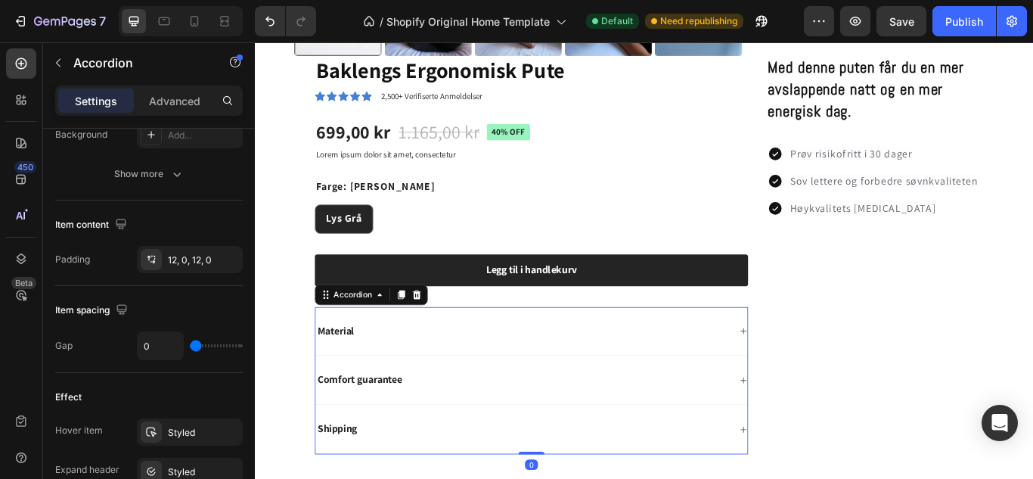
scroll to position [0, 0]
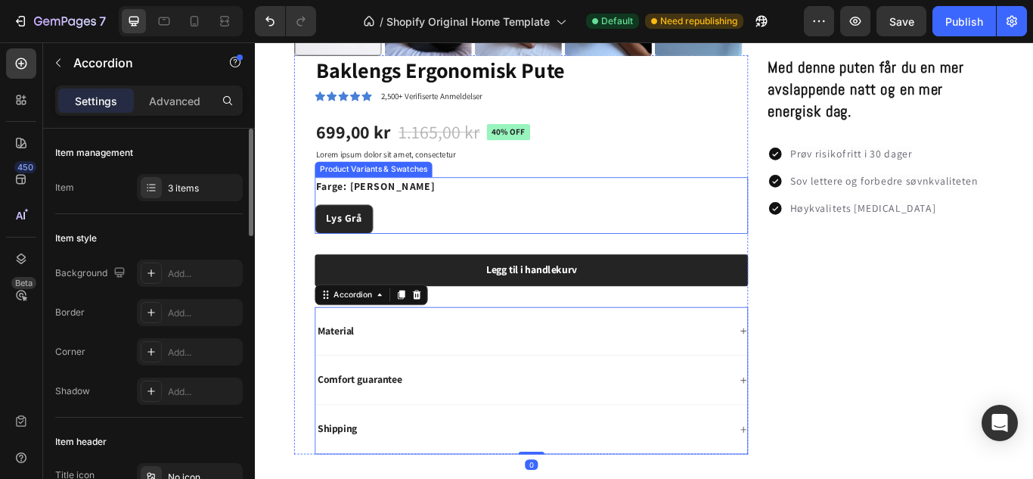
click at [372, 244] on span "Lys Grå" at bounding box center [358, 248] width 42 height 16
click at [325, 231] on input "Lys Grå Lys Grå Lys Grå" at bounding box center [324, 231] width 1 height 1
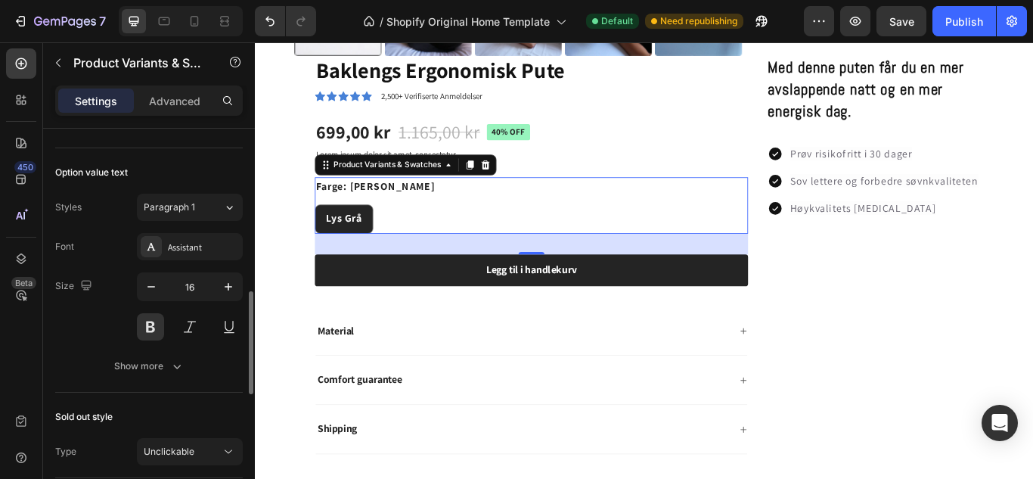
scroll to position [616, 0]
click at [144, 365] on div "Show more" at bounding box center [149, 365] width 70 height 15
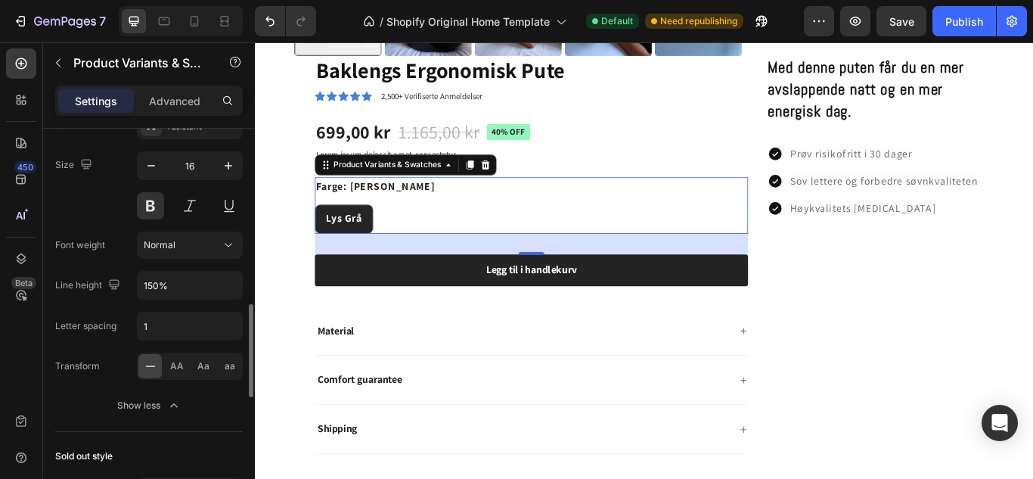
scroll to position [737, 0]
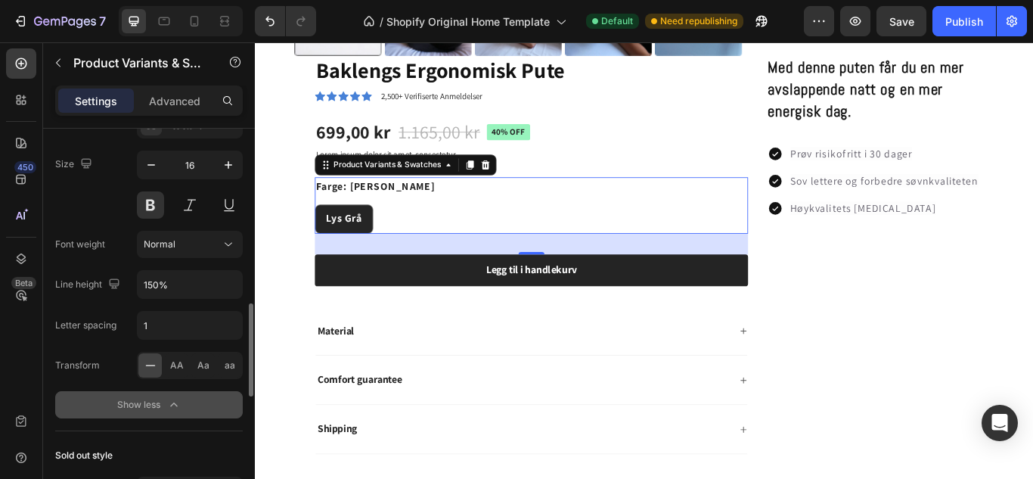
click at [163, 399] on div "Show less" at bounding box center [149, 404] width 64 height 15
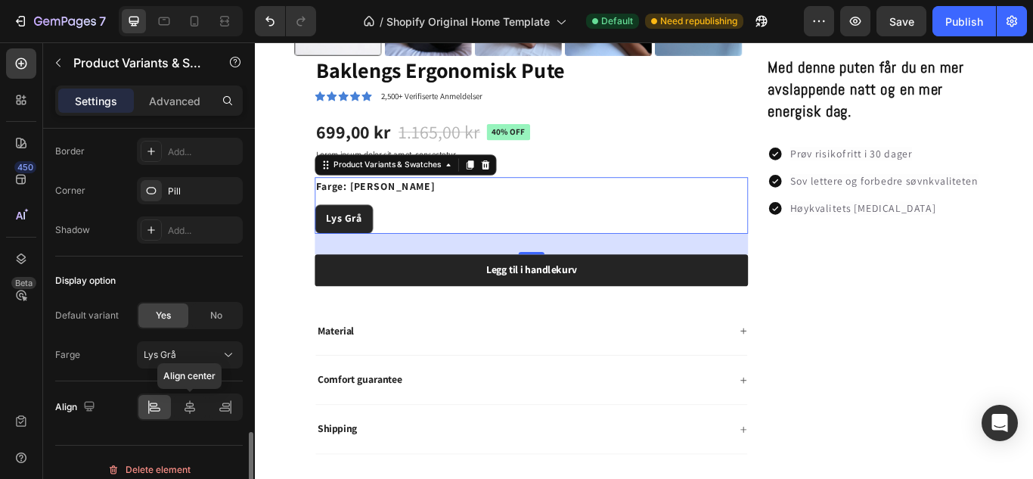
scroll to position [1102, 0]
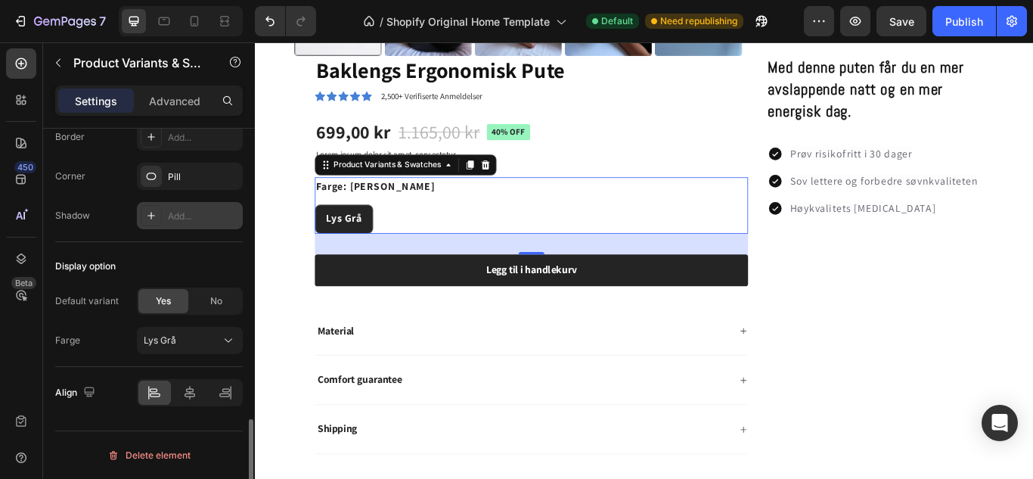
click at [154, 209] on div at bounding box center [151, 215] width 21 height 21
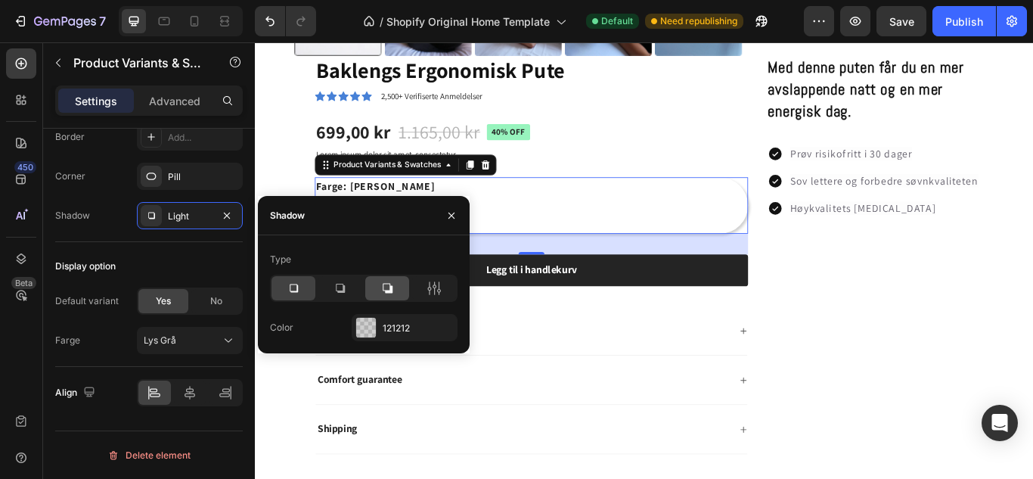
click at [393, 290] on icon at bounding box center [388, 289] width 10 height 10
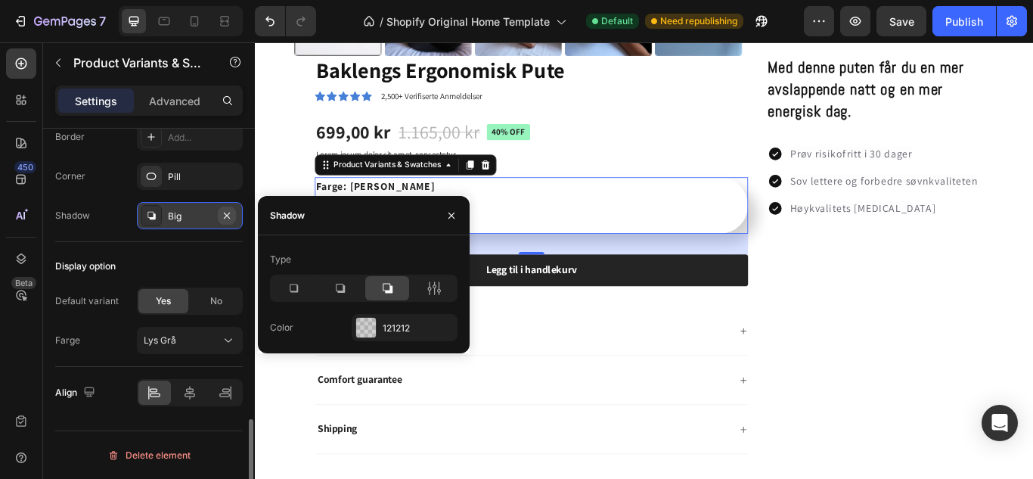
click at [228, 213] on icon "button" at bounding box center [227, 215] width 6 height 6
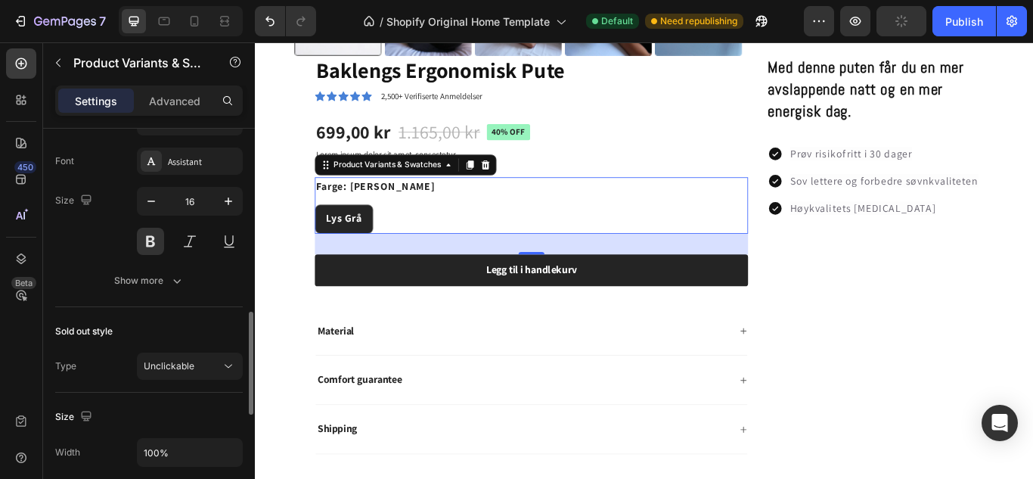
scroll to position [699, 0]
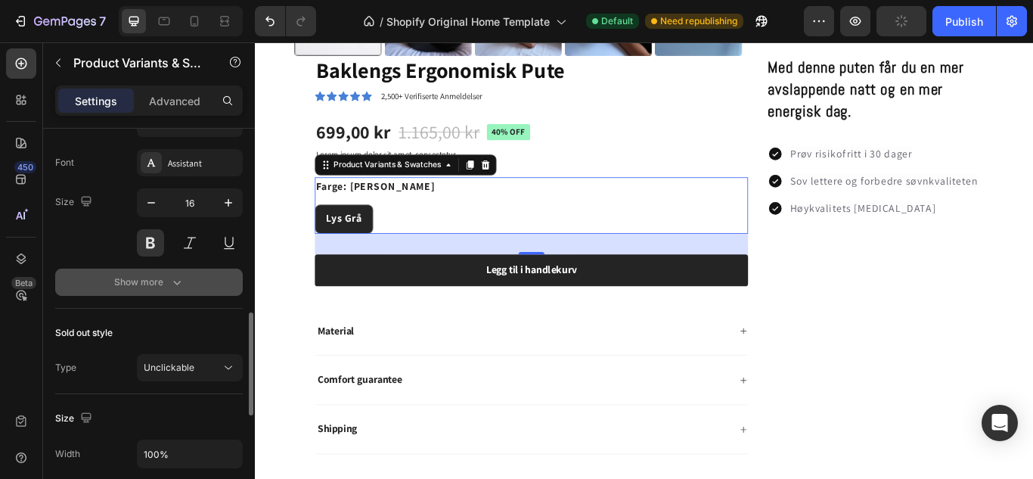
click at [160, 278] on div "Show more" at bounding box center [149, 282] width 70 height 15
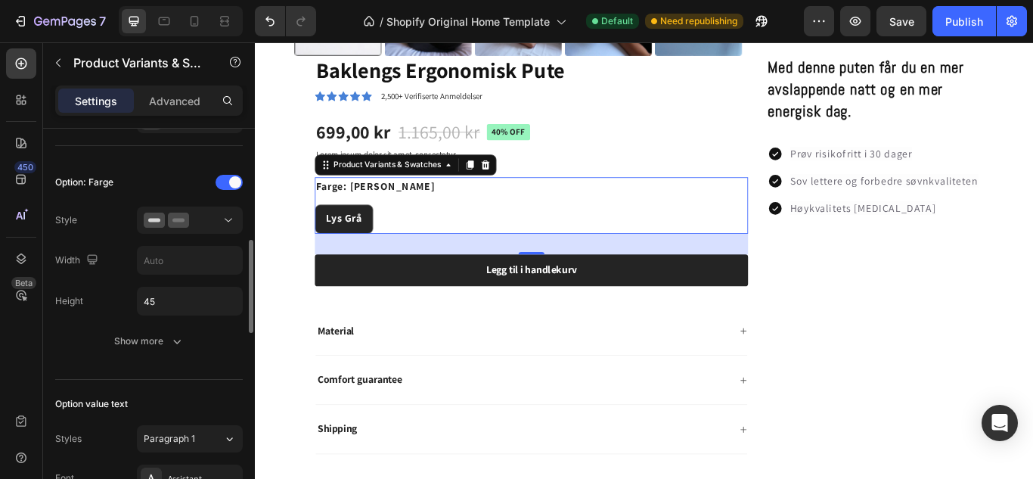
scroll to position [382, 0]
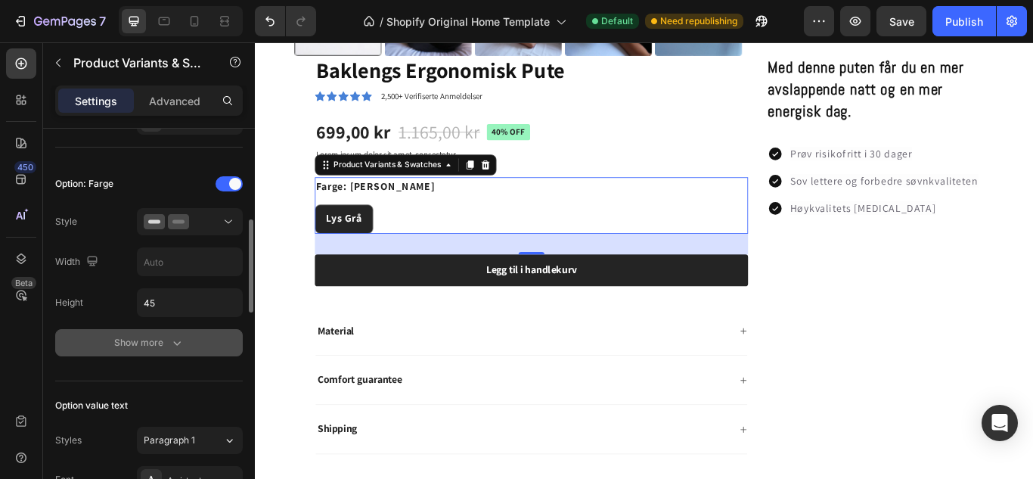
click at [164, 339] on div "Show more" at bounding box center [149, 342] width 70 height 15
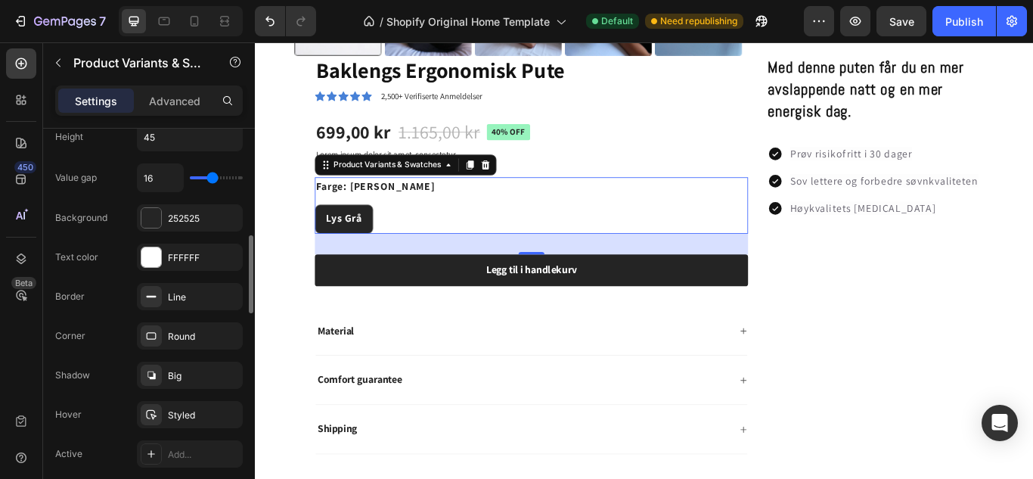
scroll to position [548, 0]
click at [191, 376] on div "Big" at bounding box center [190, 375] width 44 height 14
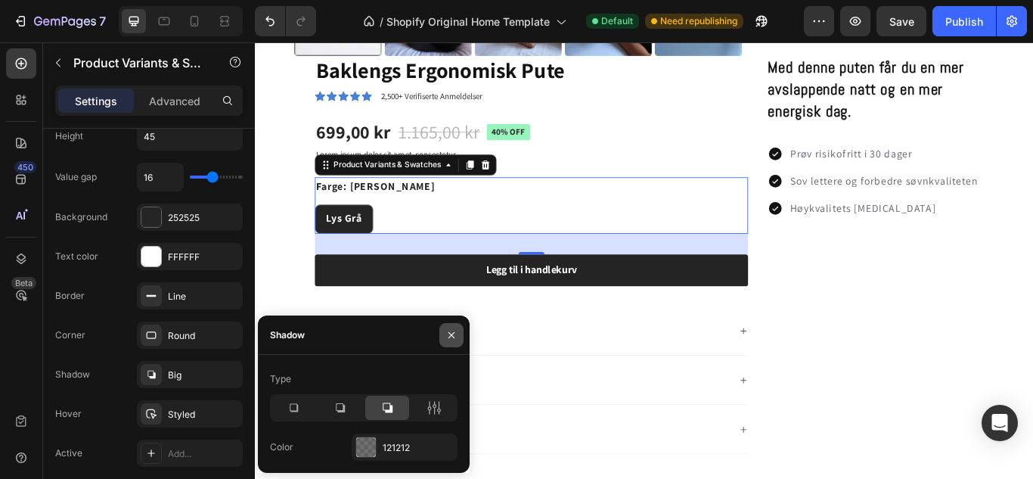
click at [458, 337] on button "button" at bounding box center [452, 335] width 24 height 24
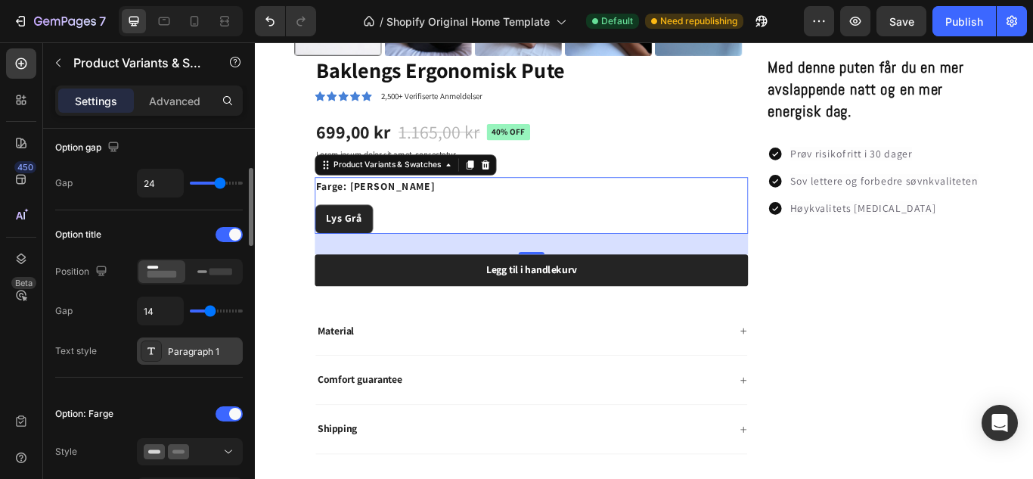
scroll to position [160, 0]
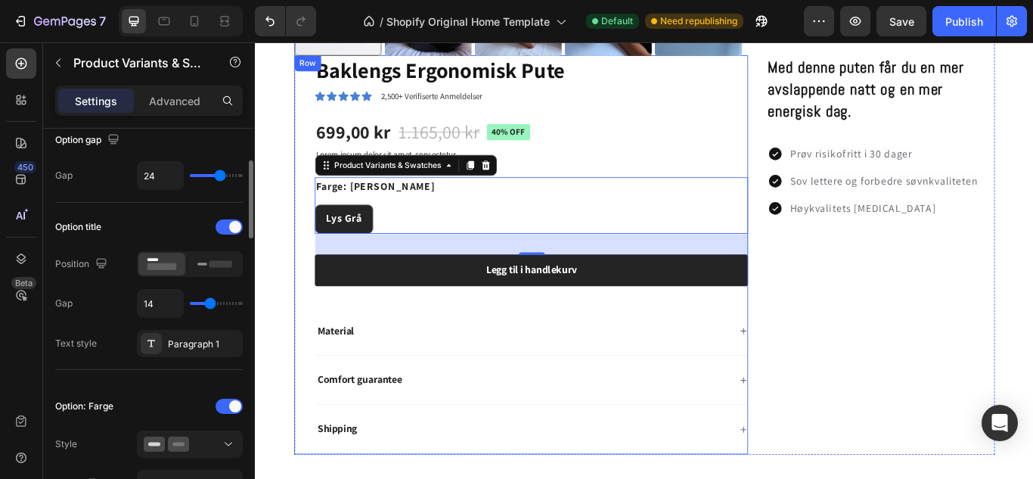
click at [495, 331] on div "Baklengs Ergonomisk Pute Product Title Icon Icon Icon Icon Icon Icon List 2,500…" at bounding box center [577, 289] width 505 height 465
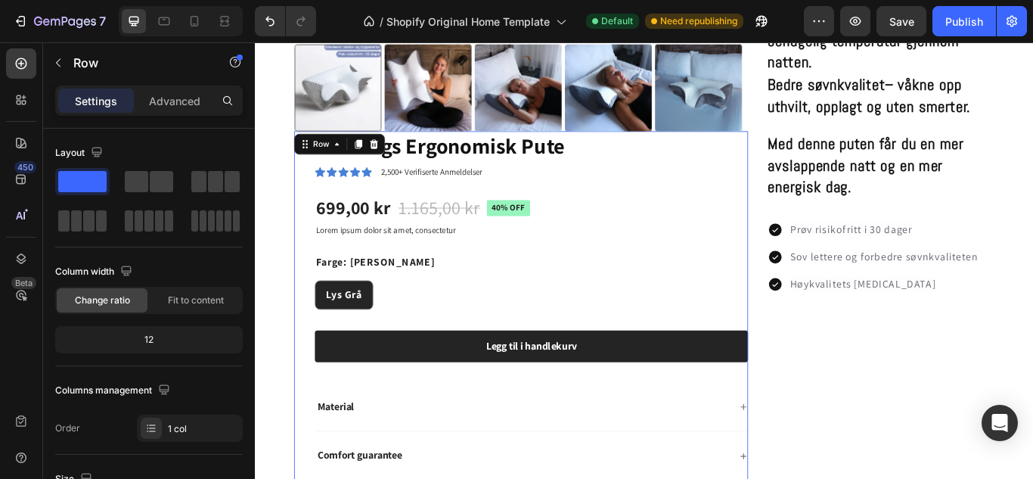
scroll to position [844, 0]
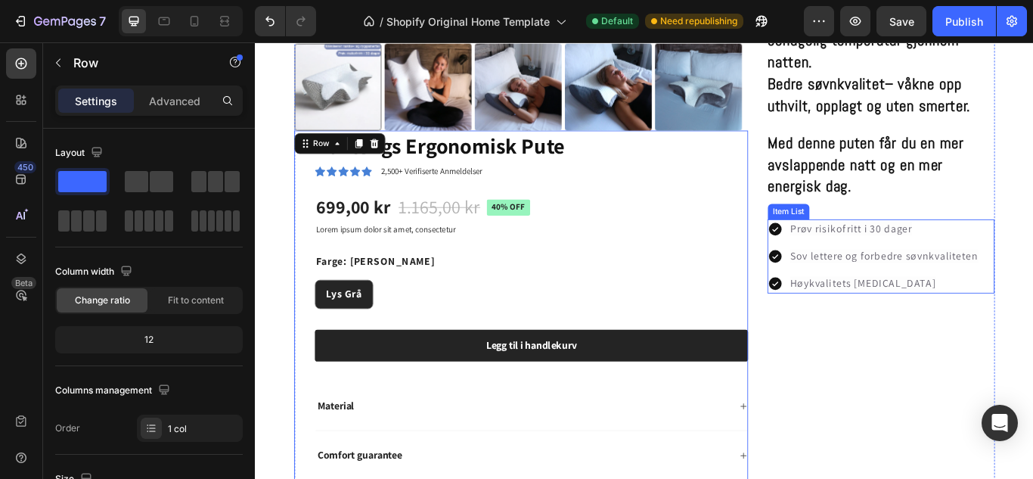
click at [1033, 308] on div "Prøv risikofritt i 30 [PERSON_NAME] Sov lettere og forbedre søvnkvaliteten Høyk…" at bounding box center [977, 292] width 248 height 86
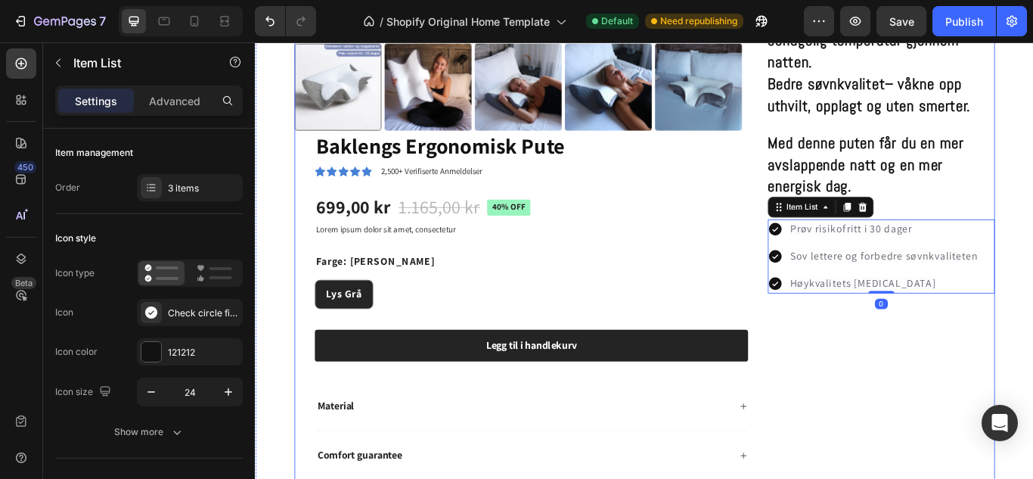
click at [832, 283] on div "Product Images Baklengs Ergonomisk Pute Product Title Icon Icon Icon Icon Icon …" at bounding box center [708, 53] width 817 height 1114
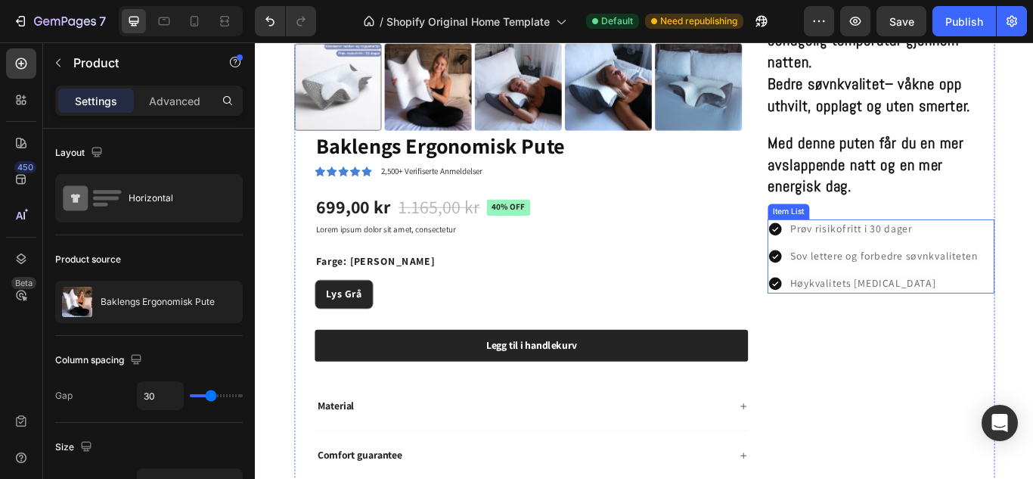
click at [880, 289] on span "Sov lettere og forbedre søvnkvaliteten" at bounding box center [988, 292] width 219 height 16
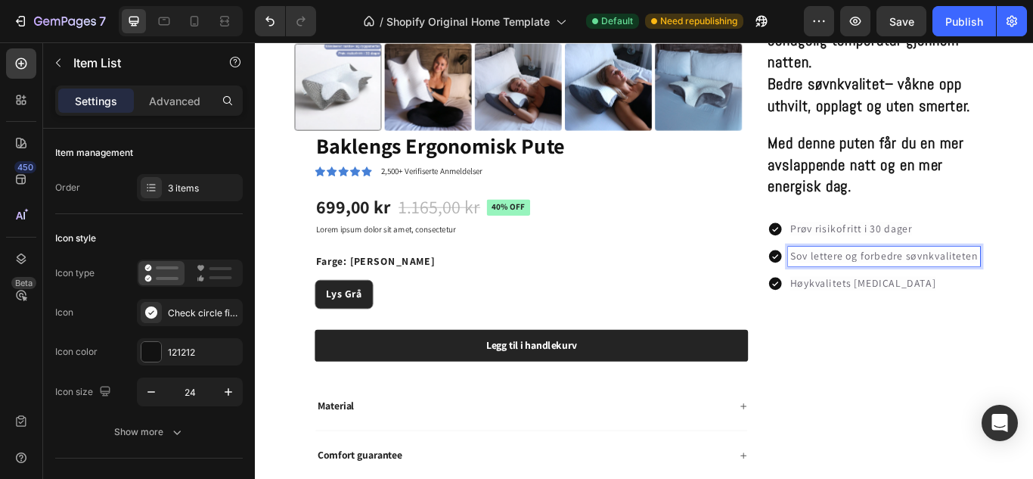
click at [952, 315] on span "Høykvalitets [MEDICAL_DATA]" at bounding box center [964, 323] width 170 height 16
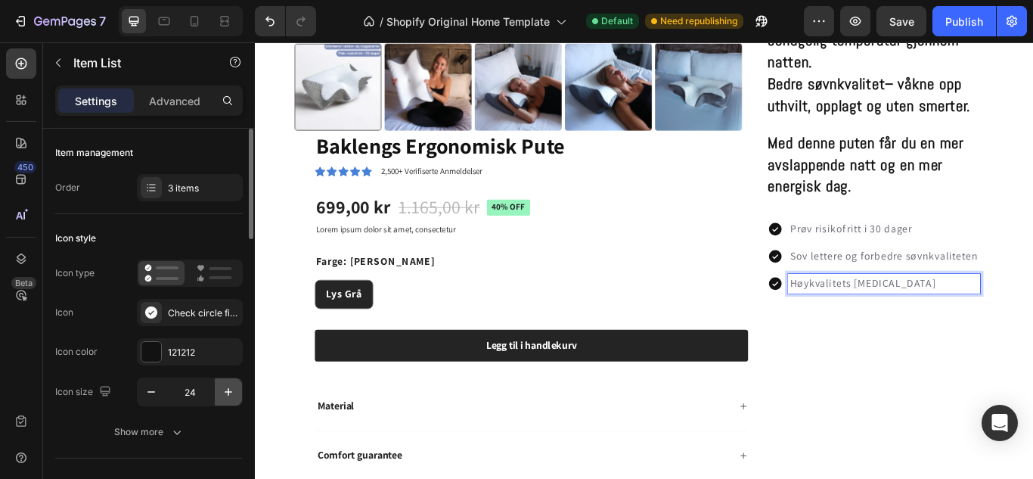
click at [233, 390] on icon "button" at bounding box center [228, 391] width 15 height 15
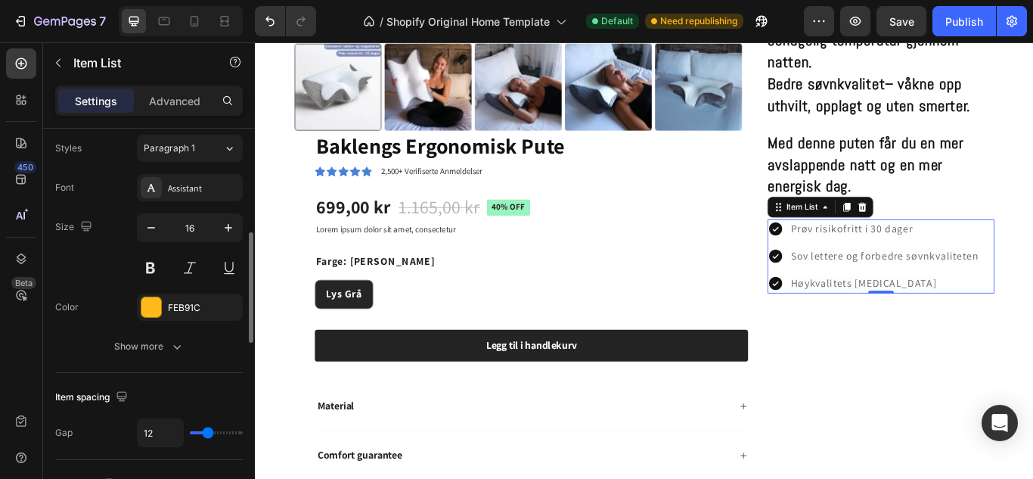
scroll to position [371, 0]
click at [171, 303] on div "FEB91C" at bounding box center [190, 306] width 44 height 14
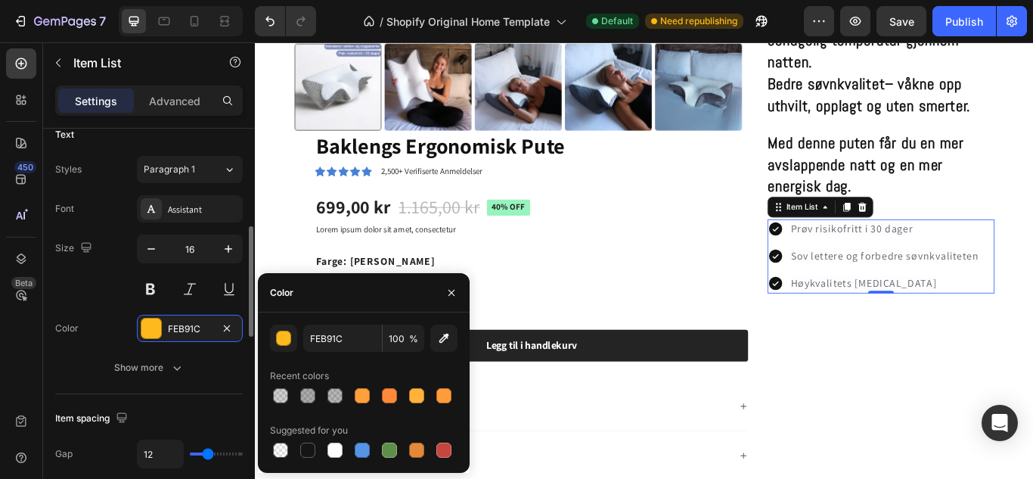
scroll to position [349, 0]
click at [305, 446] on div at bounding box center [307, 450] width 15 height 15
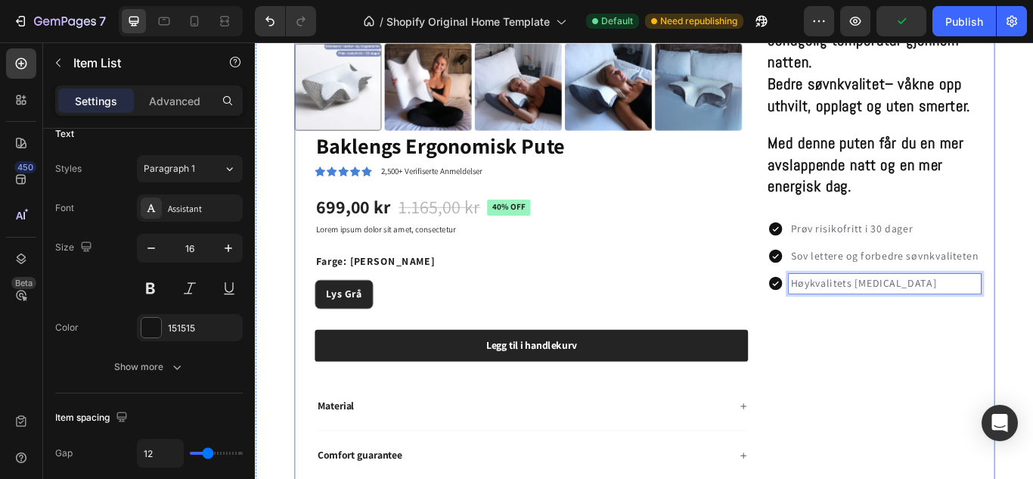
click at [952, 354] on div "Ergonomisk pute – for en dypere og bedre søvn Sov komfortabelt hele natten med …" at bounding box center [985, 53] width 265 height 1114
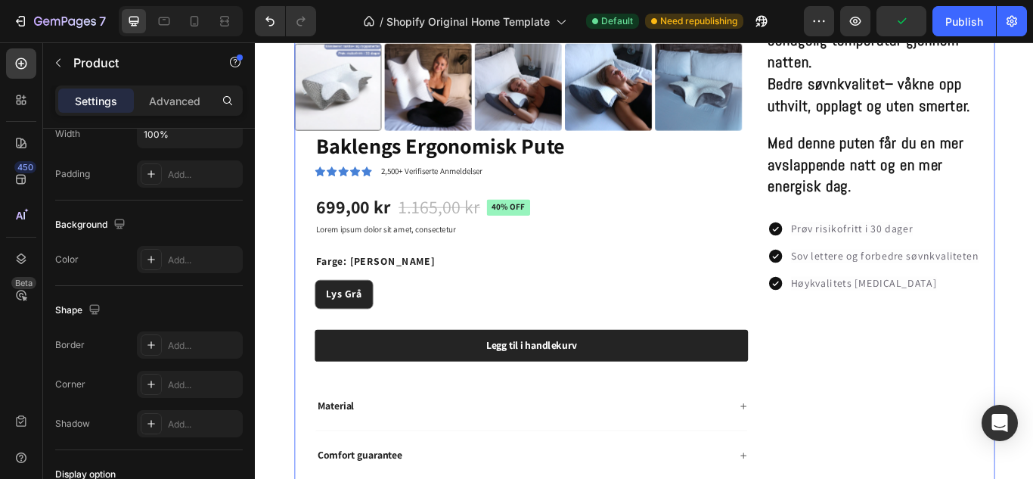
scroll to position [0, 0]
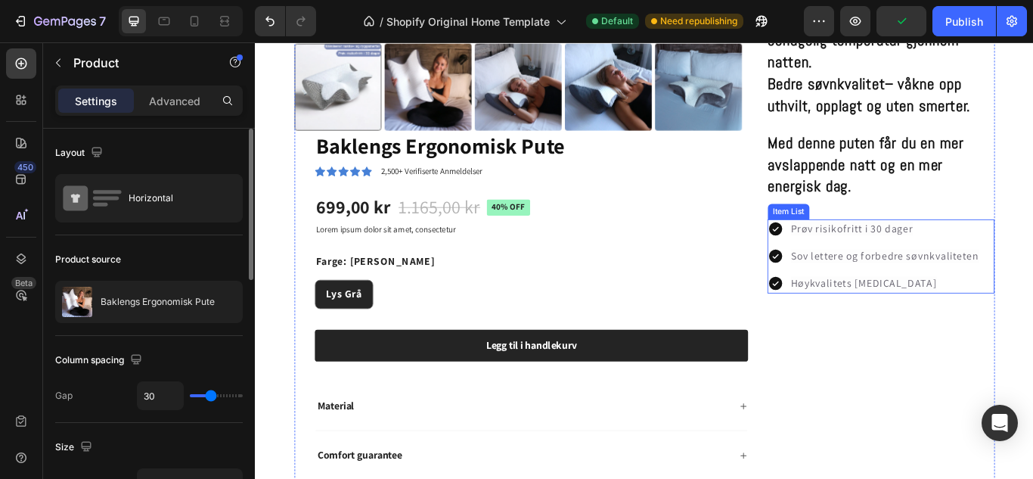
click at [980, 315] on span "Høykvalitets [MEDICAL_DATA]" at bounding box center [965, 323] width 170 height 16
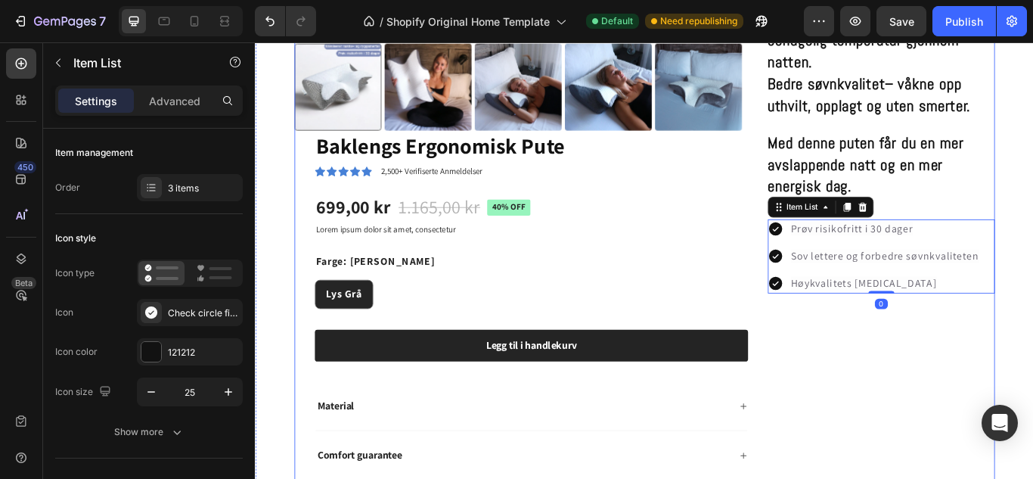
click at [923, 362] on div "Ergonomisk pute – for en dypere og bedre søvn Sov komfortabelt hele natten med …" at bounding box center [985, 53] width 265 height 1114
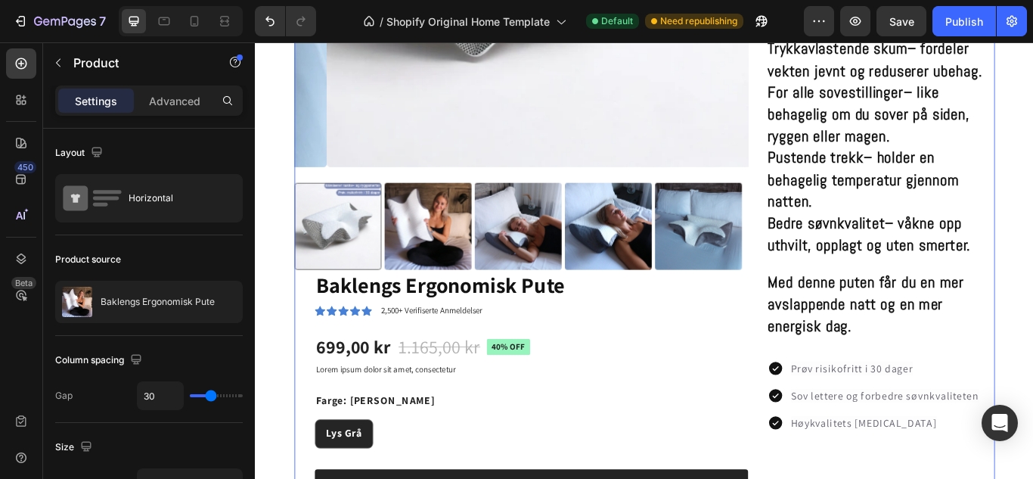
scroll to position [686, 0]
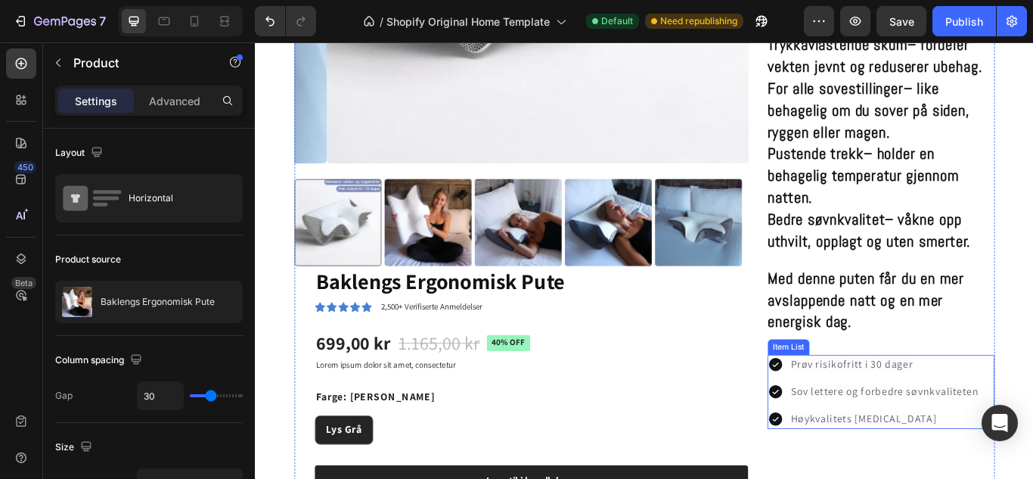
click at [962, 421] on span "Prøv risikofritt i 30 dager" at bounding box center [951, 418] width 142 height 16
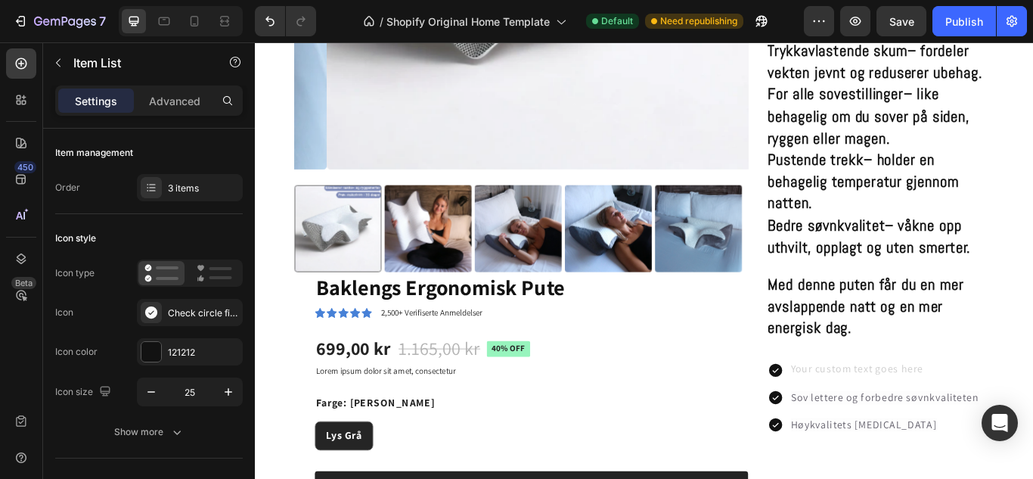
scroll to position [673, 0]
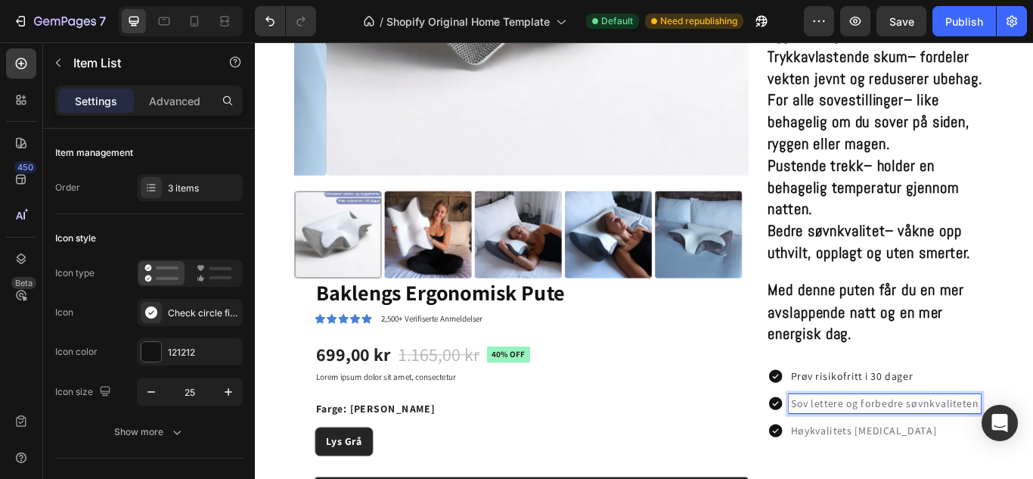
click at [1024, 465] on span "Sov lettere og forbedre søvnkvaliteten" at bounding box center [989, 463] width 219 height 16
drag, startPoint x: 1089, startPoint y: 460, endPoint x: 868, endPoint y: 459, distance: 221.7
click at [868, 459] on div "Sov lettere og forbedre søvnkvaliteten" at bounding box center [977, 463] width 249 height 23
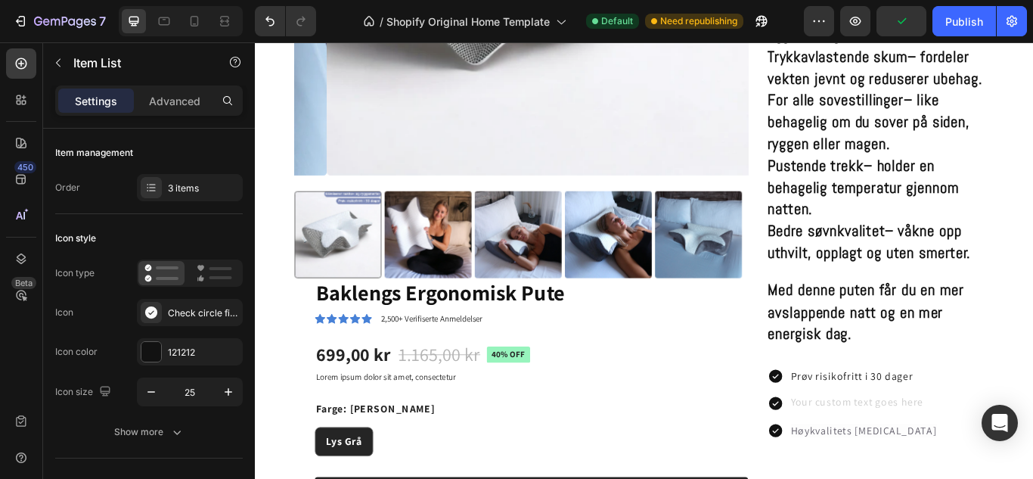
scroll to position [666, 0]
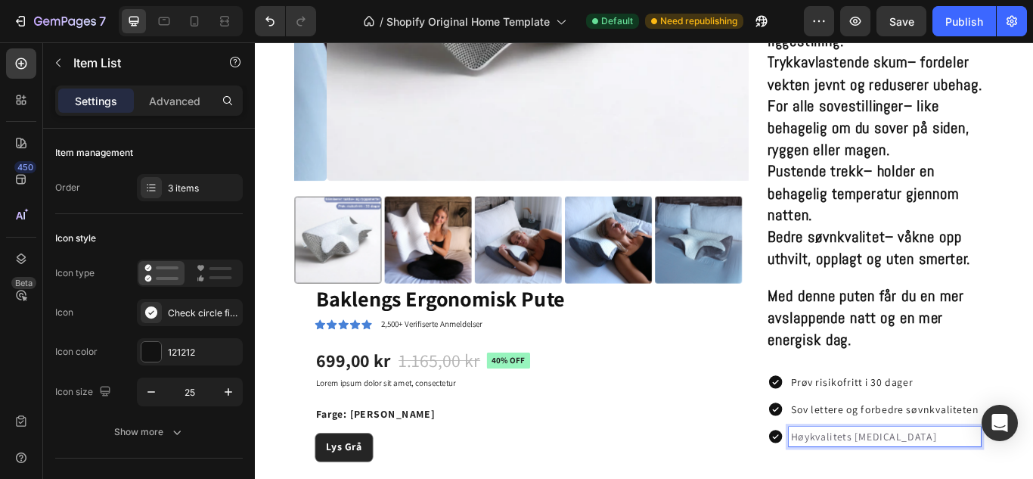
drag, startPoint x: 1033, startPoint y: 502, endPoint x: 869, endPoint y: 497, distance: 164.2
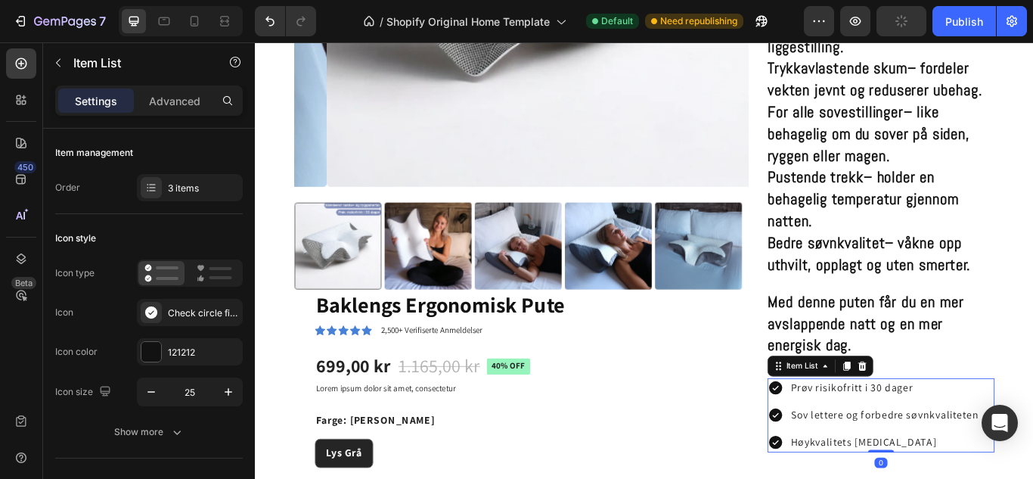
click at [889, 458] on div "Prøv risikofritt i 30 [PERSON_NAME] Sov lettere og forbedre søvnkvaliteten Høyk…" at bounding box center [977, 477] width 249 height 86
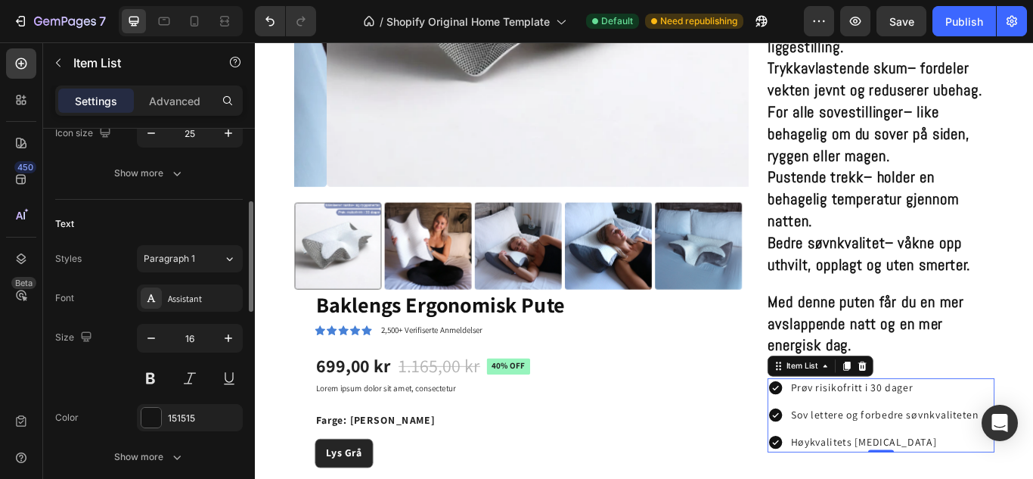
scroll to position [259, 0]
click at [231, 336] on icon "button" at bounding box center [228, 337] width 15 height 15
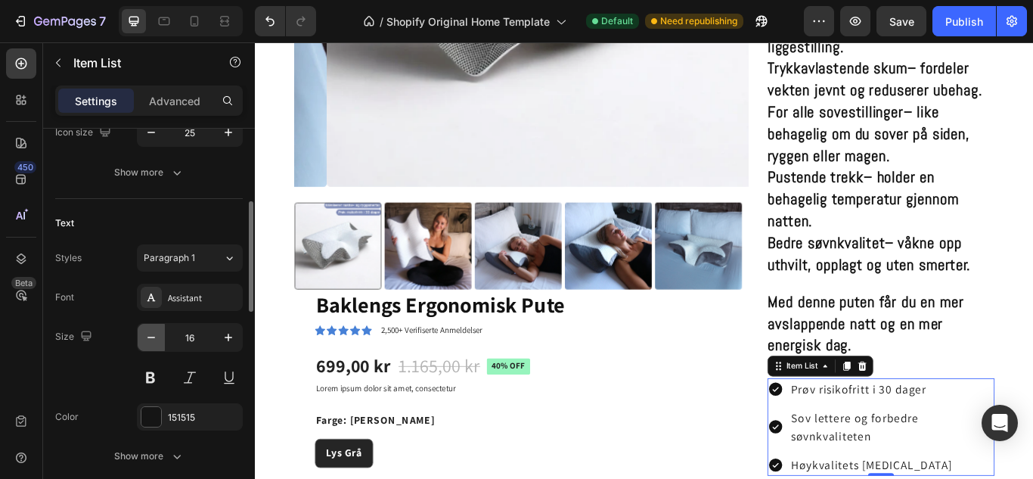
click at [148, 337] on icon "button" at bounding box center [151, 337] width 15 height 15
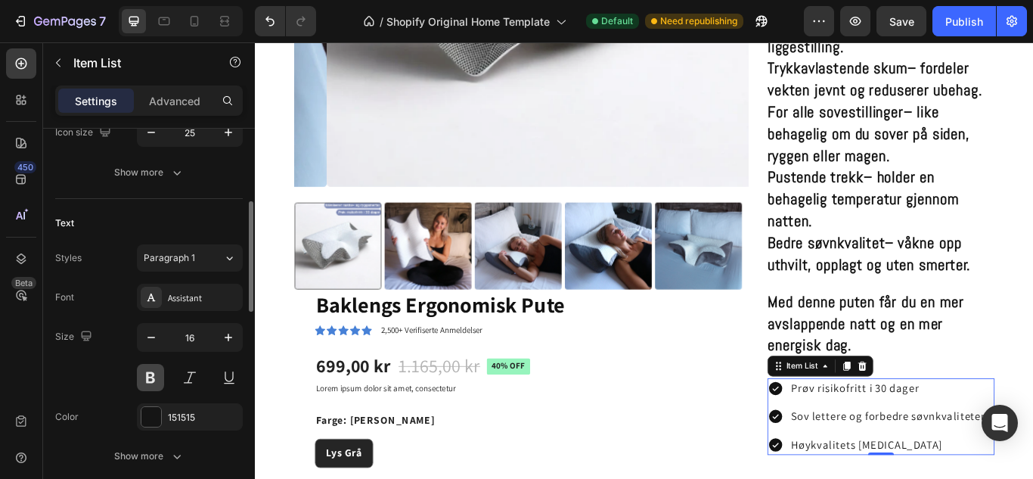
click at [151, 383] on button at bounding box center [150, 377] width 27 height 27
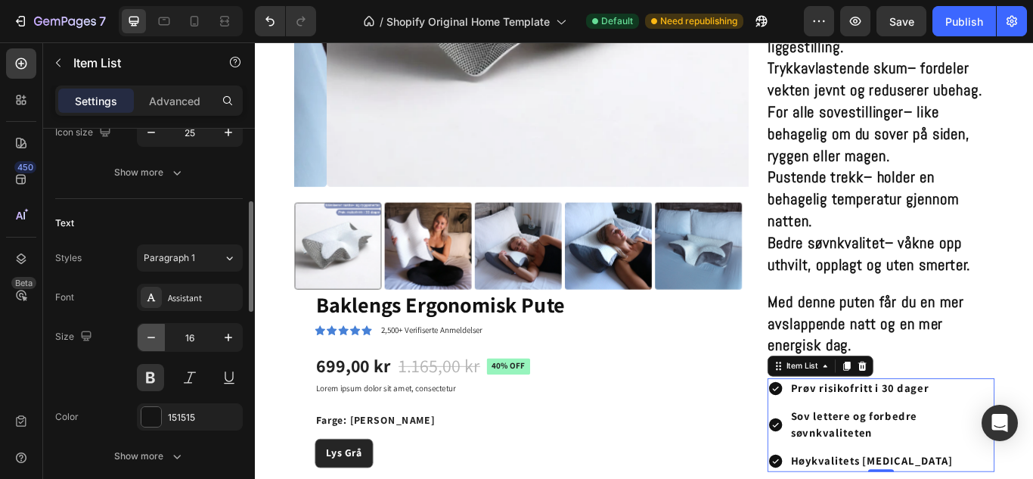
click at [157, 337] on icon "button" at bounding box center [151, 337] width 15 height 15
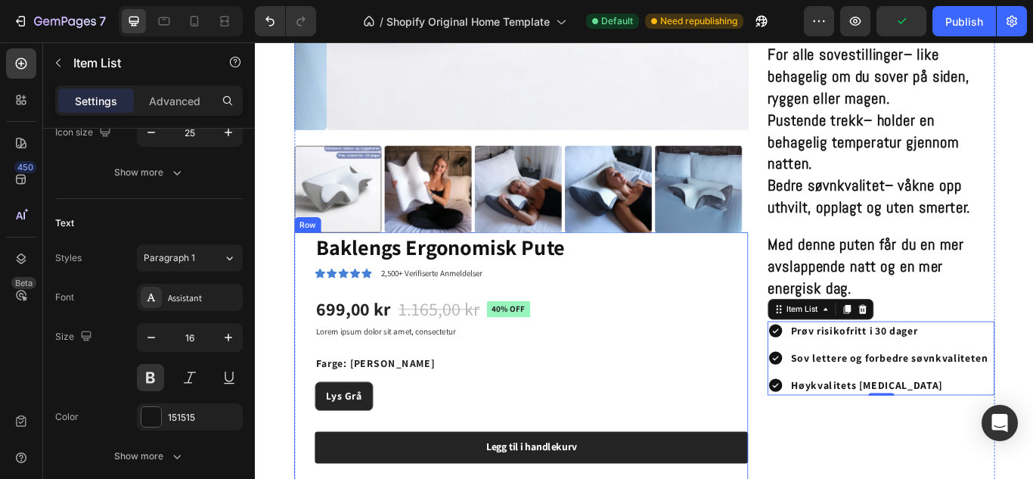
scroll to position [735, 0]
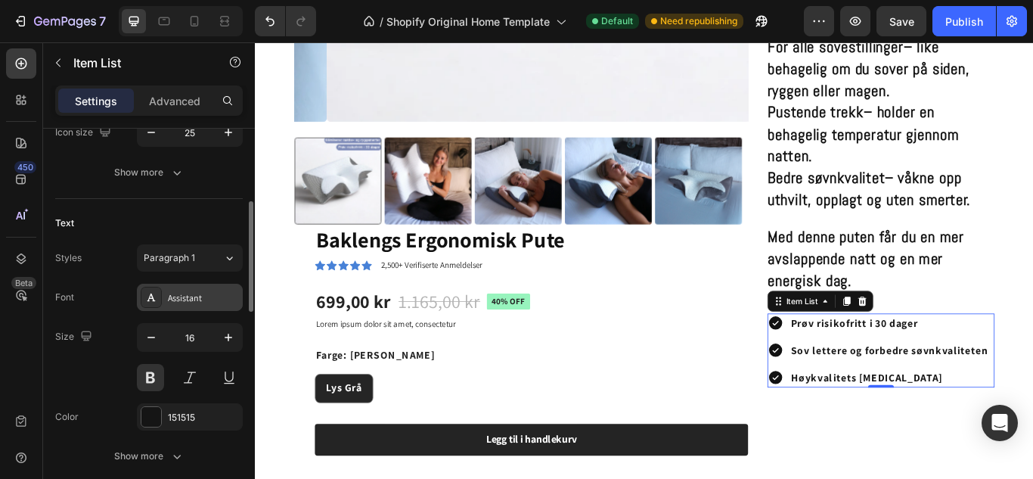
click at [185, 293] on div "Assistant" at bounding box center [203, 298] width 71 height 14
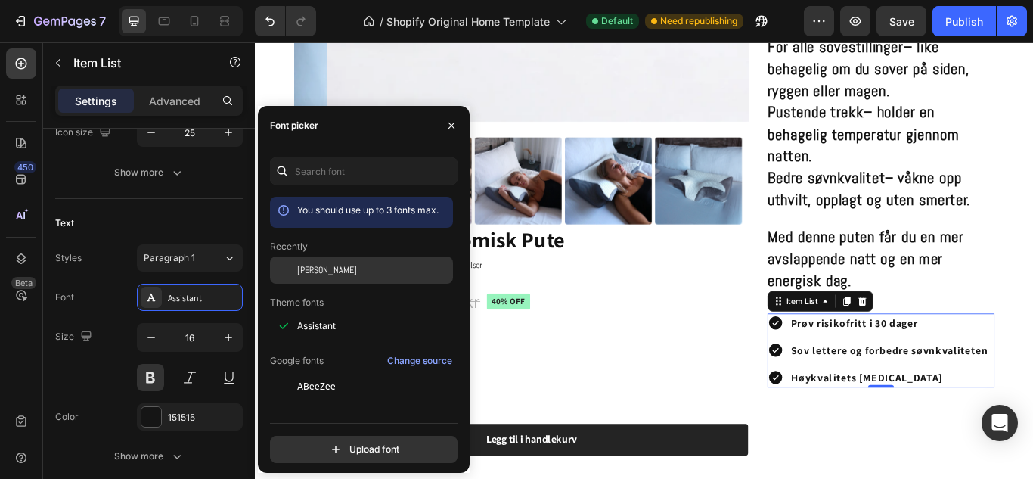
click at [294, 274] on div at bounding box center [283, 269] width 27 height 27
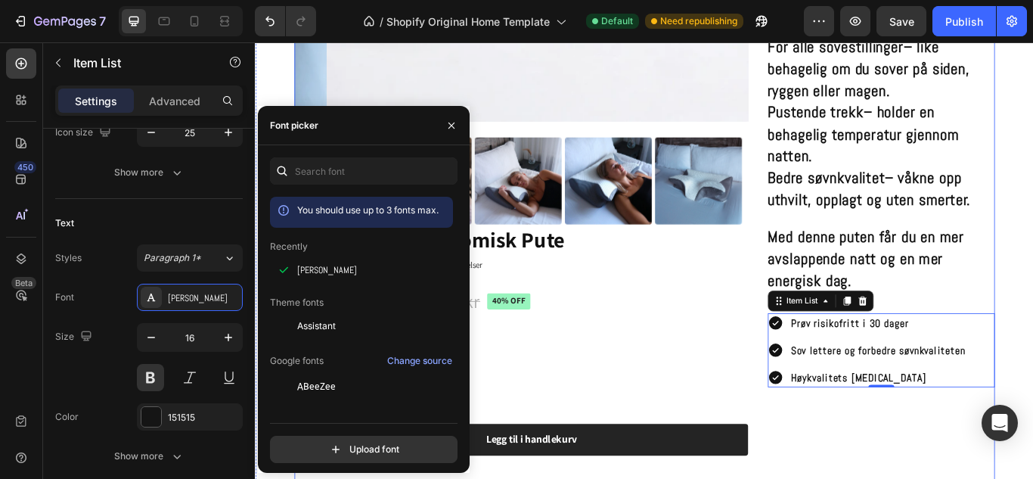
click at [868, 477] on div "Ergonomisk pute – for en dypere og bedre søvn Sov komfortabelt hele natten med …" at bounding box center [985, 163] width 265 height 1114
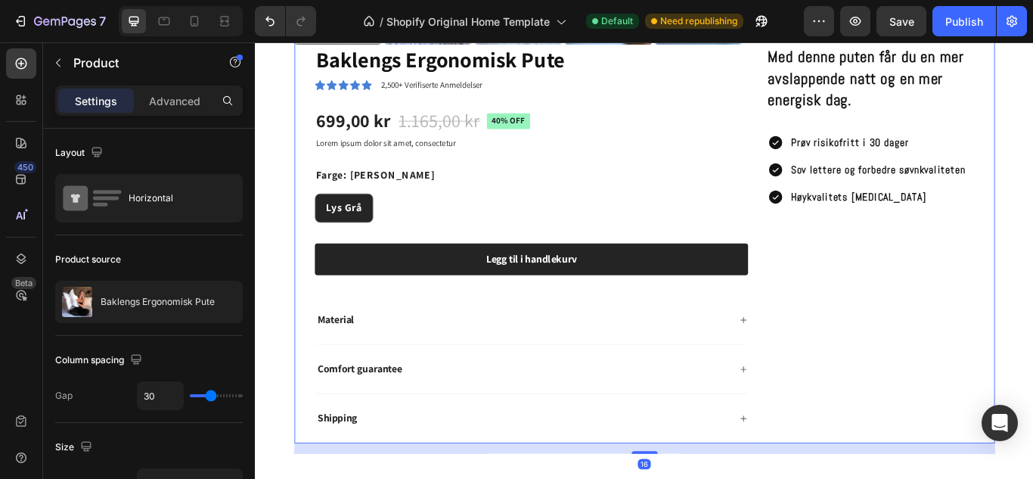
scroll to position [998, 0]
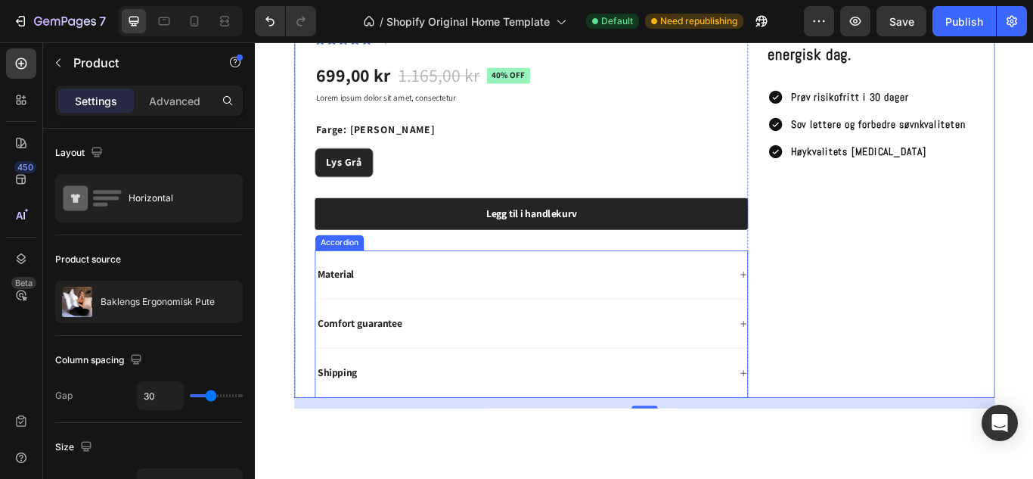
click at [443, 304] on div "Material" at bounding box center [566, 313] width 483 height 20
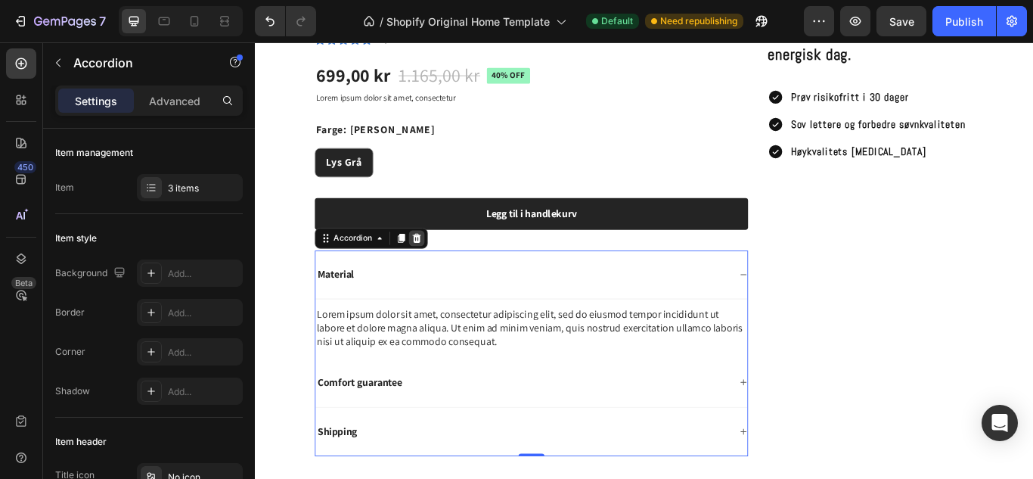
click at [446, 265] on icon at bounding box center [444, 270] width 10 height 11
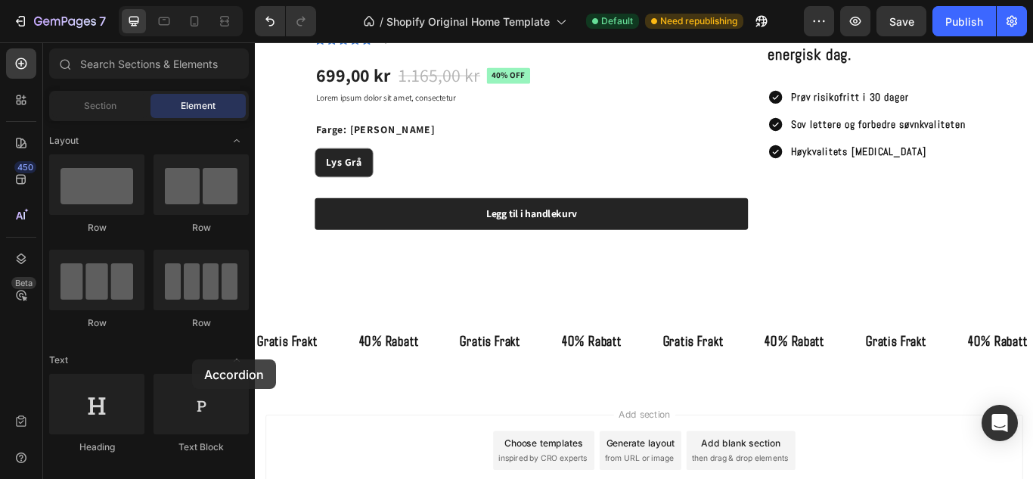
drag, startPoint x: 204, startPoint y: 337, endPoint x: 192, endPoint y: 353, distance: 18.9
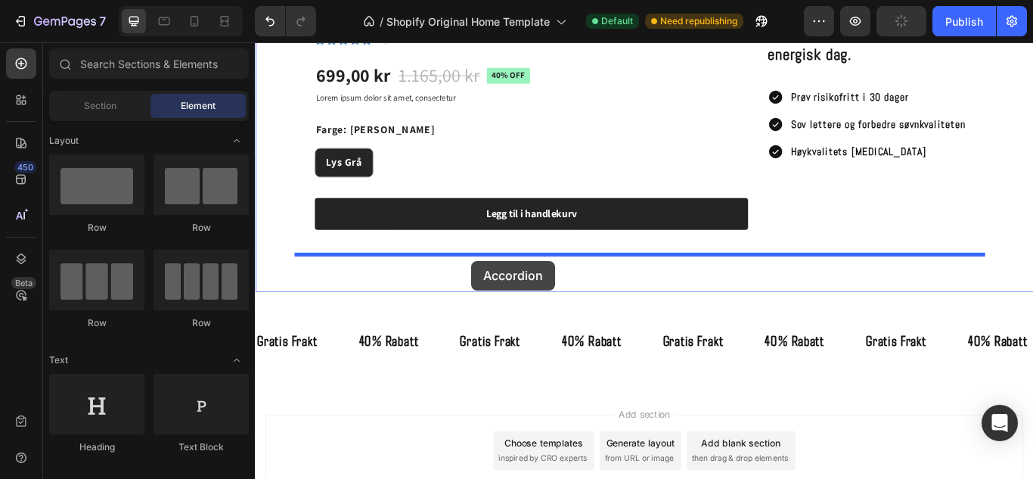
drag, startPoint x: 442, startPoint y: 375, endPoint x: 508, endPoint y: 295, distance: 103.7
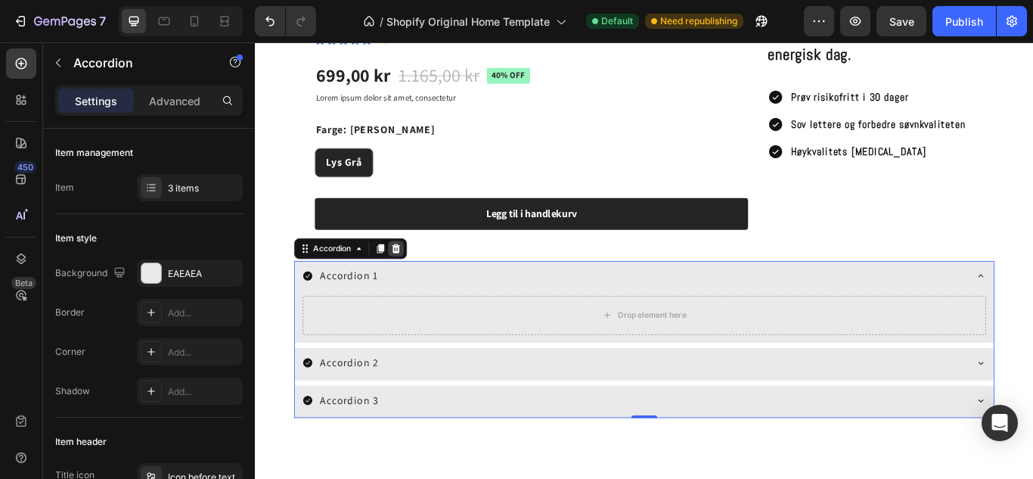
click at [418, 277] on icon at bounding box center [420, 282] width 10 height 11
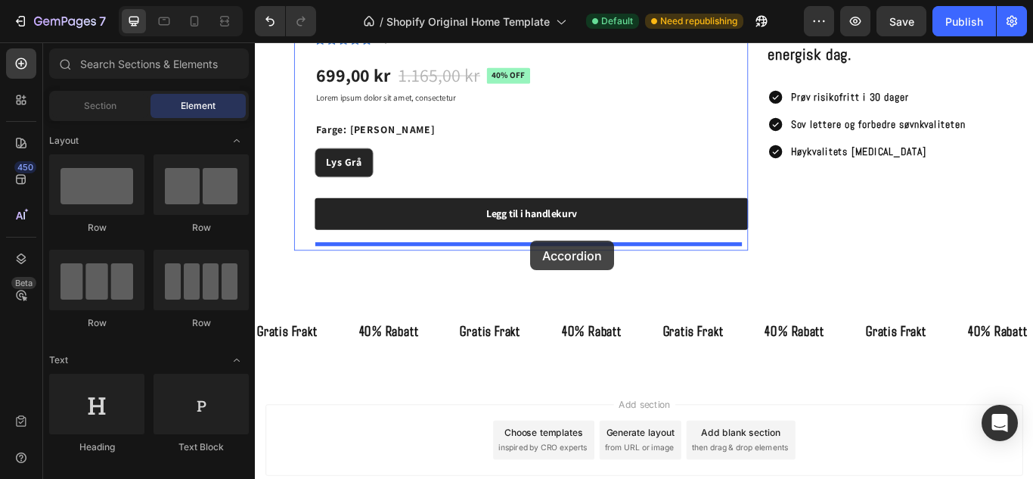
drag, startPoint x: 442, startPoint y: 381, endPoint x: 576, endPoint y: 274, distance: 172.3
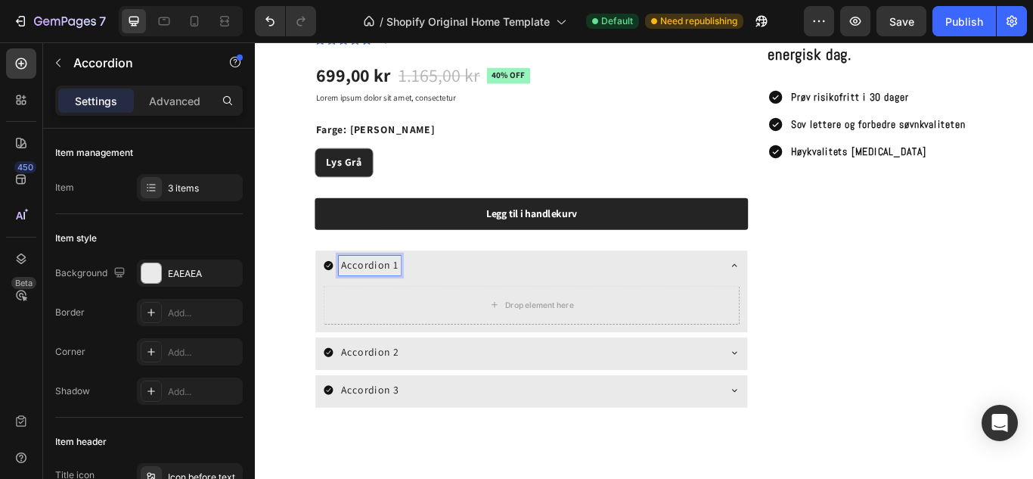
click at [421, 296] on div "Accordion 1" at bounding box center [389, 302] width 72 height 23
click at [145, 315] on icon at bounding box center [151, 312] width 12 height 12
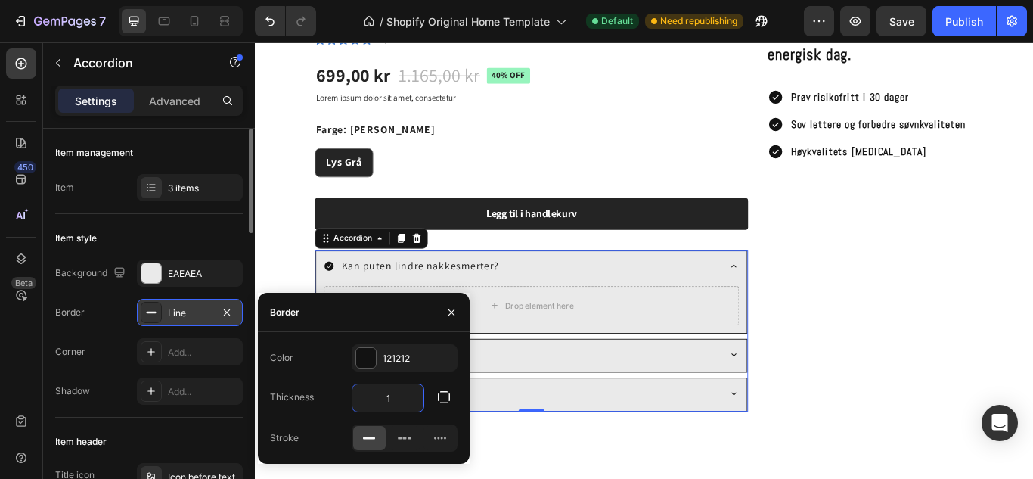
click at [411, 400] on input "1" at bounding box center [388, 397] width 71 height 27
click at [417, 378] on div "Color 121212 Thickness 1 Stroke" at bounding box center [364, 397] width 212 height 107
click at [224, 309] on icon "button" at bounding box center [227, 312] width 12 height 12
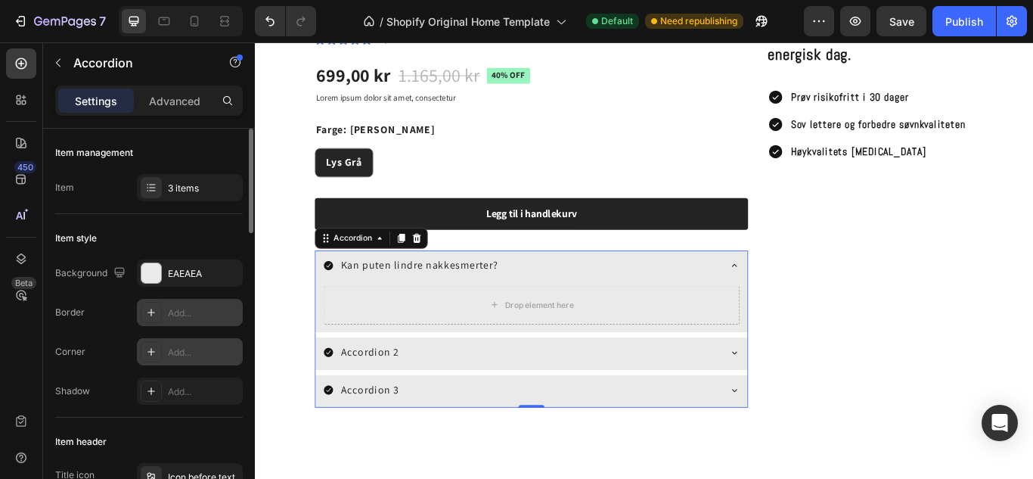
click at [148, 355] on icon at bounding box center [151, 352] width 12 height 12
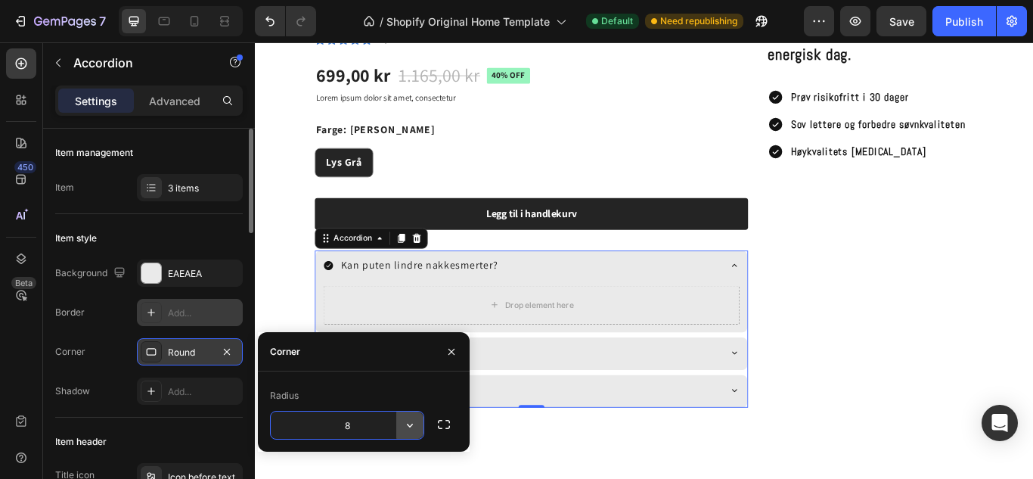
click at [418, 421] on button "button" at bounding box center [409, 425] width 27 height 27
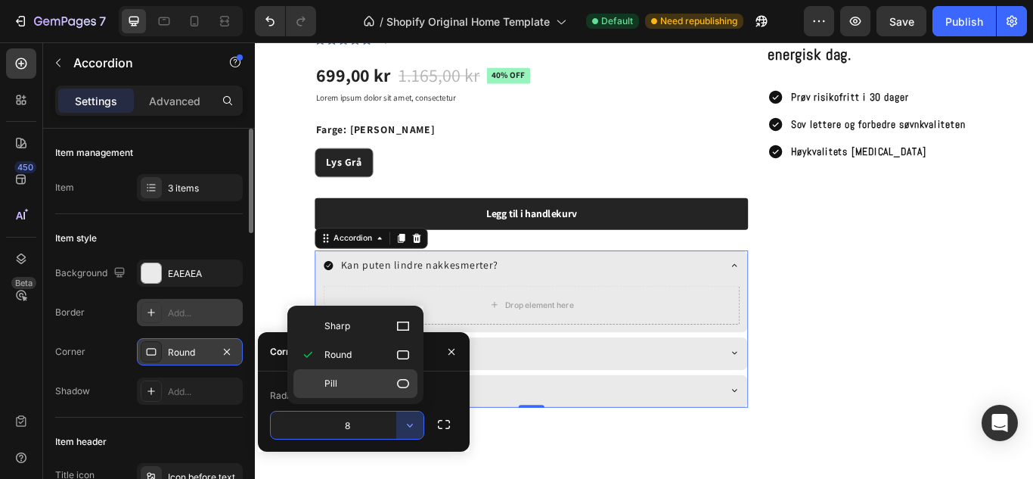
click at [377, 386] on p "Pill" at bounding box center [368, 383] width 86 height 15
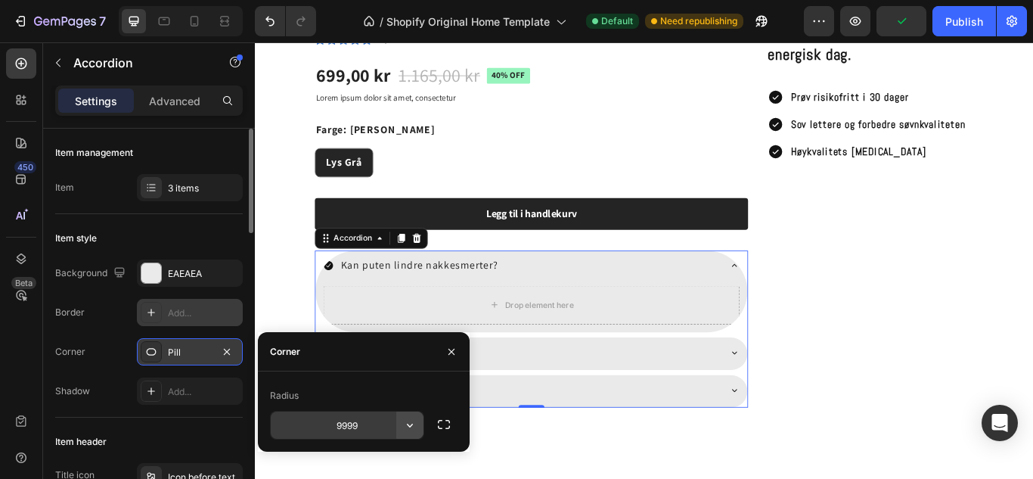
click at [407, 423] on icon "button" at bounding box center [409, 425] width 15 height 15
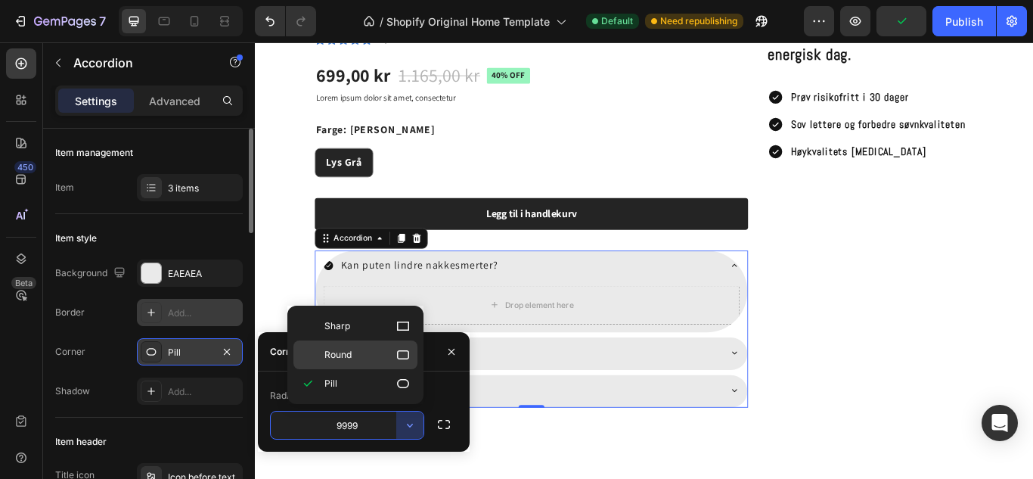
click at [368, 362] on div "Round" at bounding box center [356, 354] width 124 height 29
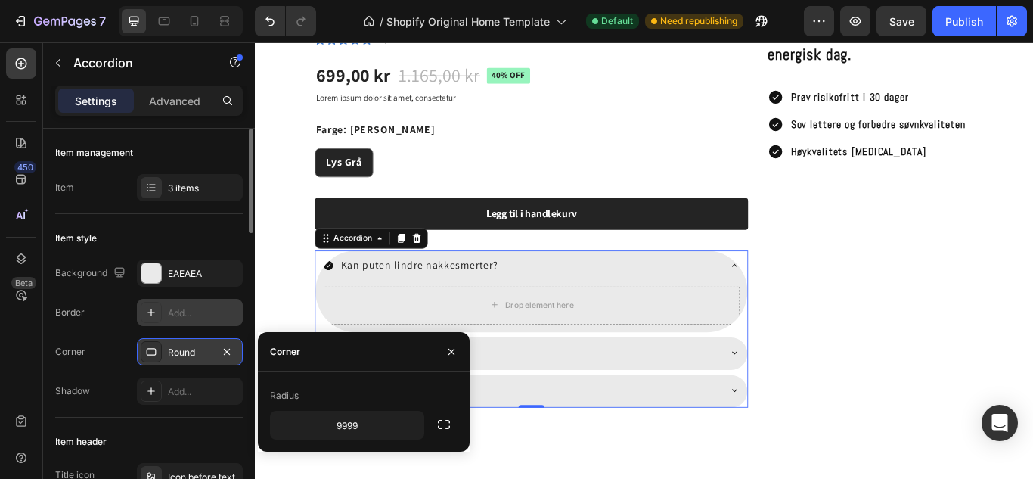
type input "8"
click at [155, 272] on div at bounding box center [151, 273] width 20 height 20
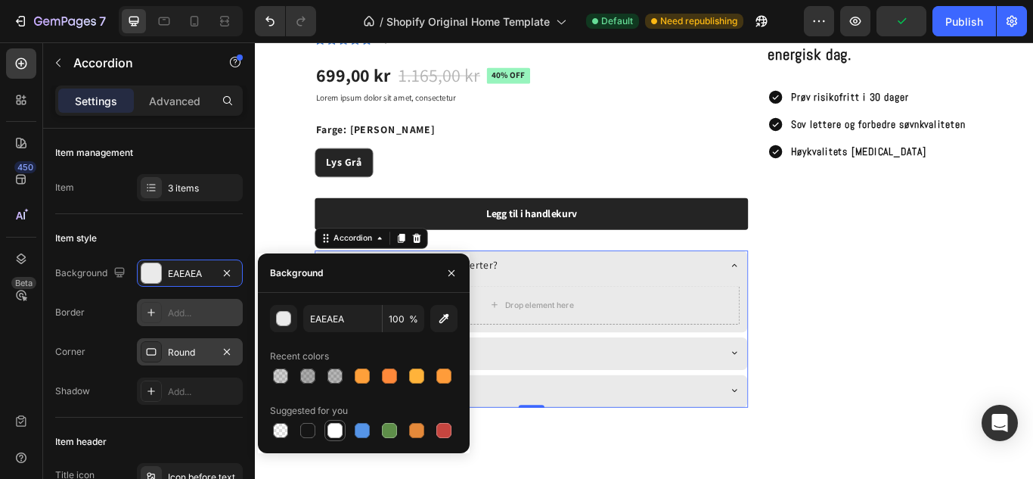
click at [336, 427] on div at bounding box center [335, 430] width 15 height 15
type input "FFFFFF"
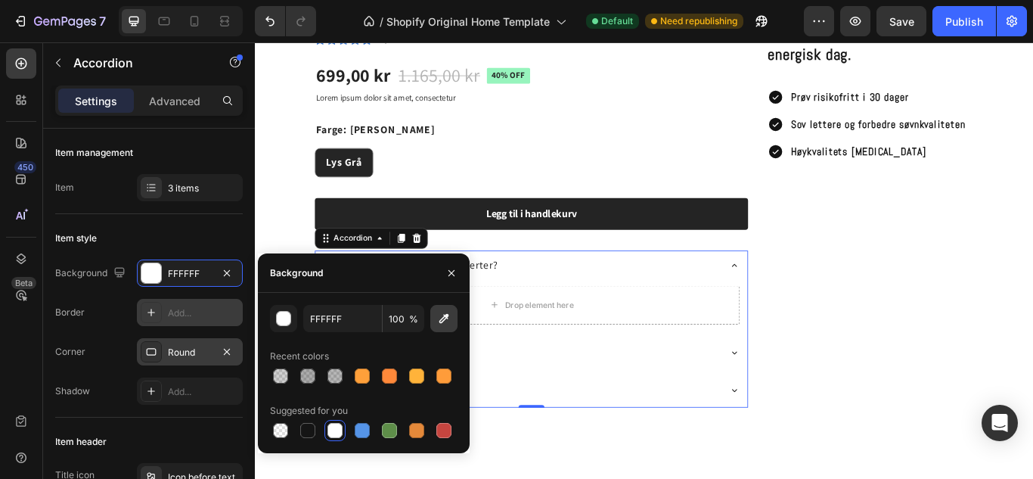
click at [444, 330] on button "button" at bounding box center [443, 318] width 27 height 27
click at [451, 268] on icon "button" at bounding box center [452, 273] width 12 height 12
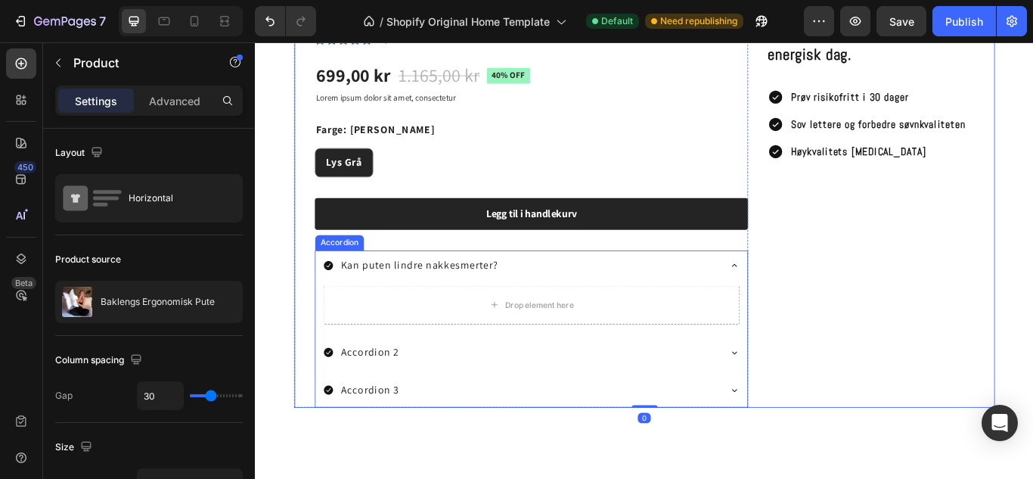
click at [707, 376] on div "Kan puten lindre nakkesmerter? Drop element here Accordion 2 Accordion 3" at bounding box center [577, 376] width 505 height 183
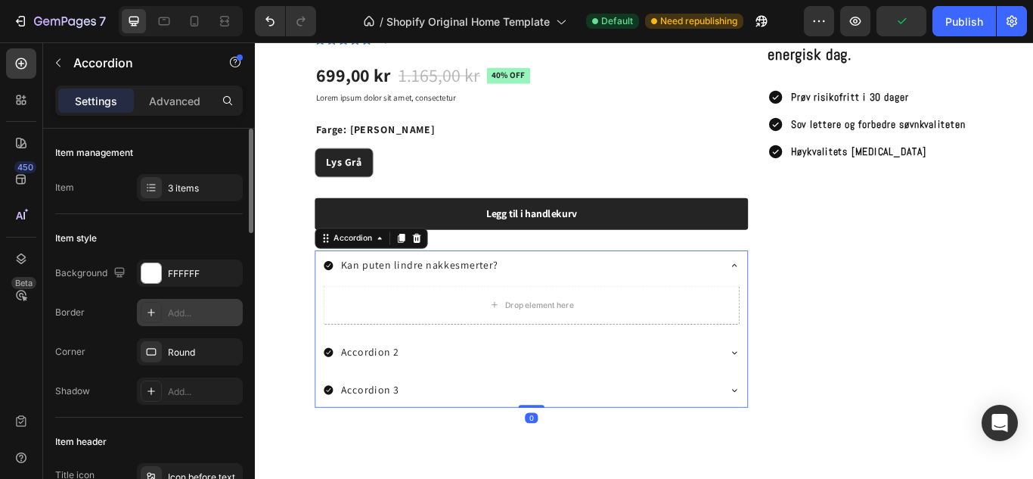
click at [141, 312] on div at bounding box center [151, 312] width 21 height 21
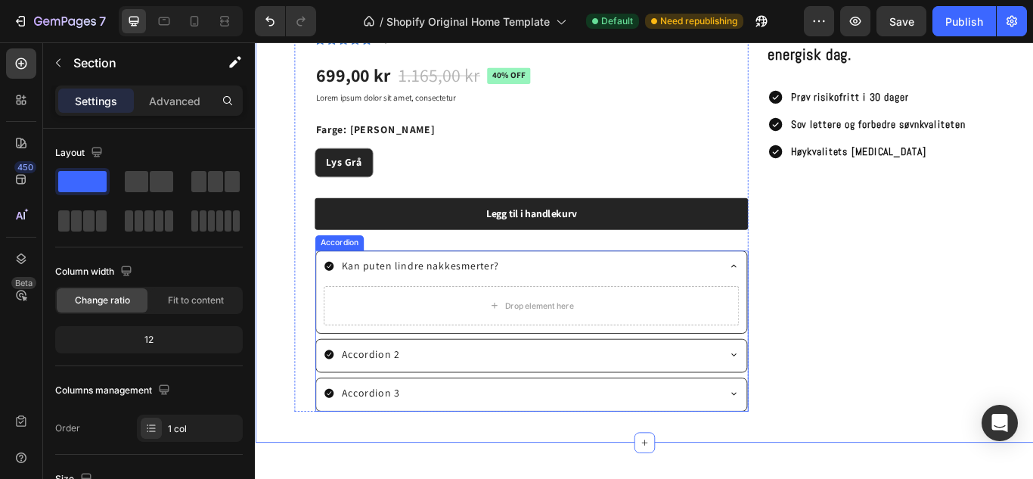
click at [412, 397] on p "Accordion 2" at bounding box center [390, 406] width 68 height 18
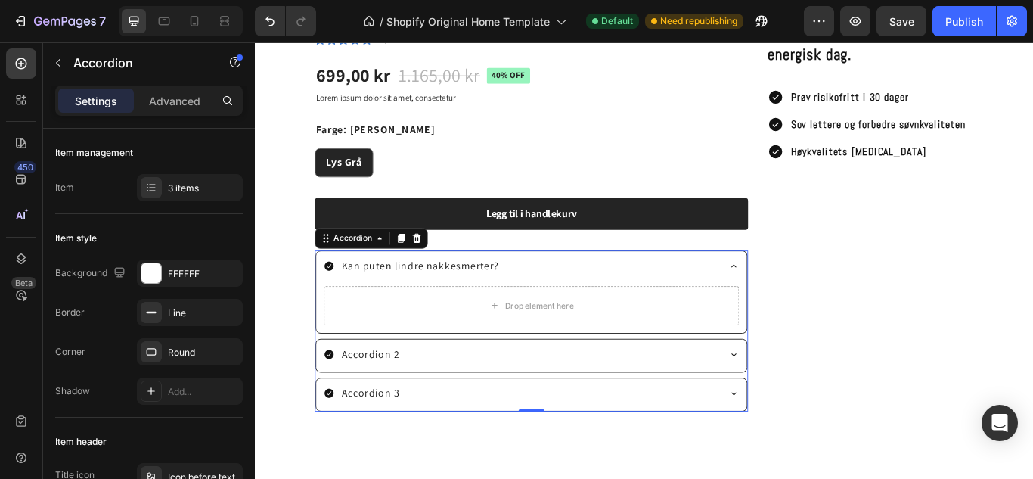
click at [426, 401] on div "Accordion 2" at bounding box center [565, 406] width 460 height 23
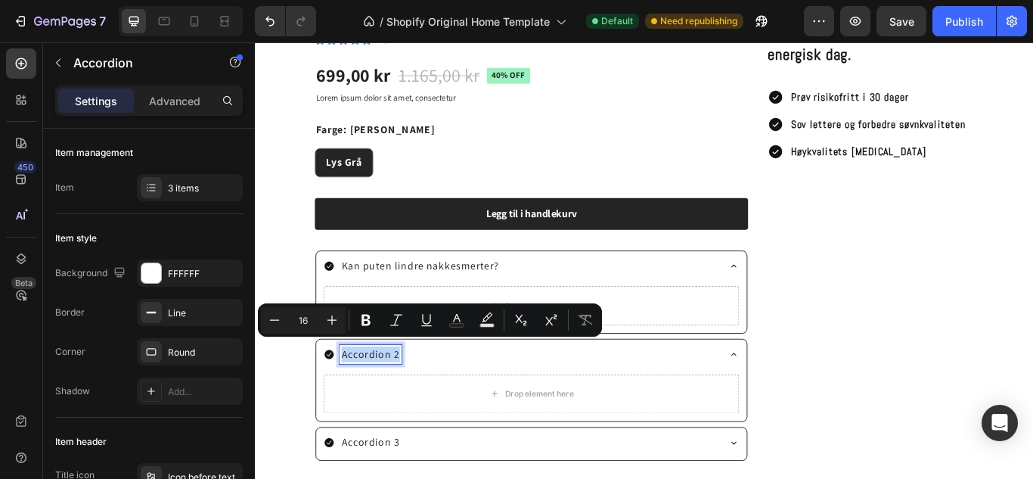
drag, startPoint x: 418, startPoint y: 397, endPoint x: 355, endPoint y: 397, distance: 63.5
click at [356, 397] on p "Accordion 2" at bounding box center [390, 406] width 68 height 18
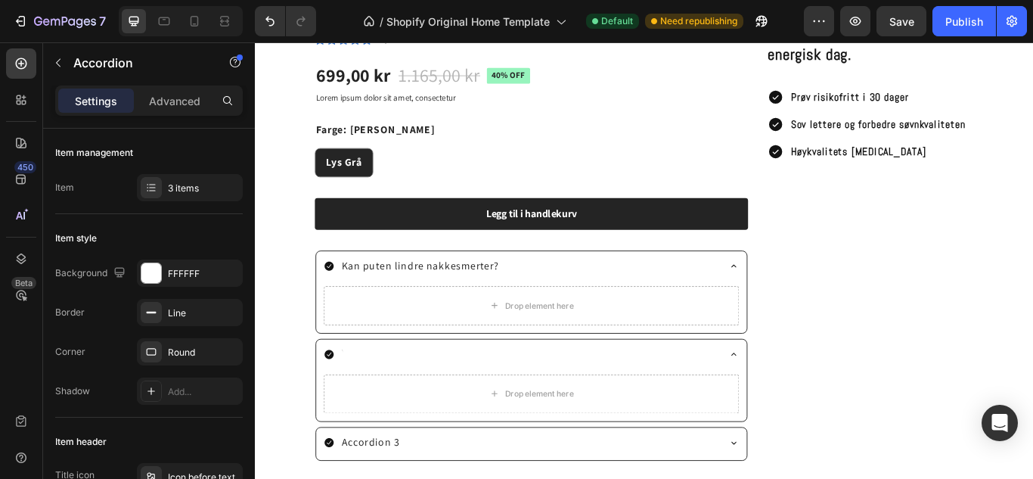
scroll to position [994, 0]
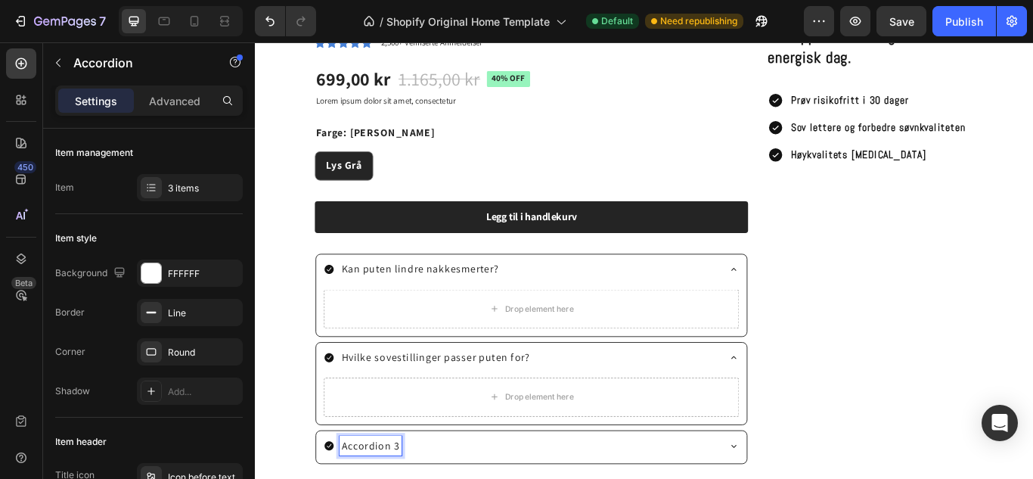
drag, startPoint x: 421, startPoint y: 497, endPoint x: 348, endPoint y: 505, distance: 73.8
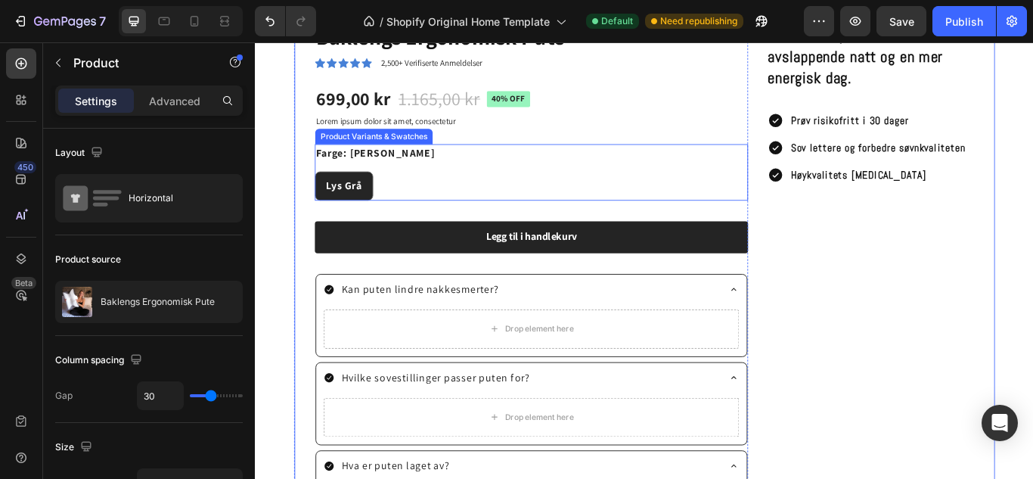
scroll to position [969, 0]
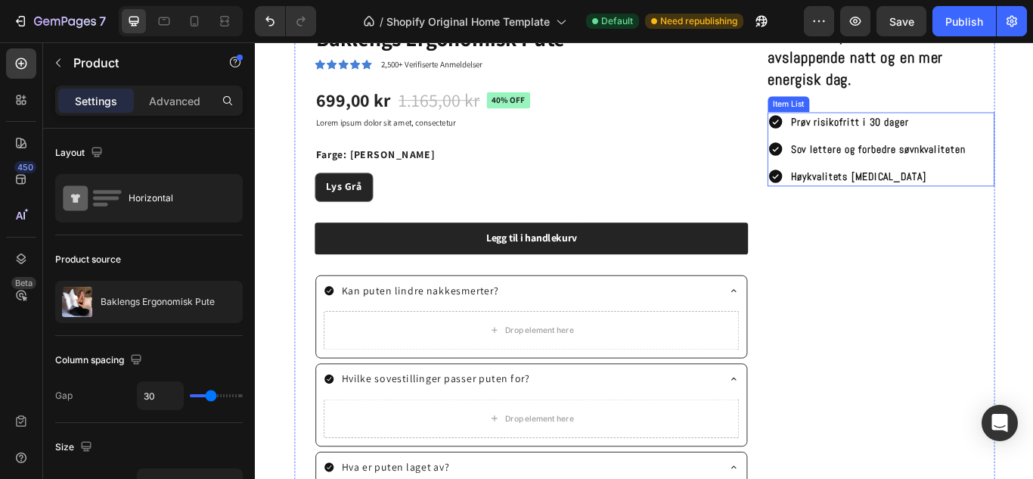
click at [890, 182] on div "Prøv risikofritt i 30 [PERSON_NAME] Sov lettere og forbedre søvnkvaliteten Høyk…" at bounding box center [969, 167] width 233 height 86
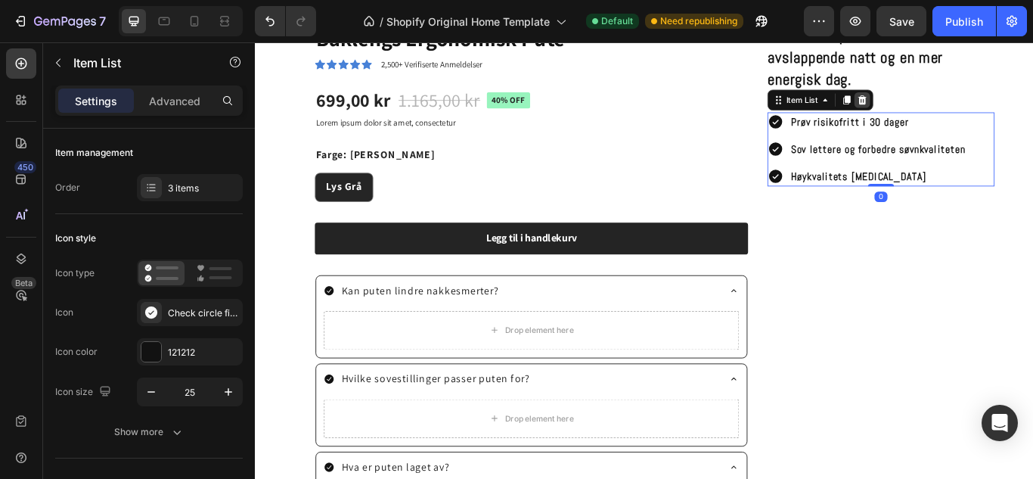
click at [960, 113] on icon at bounding box center [963, 110] width 12 height 12
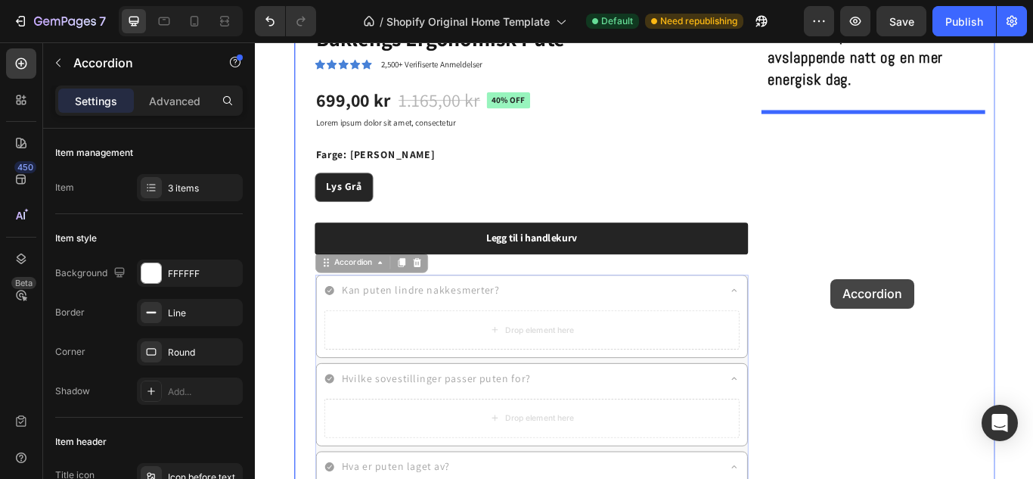
drag, startPoint x: 715, startPoint y: 400, endPoint x: 926, endPoint y: 319, distance: 226.3
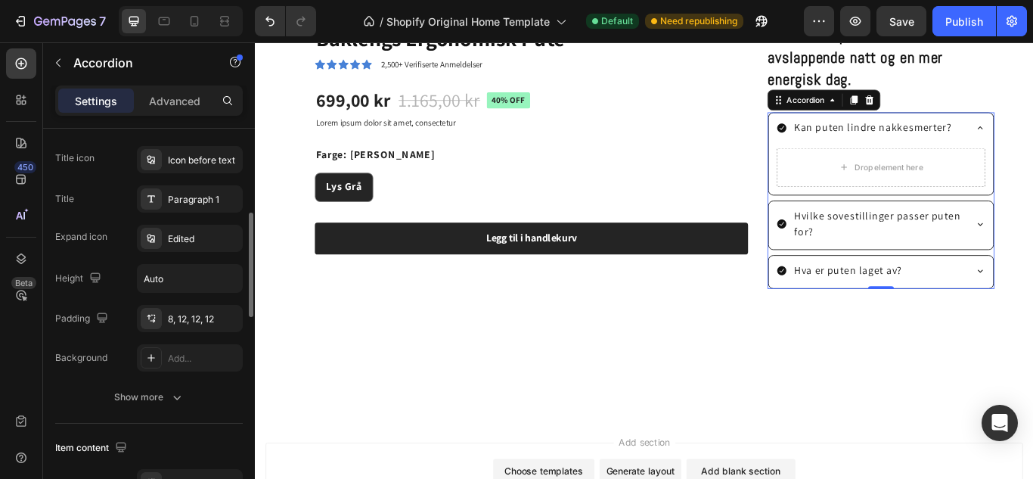
scroll to position [319, 0]
click at [17, 69] on icon at bounding box center [21, 63] width 15 height 15
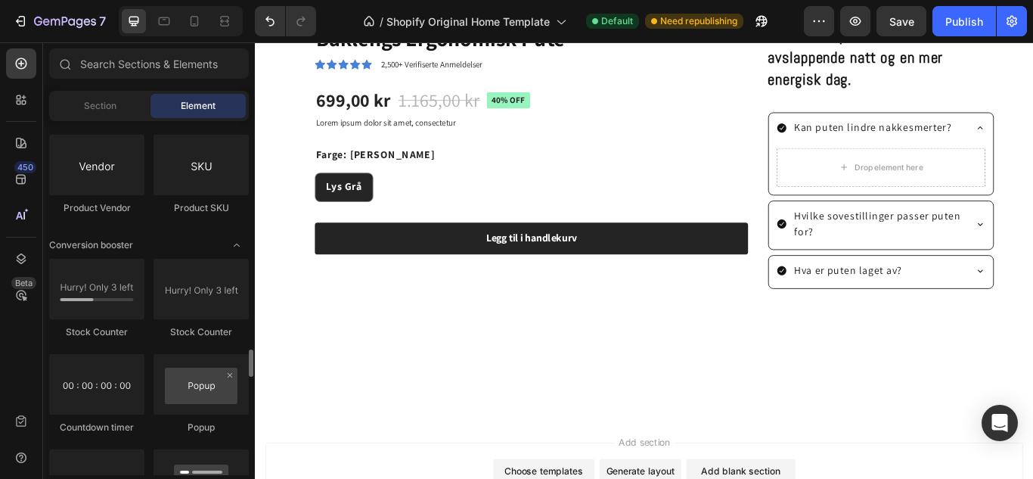
scroll to position [2898, 0]
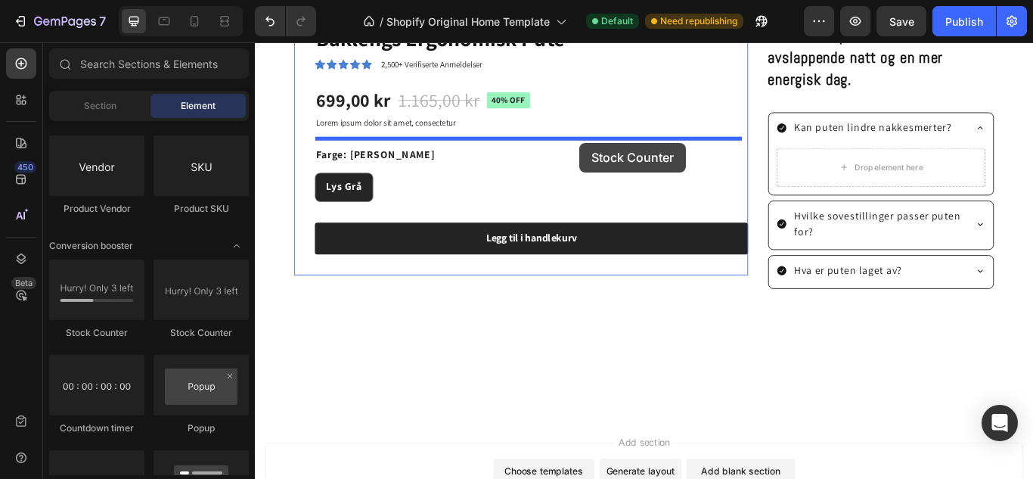
drag, startPoint x: 356, startPoint y: 344, endPoint x: 632, endPoint y: 160, distance: 332.2
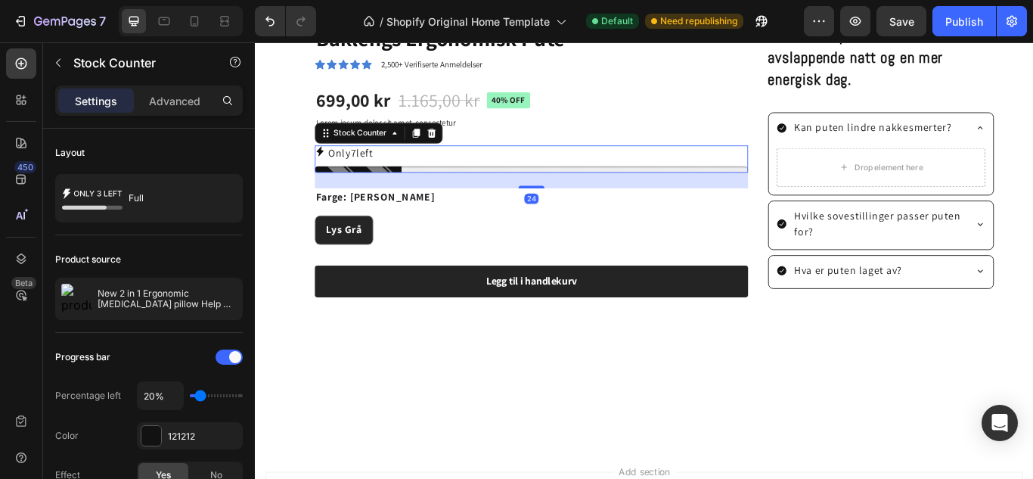
click at [376, 163] on p "Only 7 left" at bounding box center [366, 172] width 53 height 18
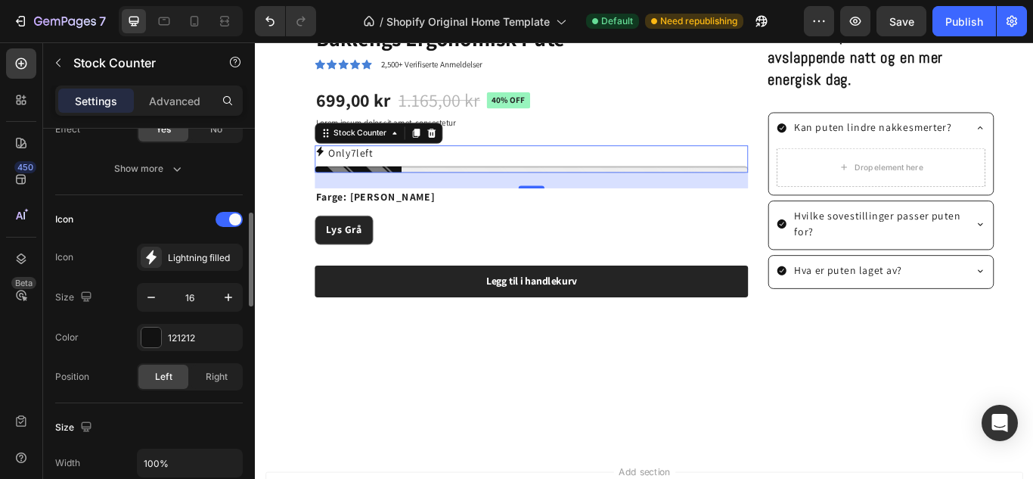
scroll to position [346, 0]
click at [179, 255] on div "Lightning filled" at bounding box center [203, 257] width 71 height 14
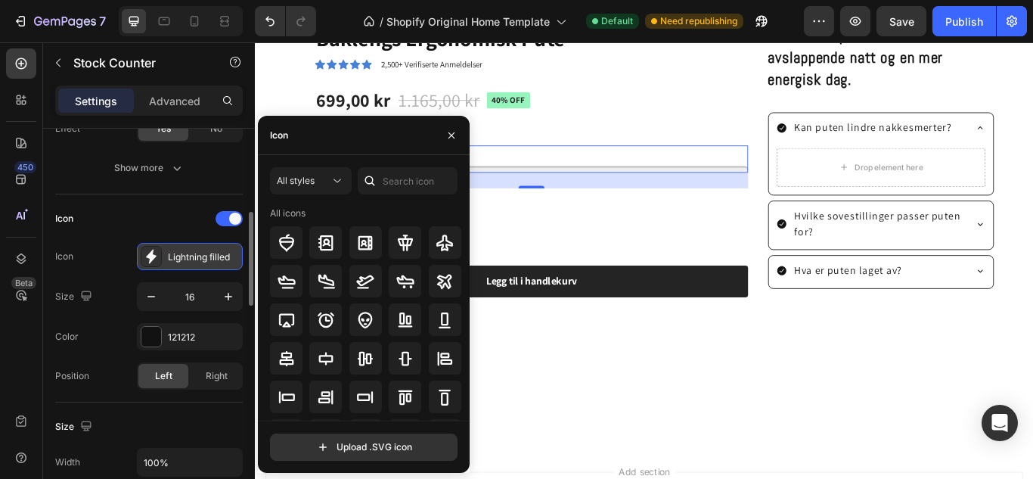
click at [179, 255] on div "Lightning filled" at bounding box center [203, 257] width 71 height 14
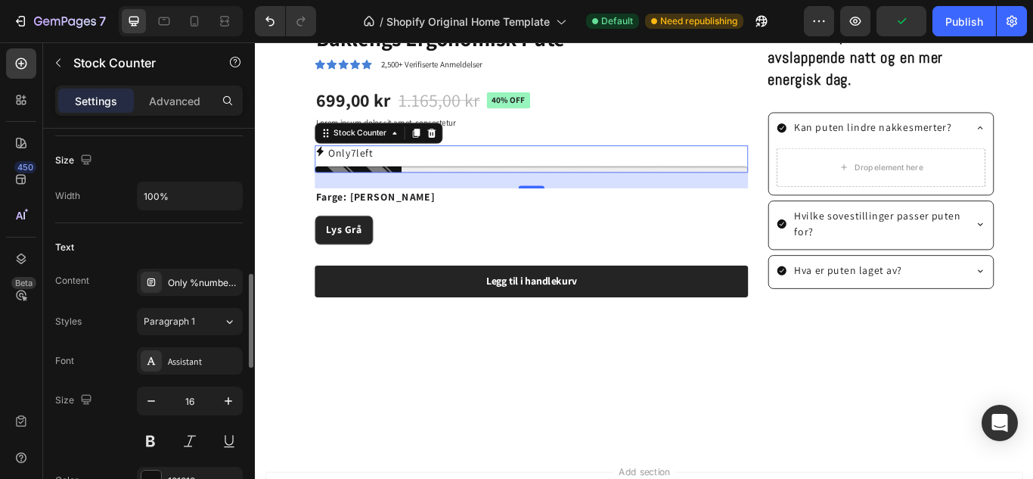
scroll to position [614, 0]
click at [191, 284] on div "Only %number% left" at bounding box center [203, 282] width 71 height 14
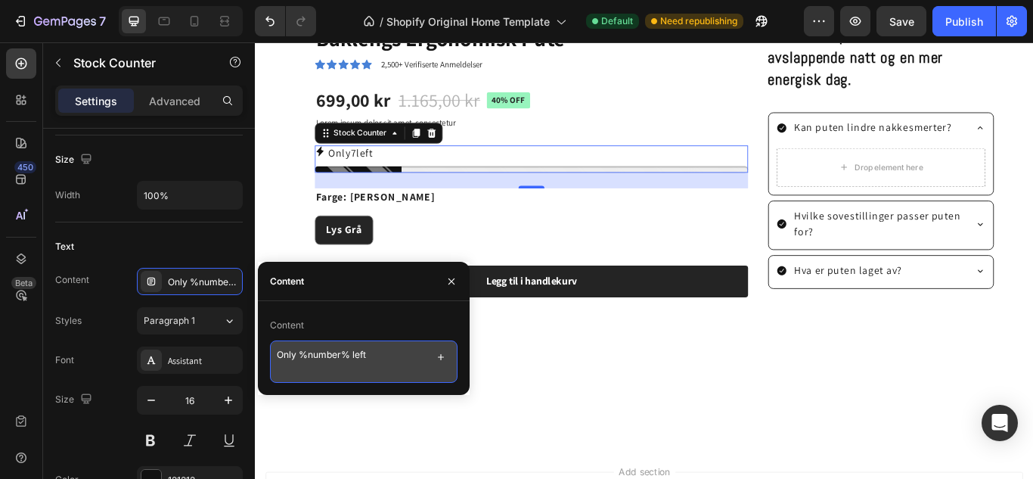
click at [297, 356] on textarea "Only %number% left" at bounding box center [364, 361] width 188 height 42
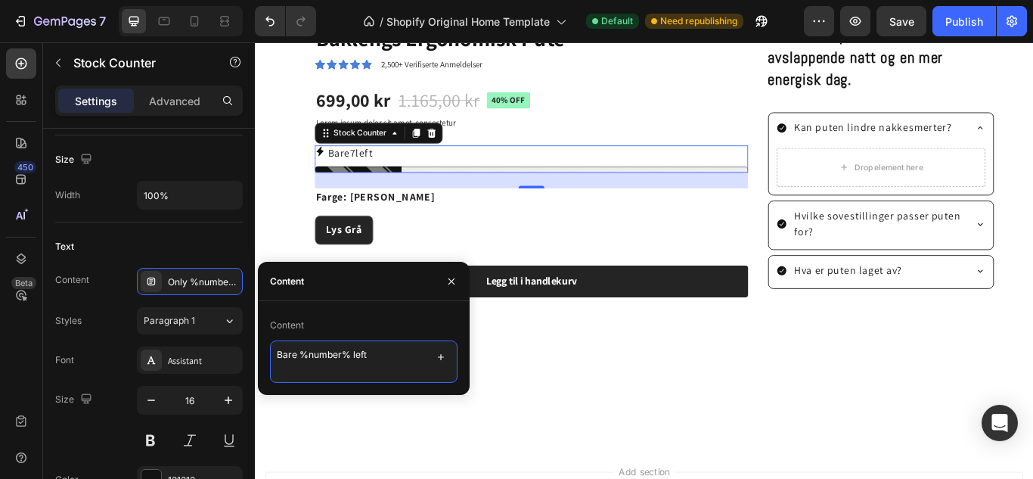
click at [378, 359] on textarea "Bare %number% left" at bounding box center [364, 361] width 188 height 42
type textarea "Bare %number% igjen"
click at [113, 434] on div "Size 16" at bounding box center [149, 420] width 188 height 68
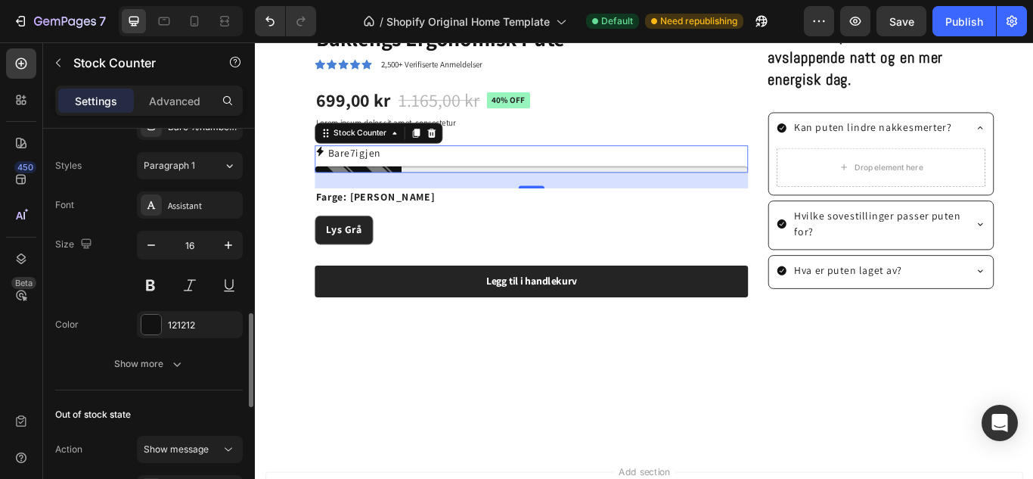
scroll to position [772, 0]
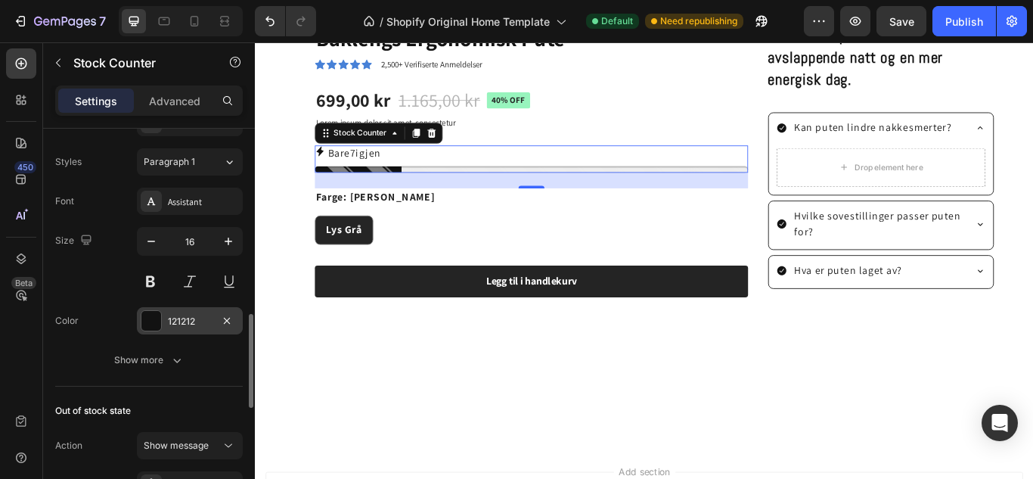
click at [173, 322] on div "121212" at bounding box center [190, 322] width 44 height 14
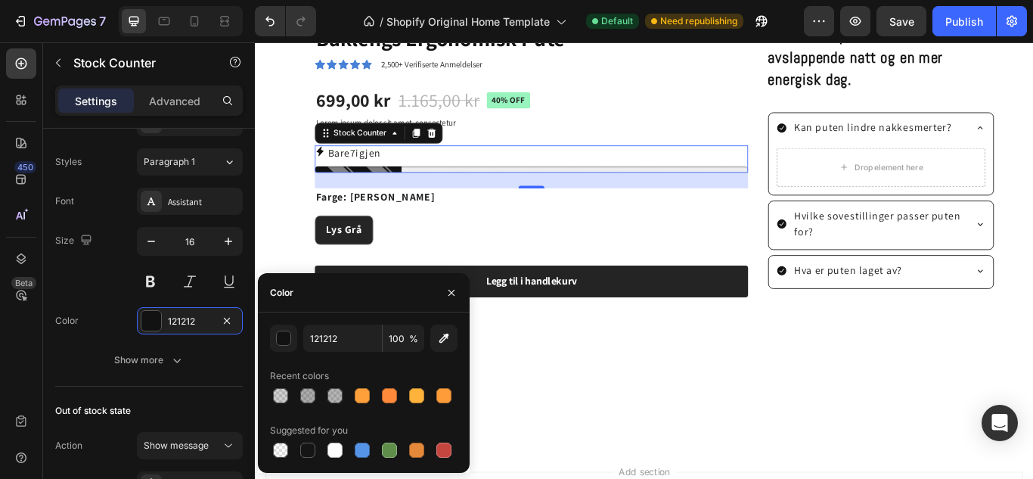
click at [383, 436] on div "Suggested for you" at bounding box center [364, 430] width 188 height 24
click at [386, 446] on div at bounding box center [389, 450] width 15 height 15
click at [315, 449] on div at bounding box center [307, 450] width 15 height 15
type input "151515"
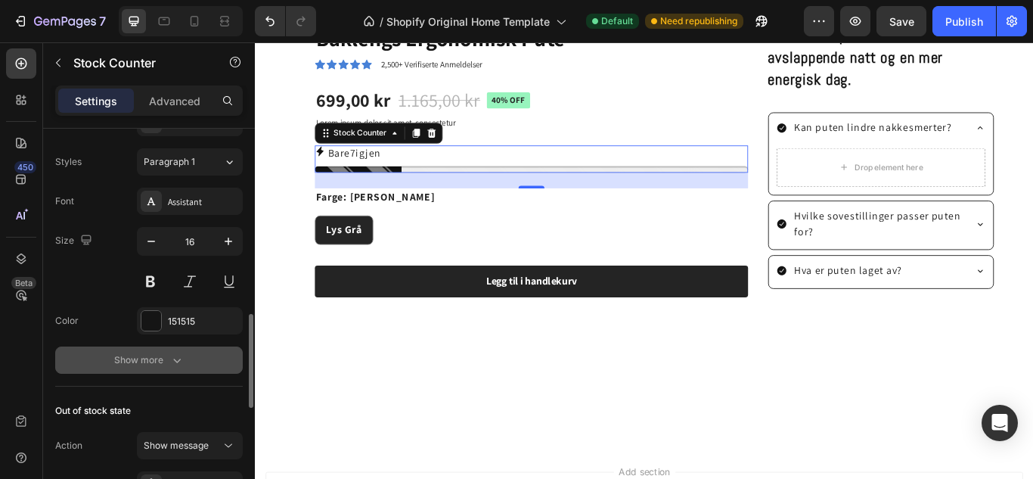
click at [79, 358] on button "Show more" at bounding box center [149, 359] width 188 height 27
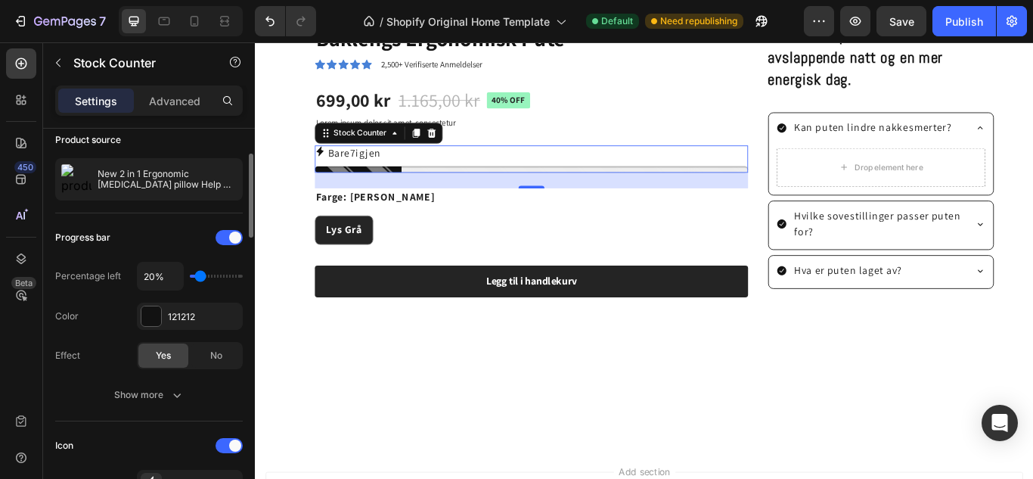
scroll to position [119, 0]
click at [167, 317] on div "121212" at bounding box center [190, 316] width 106 height 27
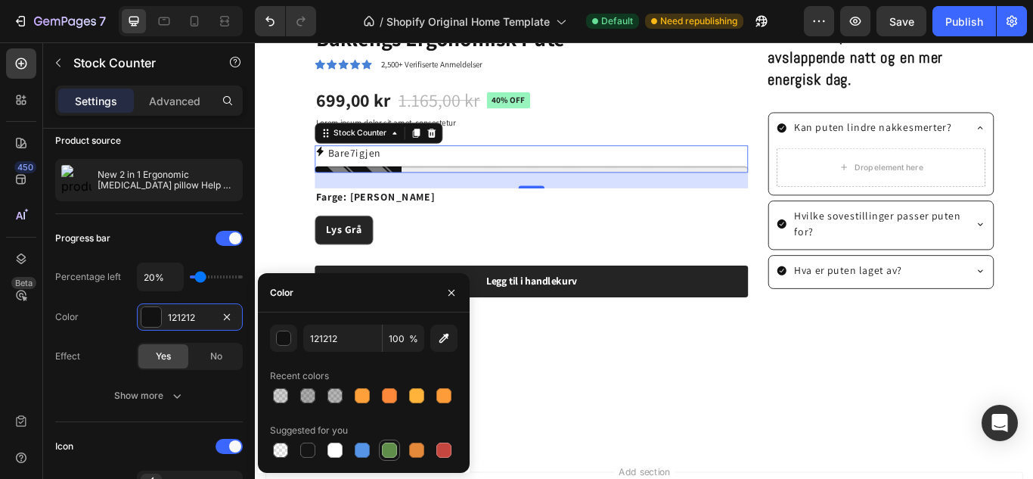
click at [385, 443] on div at bounding box center [389, 450] width 15 height 15
click at [286, 340] on div "button" at bounding box center [284, 338] width 15 height 15
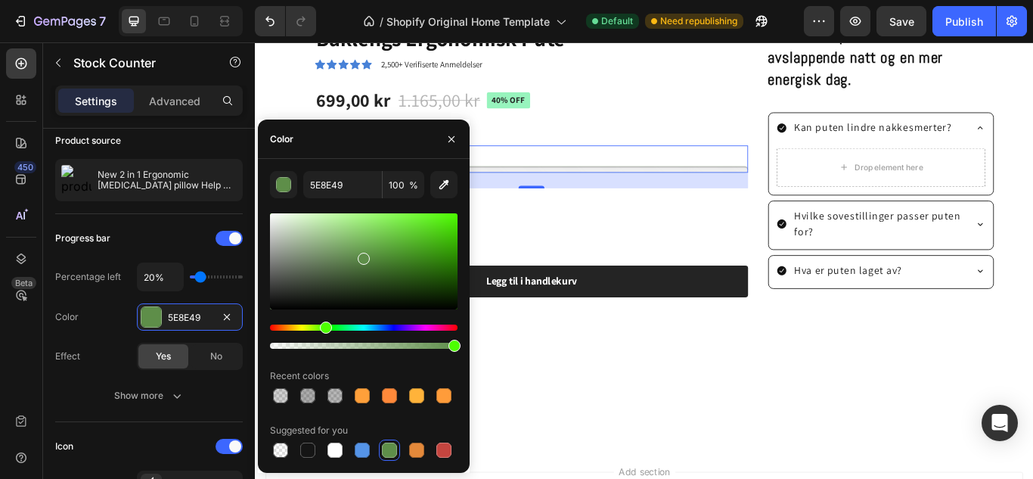
click at [446, 228] on div at bounding box center [364, 261] width 188 height 96
click at [452, 225] on div at bounding box center [364, 261] width 188 height 96
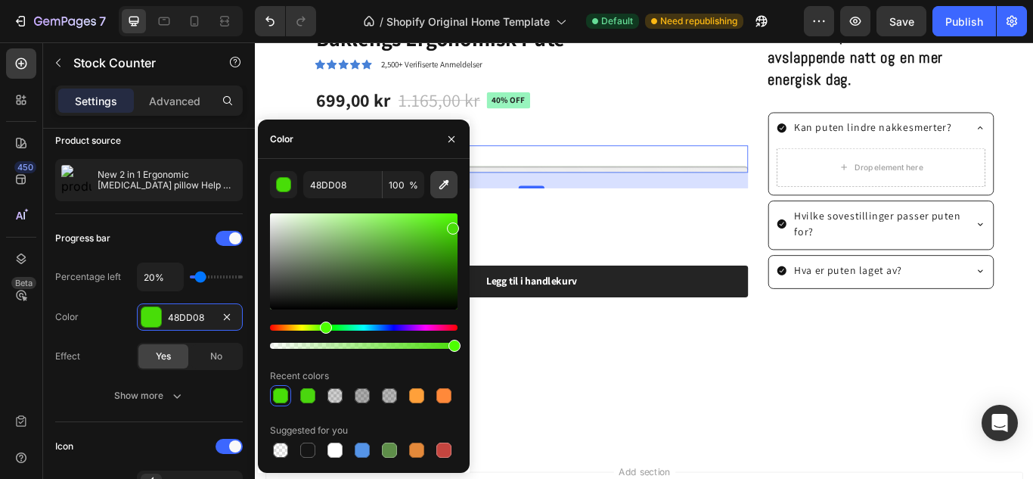
click at [443, 182] on icon "button" at bounding box center [444, 184] width 15 height 15
type input "97F4BD"
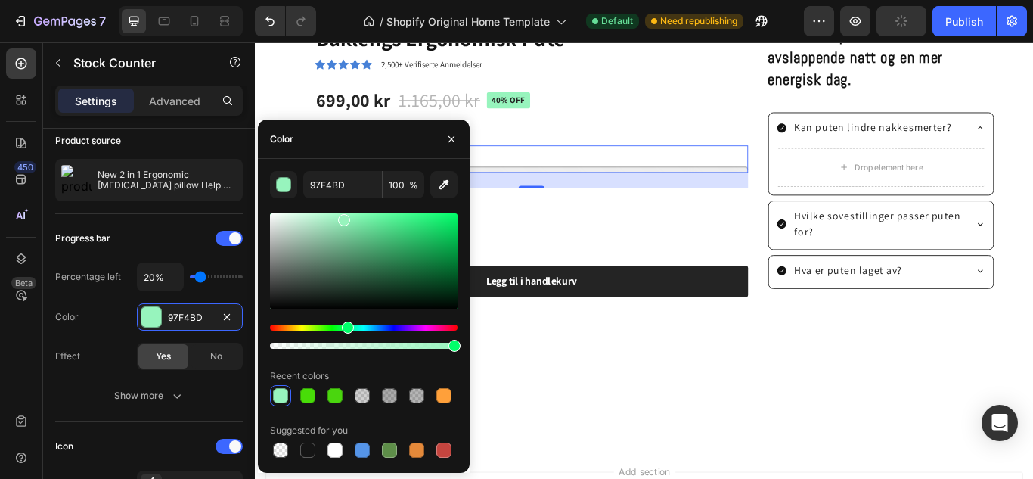
click at [577, 441] on div at bounding box center [709, 456] width 908 height 64
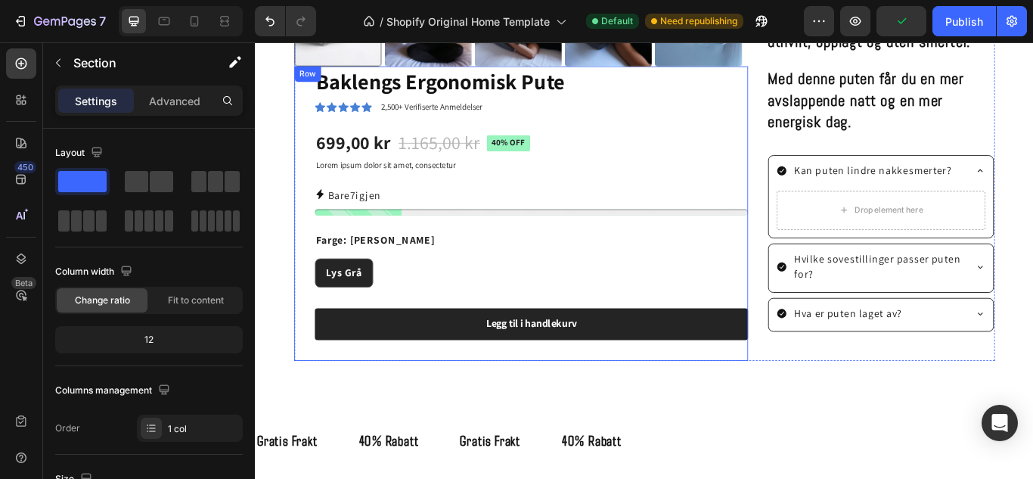
scroll to position [917, 0]
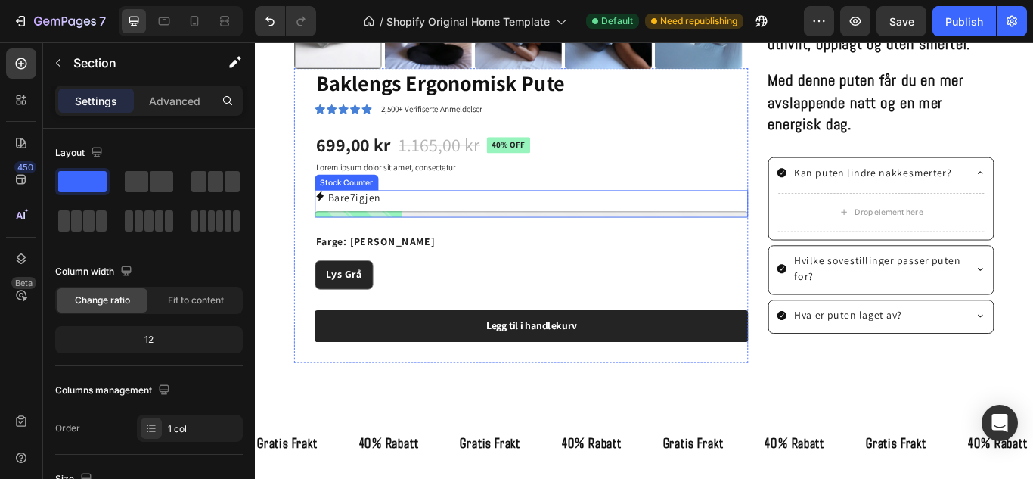
click at [349, 230] on div "Bare 7 igjen" at bounding box center [577, 231] width 505 height 32
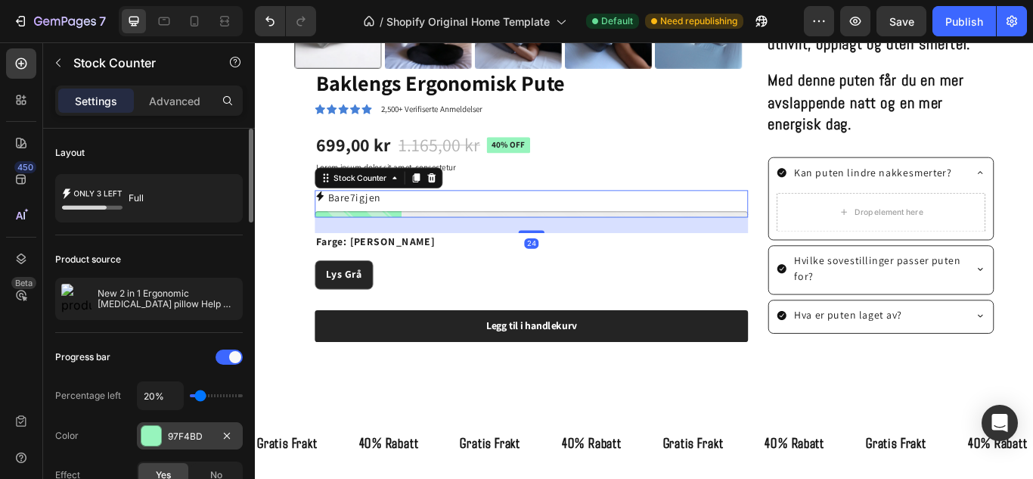
click at [157, 446] on div "97F4BD" at bounding box center [190, 435] width 106 height 27
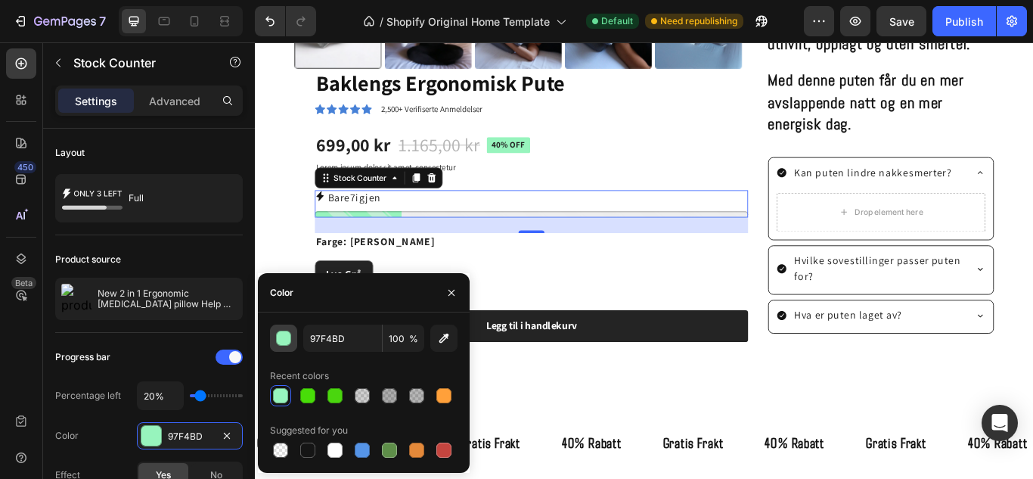
click at [287, 334] on div "button" at bounding box center [284, 338] width 15 height 15
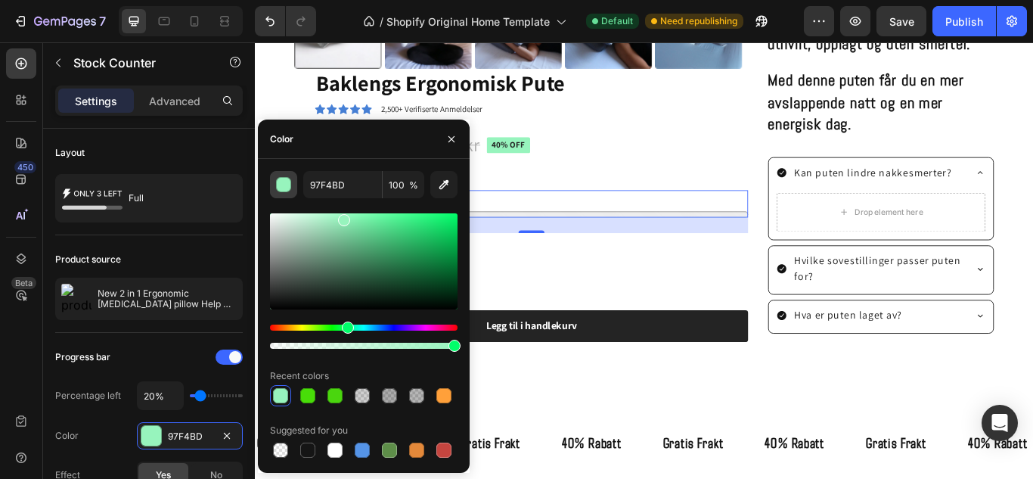
click at [291, 185] on button "button" at bounding box center [283, 184] width 27 height 27
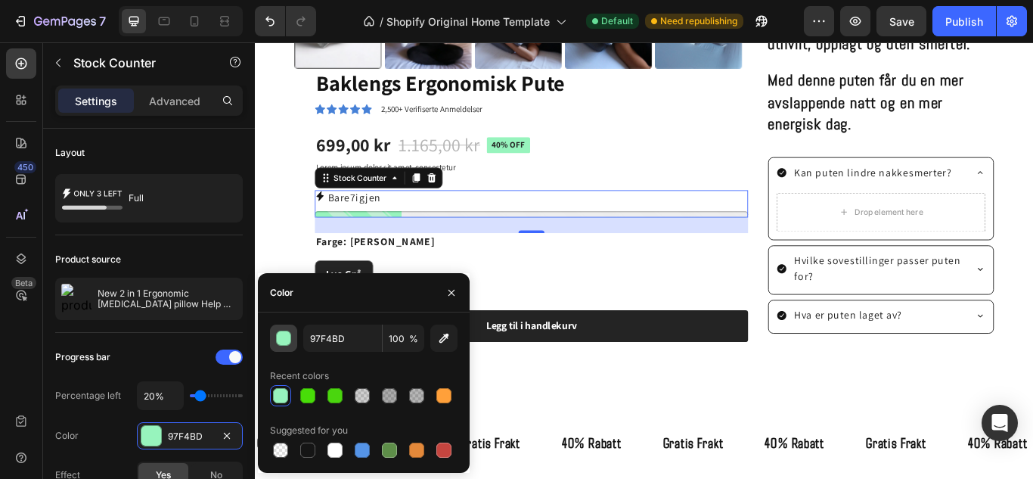
click at [284, 343] on div "button" at bounding box center [284, 338] width 15 height 15
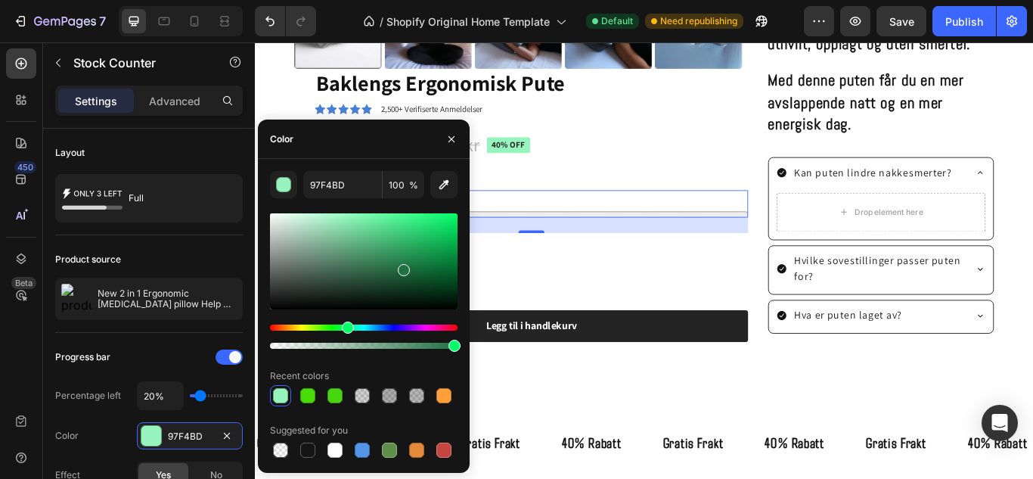
click at [402, 267] on div at bounding box center [364, 261] width 188 height 96
click at [456, 140] on icon "button" at bounding box center [452, 139] width 12 height 12
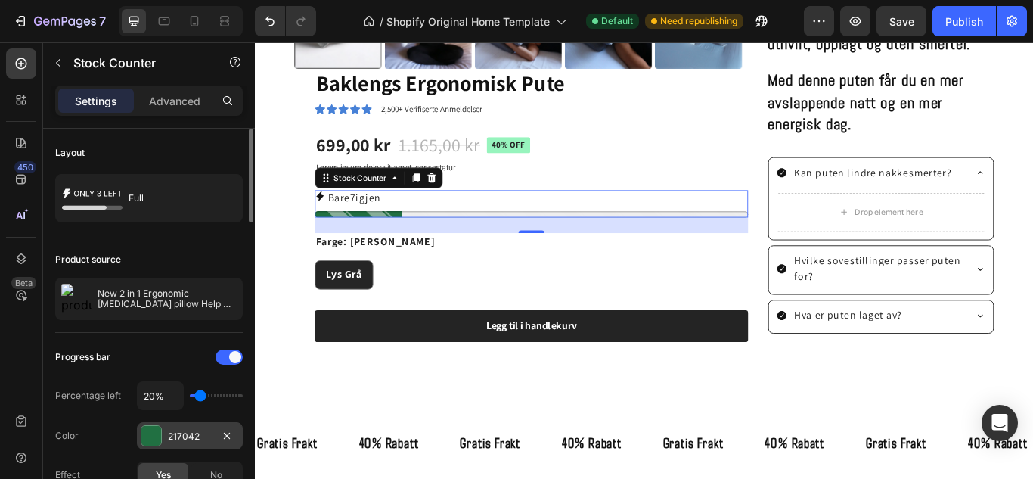
click at [186, 430] on div "217042" at bounding box center [190, 437] width 44 height 14
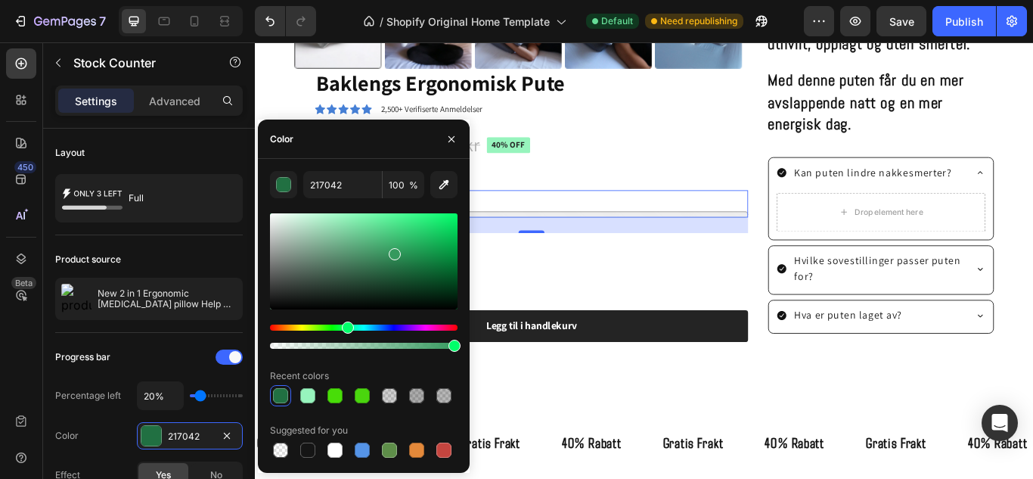
click at [393, 251] on div at bounding box center [364, 261] width 188 height 96
click at [399, 238] on div at bounding box center [364, 261] width 188 height 96
type input "3CBC71"
click at [457, 137] on icon "button" at bounding box center [452, 139] width 12 height 12
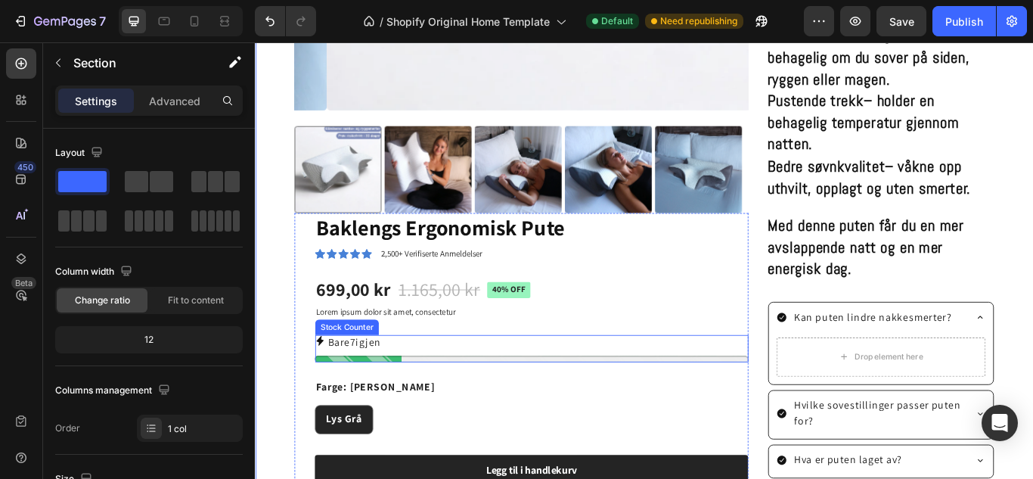
scroll to position [746, 0]
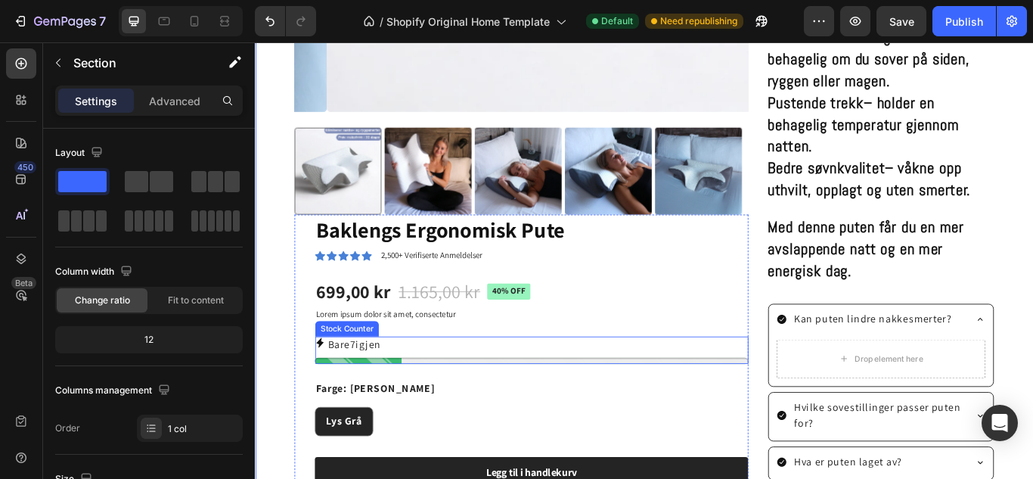
click at [340, 386] on p "Bare 7 igjen" at bounding box center [371, 395] width 62 height 18
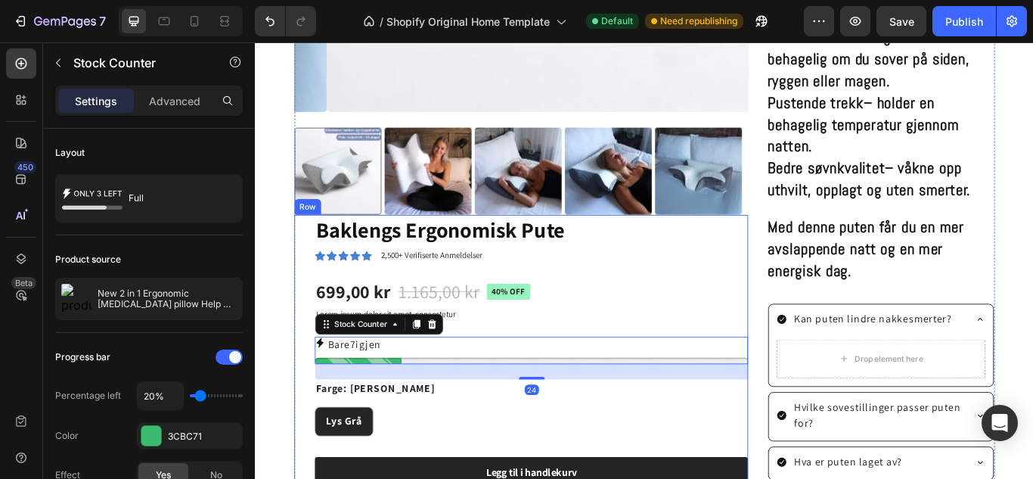
click at [619, 478] on div "Baklengs Ergonomisk Pute Product Title Icon Icon Icon Icon Icon Icon List 2,500…" at bounding box center [577, 415] width 505 height 343
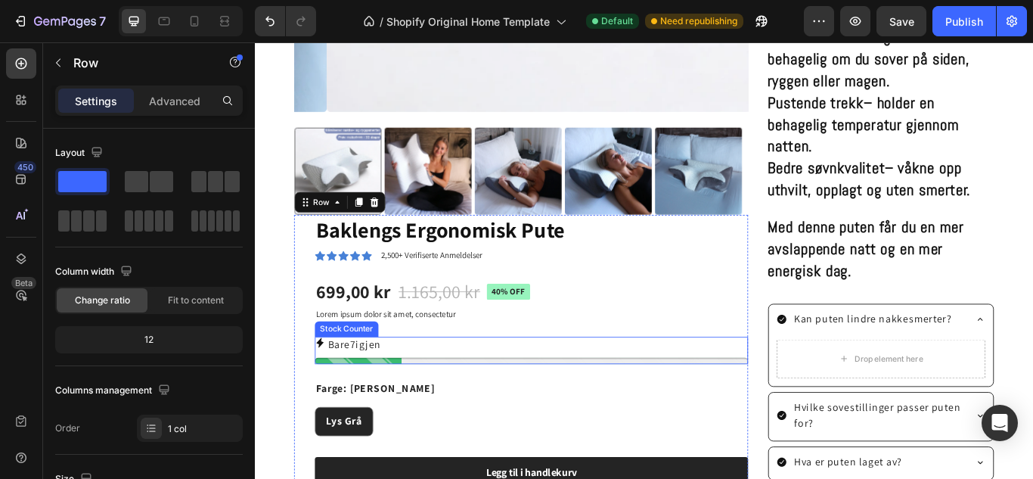
click at [502, 387] on div "Bare 7 igjen" at bounding box center [577, 395] width 505 height 18
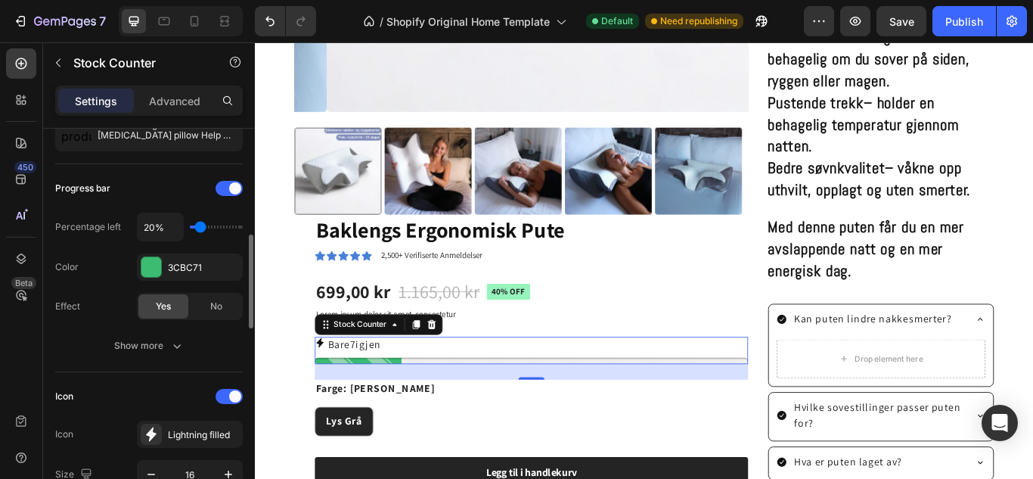
scroll to position [166, 0]
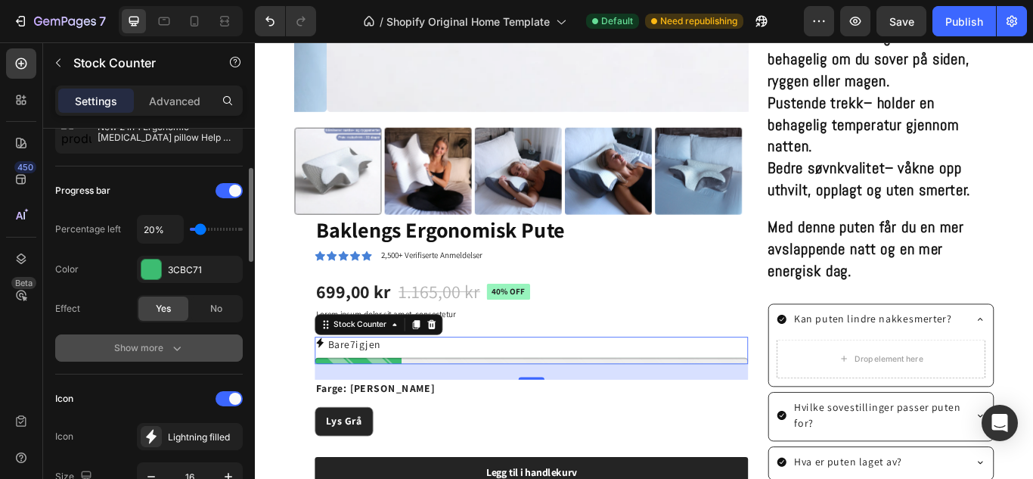
click at [162, 356] on button "Show more" at bounding box center [149, 347] width 188 height 27
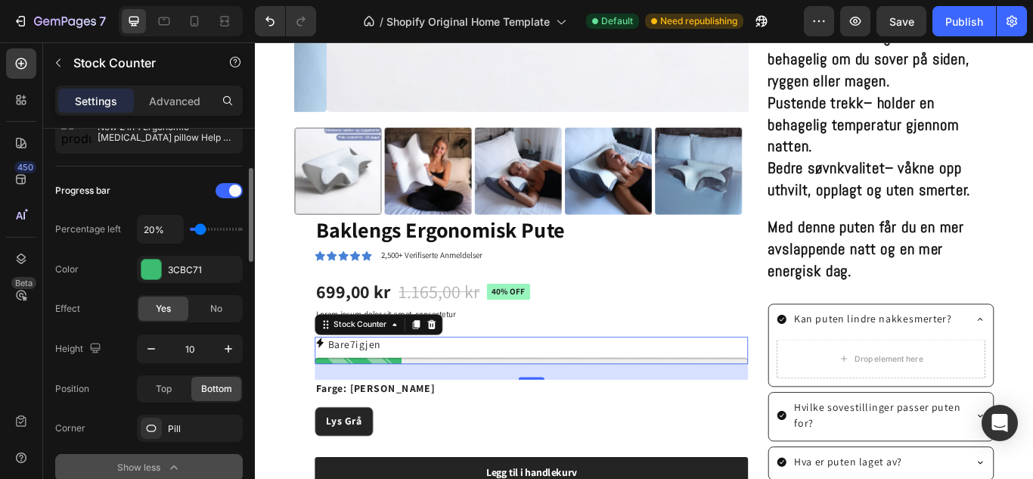
click at [207, 456] on button "Show less" at bounding box center [149, 467] width 188 height 27
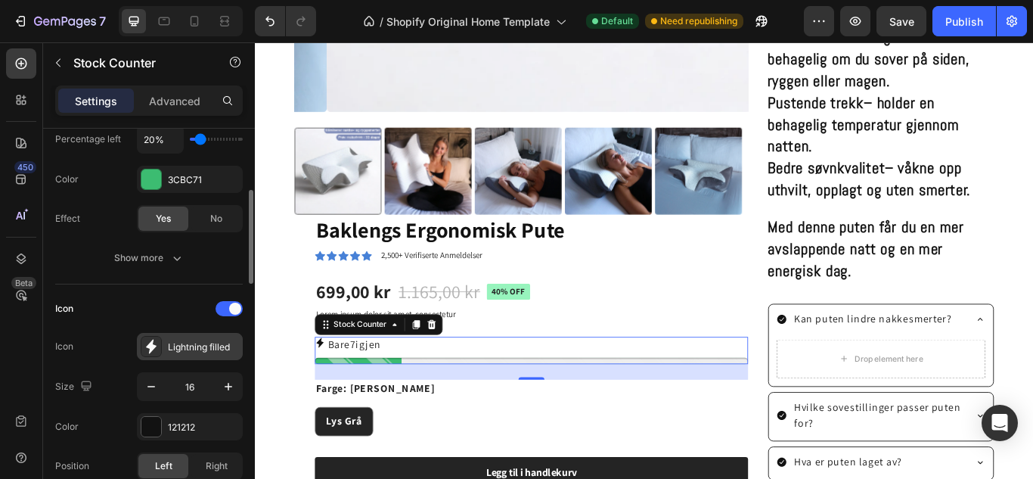
scroll to position [250, 0]
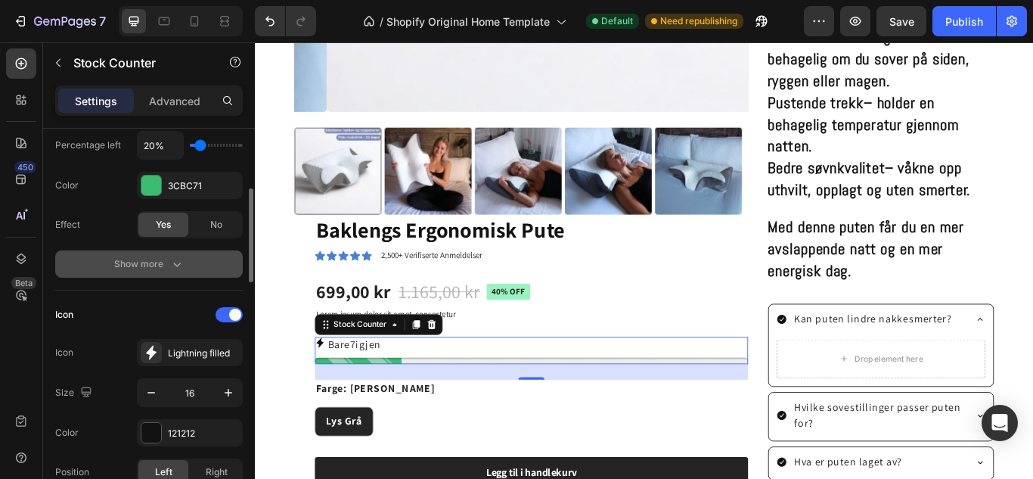
click at [157, 261] on div "Show more" at bounding box center [149, 263] width 70 height 15
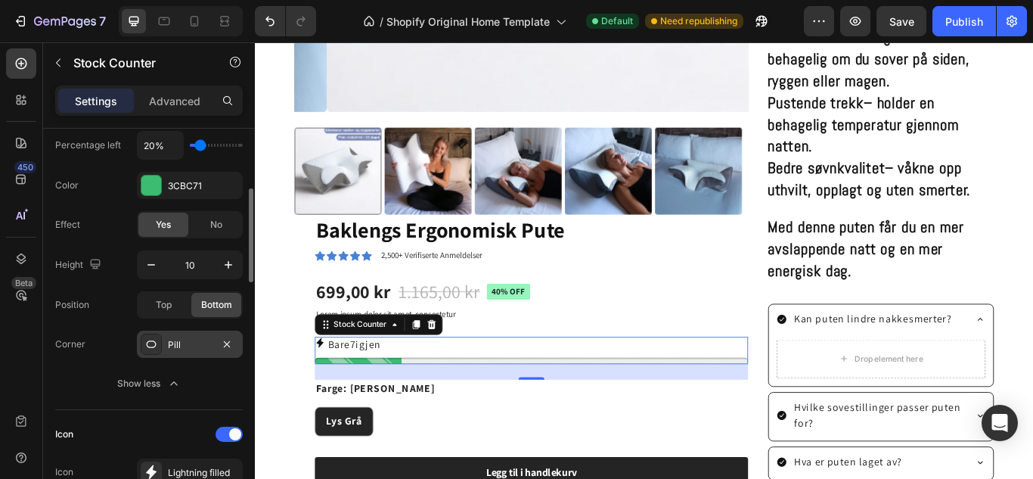
click at [177, 341] on div "Pill" at bounding box center [190, 345] width 44 height 14
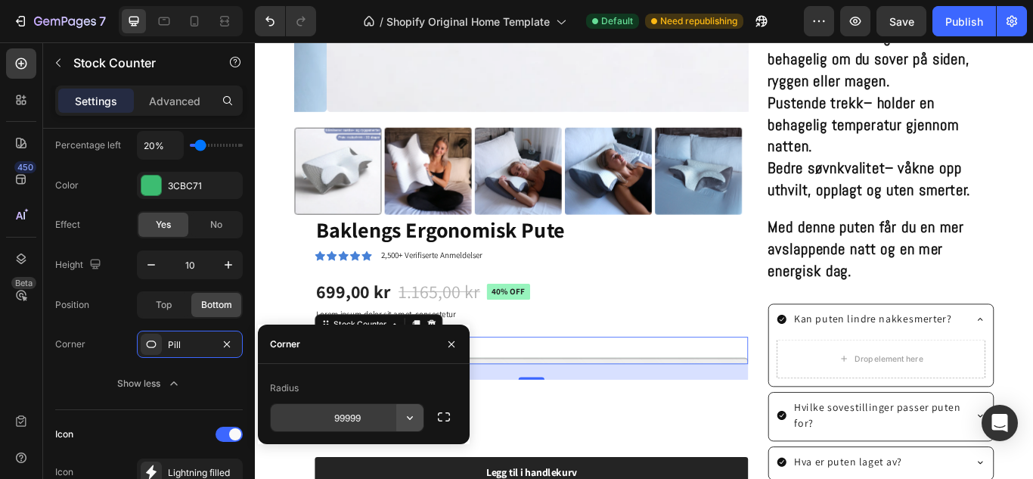
click at [412, 417] on icon "button" at bounding box center [410, 418] width 6 height 4
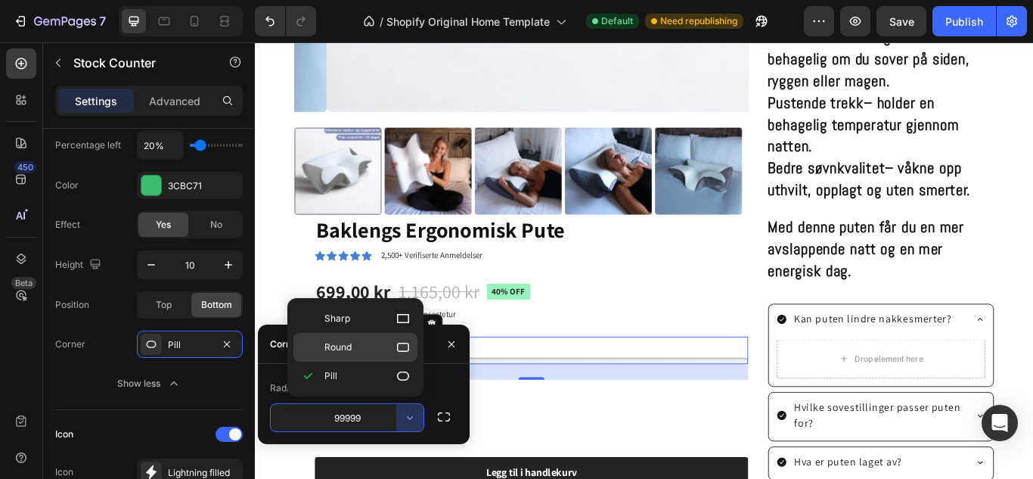
click at [350, 350] on span "Round" at bounding box center [338, 347] width 27 height 14
type input "8"
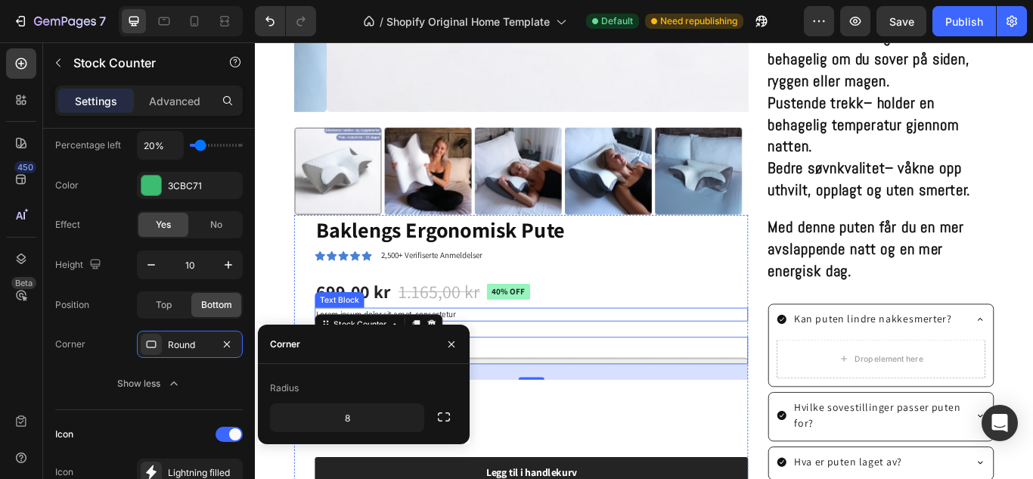
click at [595, 332] on div "699,00 kr Product Price Product Price 1.165,00 kr Product Price Product Price 4…" at bounding box center [577, 333] width 505 height 30
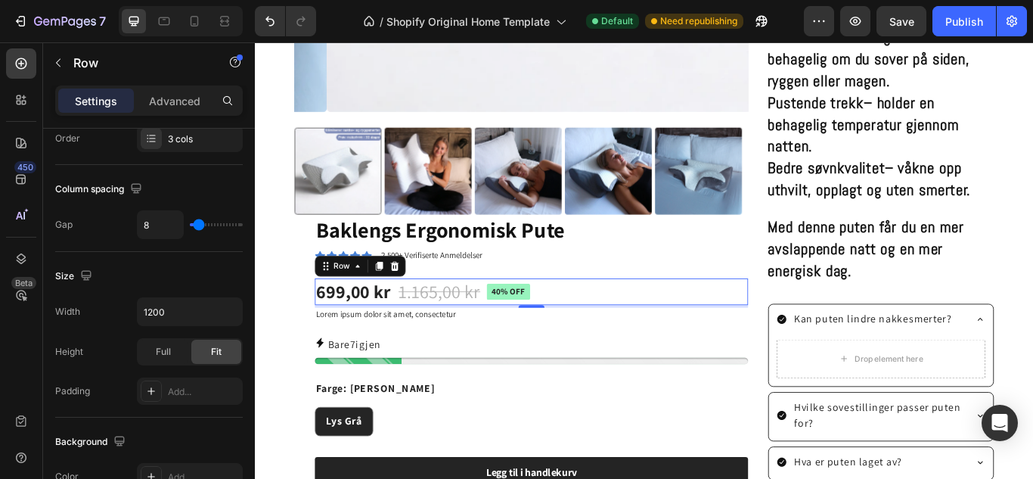
scroll to position [0, 0]
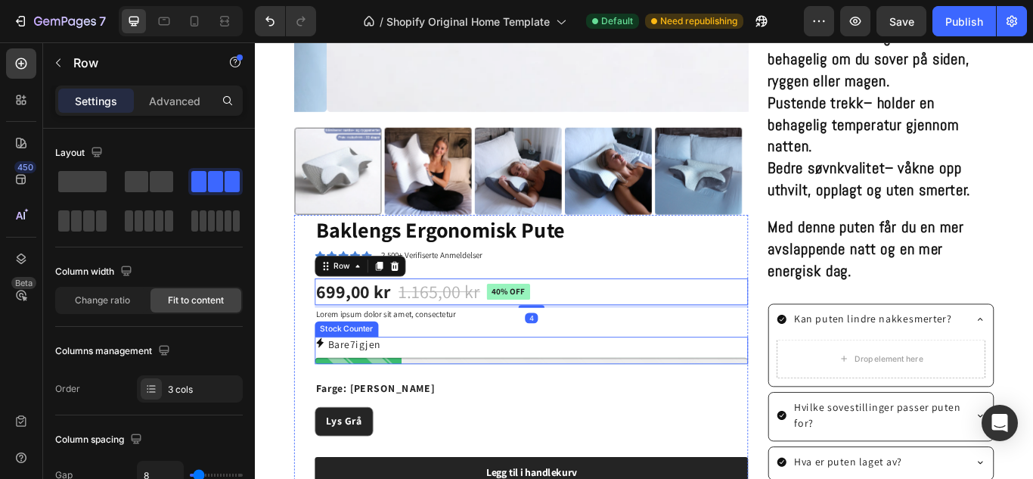
click at [468, 389] on div "Bare 7 igjen" at bounding box center [577, 395] width 505 height 18
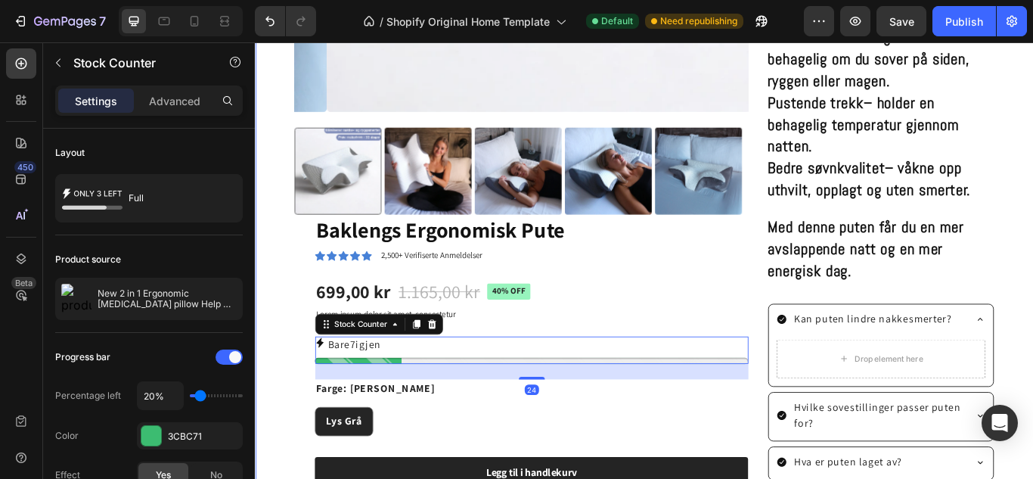
click at [302, 384] on div "Baklengs Ergonomisk Pute Product Title Icon Icon Icon Icon Icon Icon List 2,500…" at bounding box center [565, 415] width 530 height 343
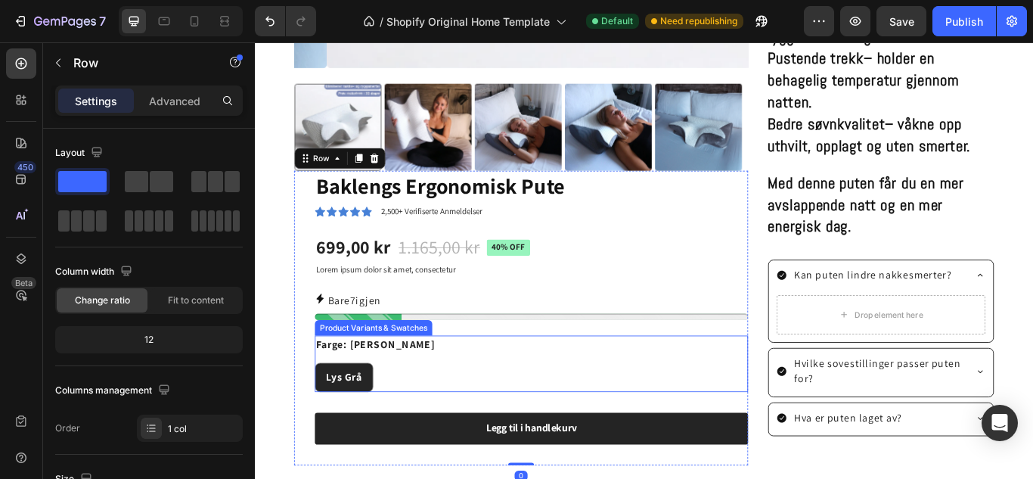
scroll to position [804, 0]
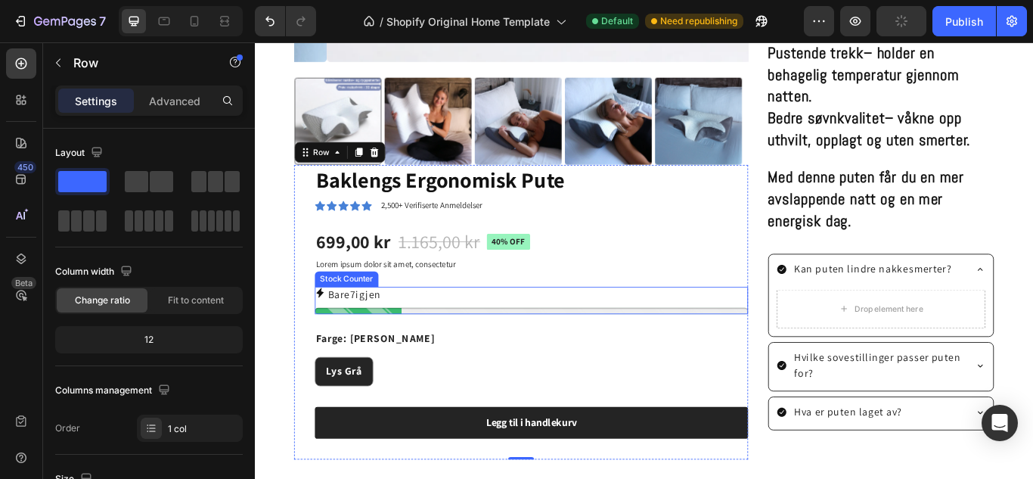
click at [752, 352] on div at bounding box center [577, 356] width 505 height 8
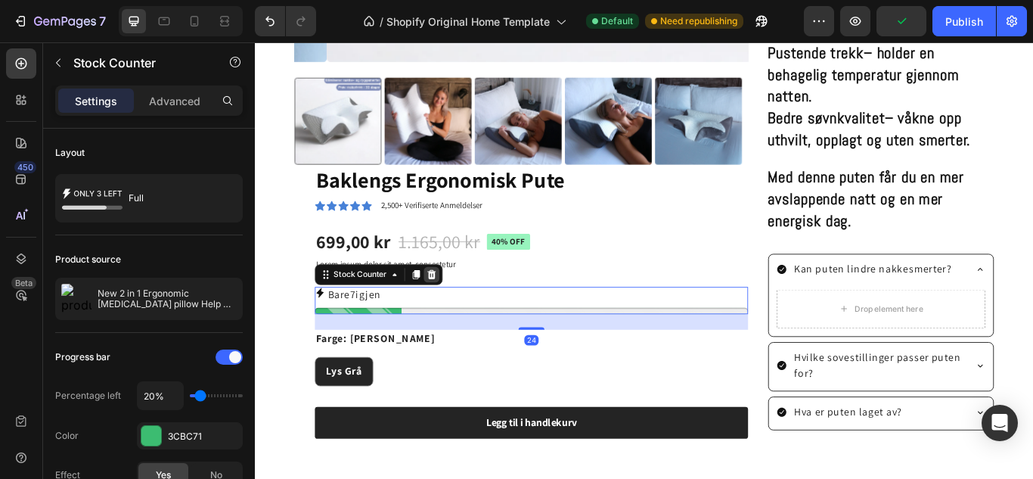
click at [458, 308] on icon at bounding box center [461, 313] width 10 height 11
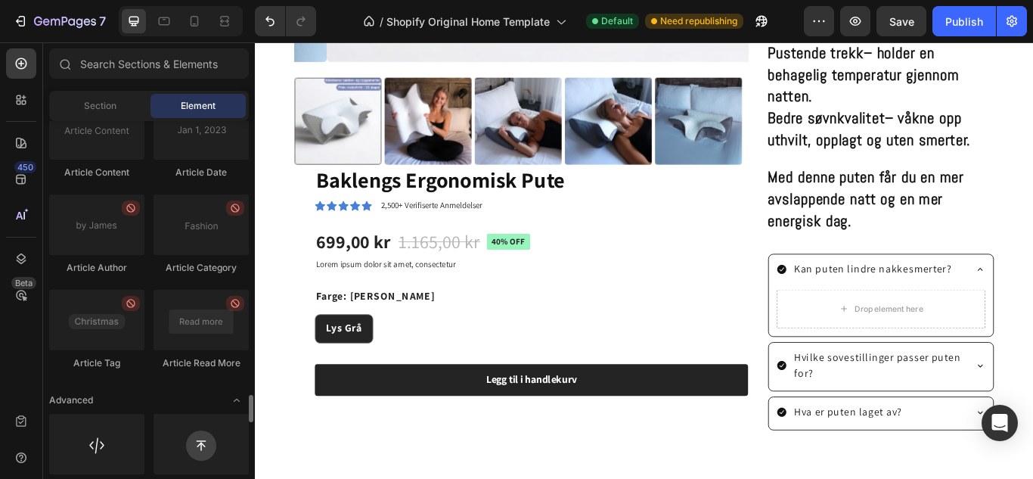
scroll to position [4129, 0]
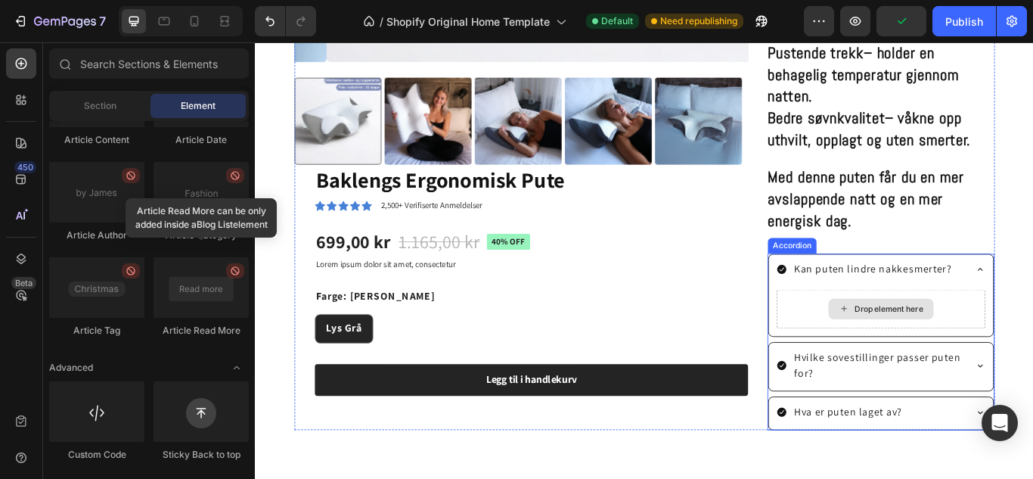
click at [948, 363] on div "Drop element here" at bounding box center [985, 353] width 123 height 24
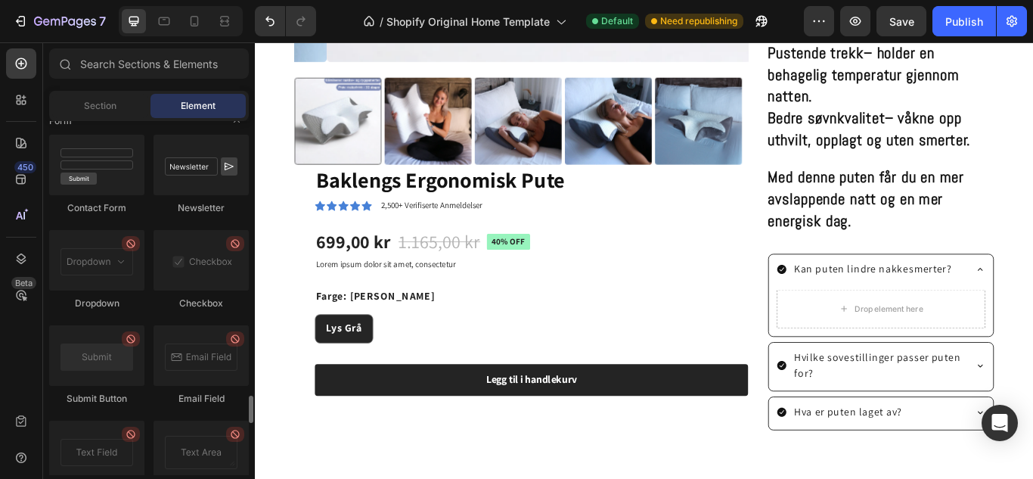
scroll to position [3461, 0]
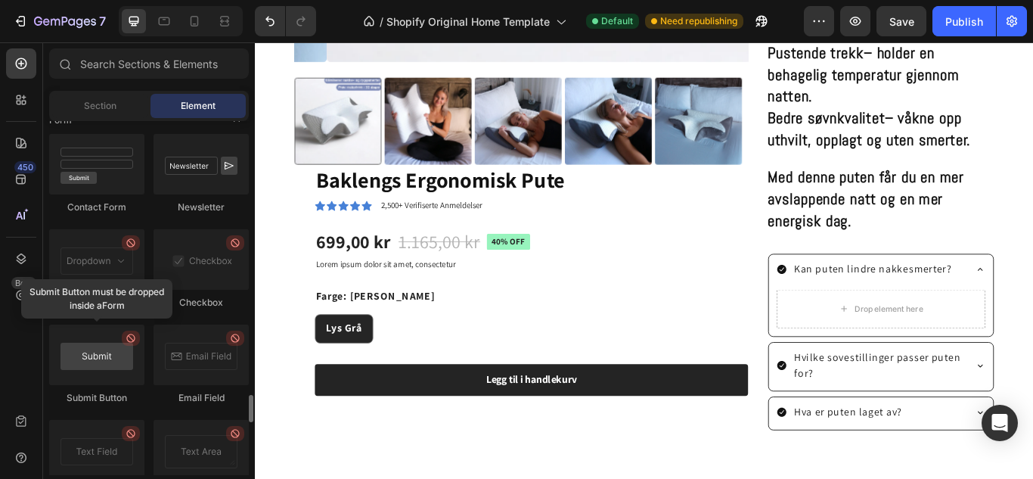
click at [106, 362] on div at bounding box center [96, 355] width 95 height 61
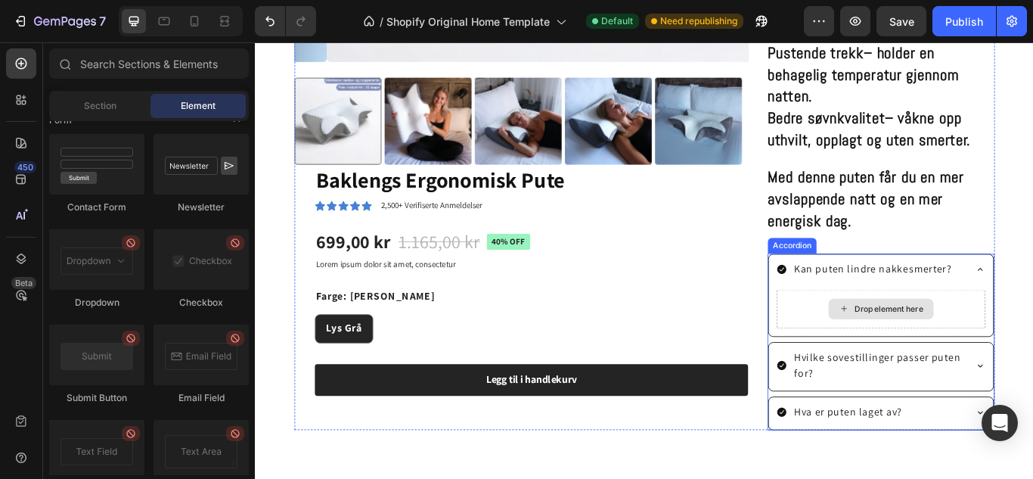
click at [962, 354] on div "Drop element here" at bounding box center [994, 353] width 80 height 12
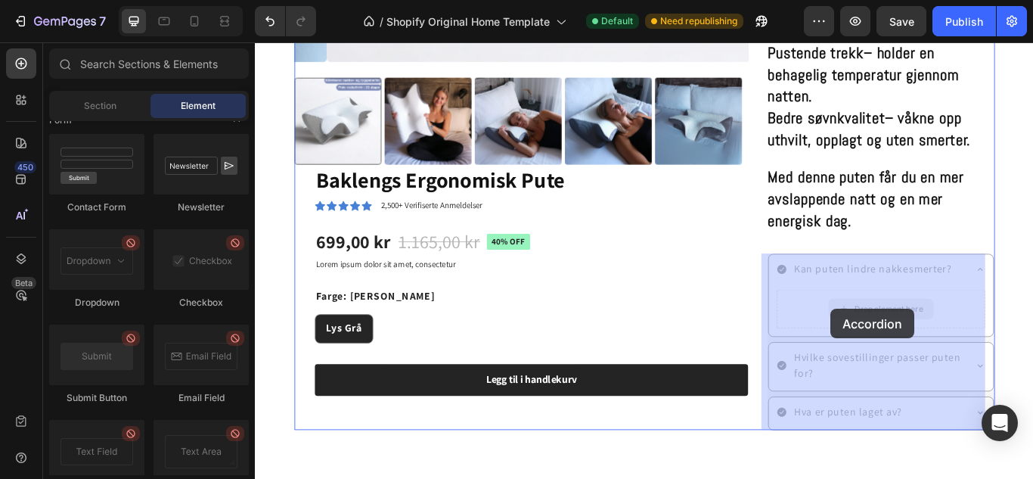
drag, startPoint x: 962, startPoint y: 354, endPoint x: 934, endPoint y: 355, distance: 28.0
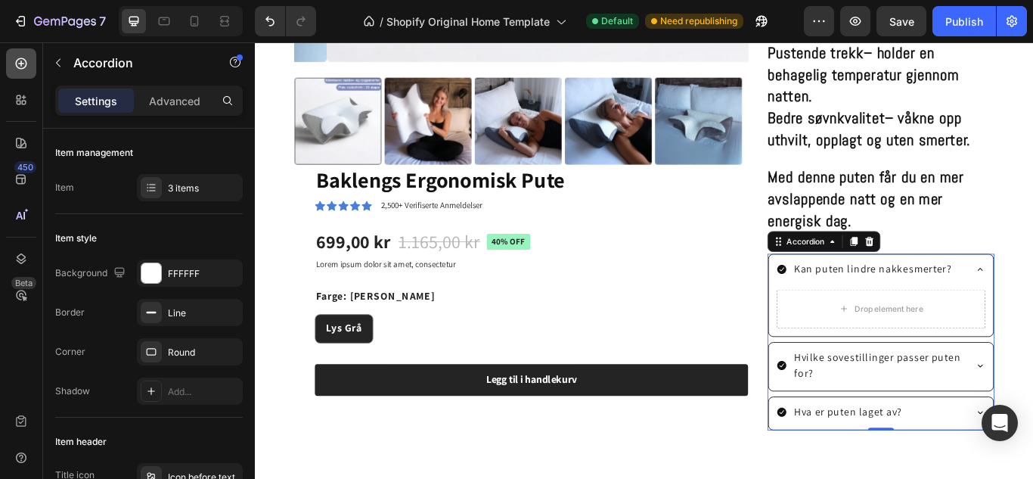
click at [18, 70] on icon at bounding box center [21, 63] width 15 height 15
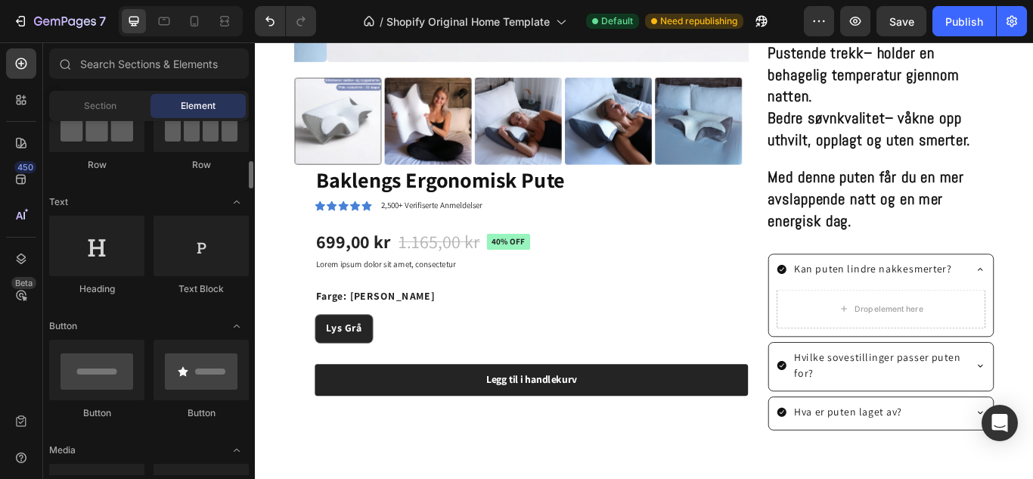
scroll to position [197, 0]
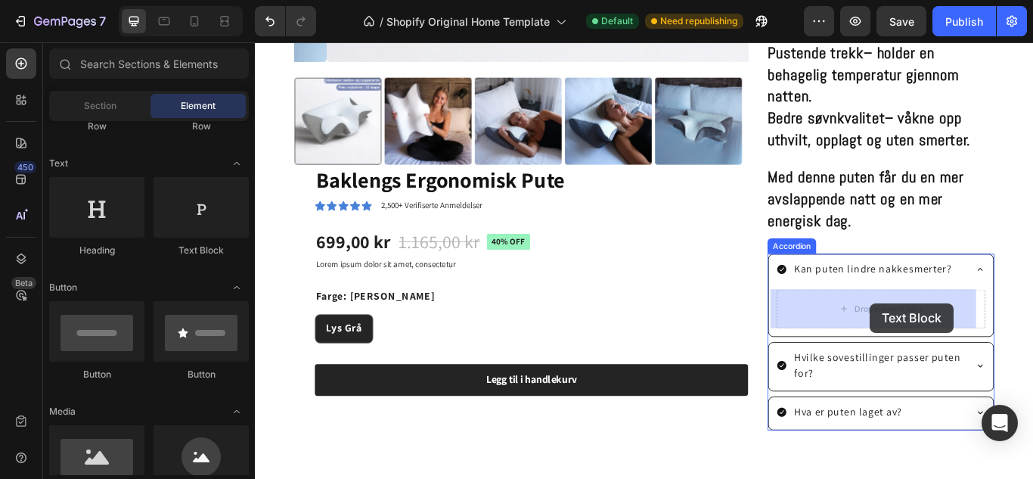
drag, startPoint x: 457, startPoint y: 275, endPoint x: 972, endPoint y: 346, distance: 520.2
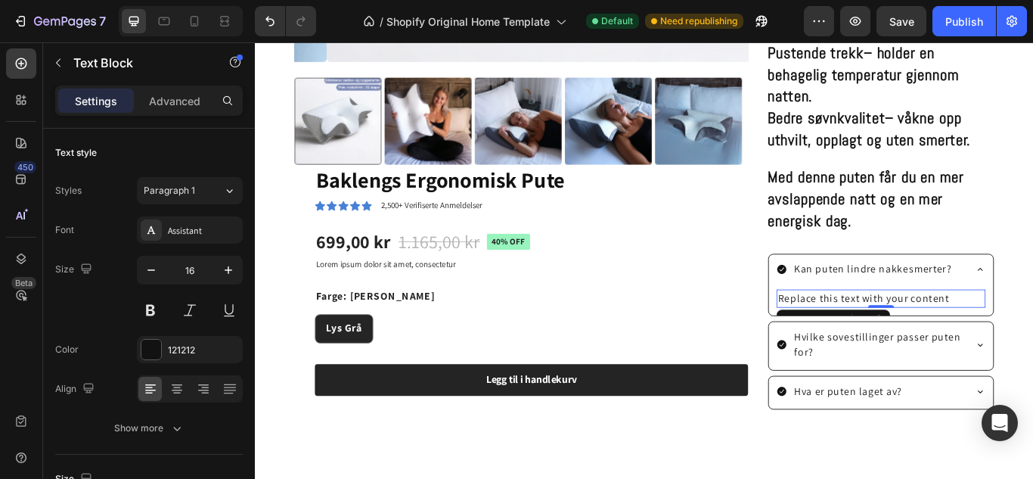
click at [1033, 337] on div "Replace this text with your content" at bounding box center [985, 341] width 244 height 21
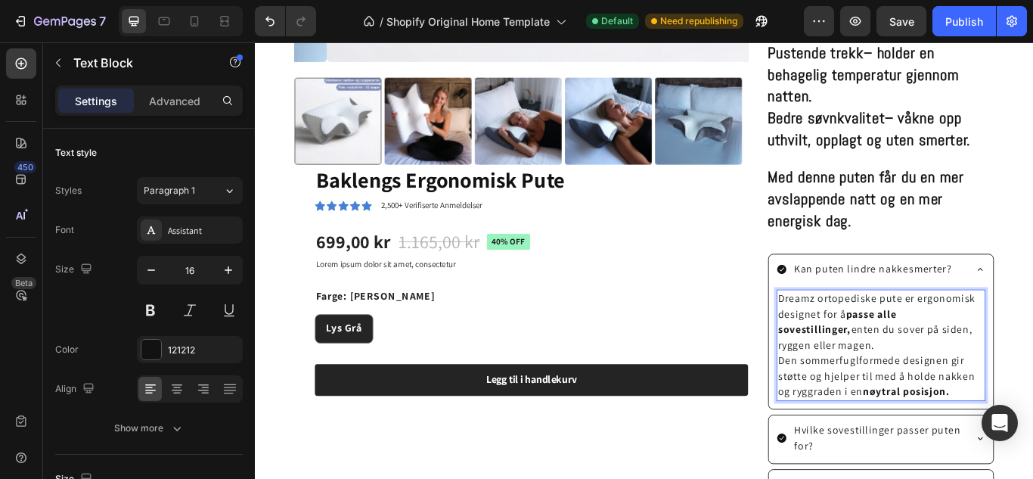
click at [896, 341] on p "Dreamz ortopediske pute er ergonomisk designet for å passe alle sovestillinger,…" at bounding box center [985, 368] width 241 height 73
click at [901, 340] on p "Dreamz ortopediske pute er ergonomisk designet for å passe alle sovestillinger,…" at bounding box center [985, 368] width 241 height 73
click at [979, 337] on p "Baklengs ortopediske pute er ergonomisk designet for å passe alle sovestillinge…" at bounding box center [985, 368] width 241 height 73
click at [1011, 391] on p "Baklengs ergonomisk pute er ergonomisk designet for å passe alle sovestillinger…" at bounding box center [985, 368] width 241 height 73
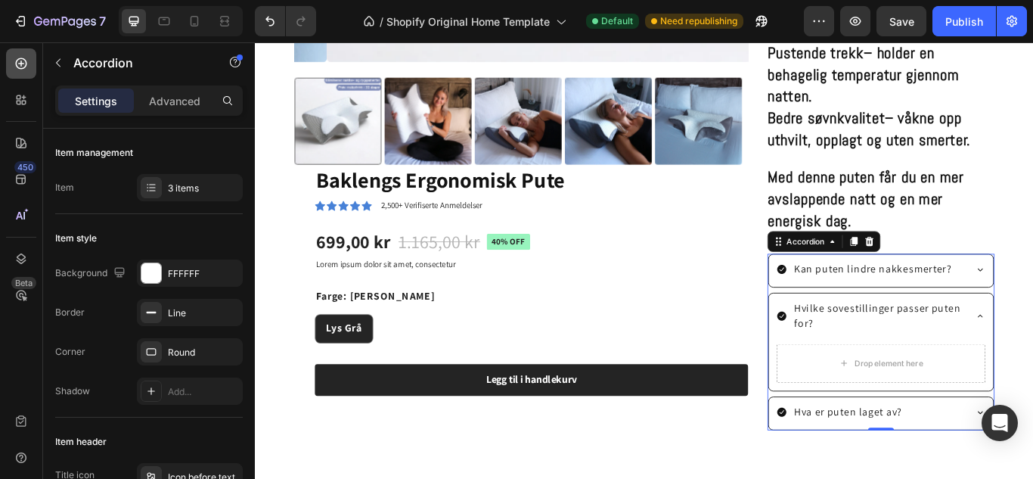
click at [22, 65] on icon at bounding box center [21, 63] width 15 height 15
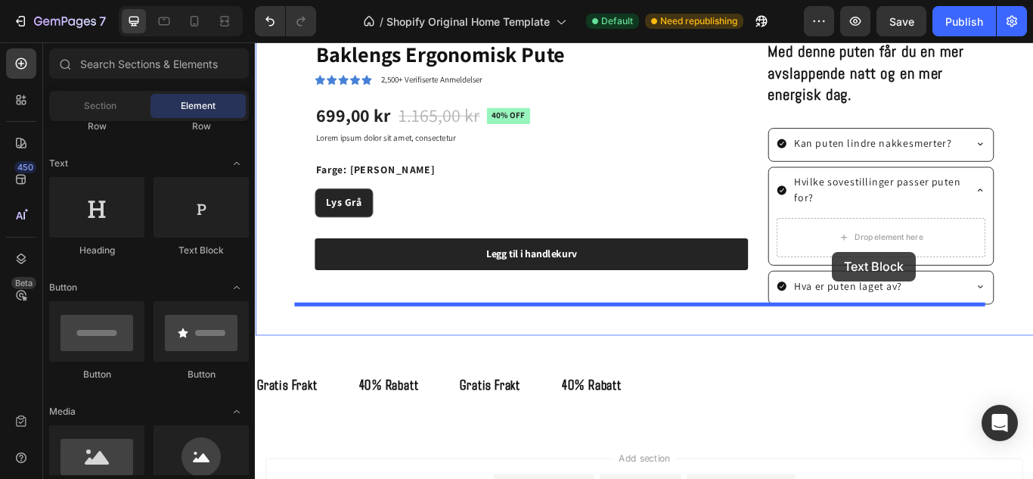
scroll to position [954, 0]
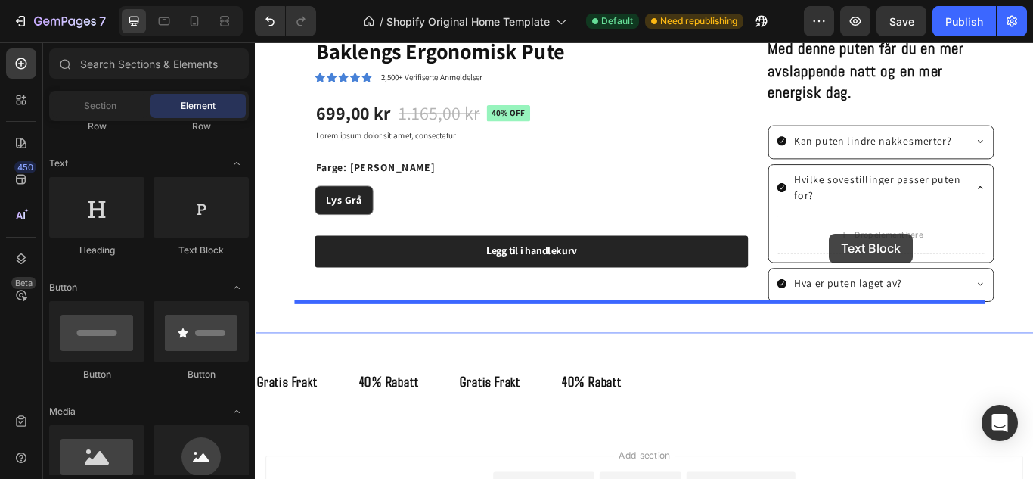
drag, startPoint x: 434, startPoint y: 274, endPoint x: 924, endPoint y: 269, distance: 490.3
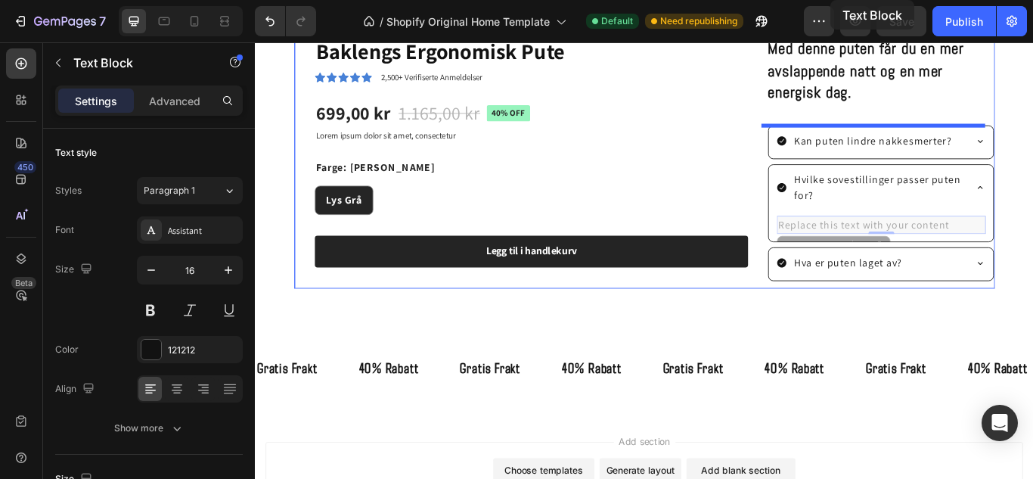
scroll to position [731, 0]
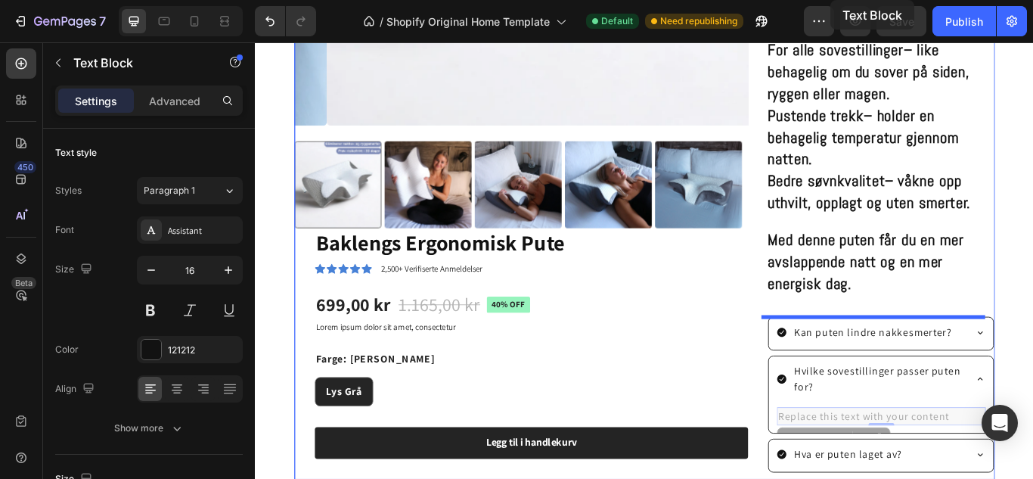
drag, startPoint x: 924, startPoint y: 269, endPoint x: 886, endPoint y: -84, distance: 355.4
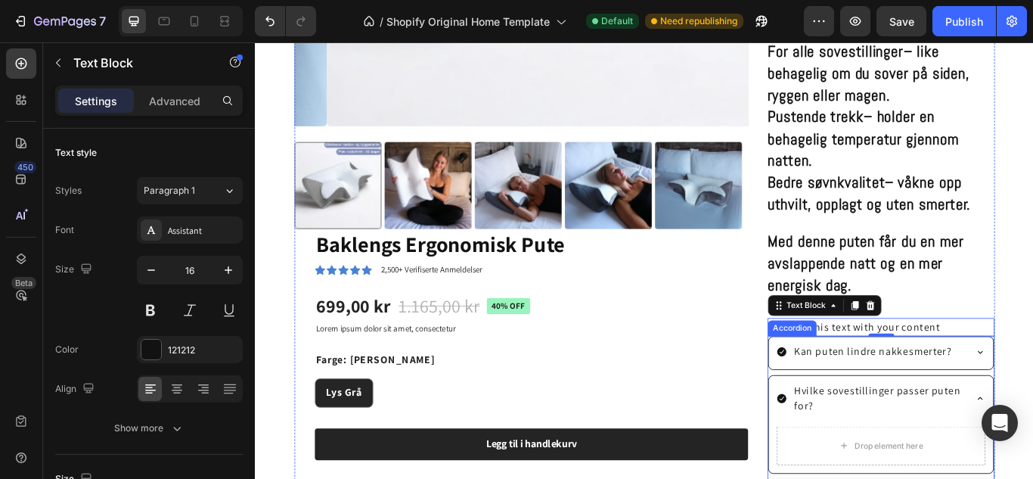
scroll to position [743, 0]
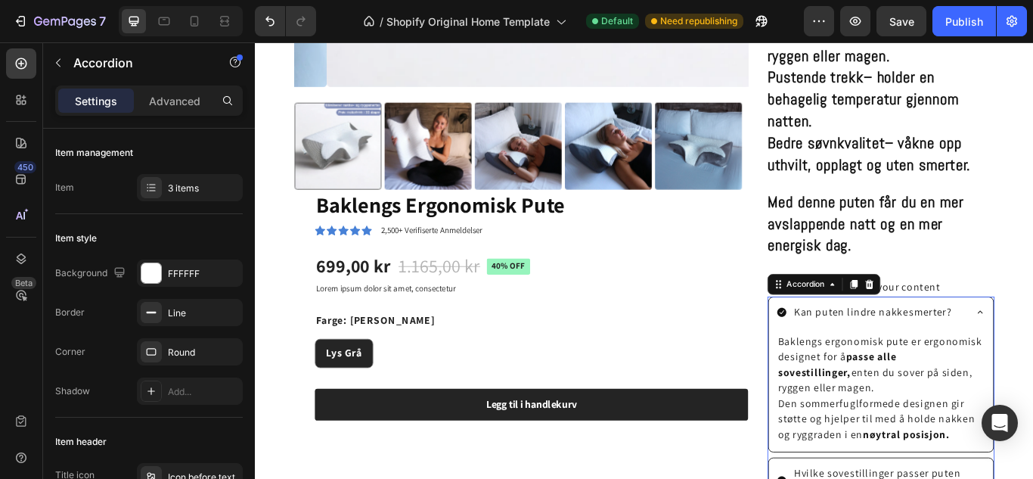
scroll to position [782, 0]
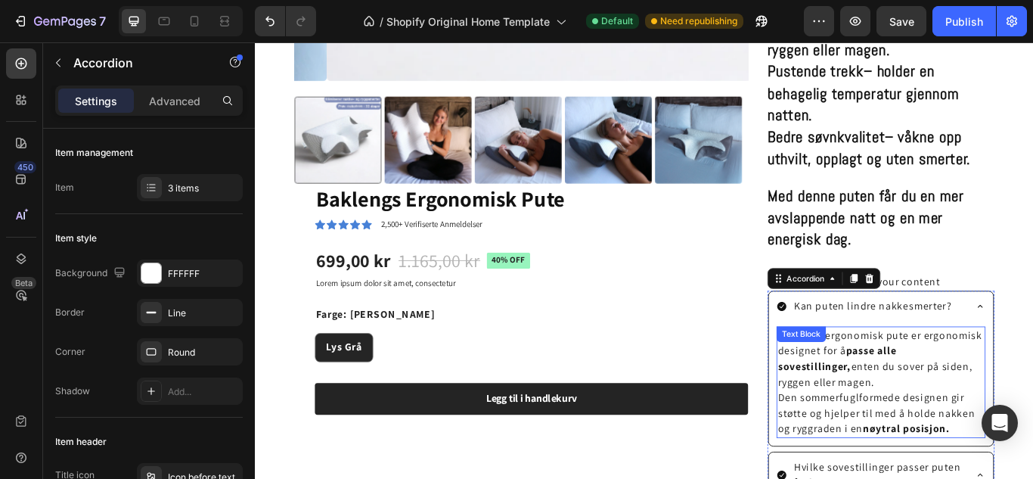
click at [1010, 442] on p "Baklengs ergonomisk pute er ergonomisk designet for å passe alle sovestillinger…" at bounding box center [985, 411] width 241 height 73
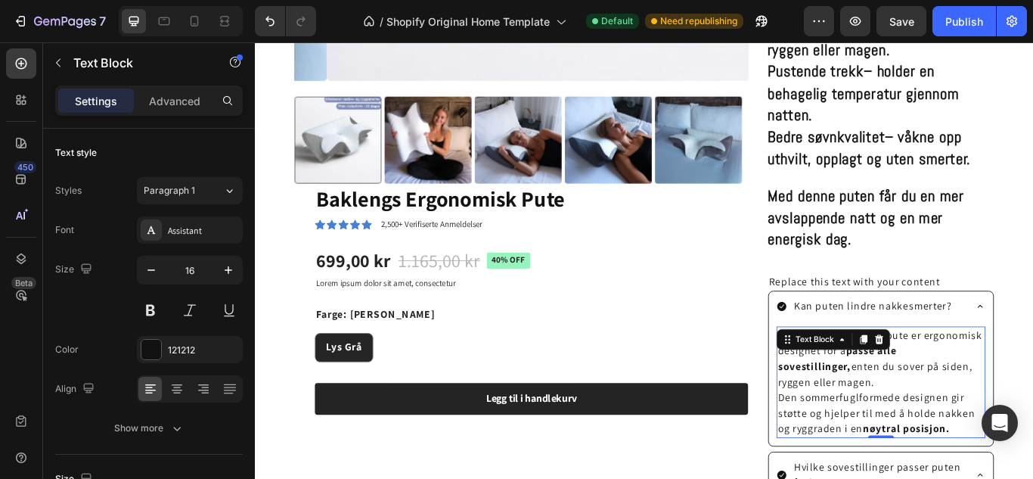
click at [972, 452] on p "Den sommerfuglformede designen gir støtte og hjelper til med å holde nakken og …" at bounding box center [985, 475] width 241 height 54
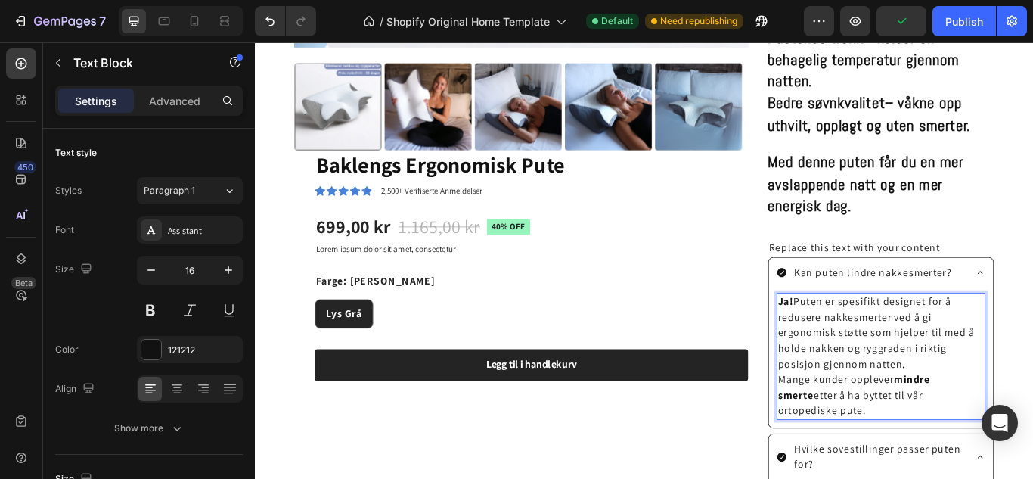
scroll to position [823, 0]
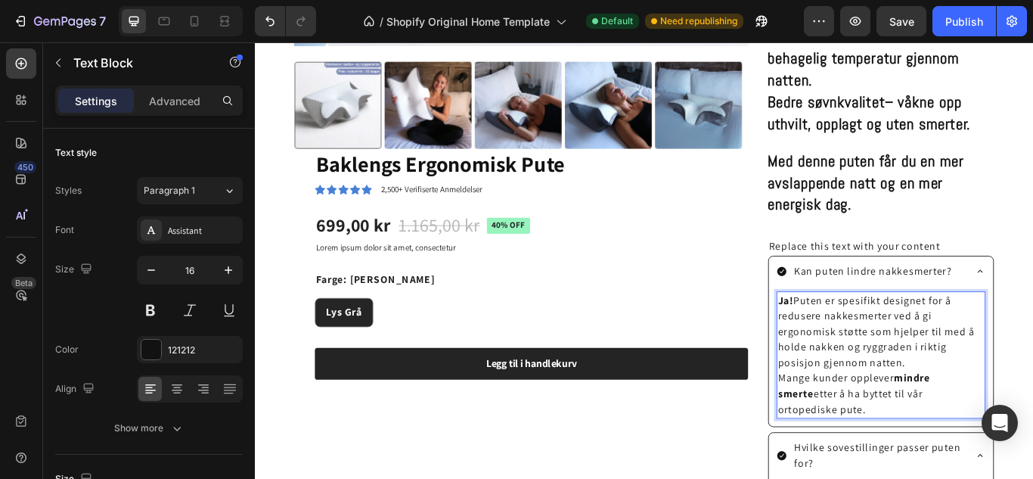
click at [1033, 450] on p "Mange kunder opplever mindre smerte etter å ha byttet til vår ortopediske pute." at bounding box center [985, 452] width 241 height 54
click at [1033, 449] on p "Mange kunder opplever mindre smerte etter å ha byttet til vår ortopediske pute." at bounding box center [985, 452] width 241 height 54
click at [818, 478] on div "Product Images Baklengs Ergonomisk Pute Product Title Icon Icon Icon Icon Icon …" at bounding box center [565, 87] width 530 height 1140
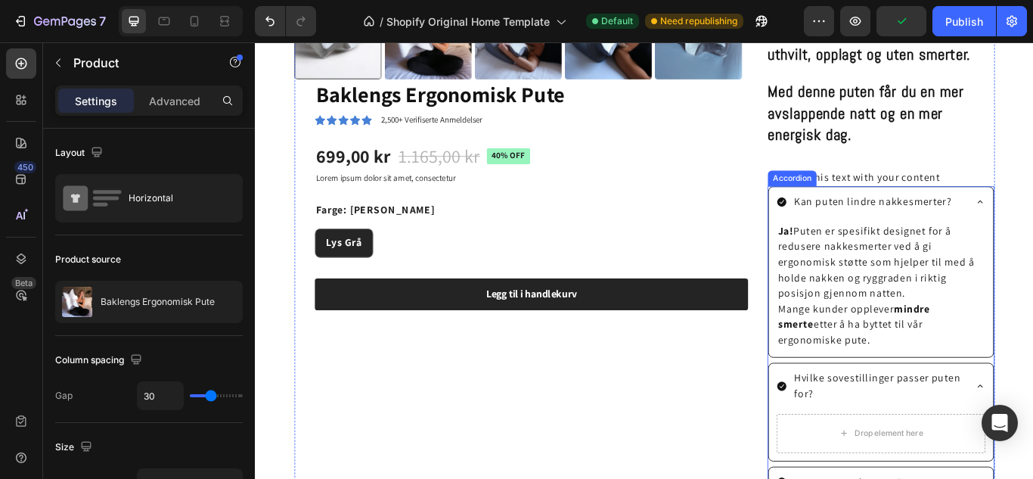
scroll to position [907, 0]
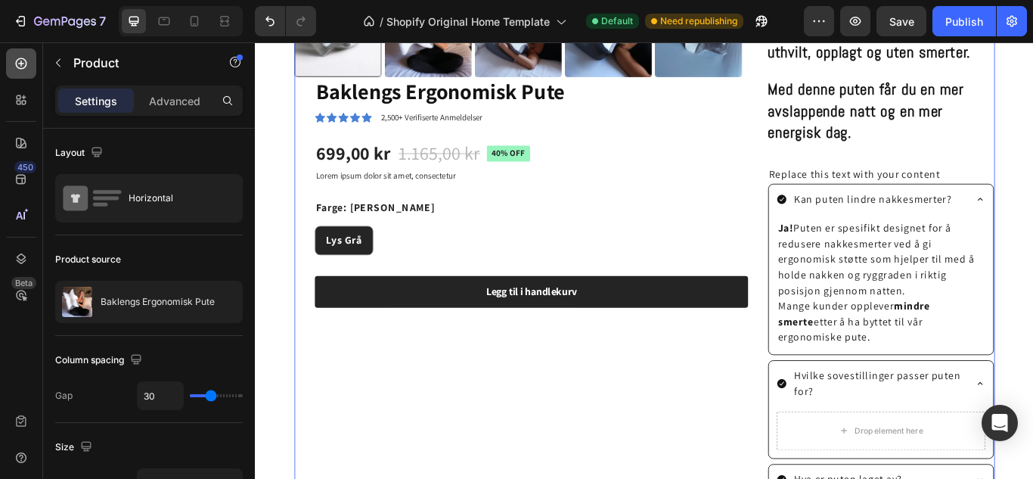
click at [14, 65] on icon at bounding box center [21, 63] width 15 height 15
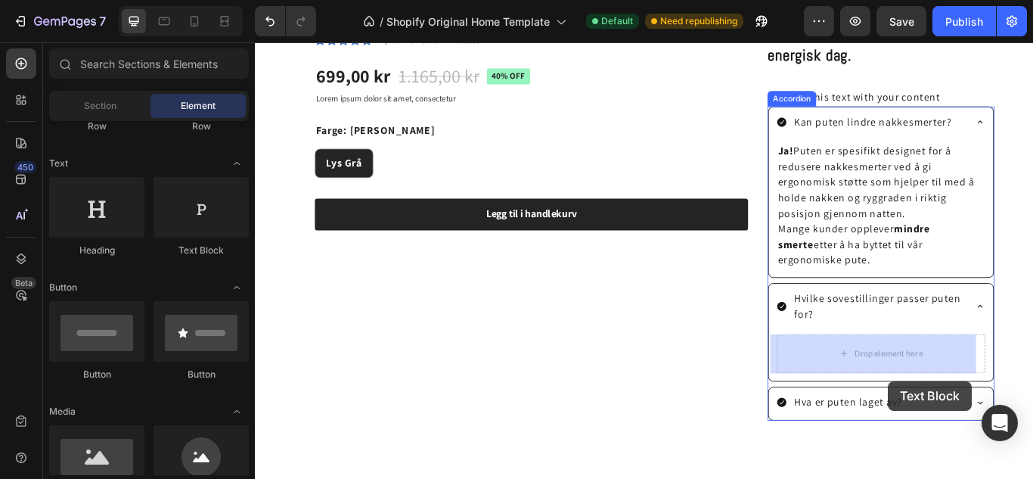
scroll to position [1043, 0]
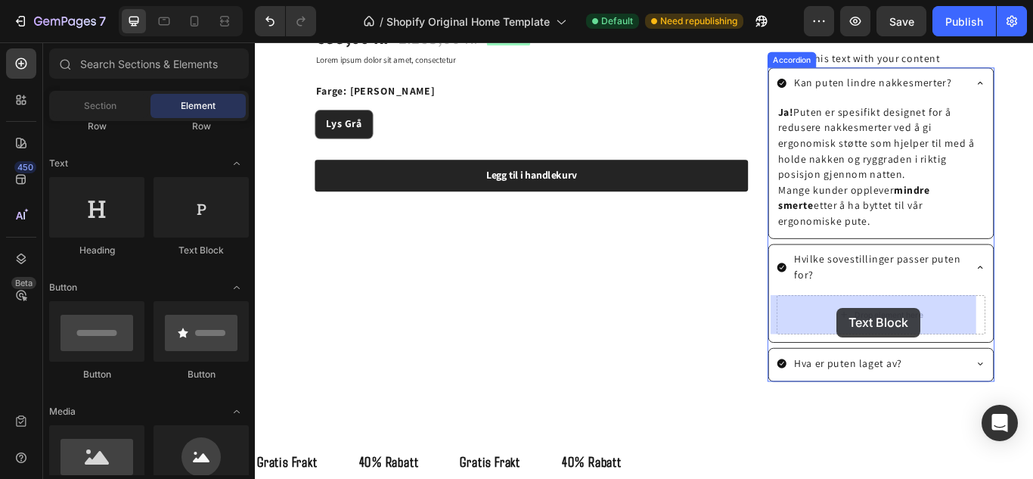
drag, startPoint x: 425, startPoint y: 253, endPoint x: 937, endPoint y: 349, distance: 520.4
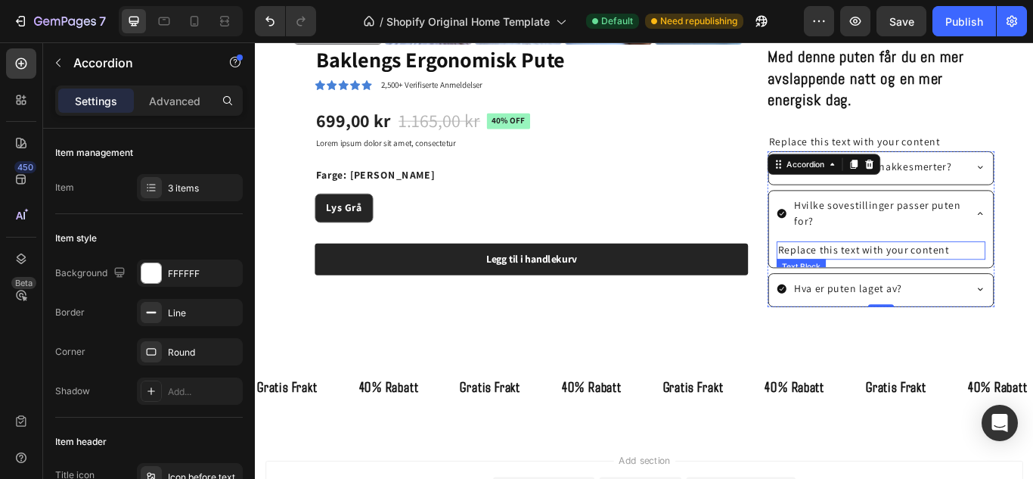
scroll to position [944, 0]
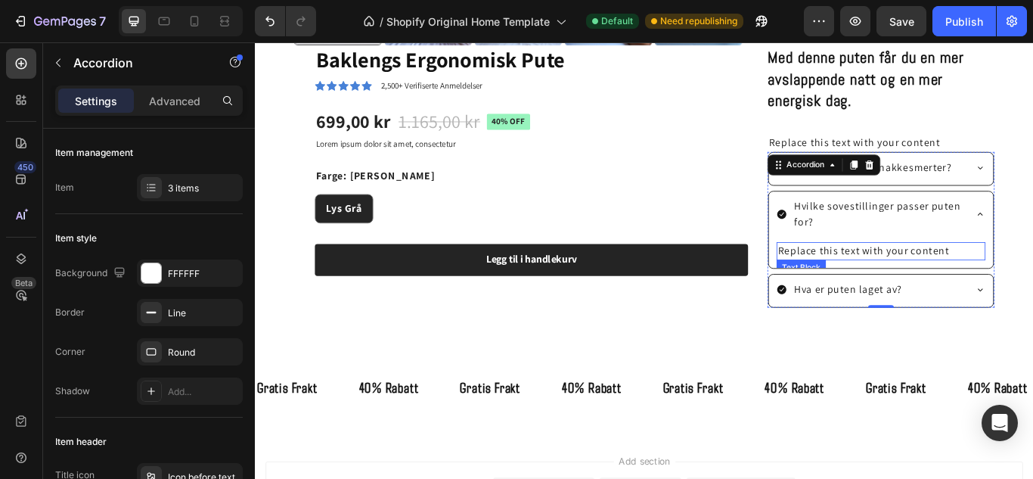
click at [1033, 285] on div "Replace this text with your content" at bounding box center [985, 285] width 244 height 21
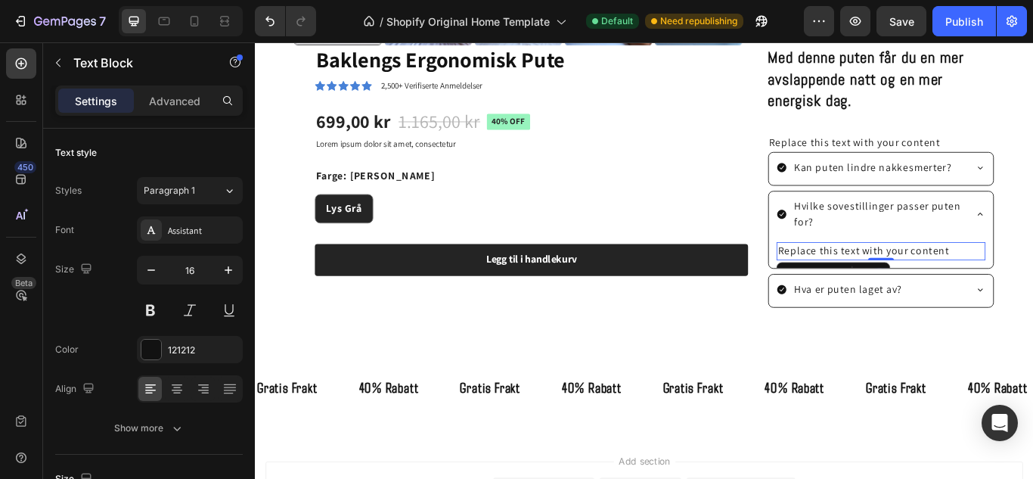
click at [1033, 285] on div "Replace this text with your content" at bounding box center [985, 285] width 244 height 21
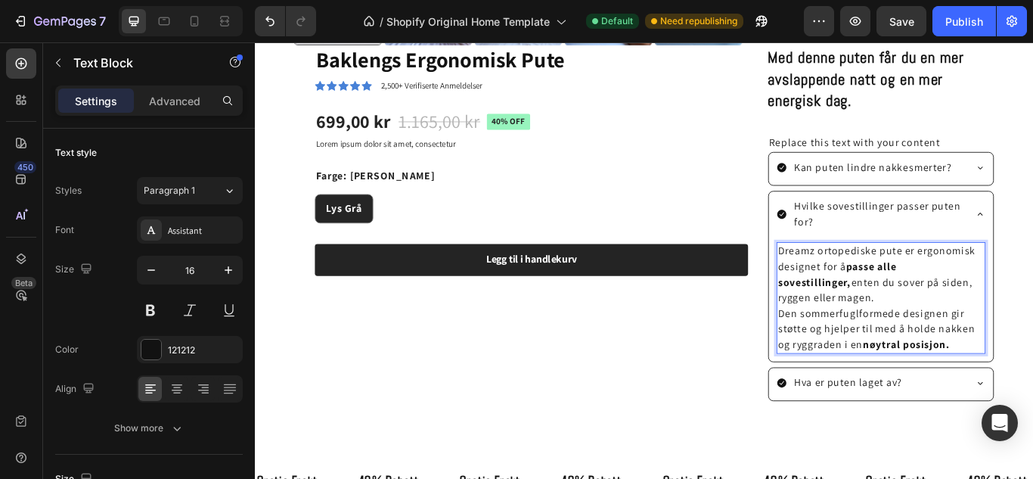
click at [900, 287] on p "Dreamz ortopediske pute er ergonomisk designet for å passe alle sovestillinger,…" at bounding box center [985, 313] width 241 height 73
click at [976, 287] on p "aklengs ortopediske pute er ergonomisk designet for å passe alle sovestillinger…" at bounding box center [985, 313] width 241 height 73
click at [980, 432] on p "Hva er puten laget av?" at bounding box center [947, 439] width 126 height 18
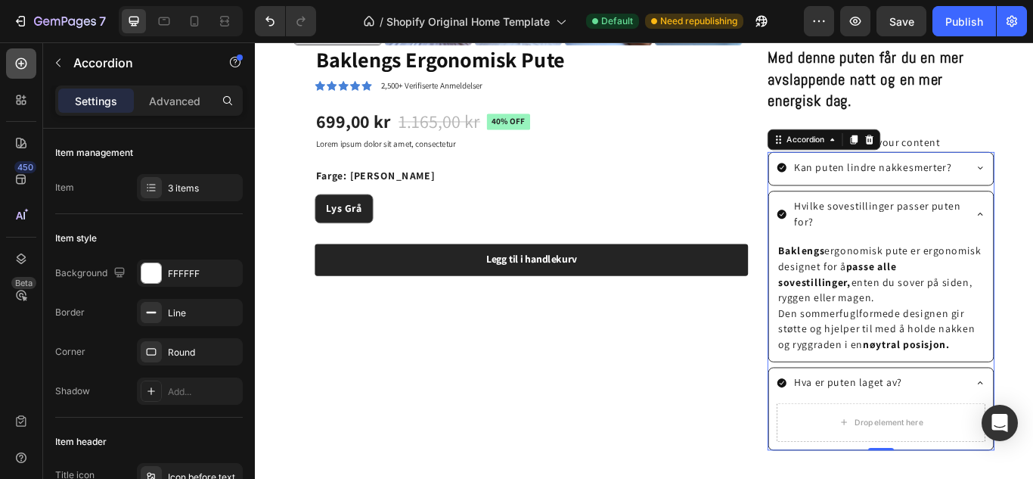
click at [14, 67] on icon at bounding box center [21, 63] width 15 height 15
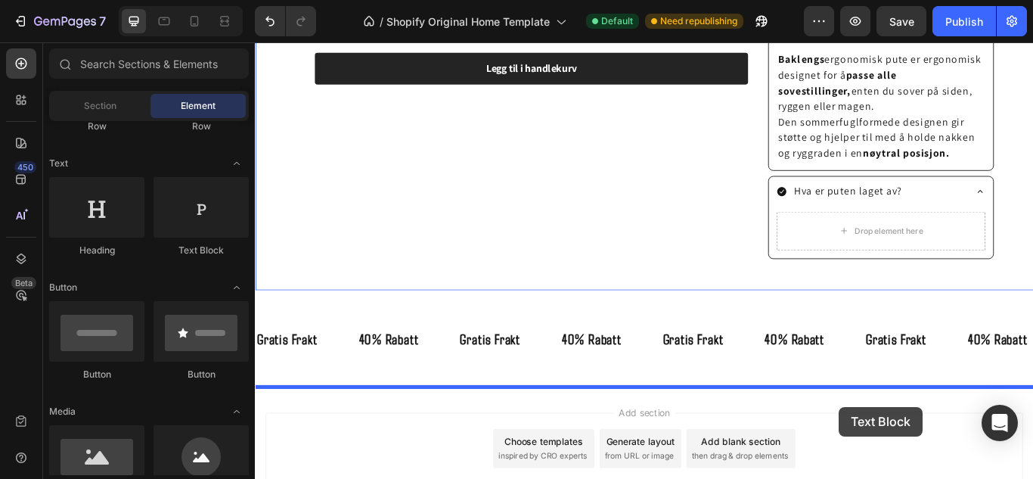
scroll to position [1241, 0]
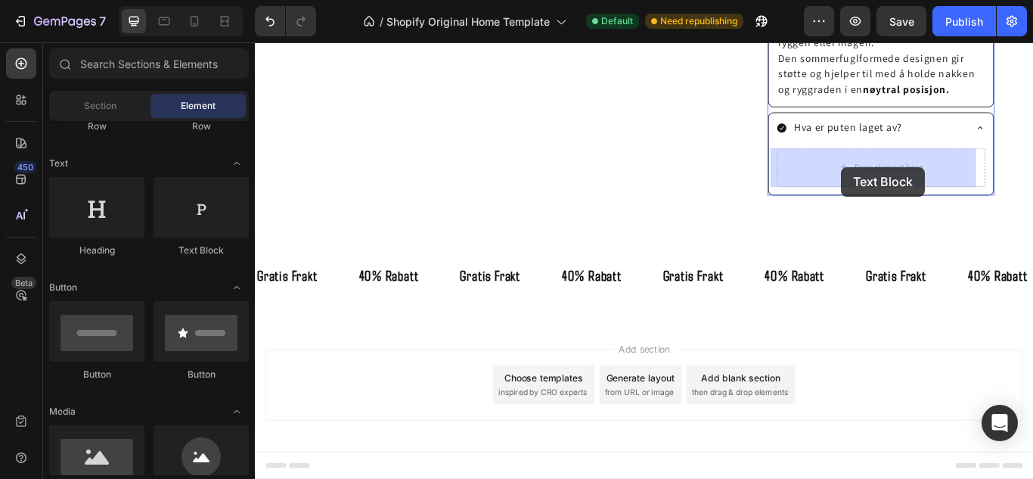
drag, startPoint x: 446, startPoint y: 262, endPoint x: 939, endPoint y: 188, distance: 498.8
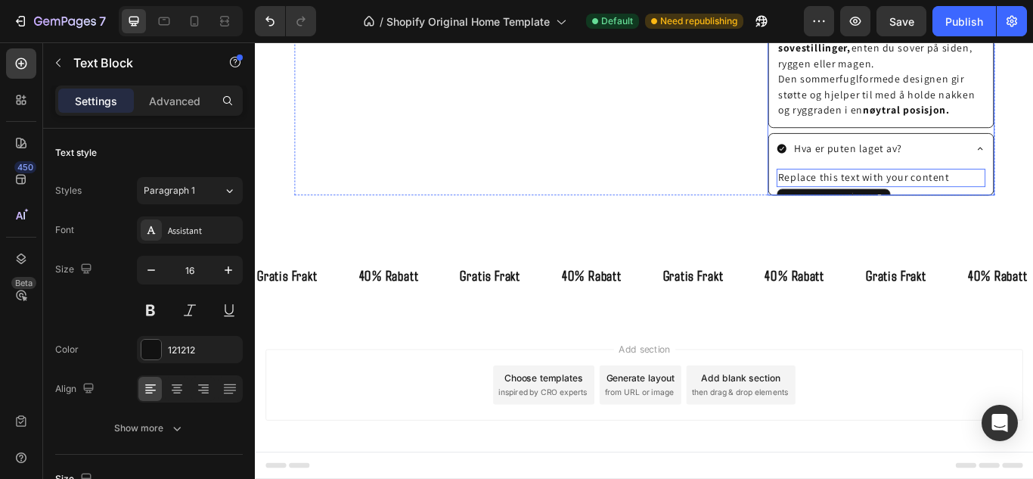
scroll to position [1217, 0]
drag, startPoint x: 1073, startPoint y: 198, endPoint x: 861, endPoint y: 191, distance: 211.9
click at [1033, 190] on div "Replace this text with your content" at bounding box center [985, 200] width 244 height 21
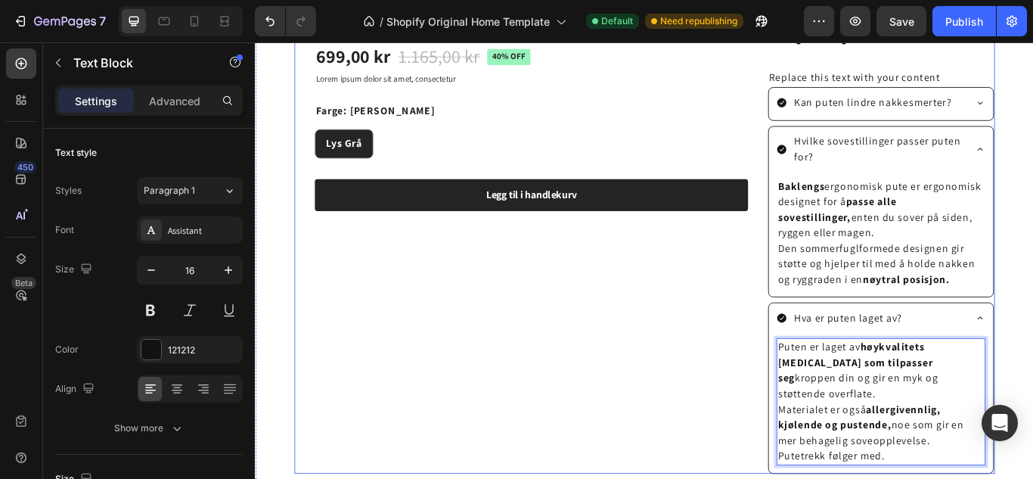
scroll to position [1021, 0]
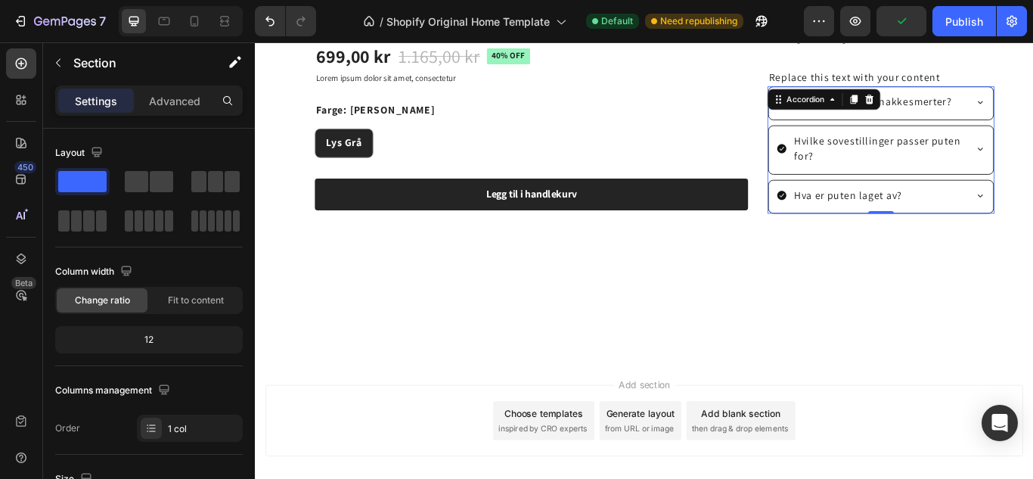
click at [689, 379] on div at bounding box center [709, 355] width 908 height 64
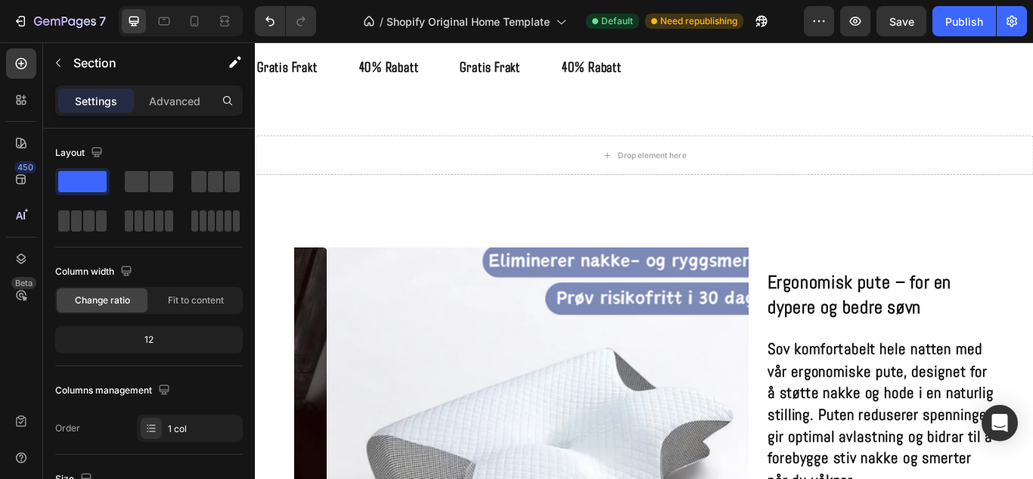
scroll to position [0, 0]
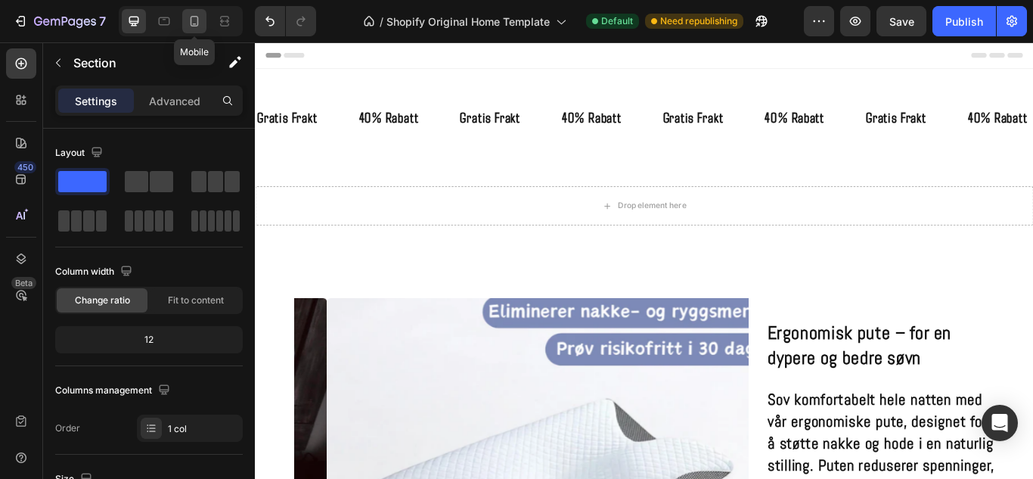
click at [195, 23] on icon at bounding box center [195, 21] width 8 height 11
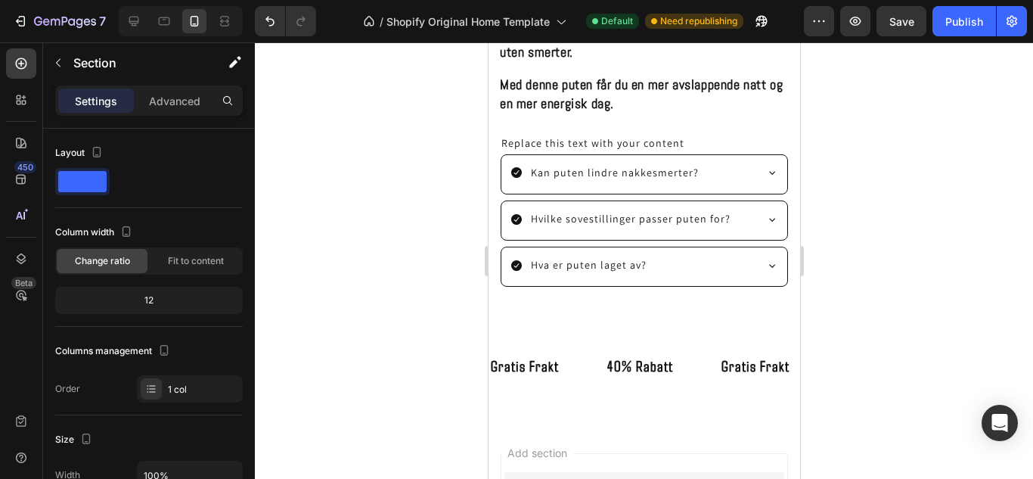
scroll to position [1122, 0]
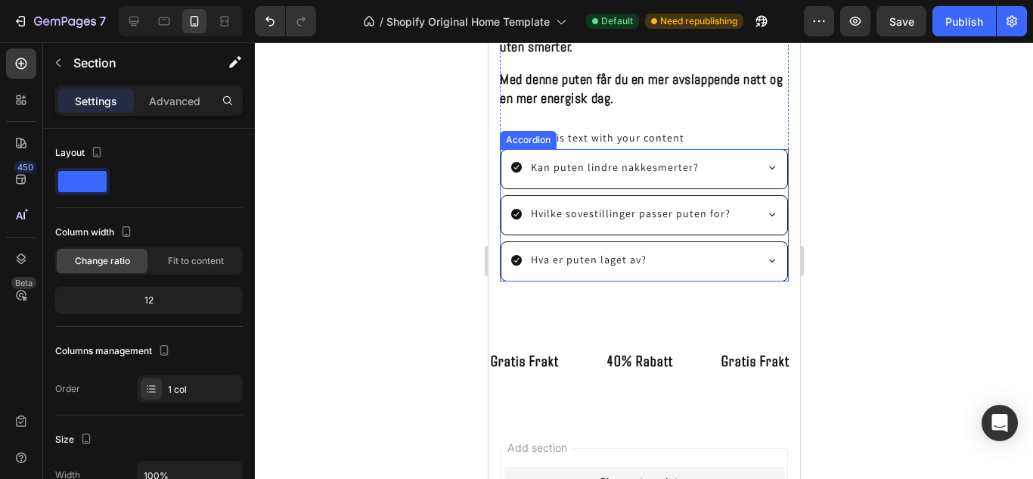
click at [514, 169] on icon at bounding box center [516, 167] width 12 height 12
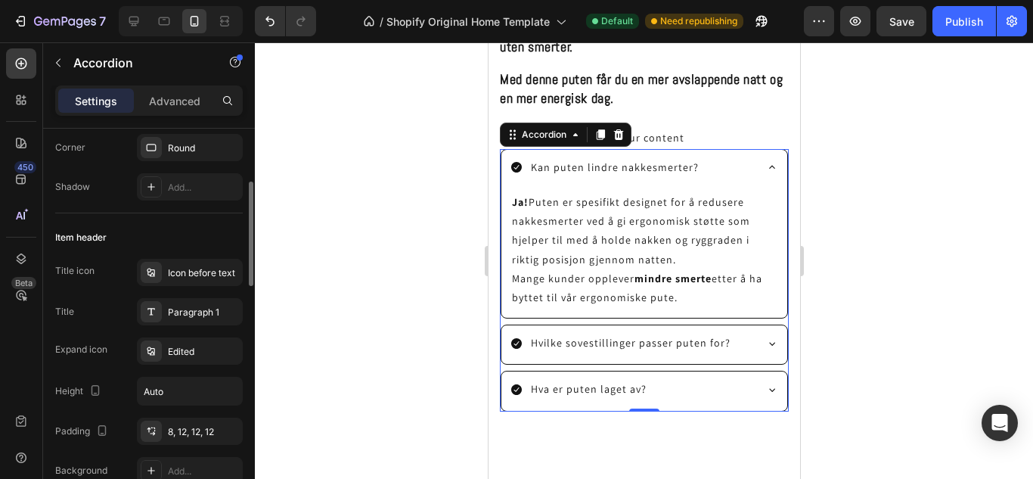
scroll to position [205, 0]
click at [160, 275] on div at bounding box center [151, 271] width 21 height 21
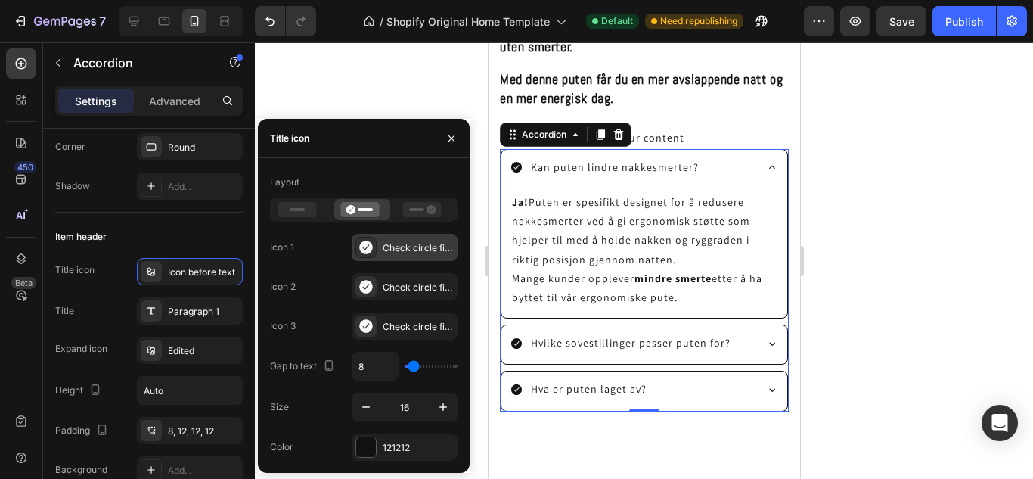
click at [371, 243] on icon at bounding box center [366, 247] width 15 height 15
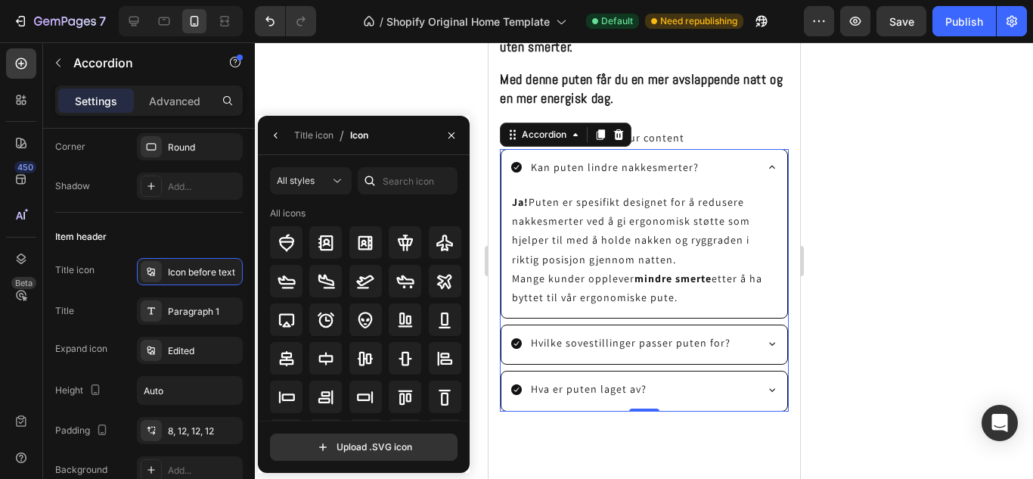
click at [376, 179] on icon at bounding box center [369, 180] width 15 height 15
click at [387, 179] on input "text" at bounding box center [408, 180] width 100 height 27
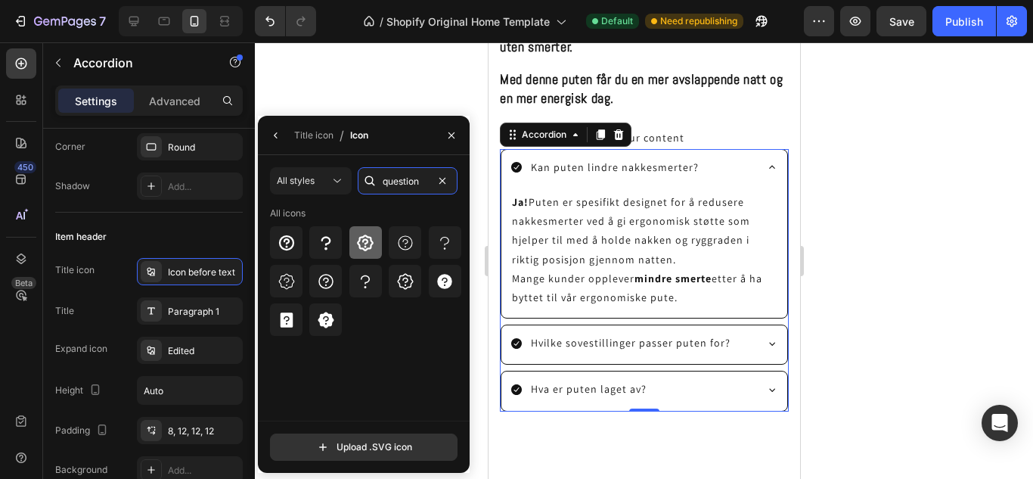
type input "question"
click at [359, 246] on icon at bounding box center [365, 243] width 18 height 18
click at [396, 241] on icon at bounding box center [405, 243] width 18 height 18
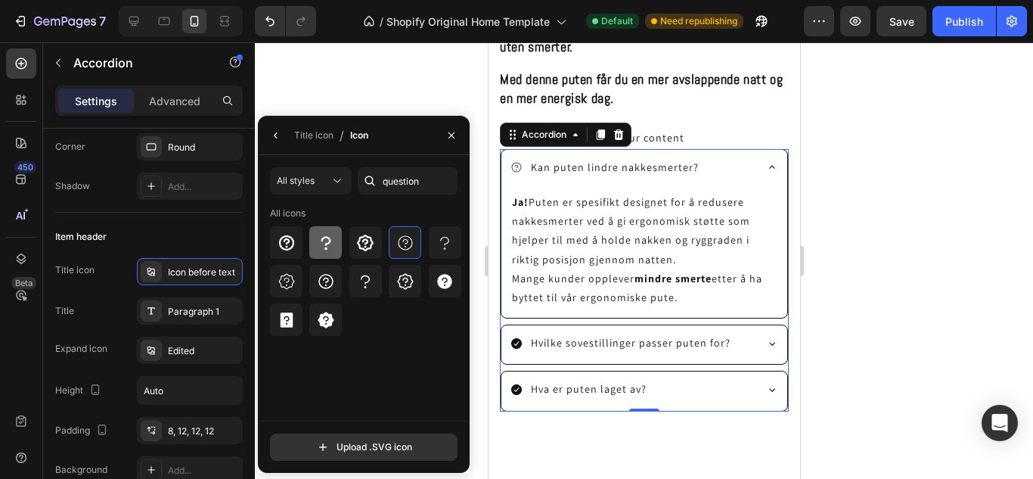
click at [321, 245] on icon at bounding box center [326, 243] width 18 height 18
click at [287, 243] on icon at bounding box center [285, 242] width 15 height 15
click at [357, 251] on icon at bounding box center [365, 243] width 18 height 18
click at [279, 138] on icon "button" at bounding box center [276, 135] width 12 height 12
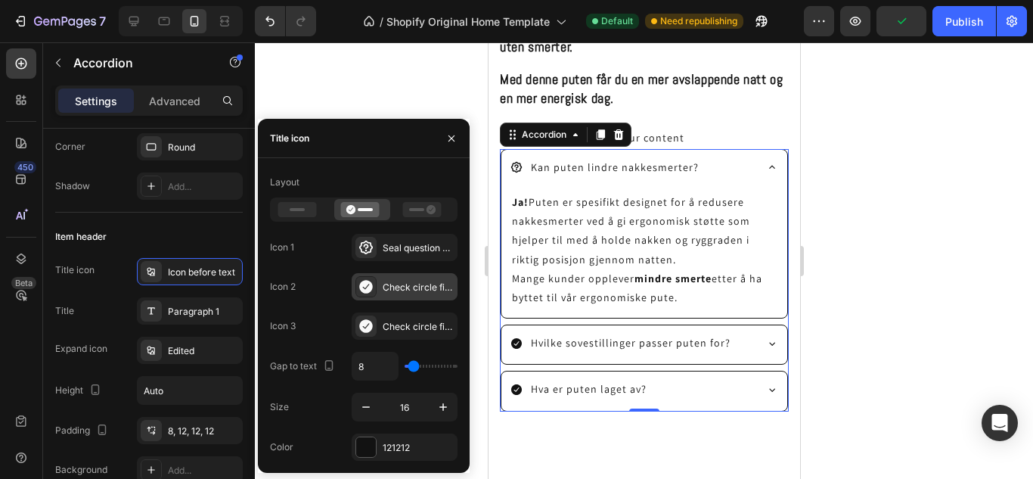
click at [389, 285] on div "Check circle filled" at bounding box center [418, 288] width 71 height 14
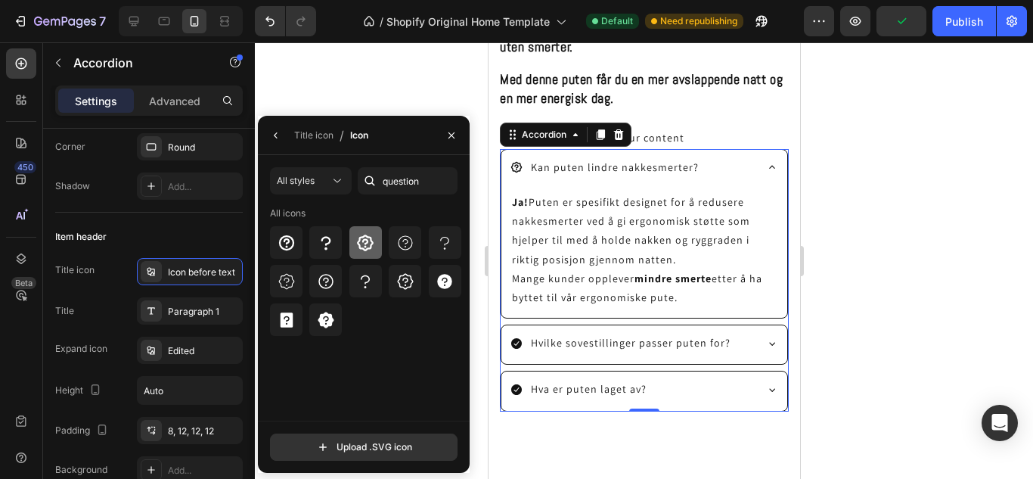
click at [366, 239] on icon at bounding box center [365, 243] width 17 height 17
click at [278, 141] on icon "button" at bounding box center [276, 135] width 12 height 12
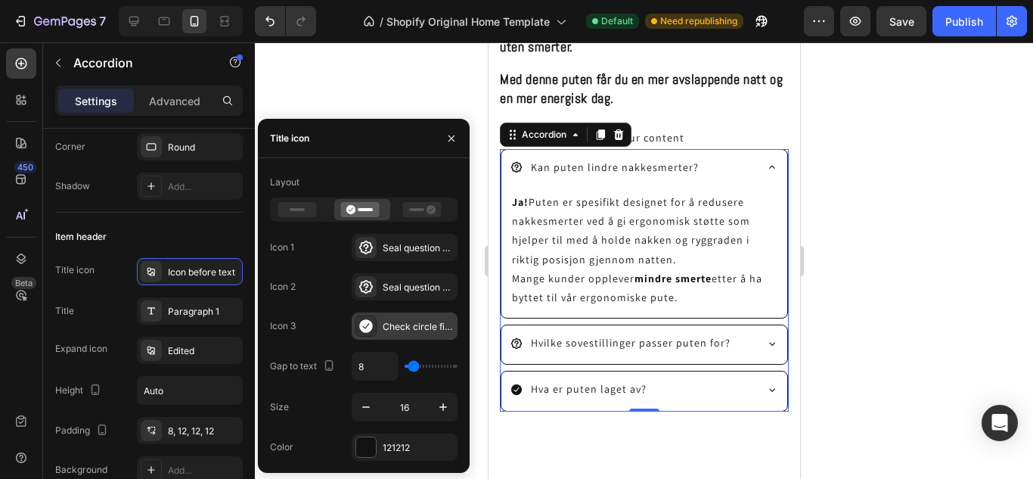
click at [396, 313] on div "Check circle filled" at bounding box center [405, 325] width 106 height 27
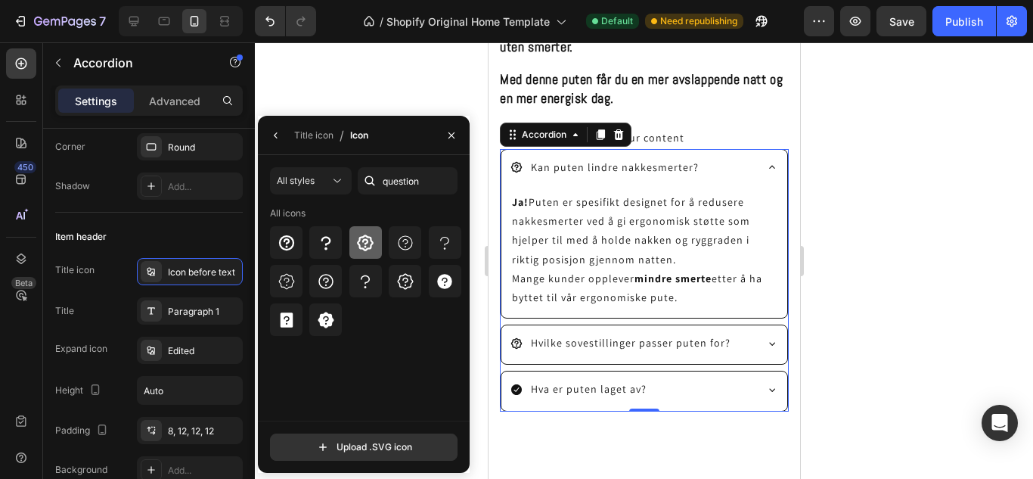
click at [367, 235] on icon at bounding box center [365, 243] width 18 height 18
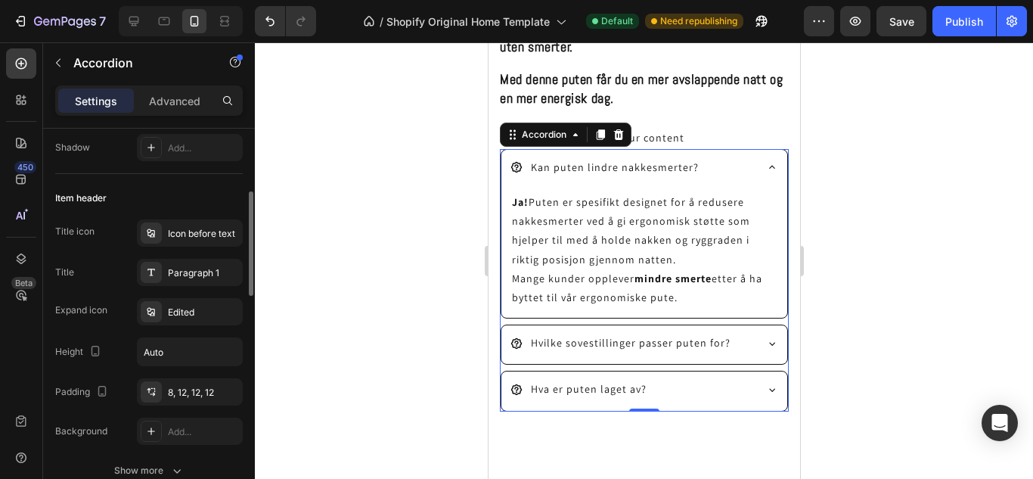
scroll to position [241, 0]
click at [183, 235] on div "Icon before text" at bounding box center [203, 236] width 71 height 14
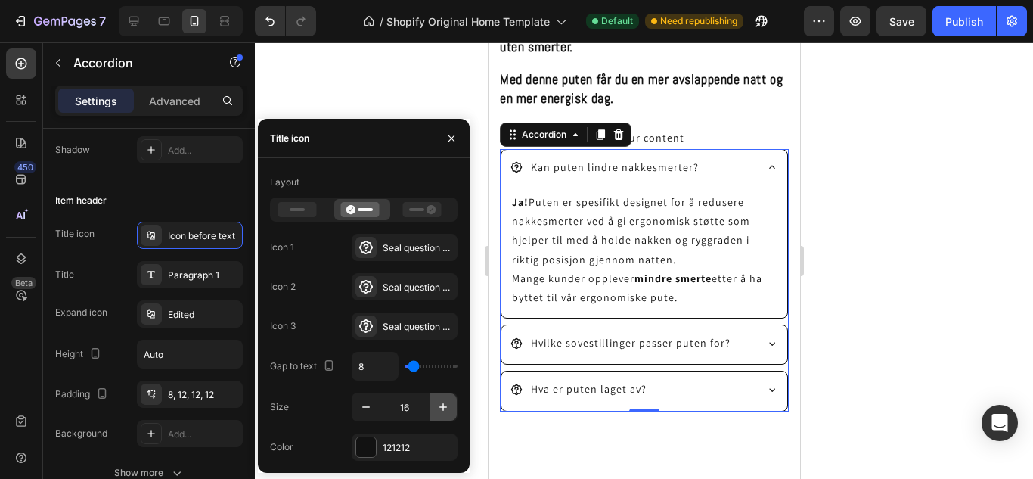
click at [435, 401] on button "button" at bounding box center [443, 406] width 27 height 27
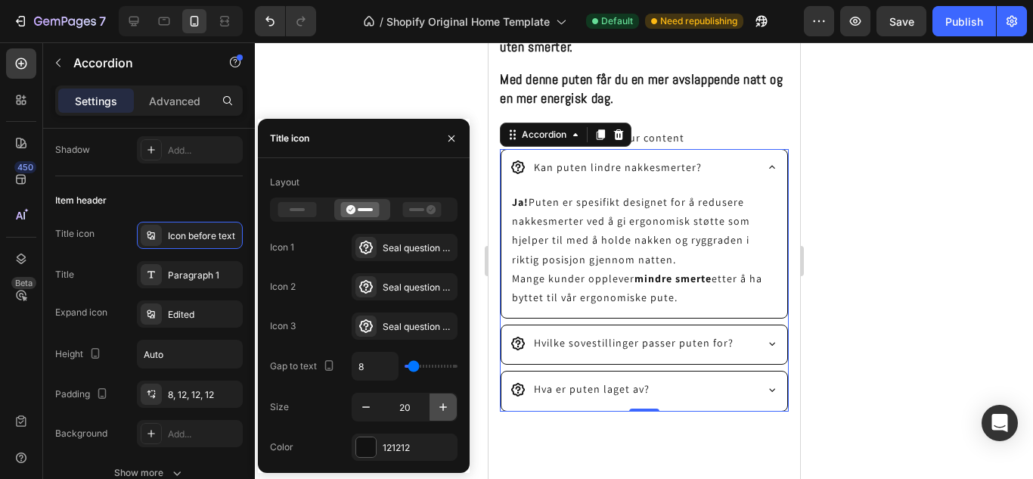
type input "21"
click at [865, 227] on div at bounding box center [644, 260] width 778 height 437
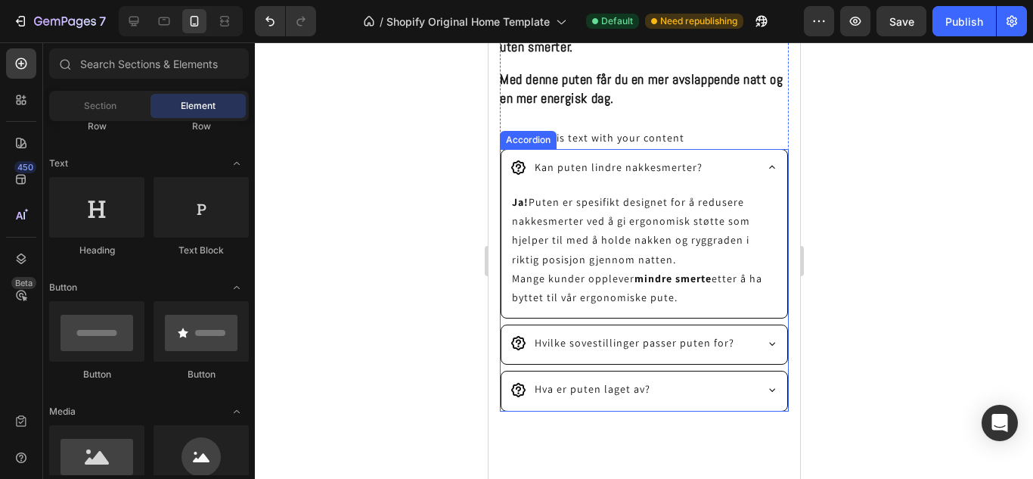
click at [766, 164] on icon at bounding box center [772, 167] width 12 height 12
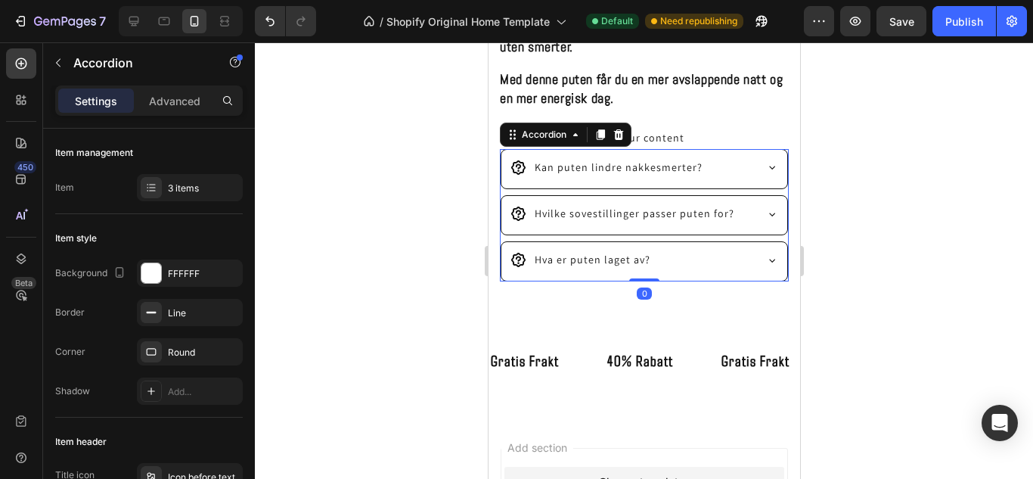
click at [383, 207] on div at bounding box center [644, 260] width 778 height 437
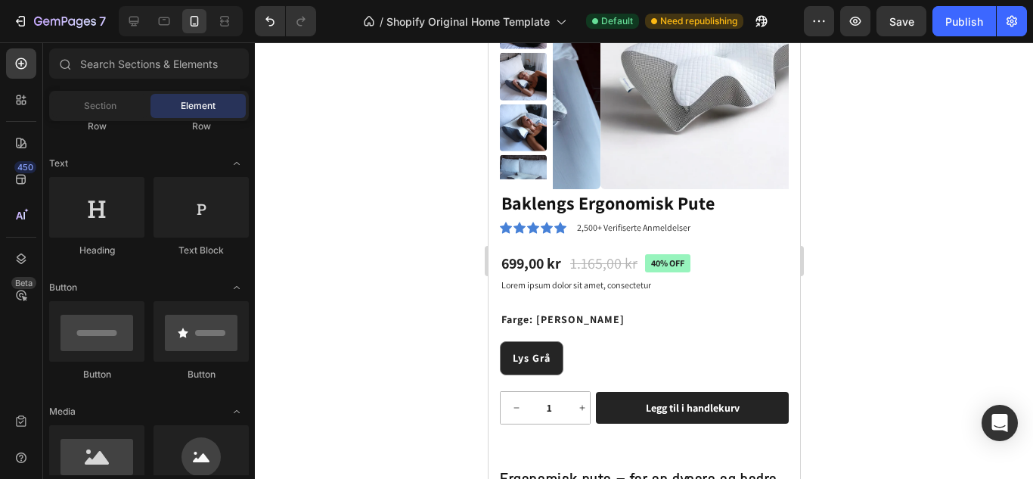
scroll to position [0, 0]
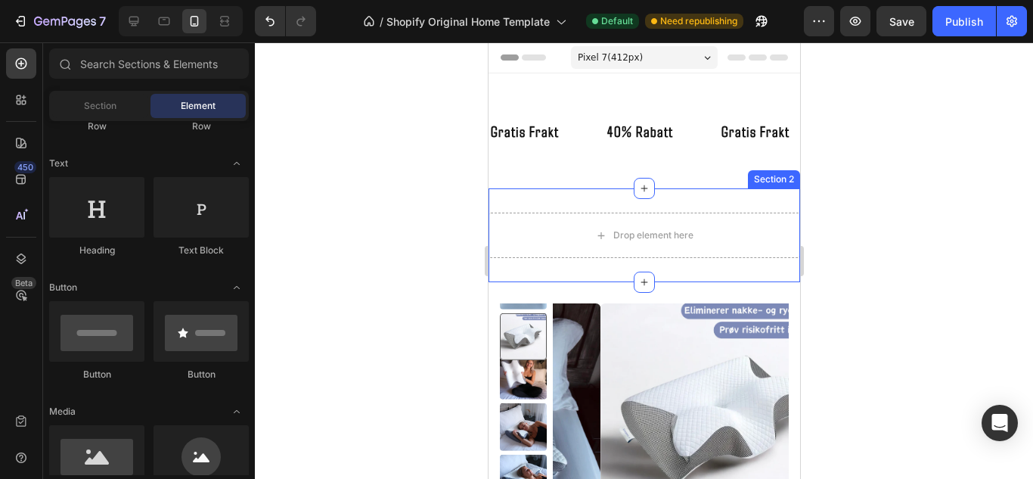
click at [691, 205] on div "Drop element here Section 2" at bounding box center [644, 235] width 312 height 94
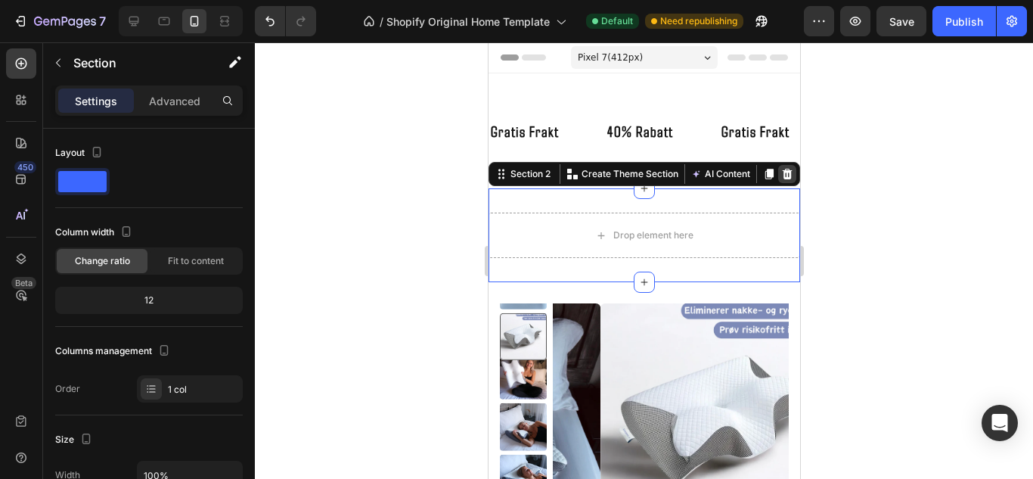
click at [782, 178] on icon at bounding box center [787, 174] width 10 height 11
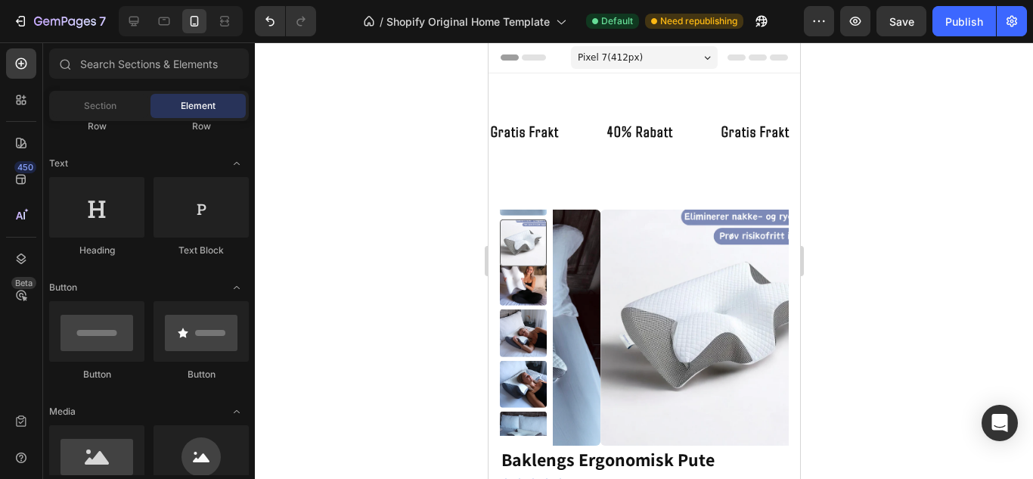
click at [698, 60] on div "Pixel 7 ( 412 px)" at bounding box center [643, 57] width 147 height 23
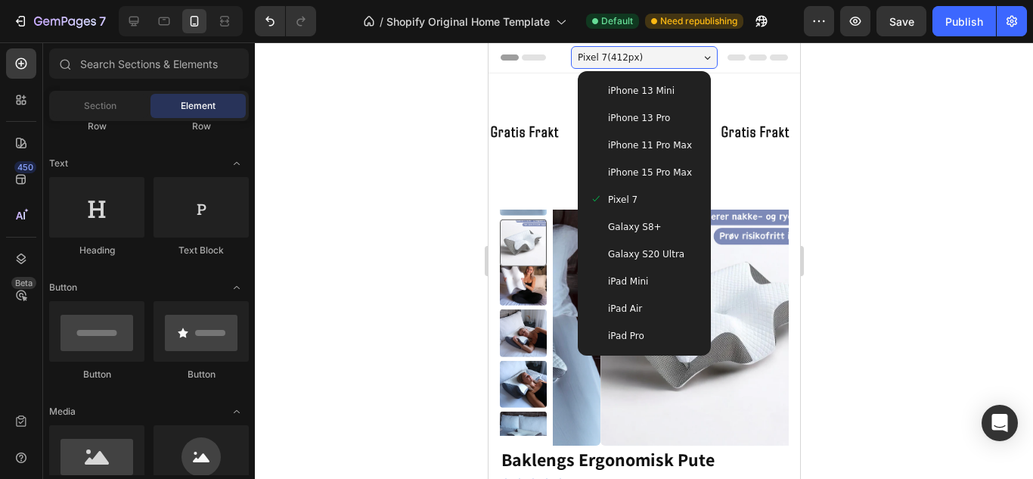
click at [698, 60] on div "Pixel 7 ( 412 px)" at bounding box center [643, 57] width 147 height 23
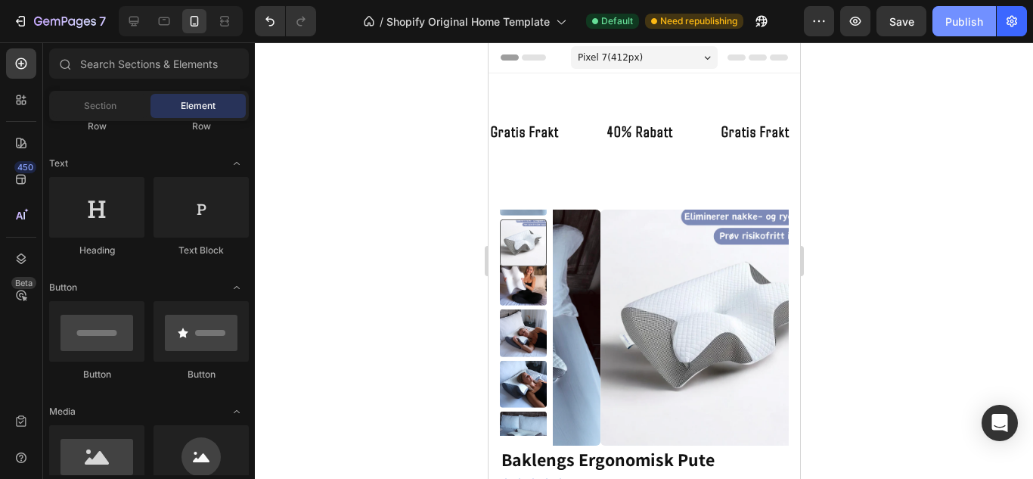
click at [955, 33] on button "Publish" at bounding box center [965, 21] width 64 height 30
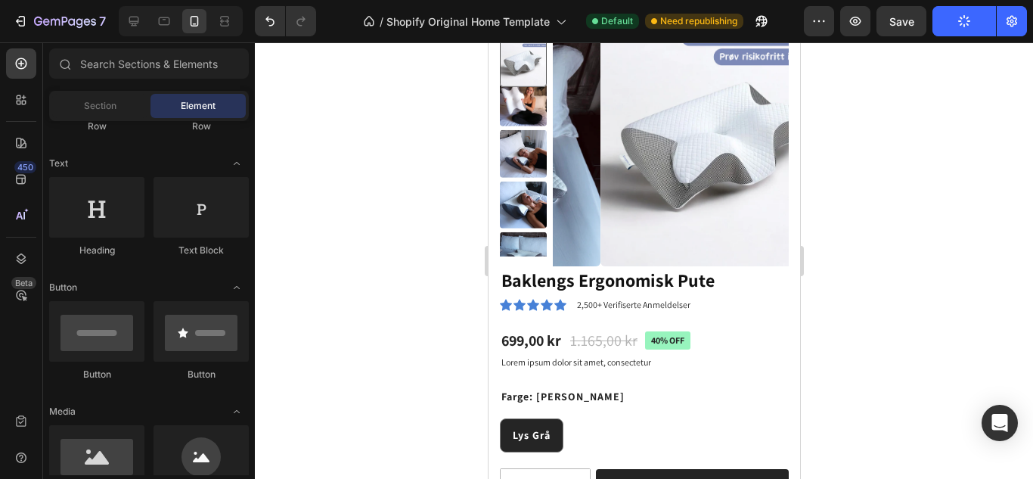
scroll to position [180, 0]
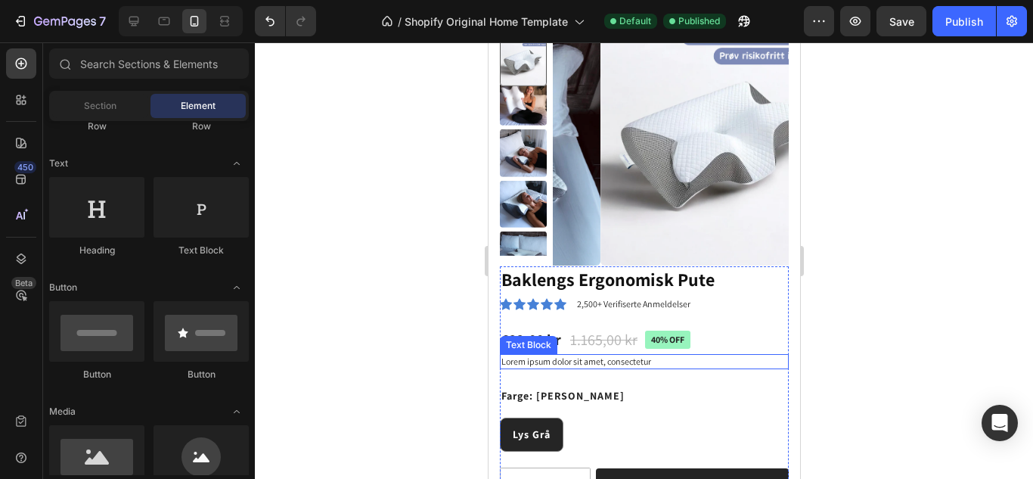
click at [620, 361] on p "Lorem ipsum dolor sit amet, consectetur" at bounding box center [644, 362] width 286 height 12
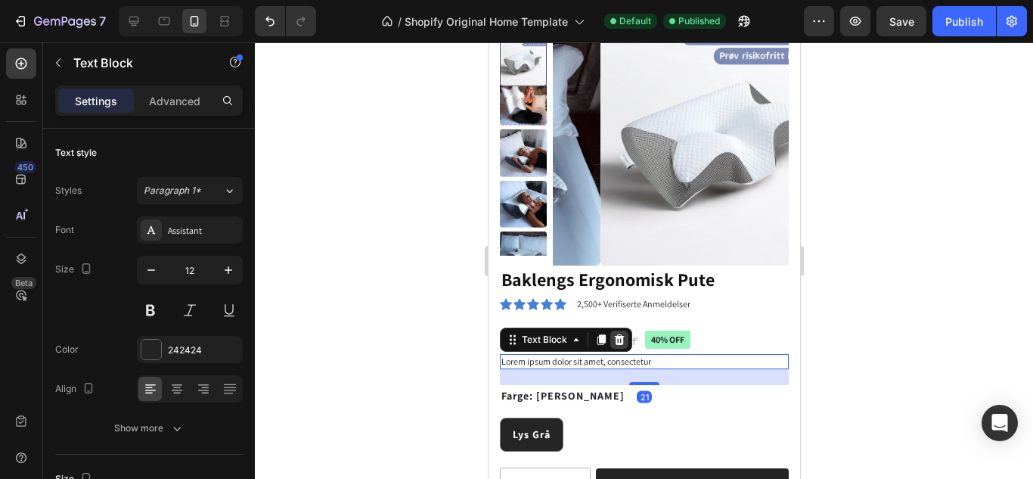
click at [616, 340] on icon at bounding box center [619, 339] width 10 height 11
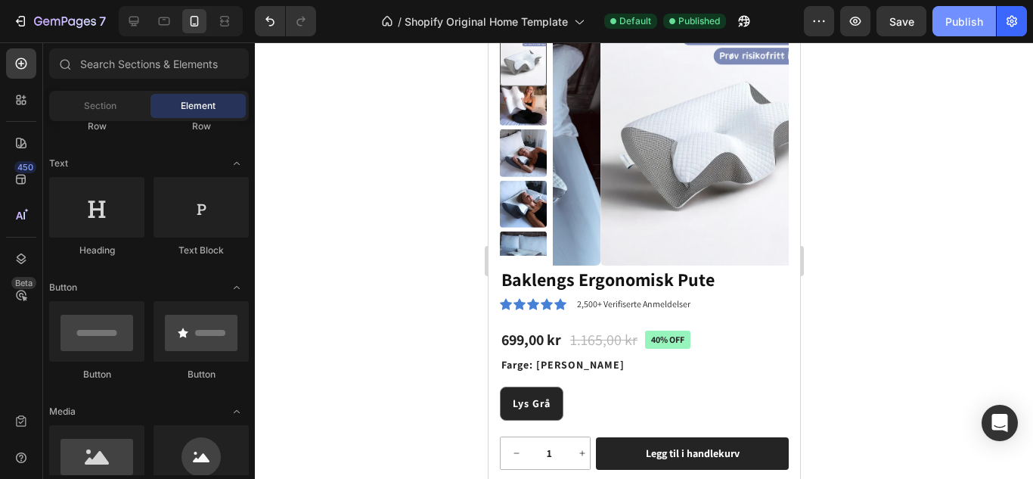
click at [970, 23] on div "Publish" at bounding box center [965, 22] width 38 height 16
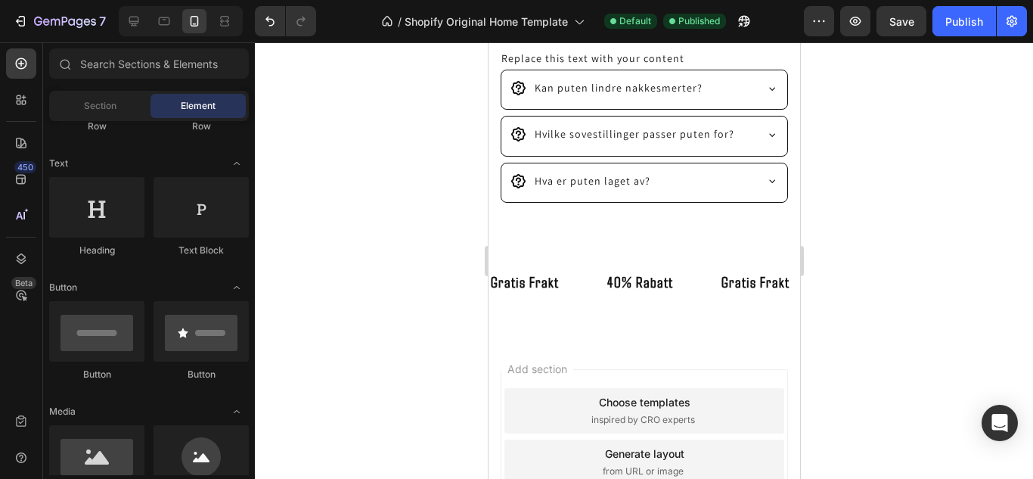
scroll to position [1130, 0]
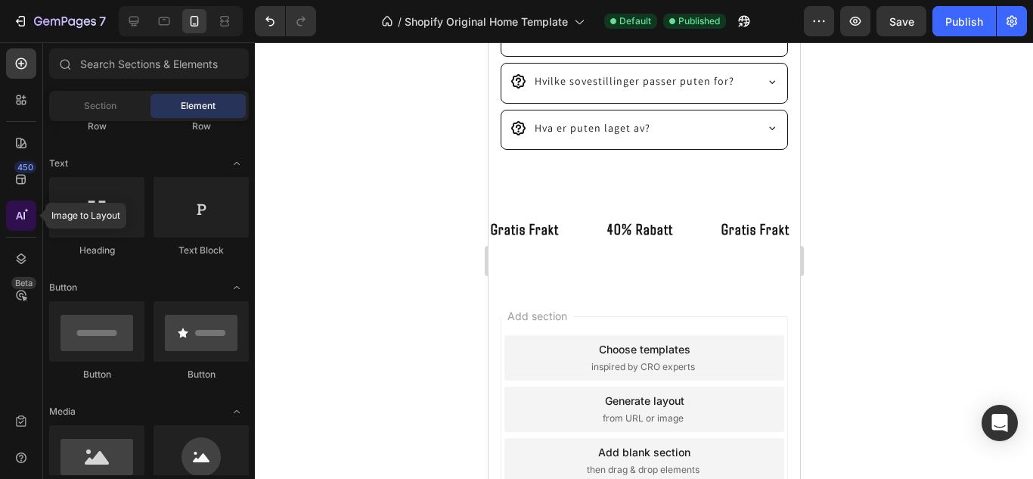
click at [28, 217] on icon at bounding box center [21, 215] width 15 height 15
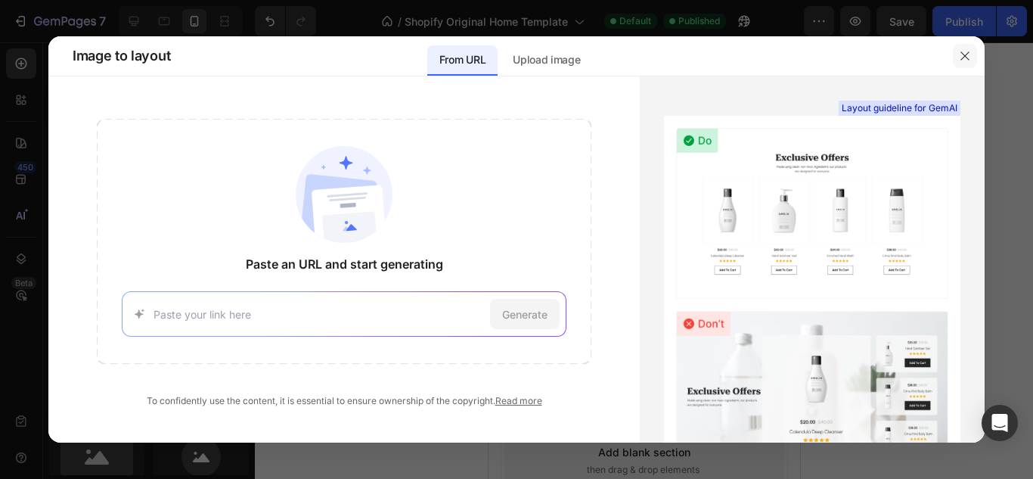
click at [963, 54] on icon "button" at bounding box center [965, 55] width 8 height 8
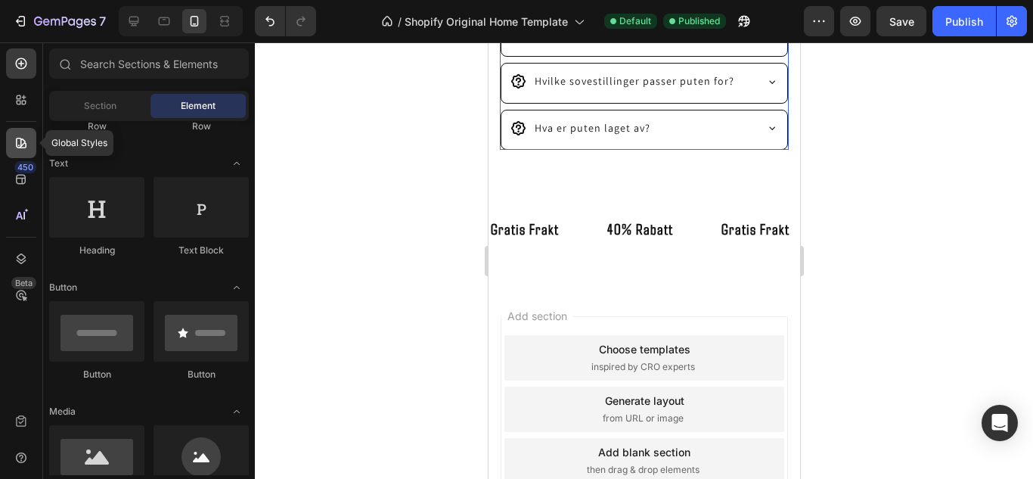
click at [26, 138] on icon at bounding box center [21, 142] width 15 height 15
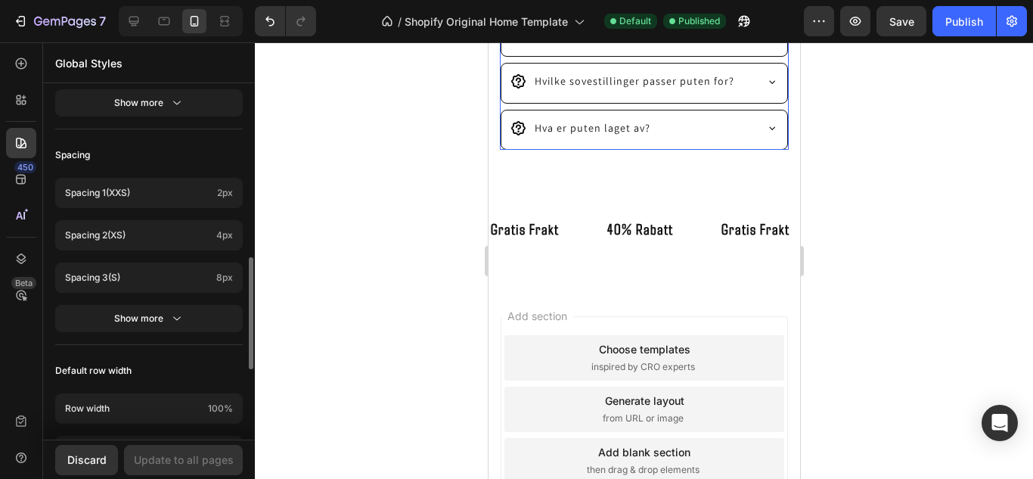
scroll to position [755, 0]
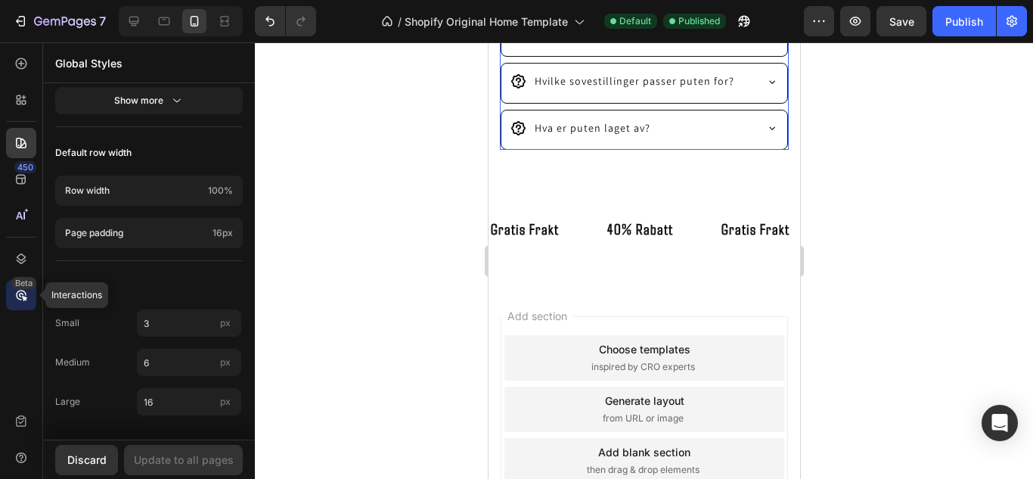
click at [21, 286] on div "Beta" at bounding box center [23, 283] width 25 height 12
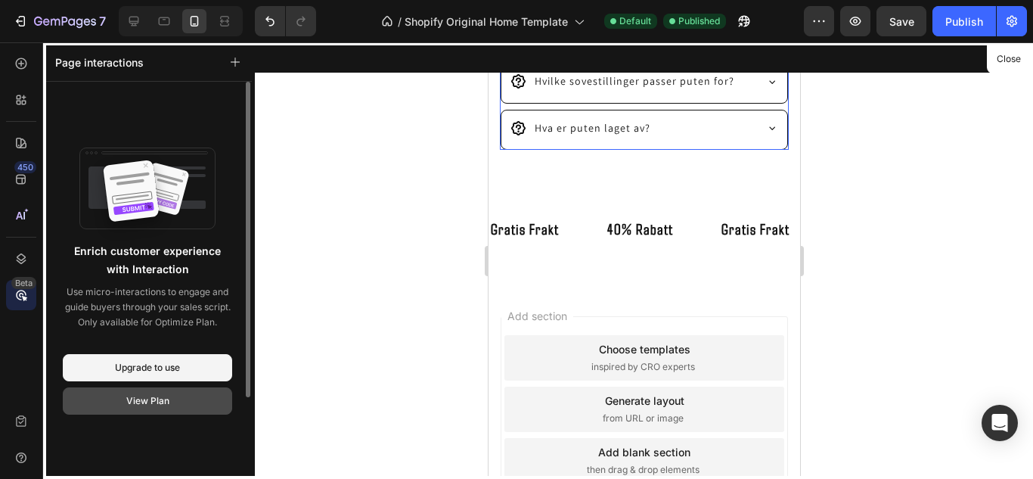
click at [146, 399] on div "View Plan" at bounding box center [147, 401] width 43 height 14
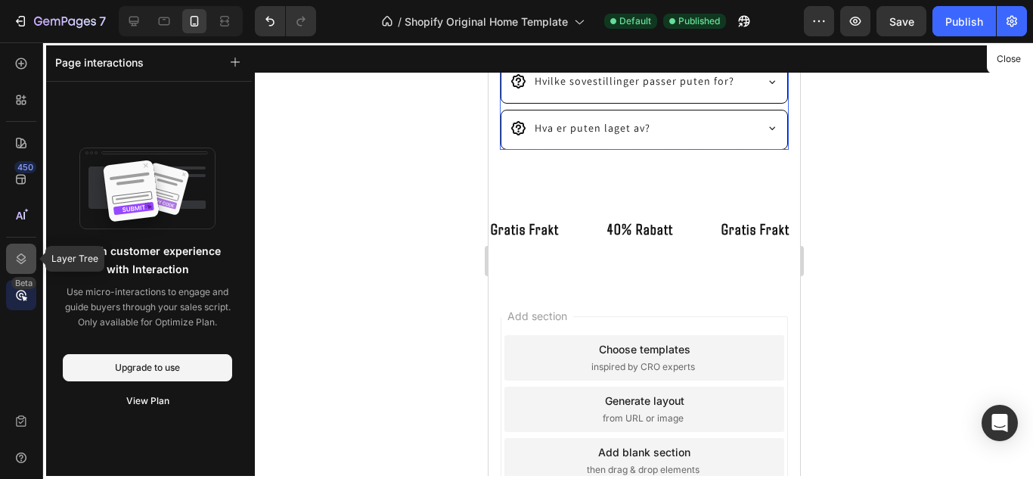
click at [16, 264] on icon at bounding box center [21, 258] width 15 height 15
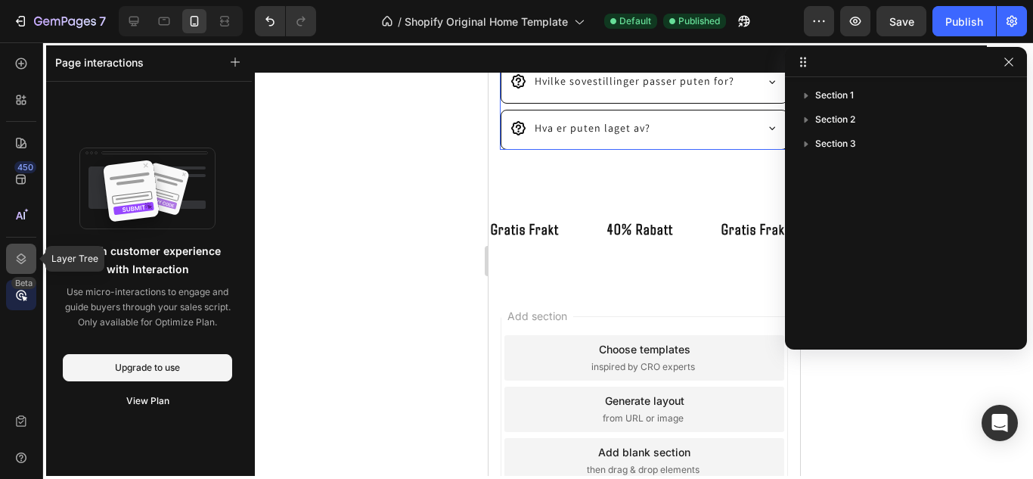
click at [16, 264] on icon at bounding box center [21, 258] width 15 height 15
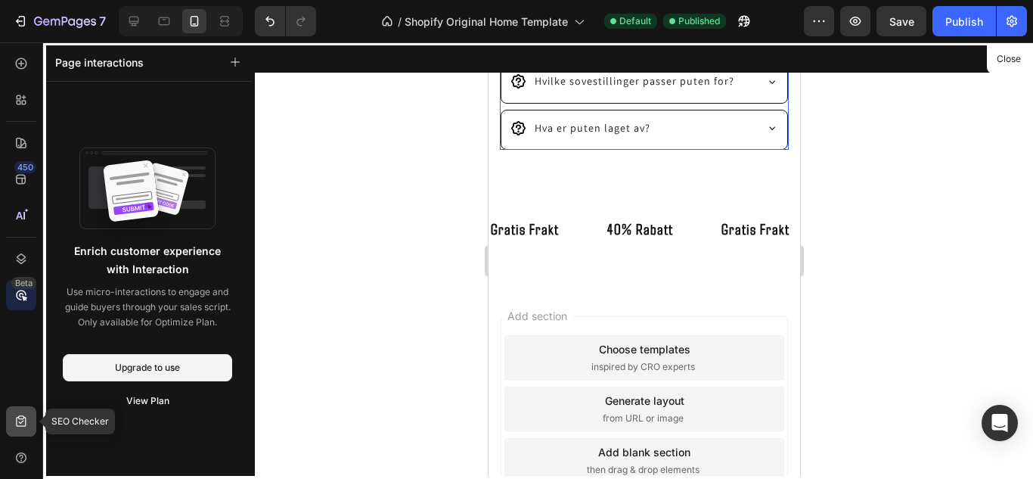
click at [17, 425] on icon at bounding box center [21, 420] width 10 height 11
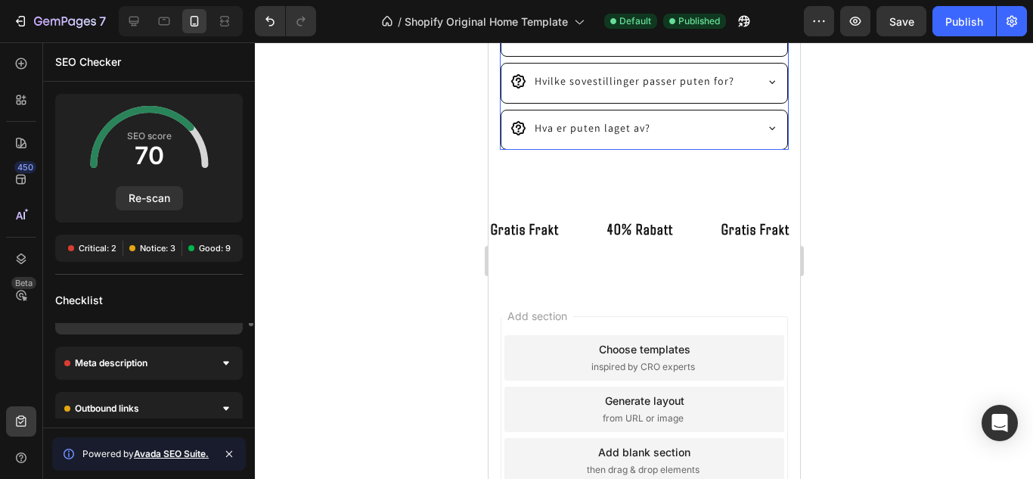
scroll to position [0, 0]
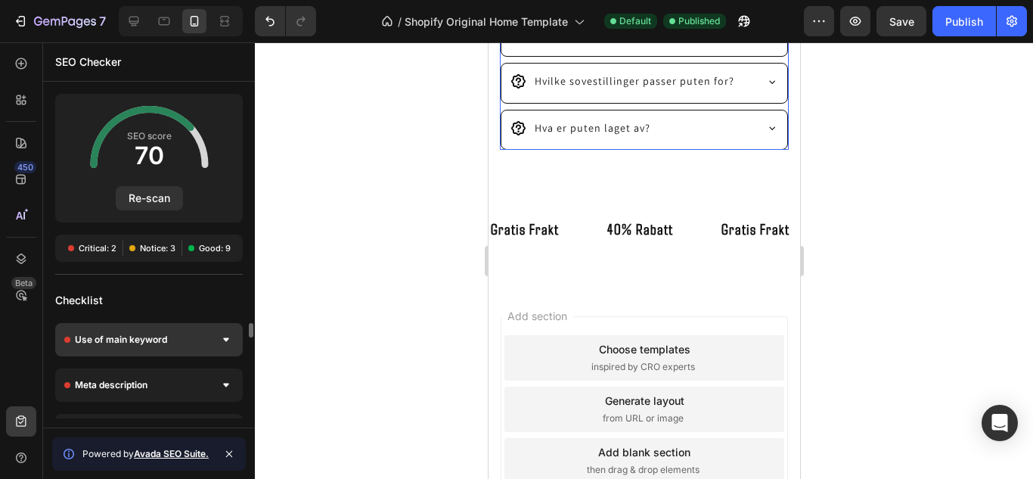
click at [231, 339] on div at bounding box center [226, 339] width 15 height 15
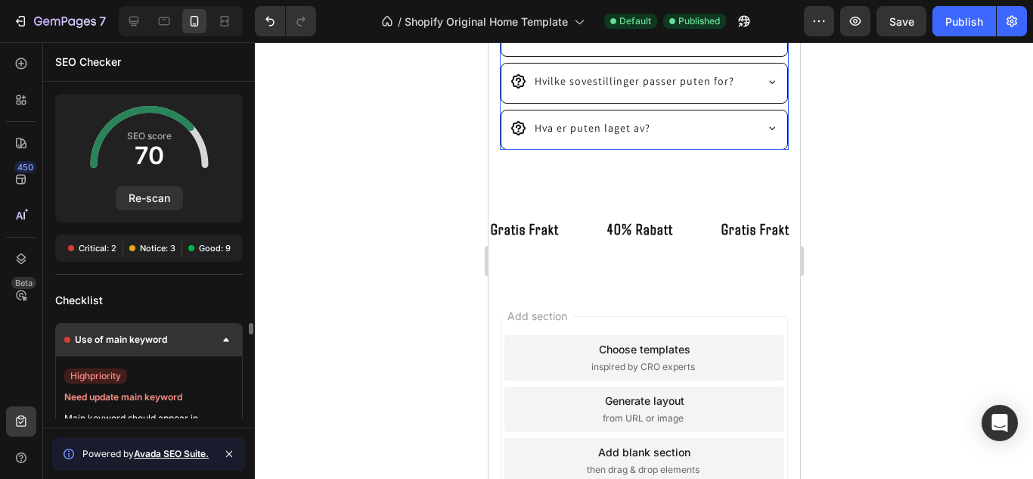
click at [228, 341] on icon at bounding box center [226, 340] width 6 height 4
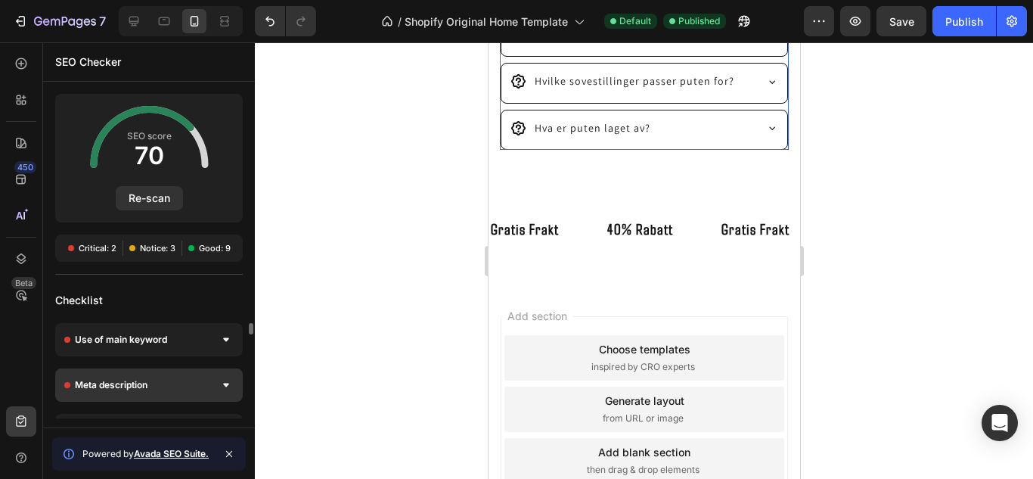
click at [216, 391] on div "Meta description" at bounding box center [149, 384] width 188 height 33
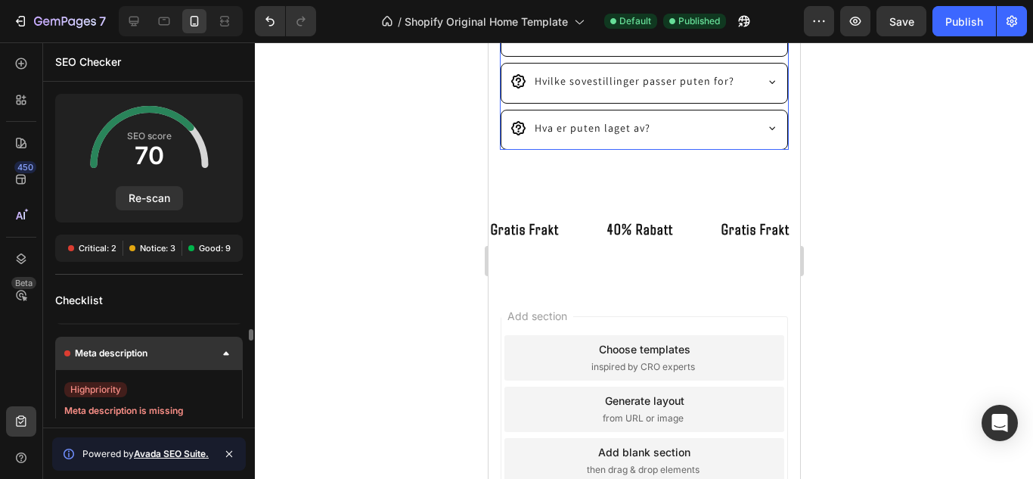
scroll to position [35, 0]
click at [225, 356] on div at bounding box center [226, 350] width 15 height 15
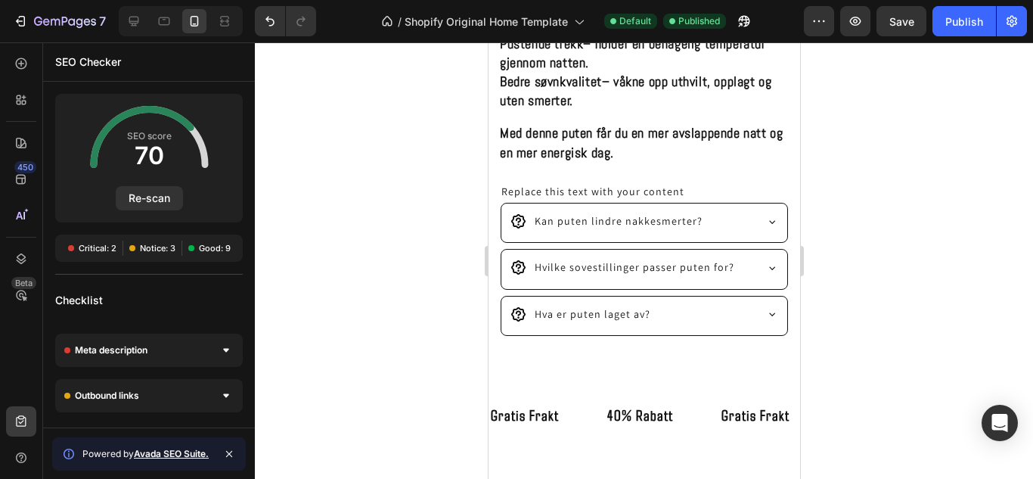
scroll to position [944, 0]
click at [20, 71] on div at bounding box center [21, 63] width 30 height 30
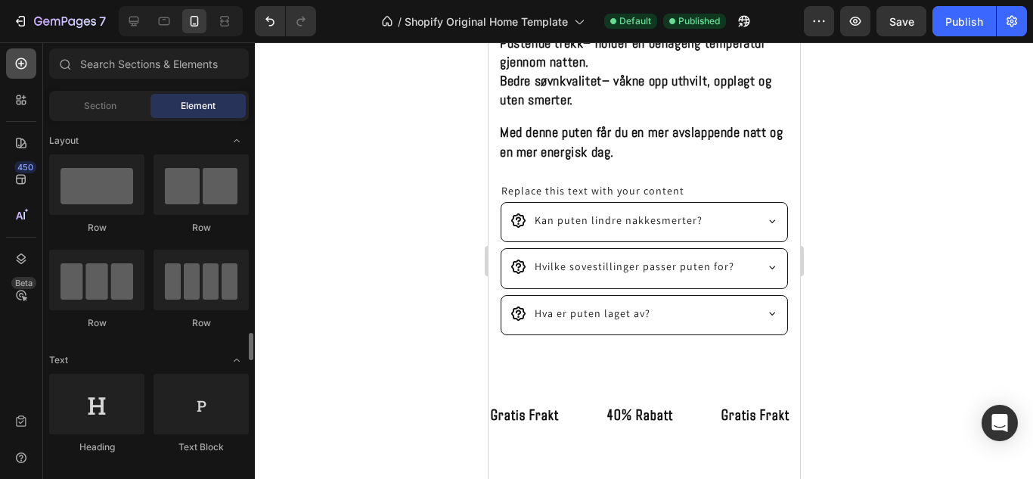
scroll to position [197, 0]
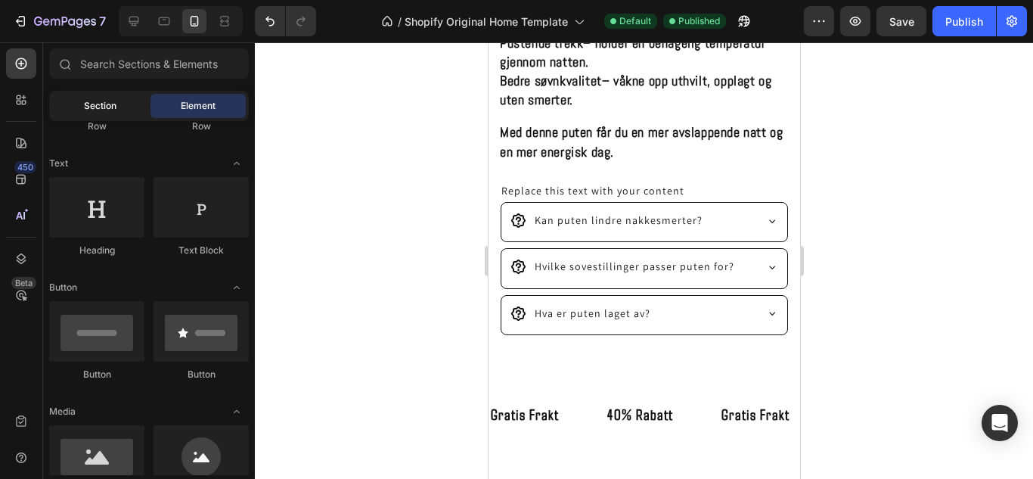
click at [117, 102] on div "Section" at bounding box center [99, 106] width 95 height 24
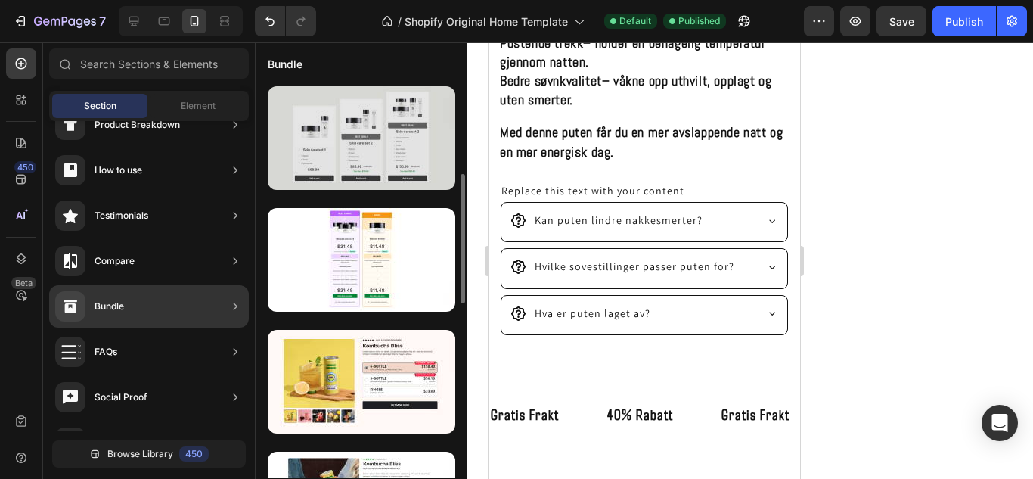
scroll to position [254, 0]
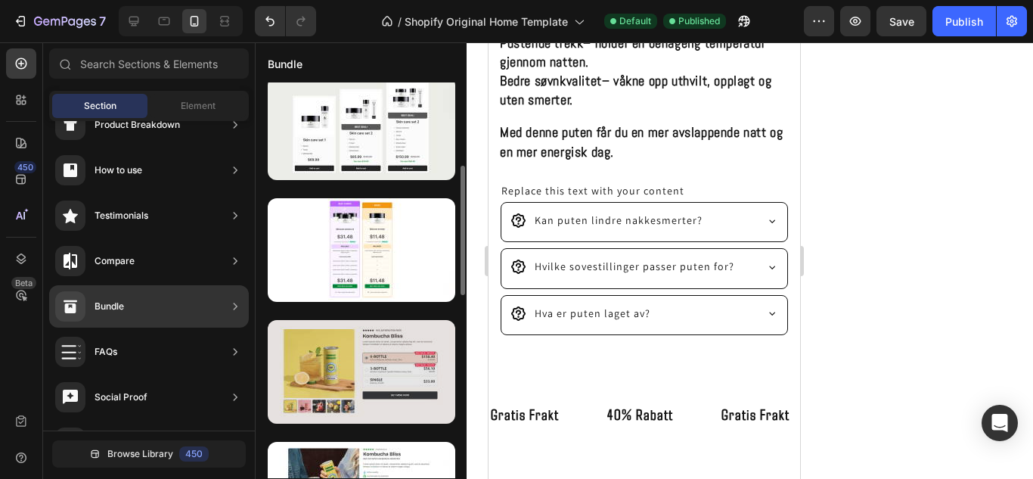
click at [358, 370] on div at bounding box center [362, 372] width 188 height 104
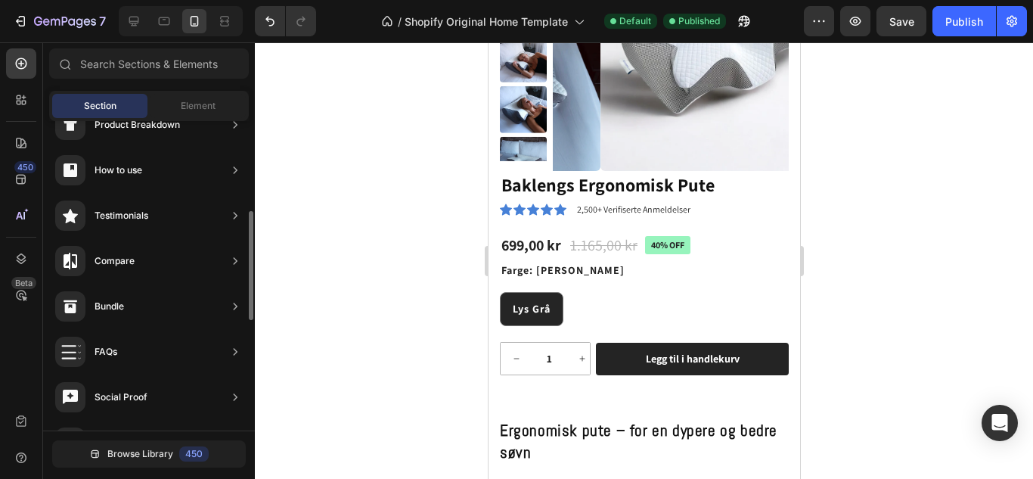
scroll to position [82, 0]
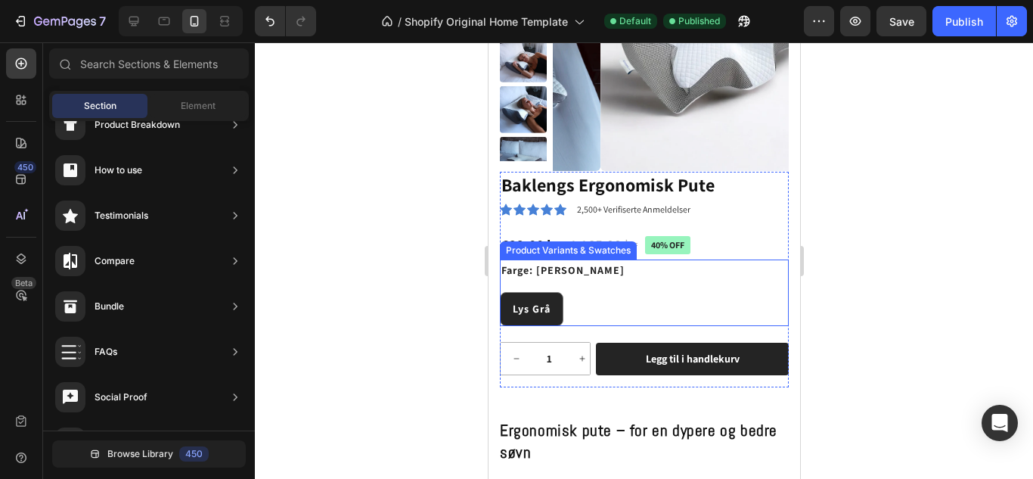
click at [654, 303] on div "Lys Grå Lys Grå Lys Grå" at bounding box center [643, 309] width 289 height 34
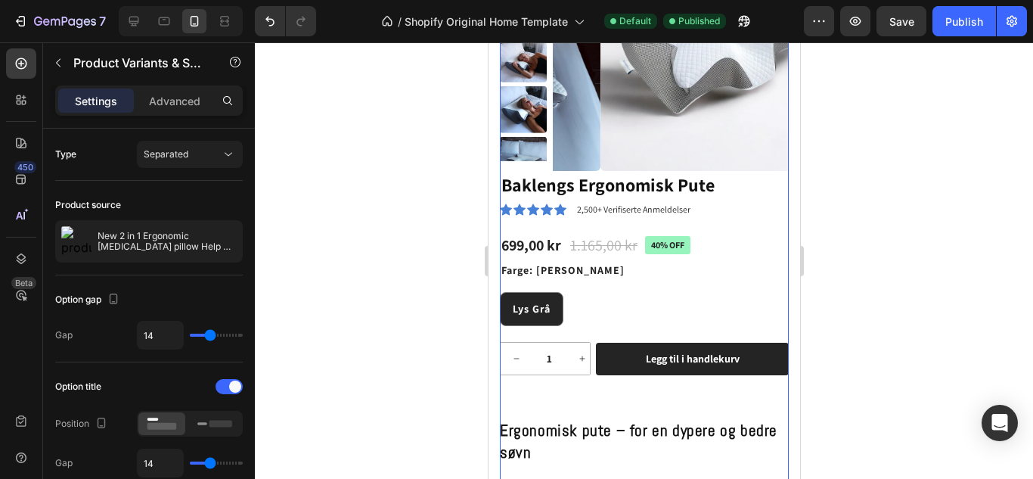
click at [770, 171] on div "Product Images Baklengs Ergonomisk Pute Product Title Icon Icon Icon Icon Icon …" at bounding box center [643, 167] width 289 height 465
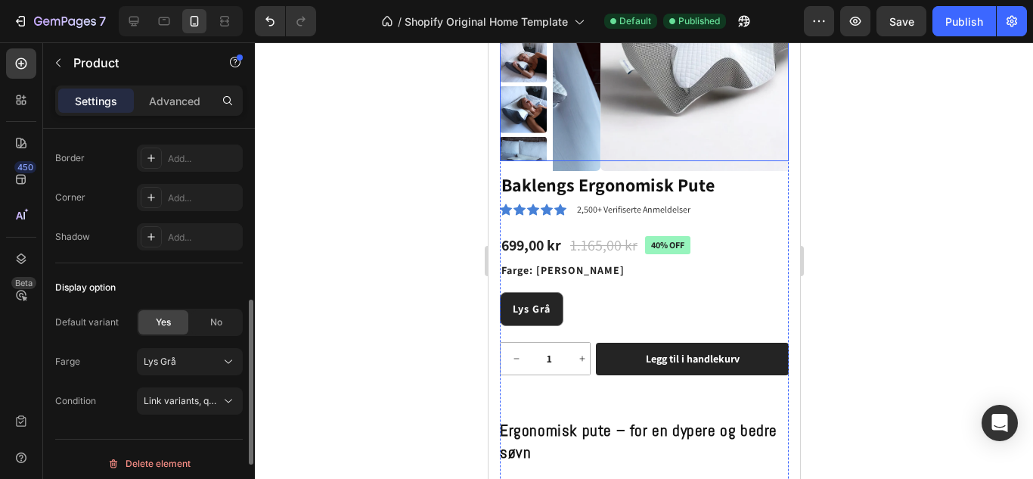
scroll to position [544, 0]
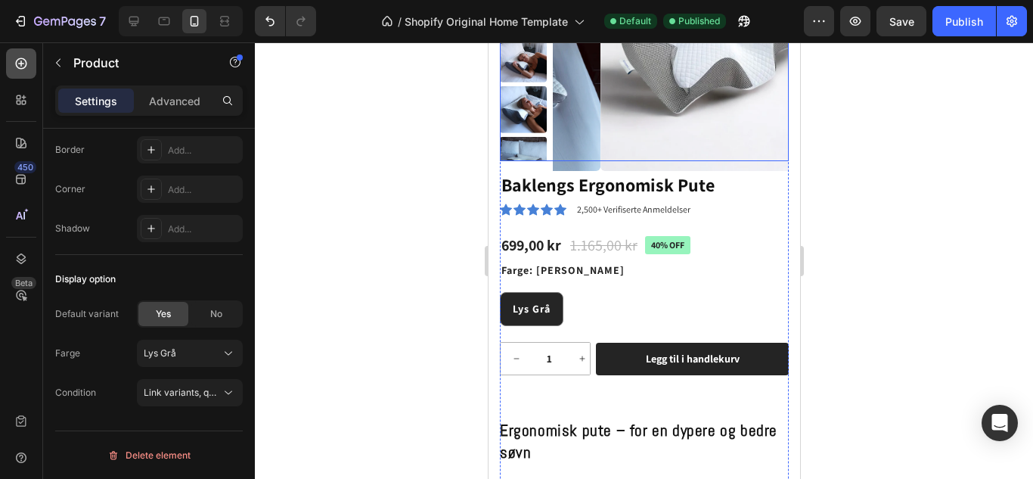
click at [17, 60] on icon at bounding box center [21, 63] width 11 height 11
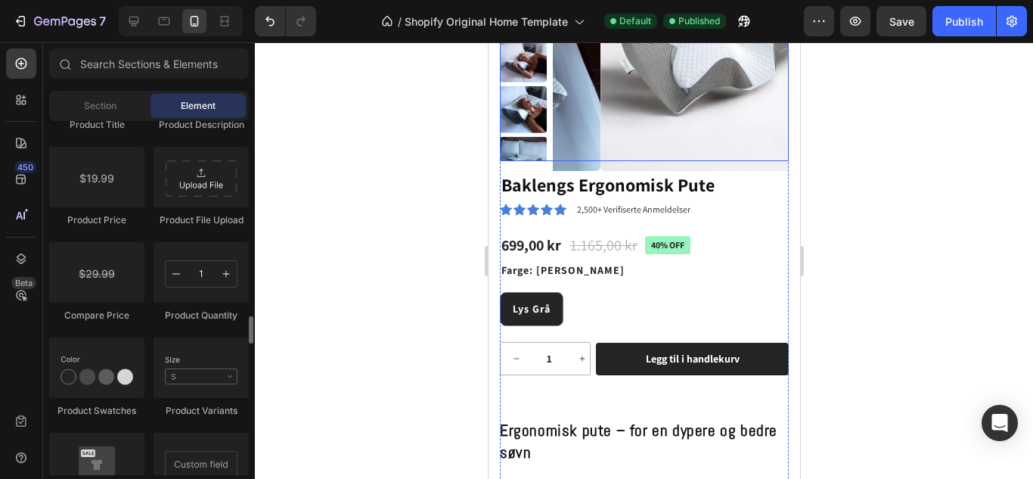
scroll to position [2506, 0]
click at [579, 363] on icon "increment" at bounding box center [581, 358] width 9 height 9
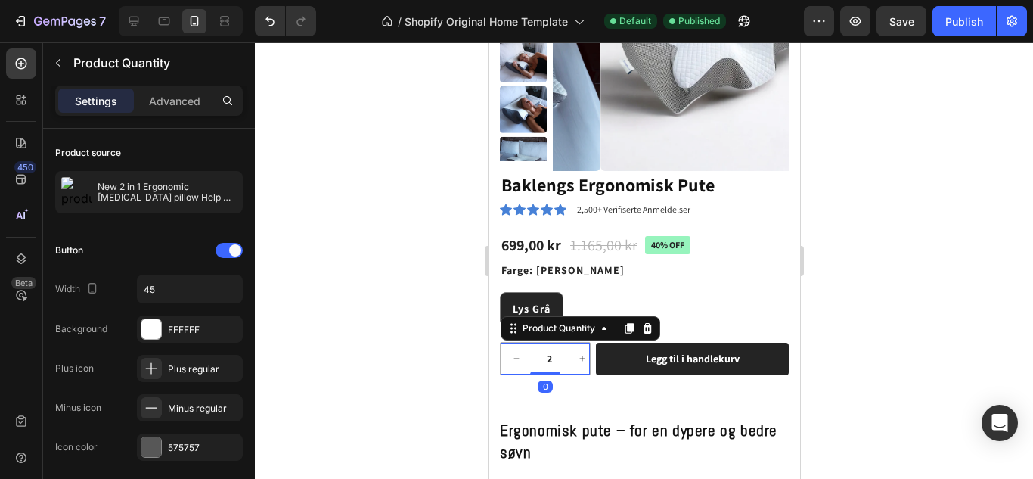
click at [581, 363] on icon "increment" at bounding box center [581, 358] width 9 height 9
click at [514, 360] on icon "decrement" at bounding box center [515, 358] width 9 height 9
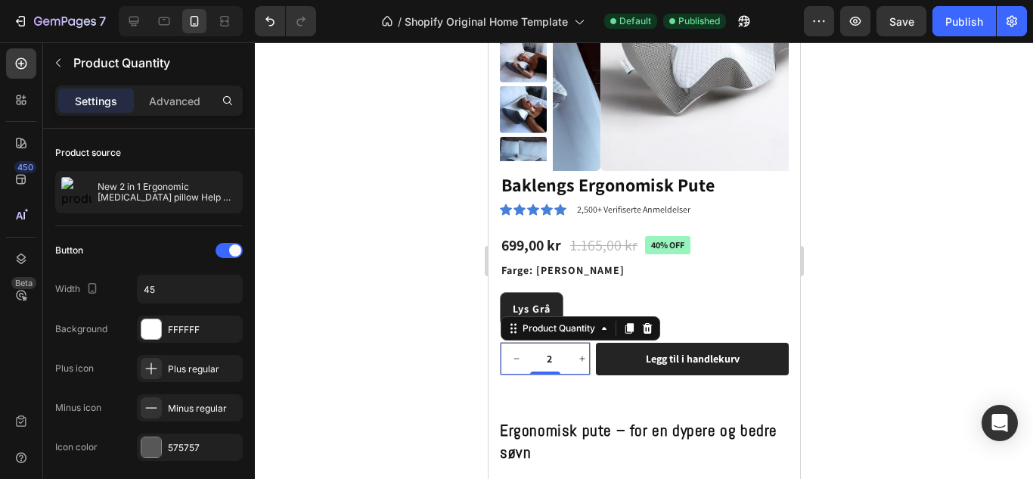
type input "1"
click at [514, 360] on icon "decrement" at bounding box center [515, 358] width 9 height 9
click at [626, 279] on div "Farge: Lys Grå Lys Grå Lys Grå Lys Grå" at bounding box center [643, 292] width 289 height 67
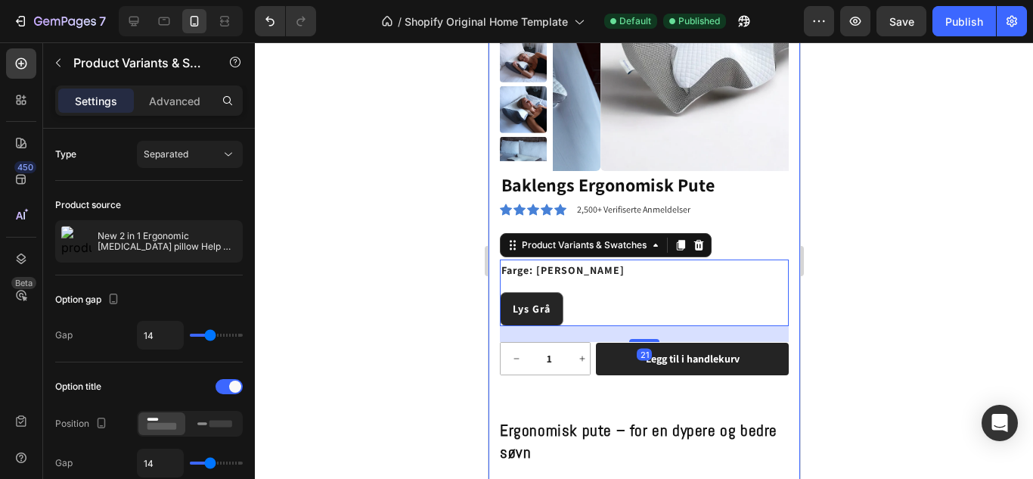
click at [493, 271] on div "Product Images Baklengs Ergonomisk Pute Product Title Icon Icon Icon Icon Icon …" at bounding box center [644, 470] width 312 height 1112
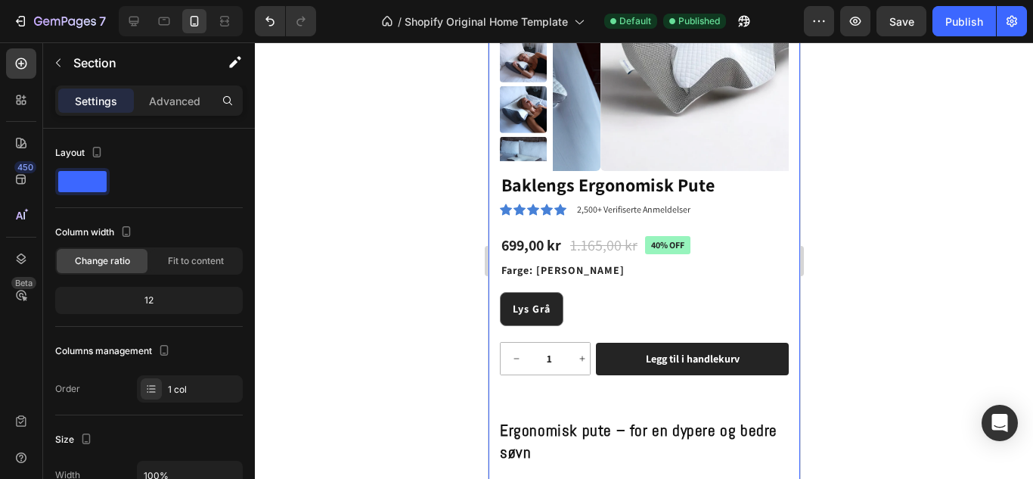
click at [778, 208] on div "Product Images Baklengs Ergonomisk Pute Product Title Icon Icon Icon Icon Icon …" at bounding box center [644, 470] width 312 height 1112
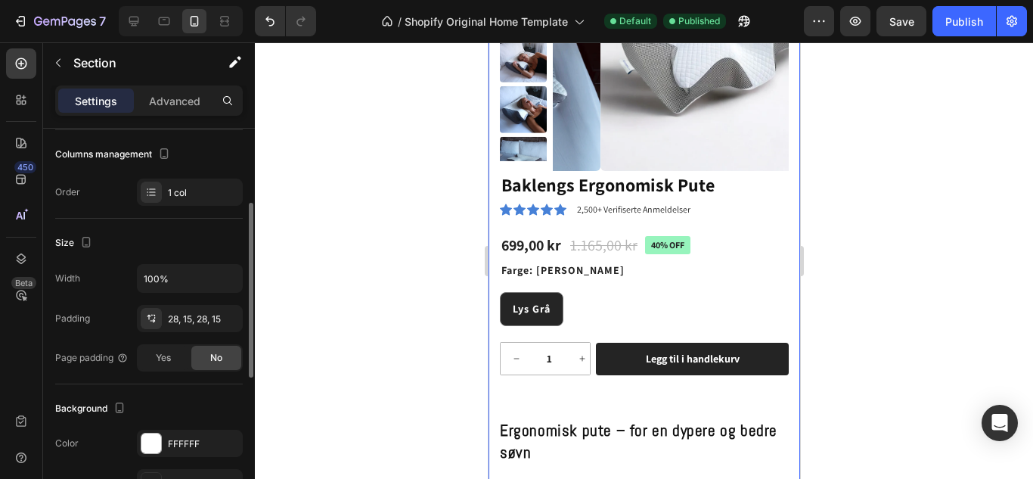
scroll to position [202, 0]
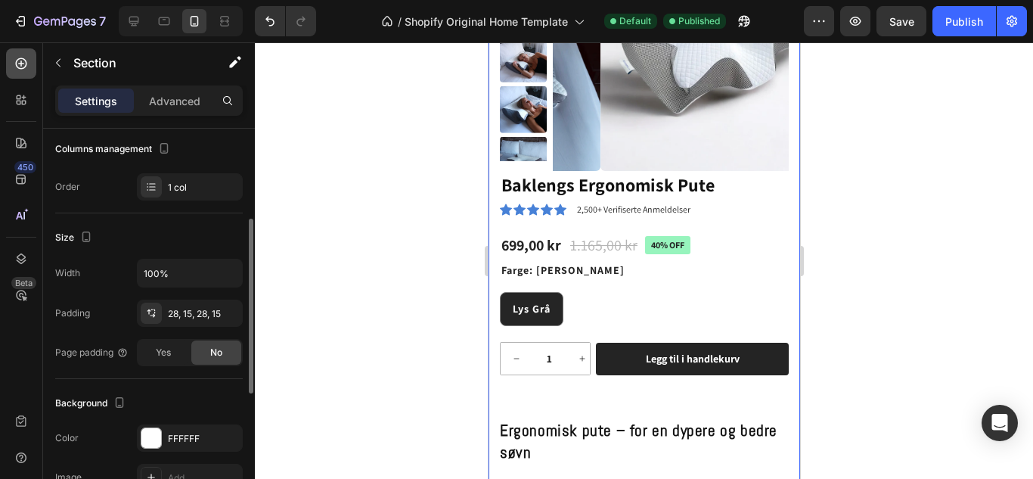
click at [14, 64] on icon at bounding box center [21, 63] width 15 height 15
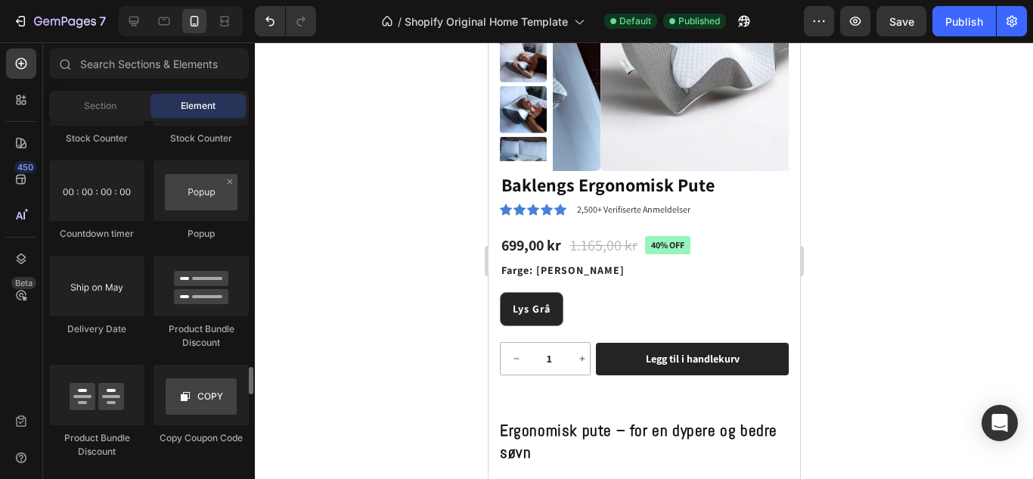
scroll to position [3096, 0]
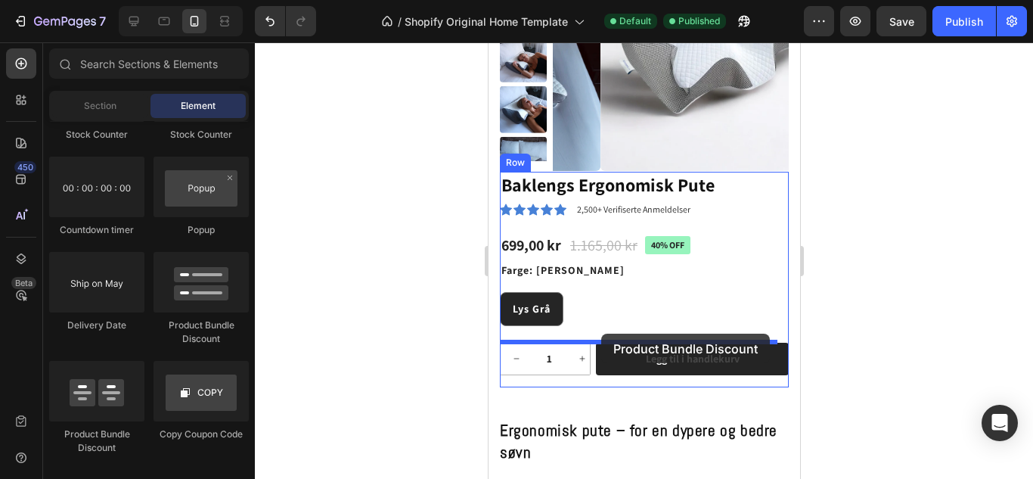
drag, startPoint x: 691, startPoint y: 335, endPoint x: 601, endPoint y: 334, distance: 90.0
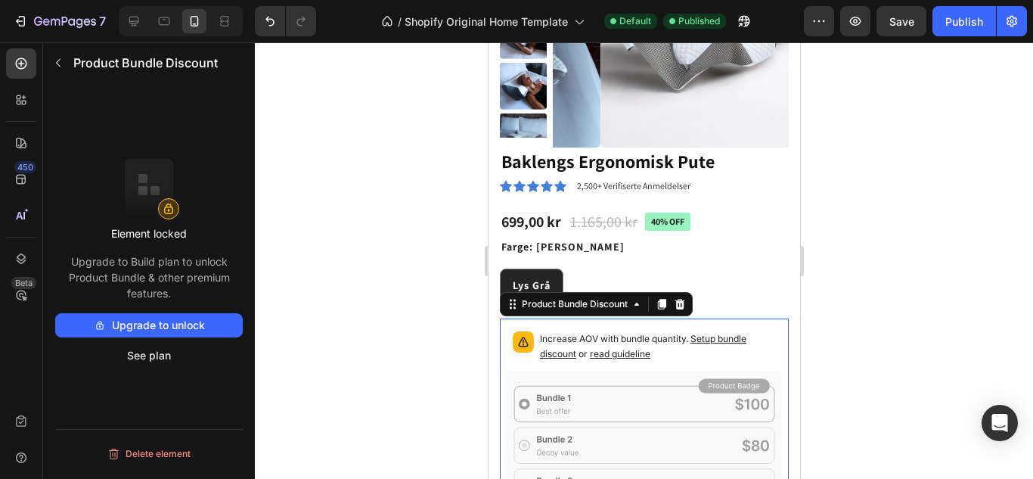
scroll to position [299, 0]
click at [719, 340] on span "Setup bundle discount" at bounding box center [642, 345] width 207 height 26
click at [677, 307] on icon at bounding box center [680, 303] width 10 height 11
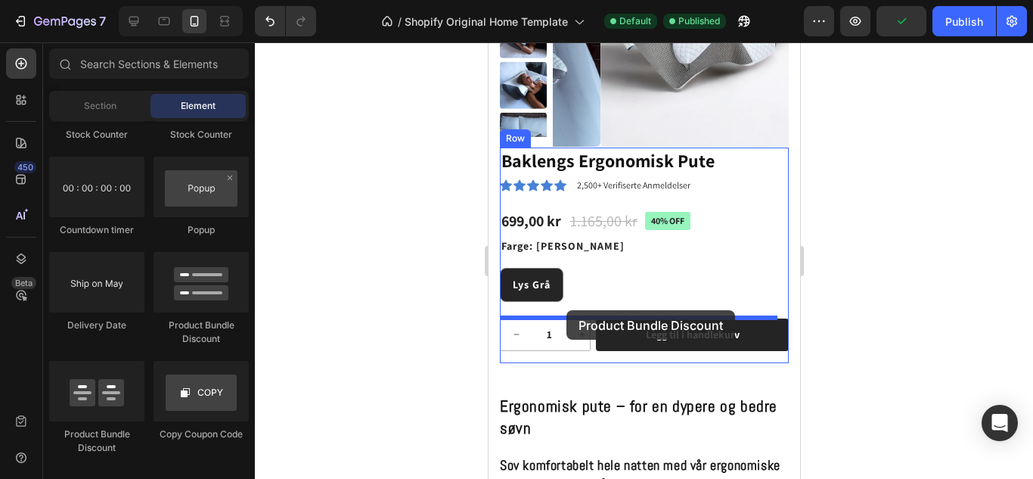
drag, startPoint x: 681, startPoint y: 331, endPoint x: 566, endPoint y: 310, distance: 116.9
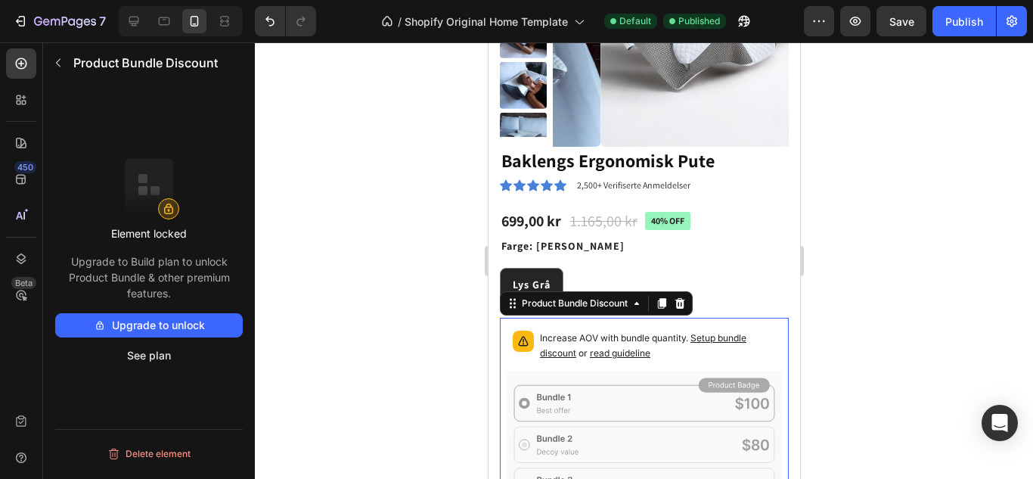
click at [708, 336] on span "Setup bundle discount" at bounding box center [642, 345] width 207 height 26
click at [556, 352] on span "Setup bundle discount" at bounding box center [642, 345] width 207 height 26
click at [603, 357] on span "read guideline" at bounding box center [619, 352] width 61 height 11
click at [679, 305] on icon at bounding box center [680, 303] width 10 height 11
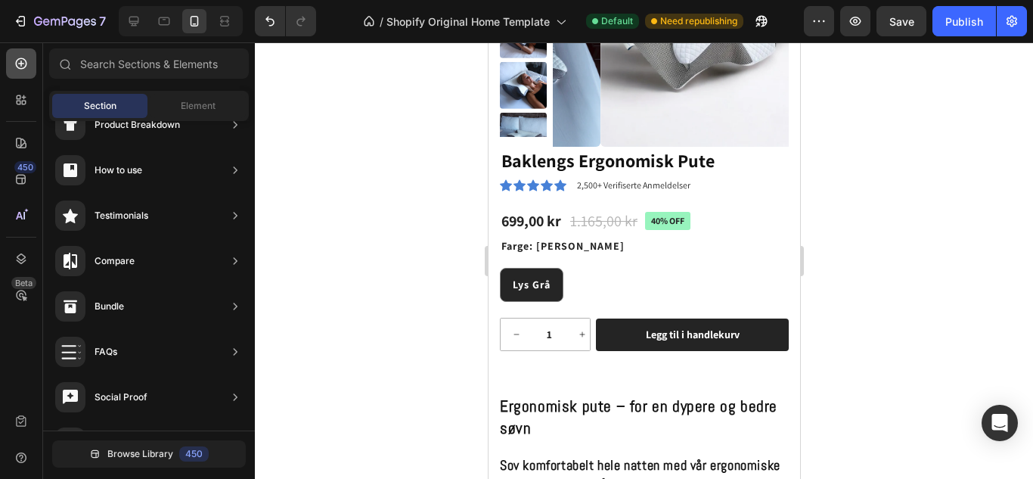
click at [15, 61] on icon at bounding box center [21, 63] width 15 height 15
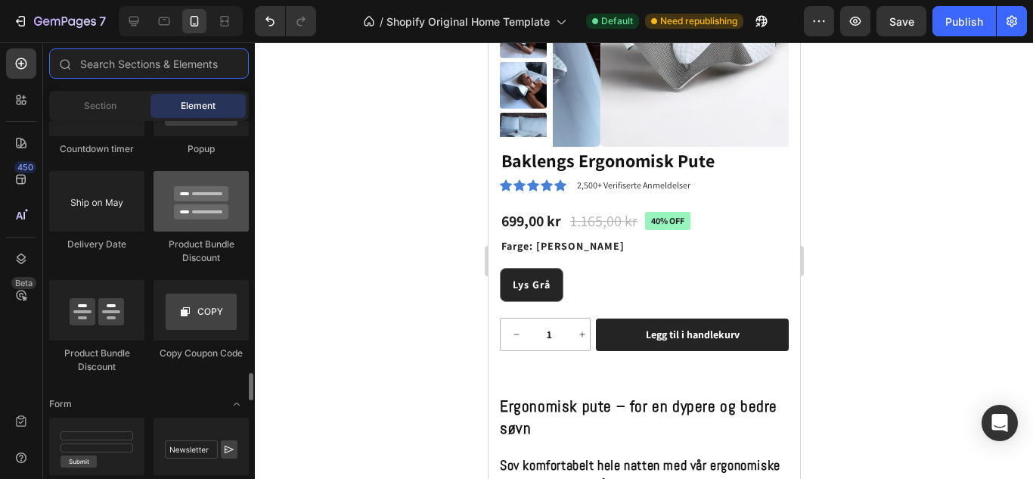
scroll to position [3178, 0]
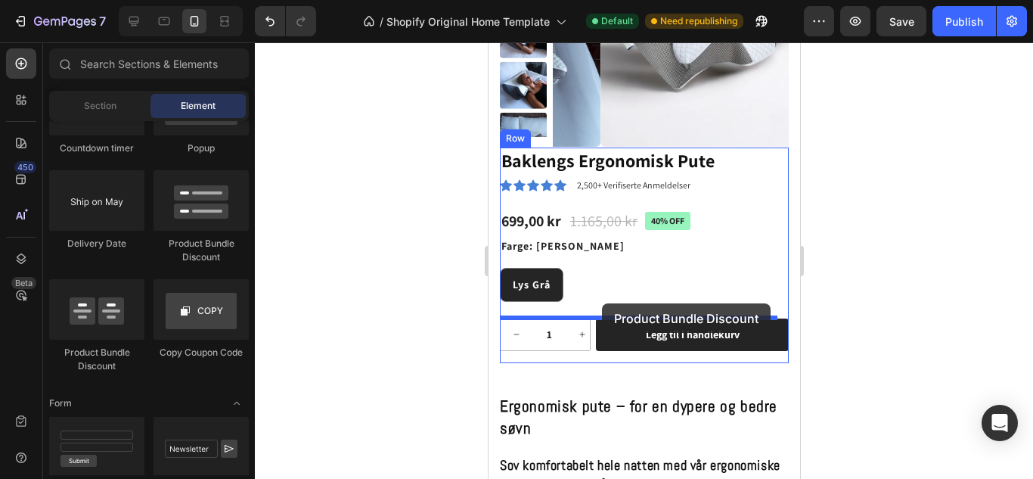
drag, startPoint x: 682, startPoint y: 274, endPoint x: 601, endPoint y: 303, distance: 86.2
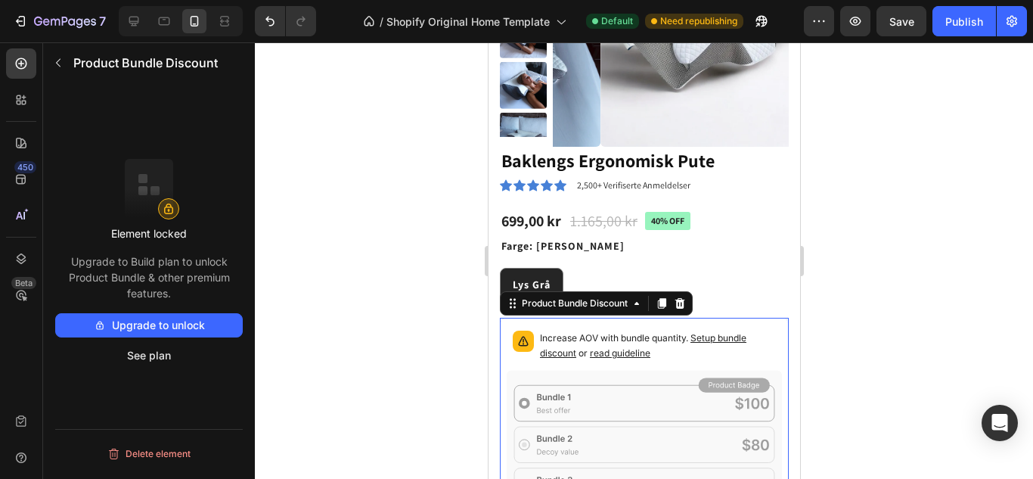
click at [561, 354] on span "Setup bundle discount" at bounding box center [642, 345] width 207 height 26
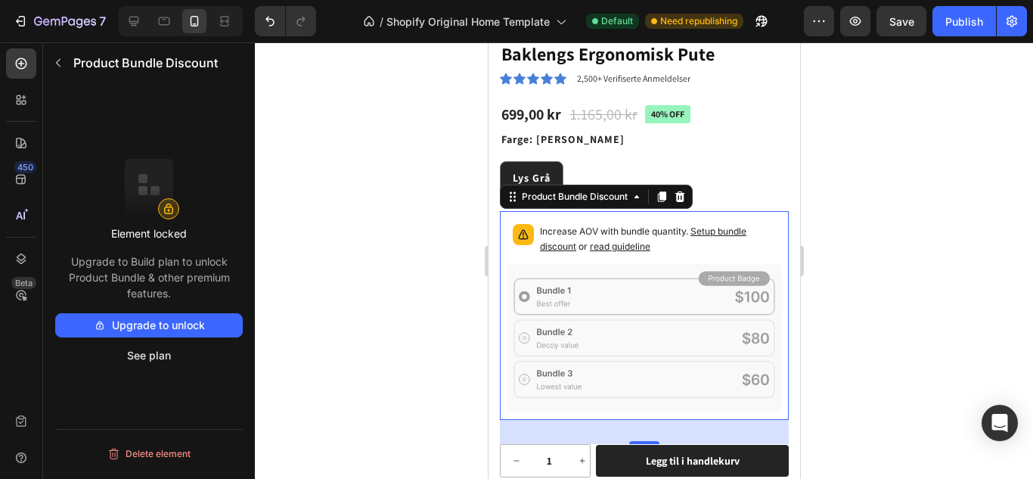
scroll to position [406, 0]
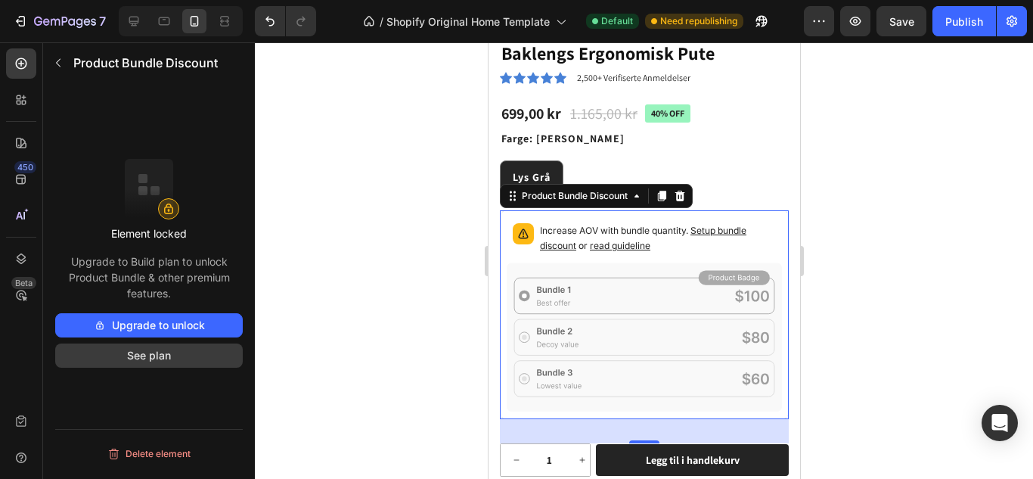
click at [159, 356] on button "See plan" at bounding box center [149, 355] width 188 height 24
click at [684, 194] on icon at bounding box center [680, 196] width 10 height 11
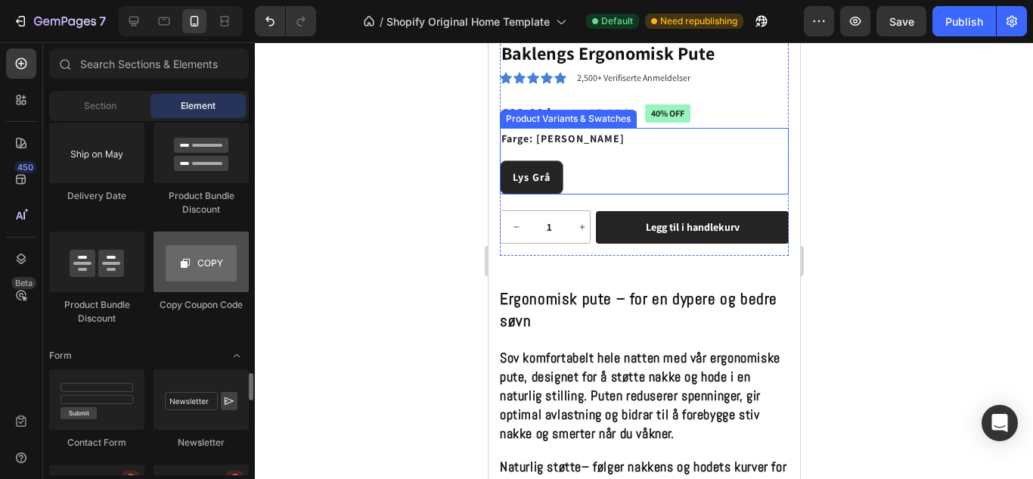
scroll to position [3227, 0]
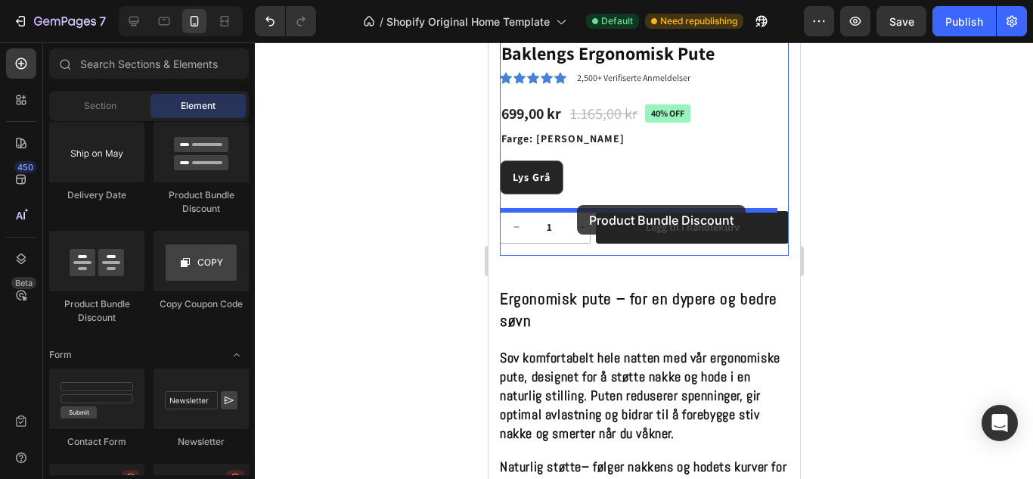
drag, startPoint x: 604, startPoint y: 325, endPoint x: 576, endPoint y: 205, distance: 122.6
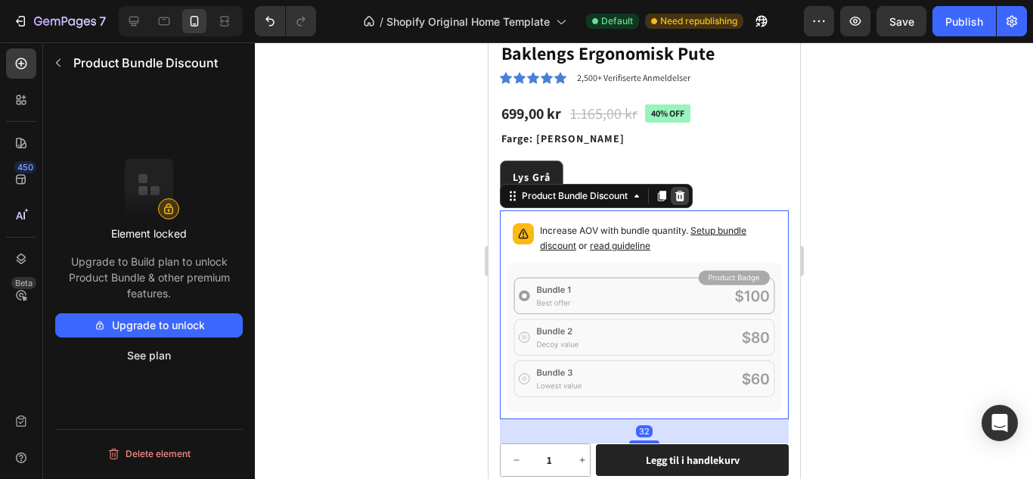
click at [684, 194] on icon at bounding box center [680, 196] width 10 height 11
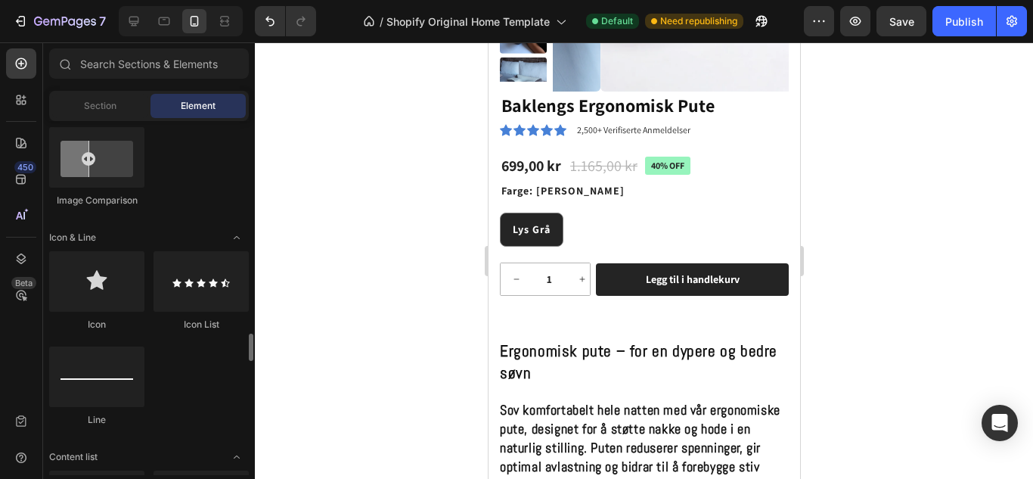
scroll to position [784, 0]
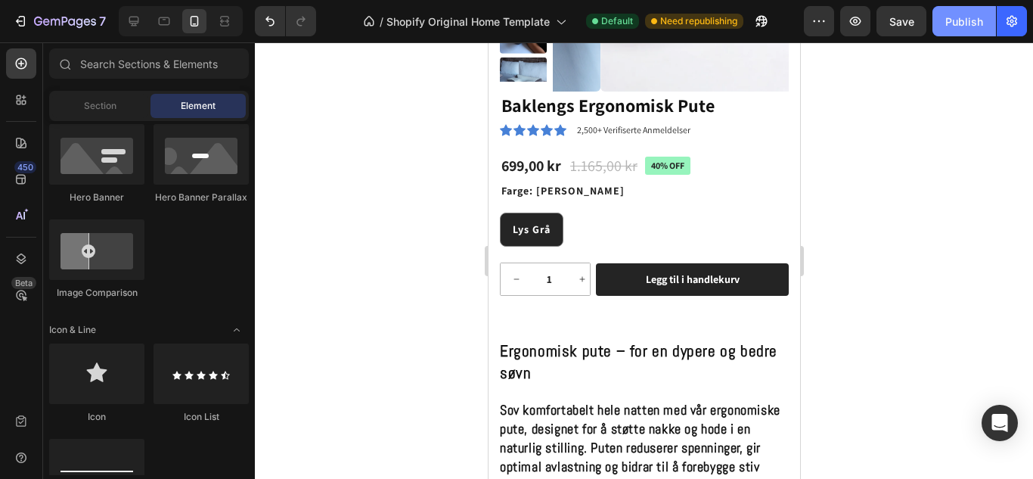
click at [957, 14] on div "Publish" at bounding box center [965, 22] width 38 height 16
click at [558, 131] on icon at bounding box center [560, 130] width 12 height 11
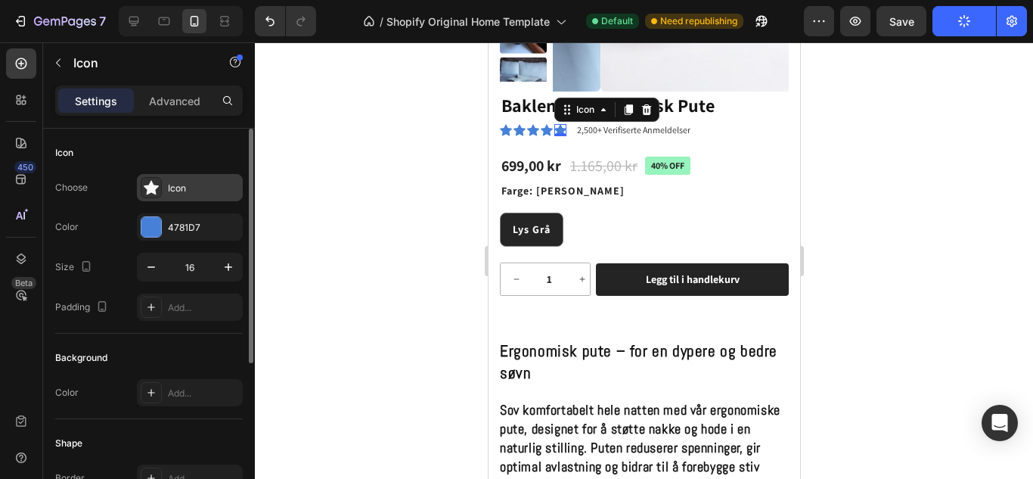
click at [144, 190] on icon at bounding box center [151, 187] width 15 height 15
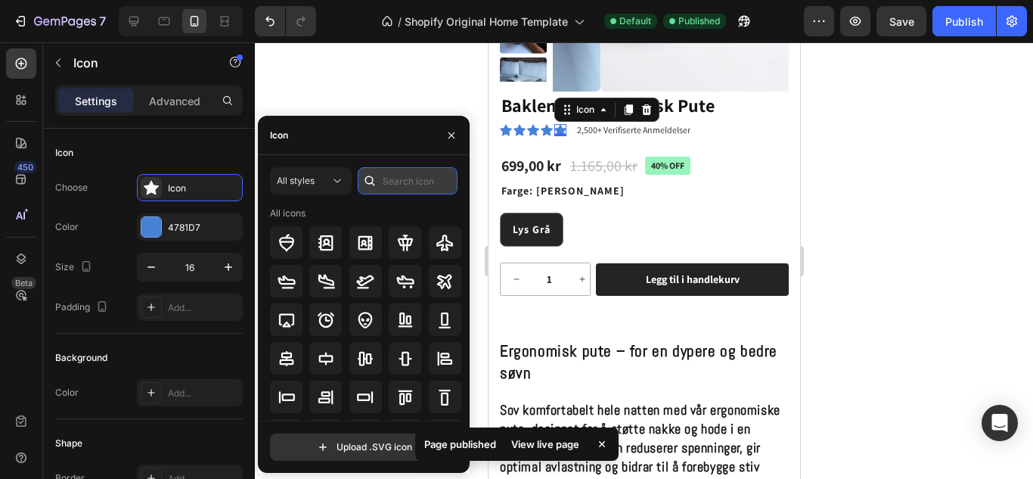
click at [408, 182] on input "text" at bounding box center [408, 180] width 100 height 27
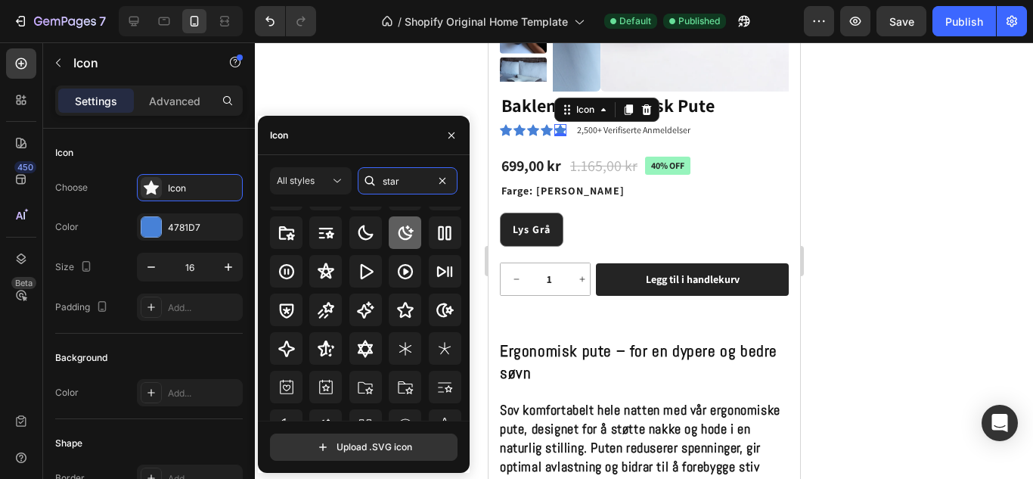
scroll to position [53, 0]
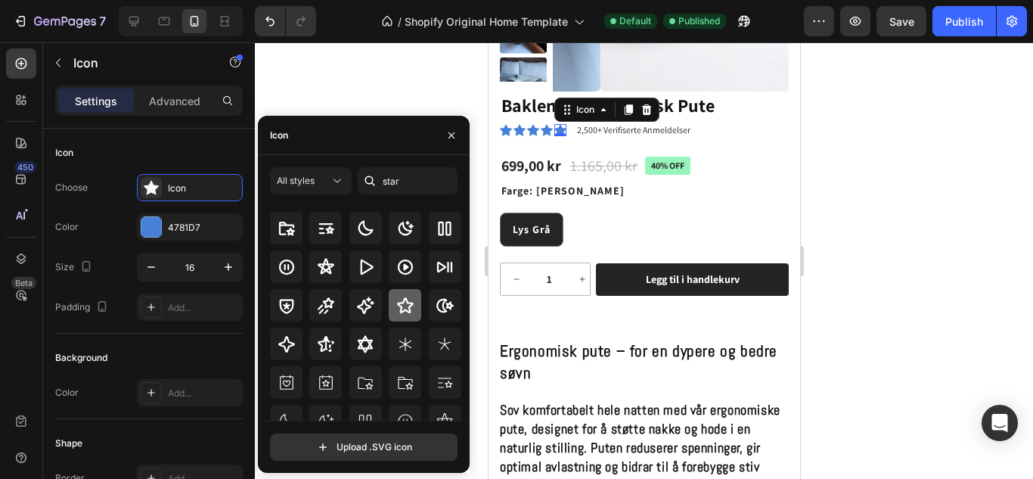
click at [404, 303] on icon at bounding box center [405, 305] width 17 height 16
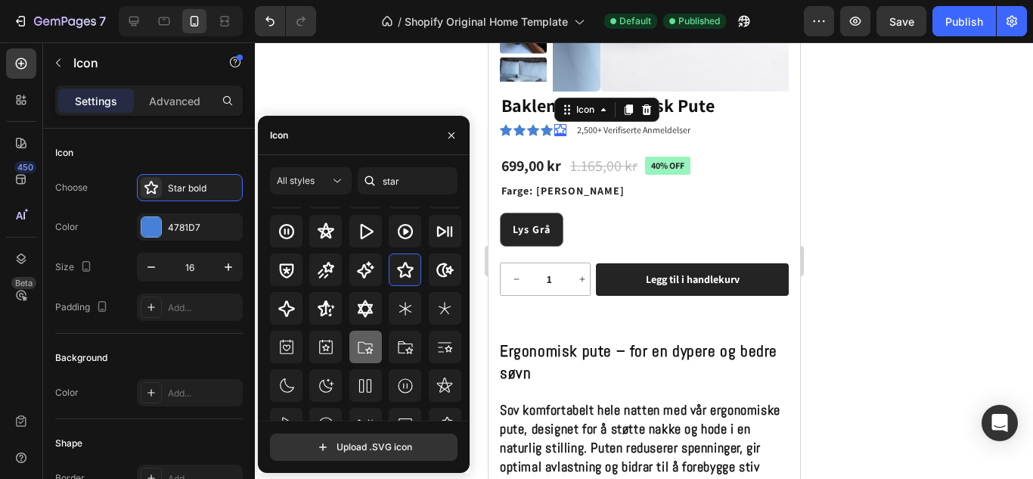
scroll to position [91, 0]
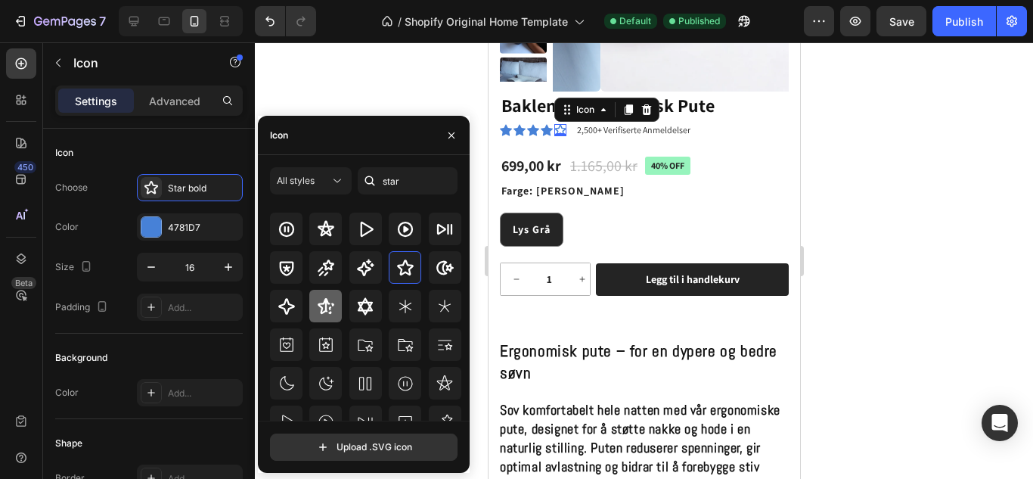
click at [327, 301] on icon at bounding box center [326, 306] width 17 height 16
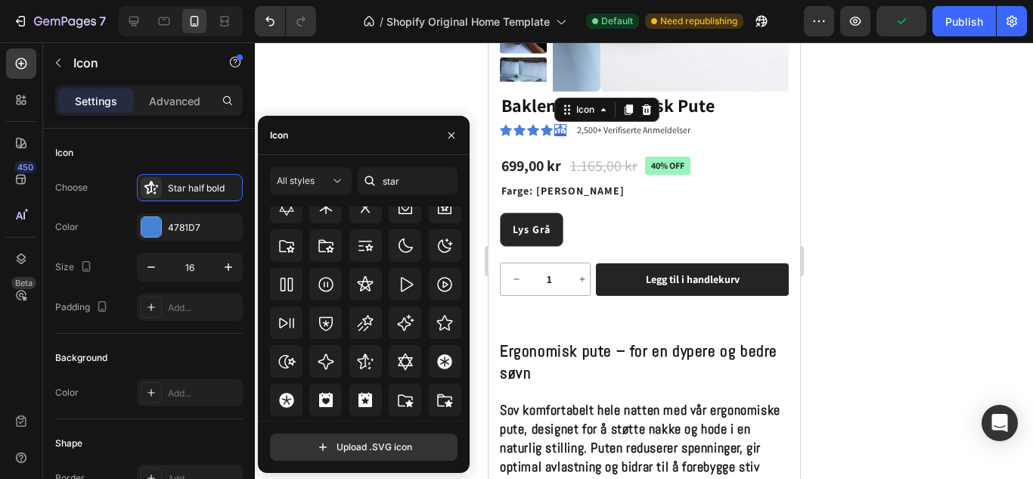
scroll to position [347, 0]
click at [381, 182] on div at bounding box center [370, 180] width 24 height 27
click at [383, 181] on input "star" at bounding box center [408, 180] width 100 height 27
click at [384, 181] on input "star" at bounding box center [408, 180] width 100 height 27
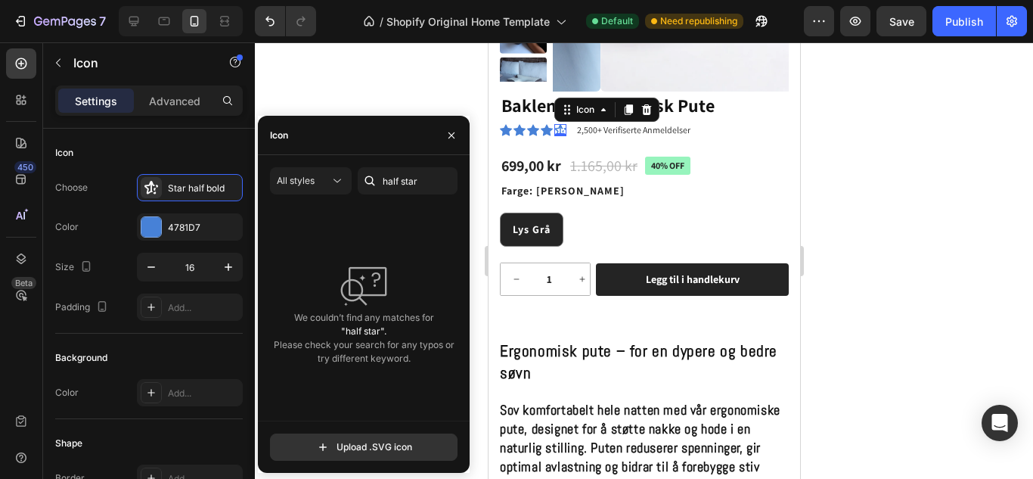
click at [408, 245] on div "We couldn’t find any matches for "half star". Please check your search for any …" at bounding box center [364, 314] width 188 height 214
click at [318, 183] on div "All styles" at bounding box center [303, 181] width 53 height 14
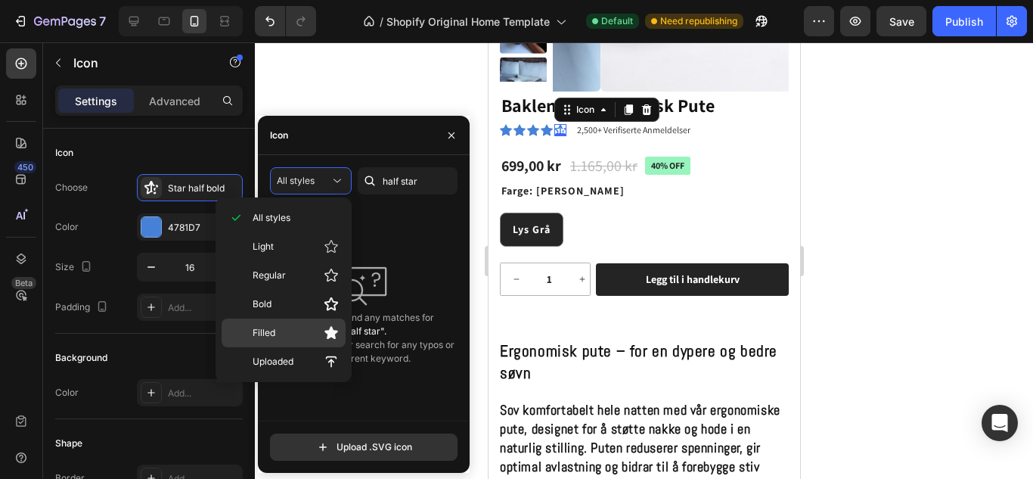
click at [317, 337] on p "Filled" at bounding box center [296, 332] width 86 height 15
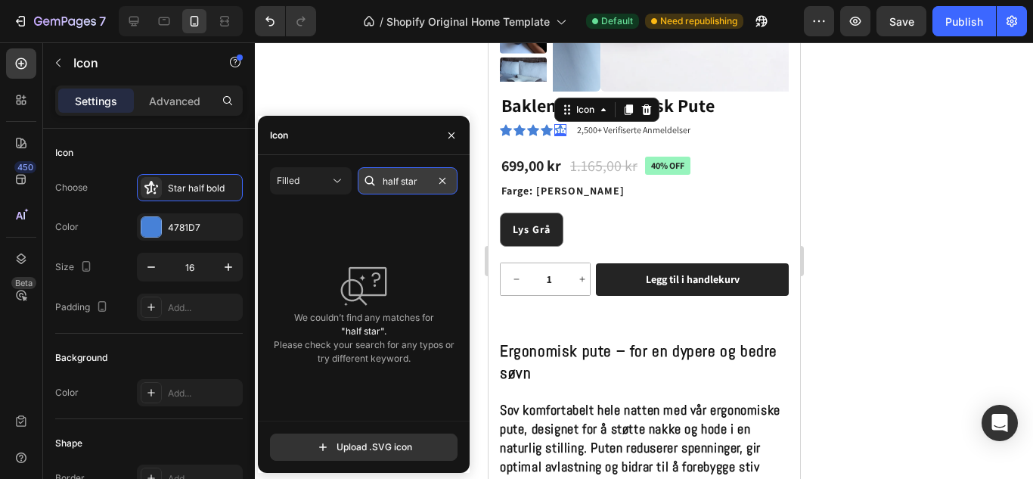
click at [401, 176] on input "half star" at bounding box center [408, 180] width 100 height 27
click at [400, 178] on input "half star" at bounding box center [408, 180] width 100 height 27
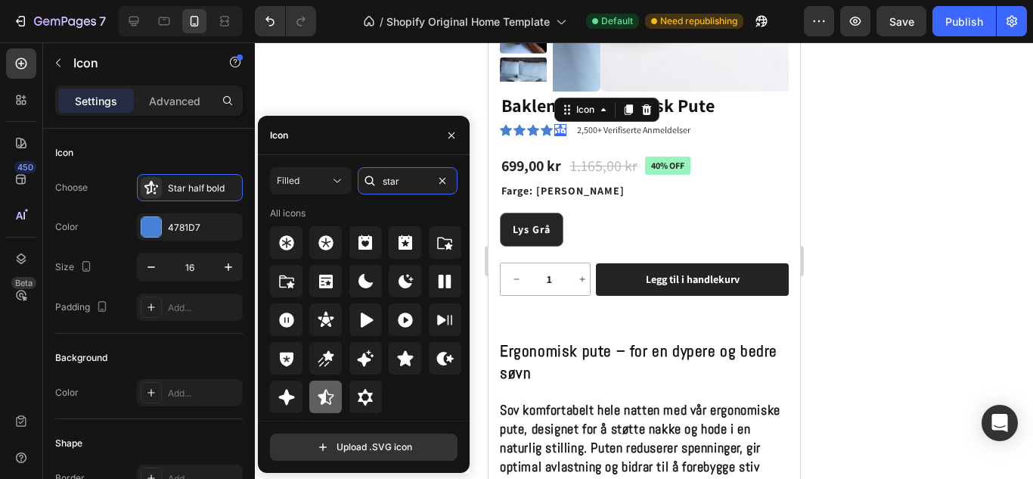
type input "star"
click at [322, 398] on icon at bounding box center [326, 396] width 16 height 15
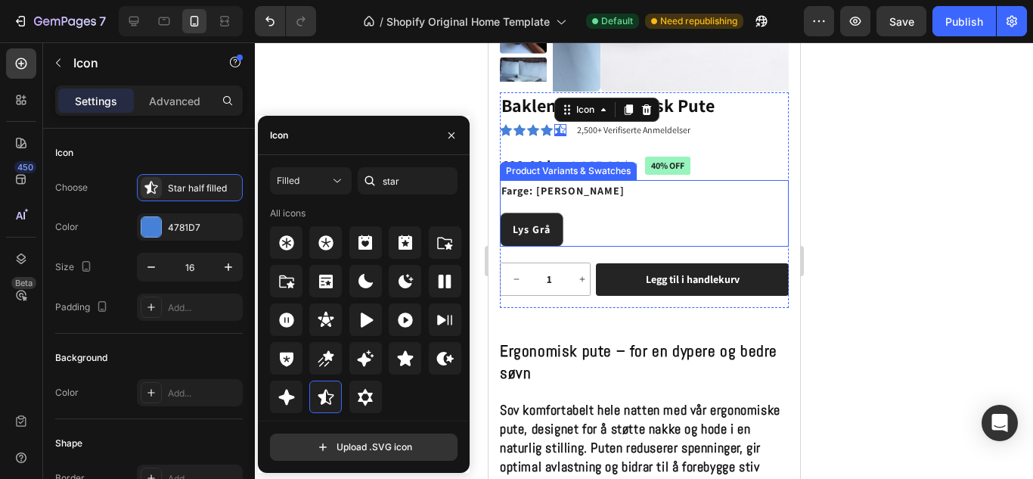
click at [890, 181] on div at bounding box center [644, 260] width 778 height 437
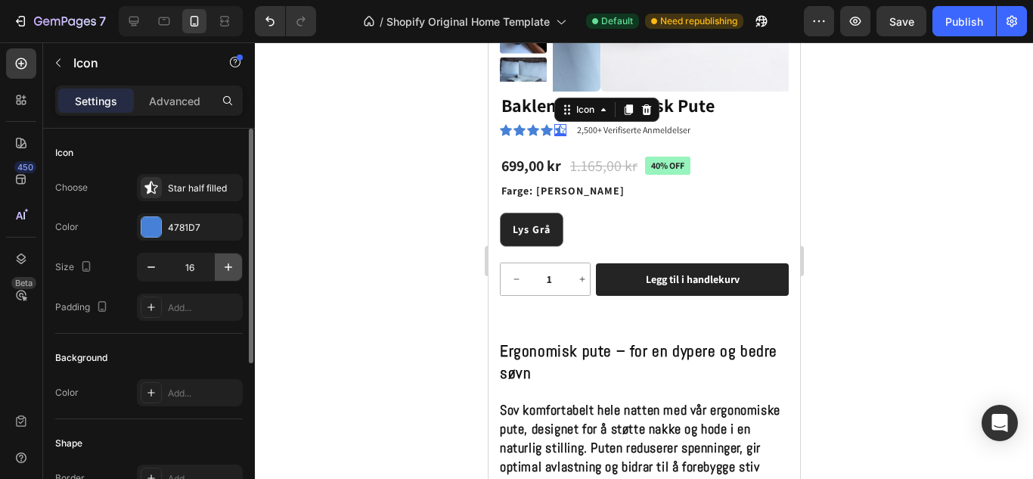
click at [224, 260] on icon "button" at bounding box center [228, 266] width 15 height 15
type input "17"
click at [368, 250] on div at bounding box center [644, 260] width 778 height 437
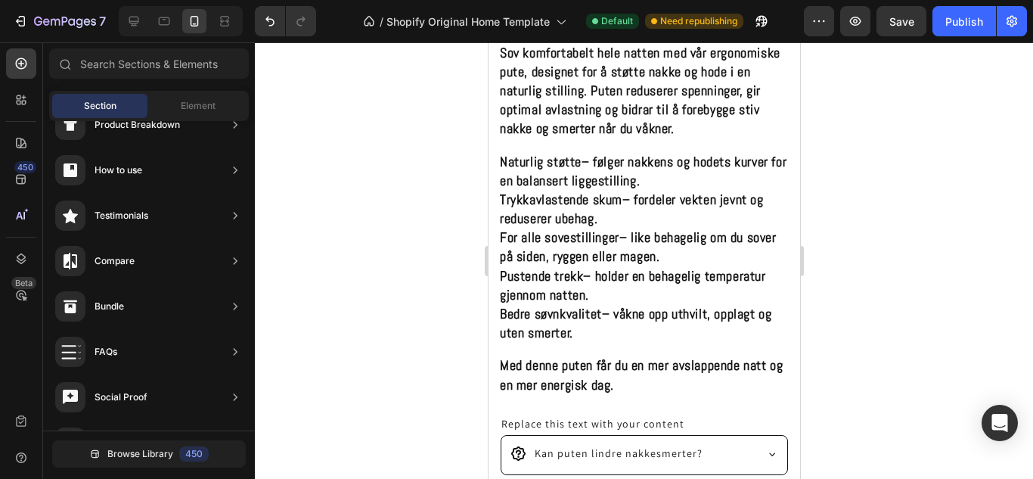
scroll to position [697, 0]
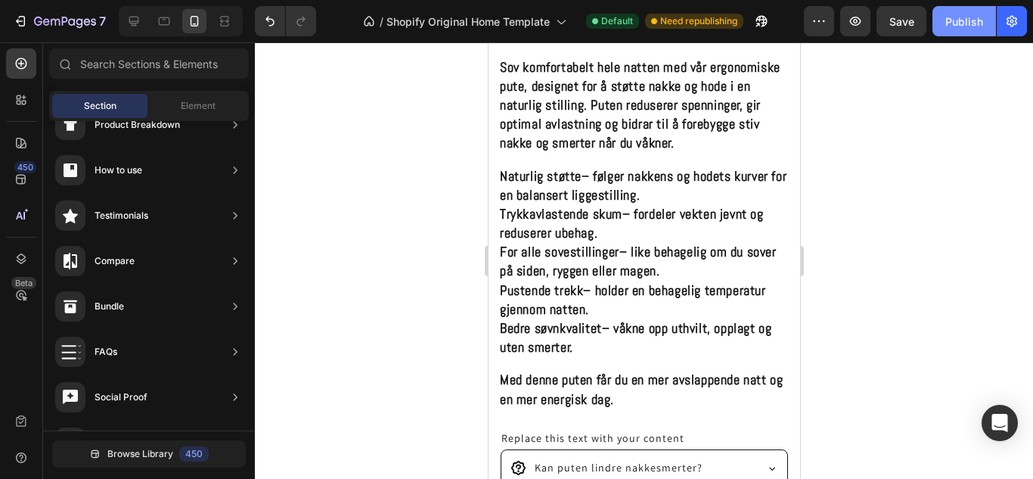
click at [969, 20] on div "Publish" at bounding box center [965, 22] width 38 height 16
